Goal: Information Seeking & Learning: Learn about a topic

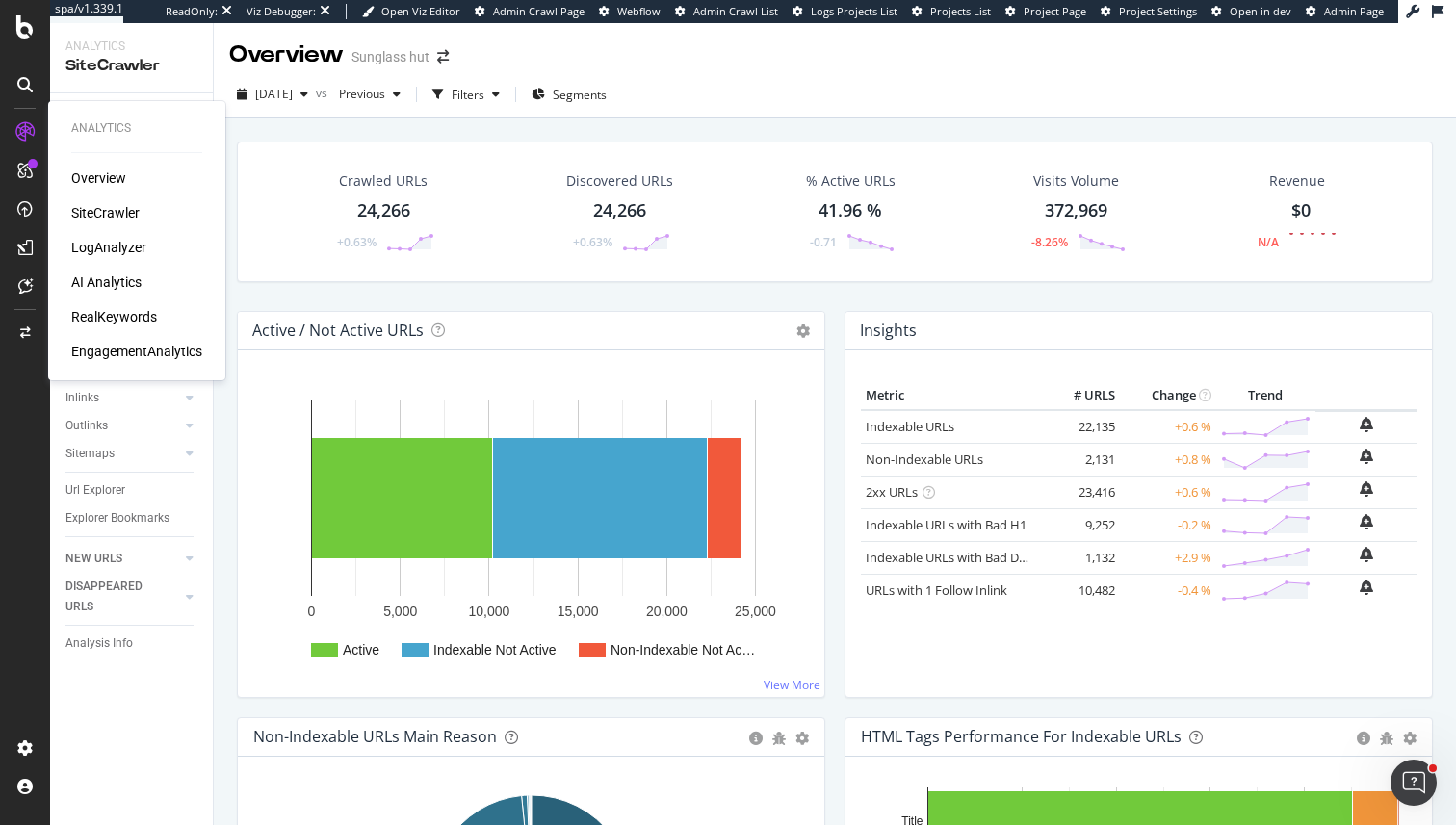
click at [106, 308] on div "RealKeywords" at bounding box center [115, 316] width 86 height 19
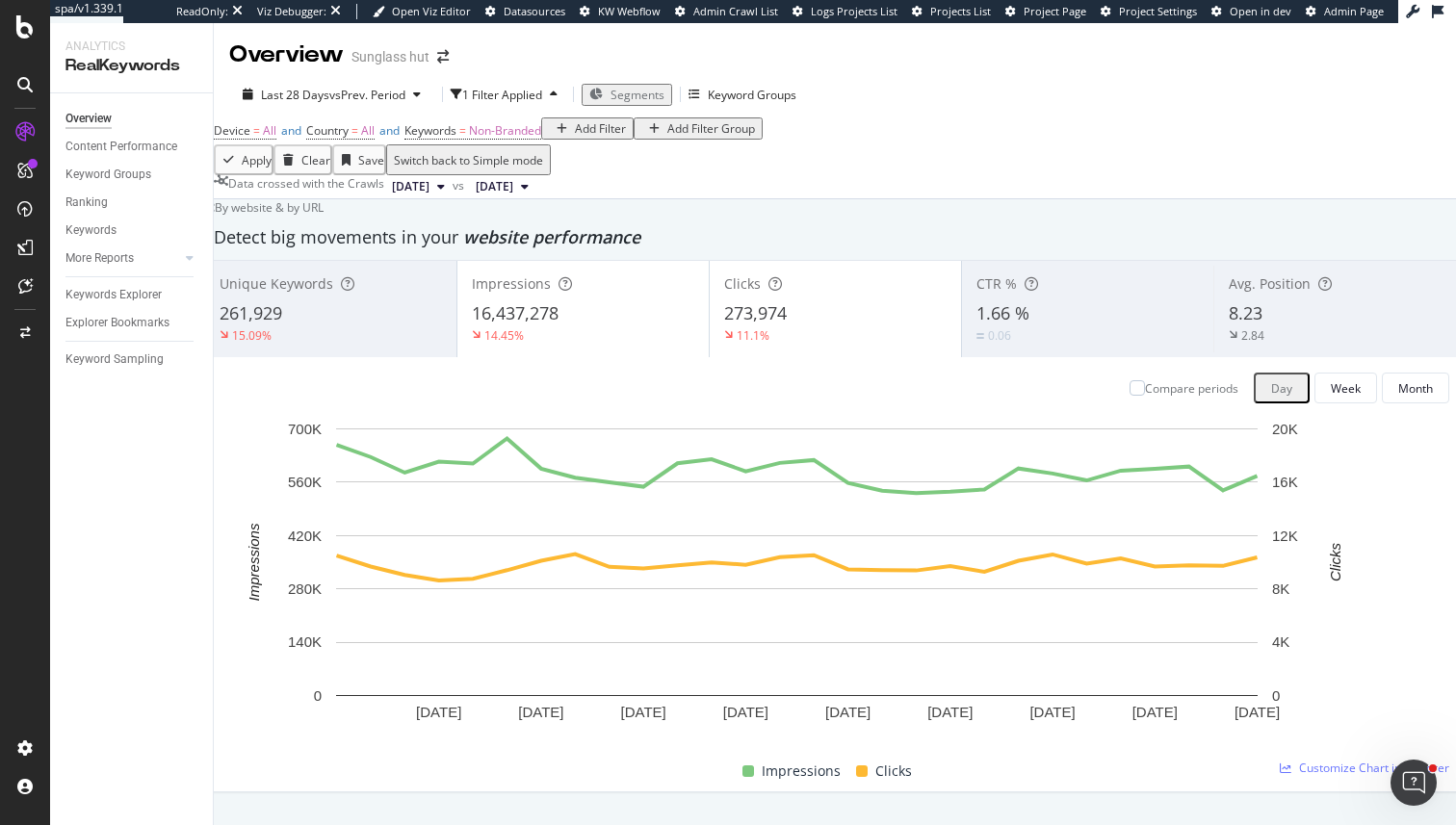
click at [575, 137] on div "Add Filter" at bounding box center [600, 129] width 51 height 16
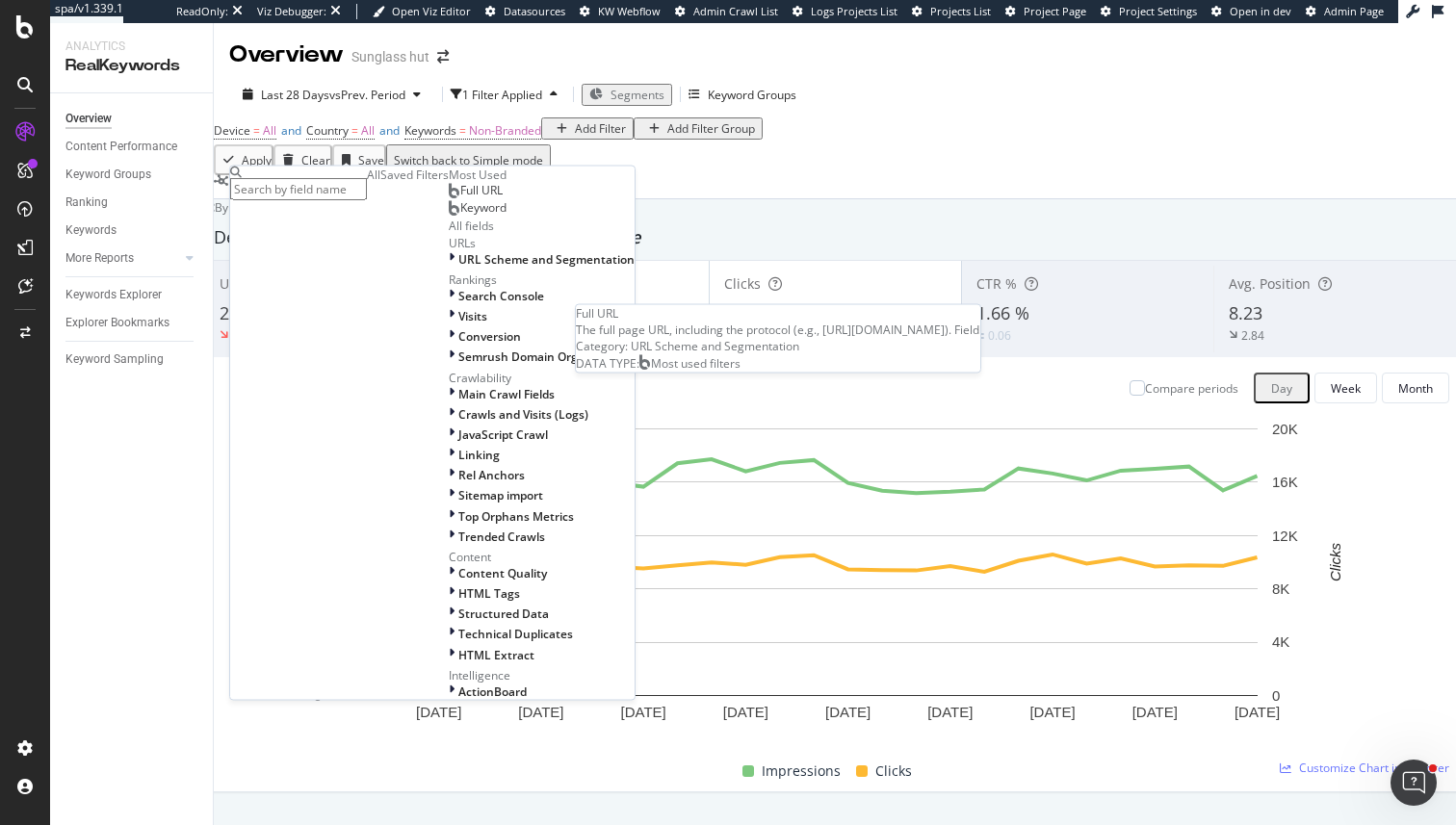
click at [460, 198] on span "Full URL" at bounding box center [481, 190] width 43 height 16
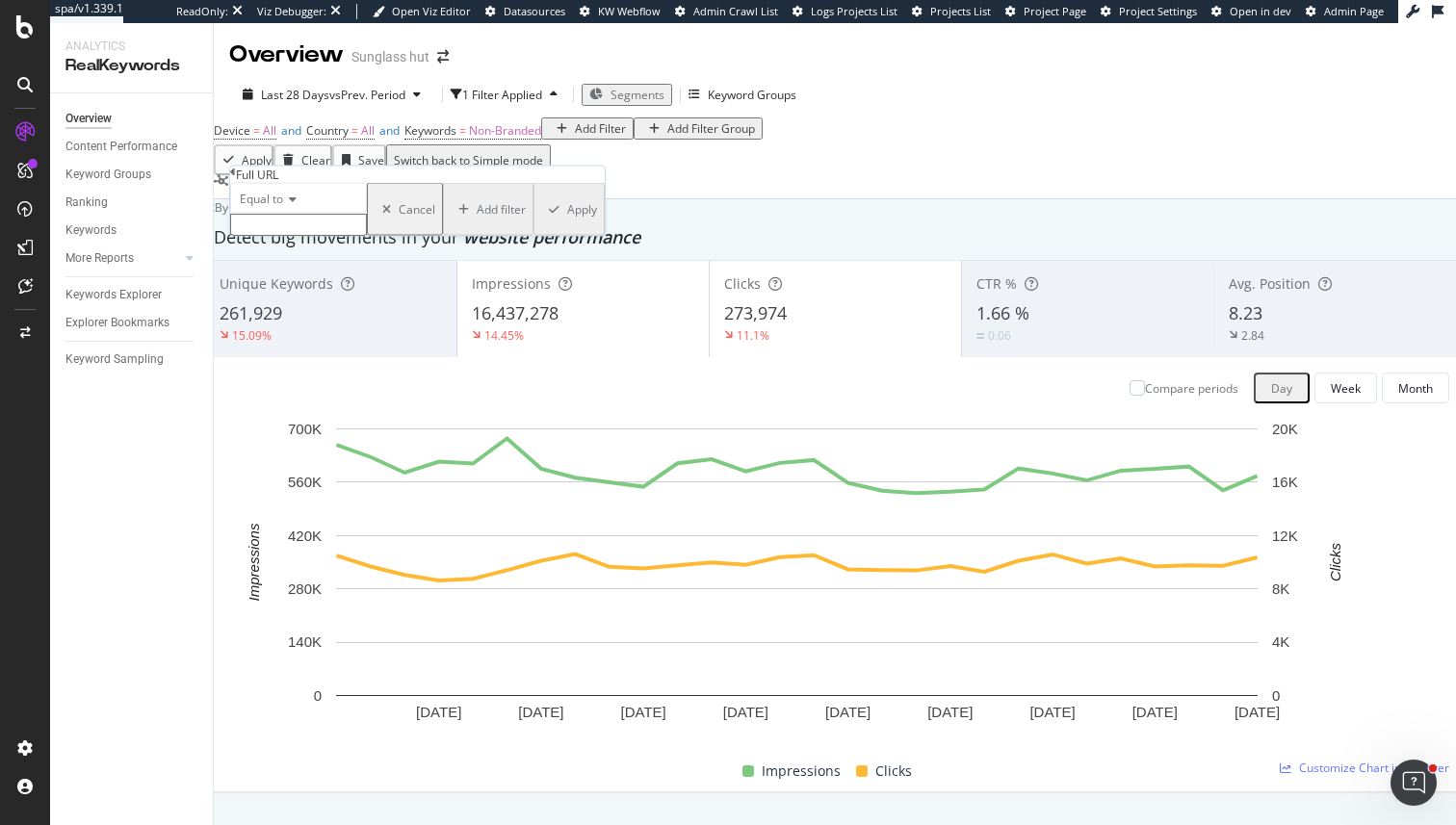
click at [232, 182] on div "Full URL Equal to Cancel Add filter Apply" at bounding box center [418, 201] width 375 height 70
click at [236, 178] on icon at bounding box center [233, 172] width 6 height 12
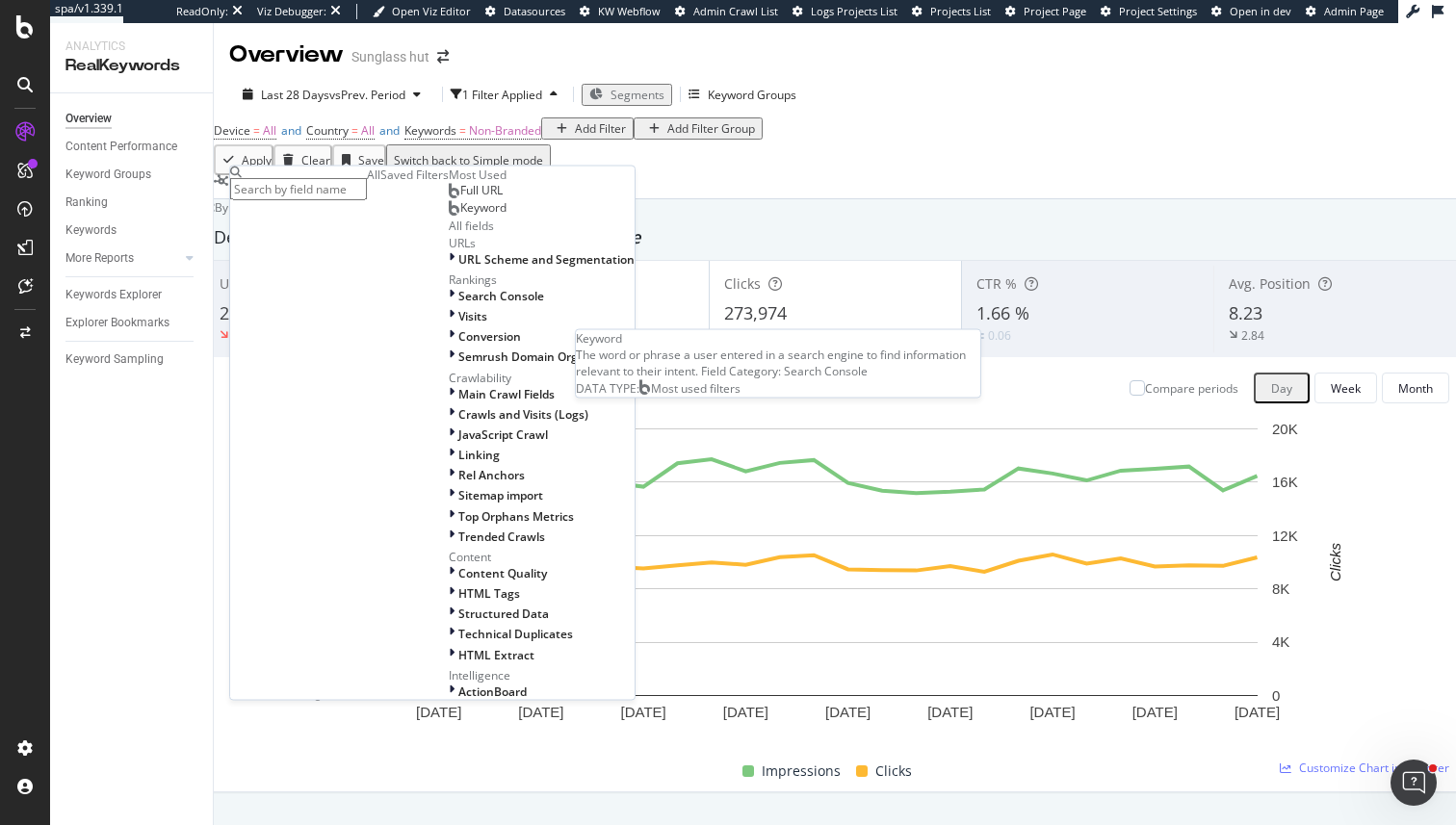
click at [460, 216] on span "Keyword" at bounding box center [483, 207] width 46 height 16
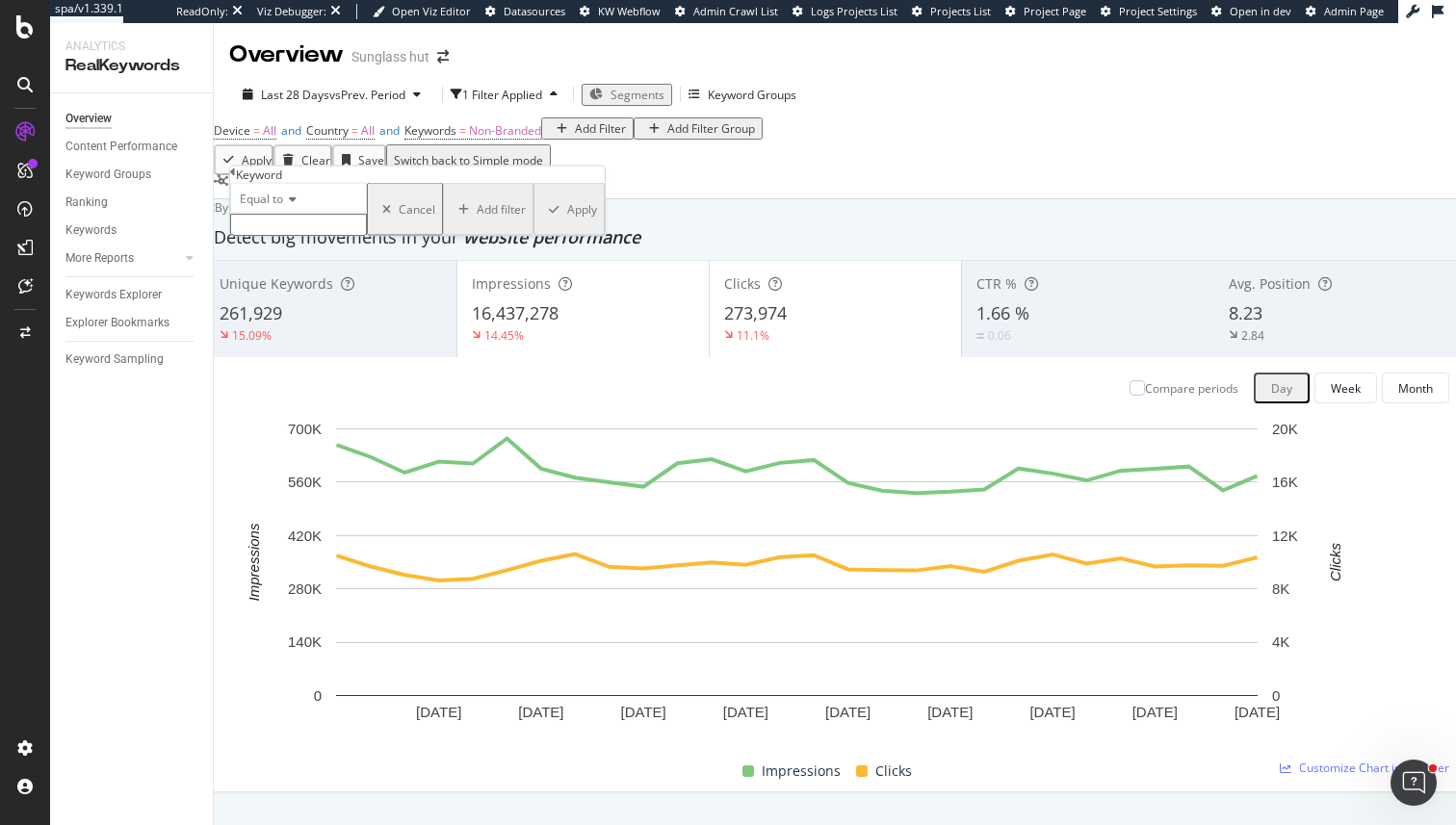
click at [270, 236] on input "text" at bounding box center [298, 225] width 137 height 22
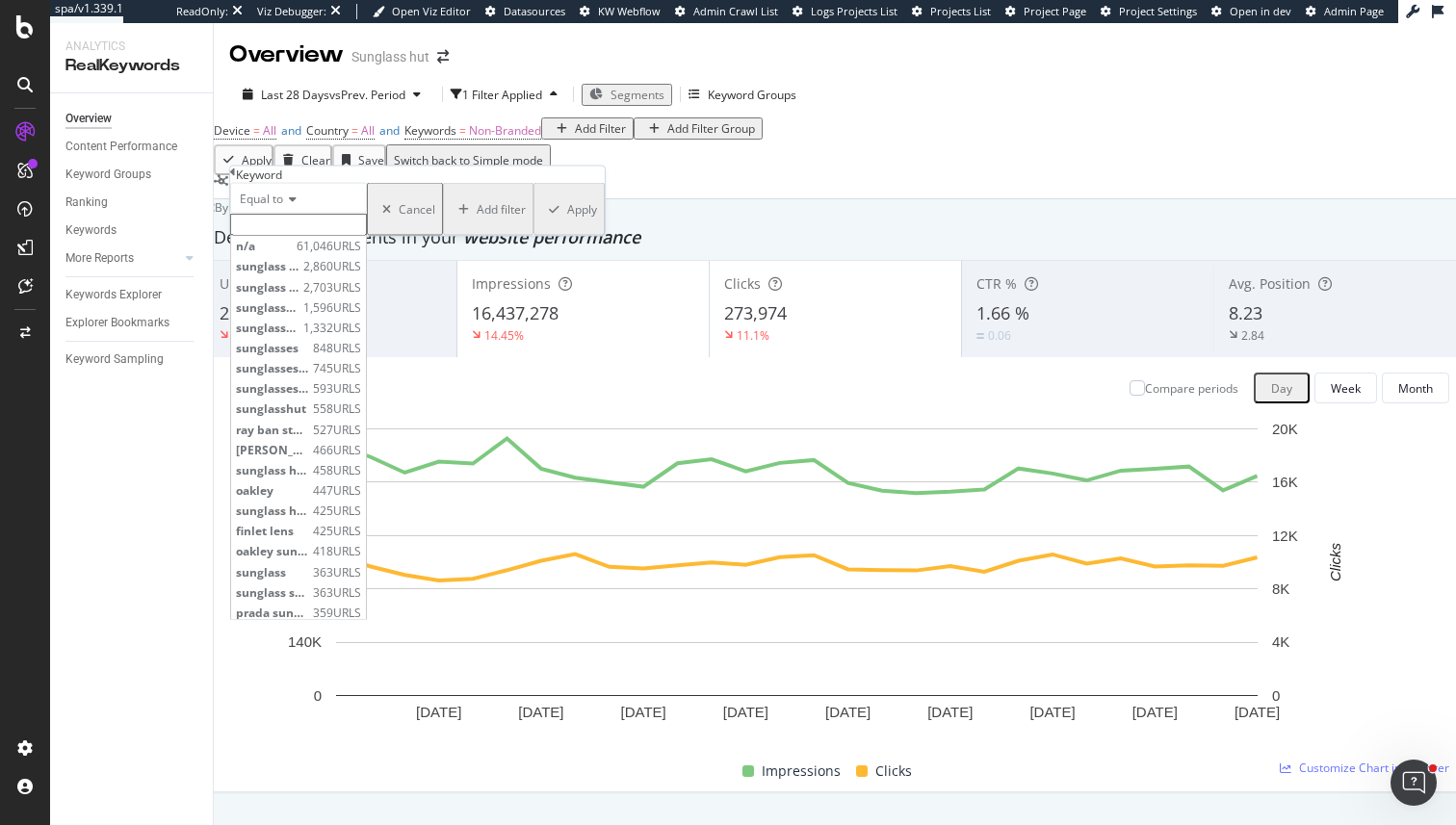
click at [283, 207] on span "Equal to" at bounding box center [261, 198] width 43 height 16
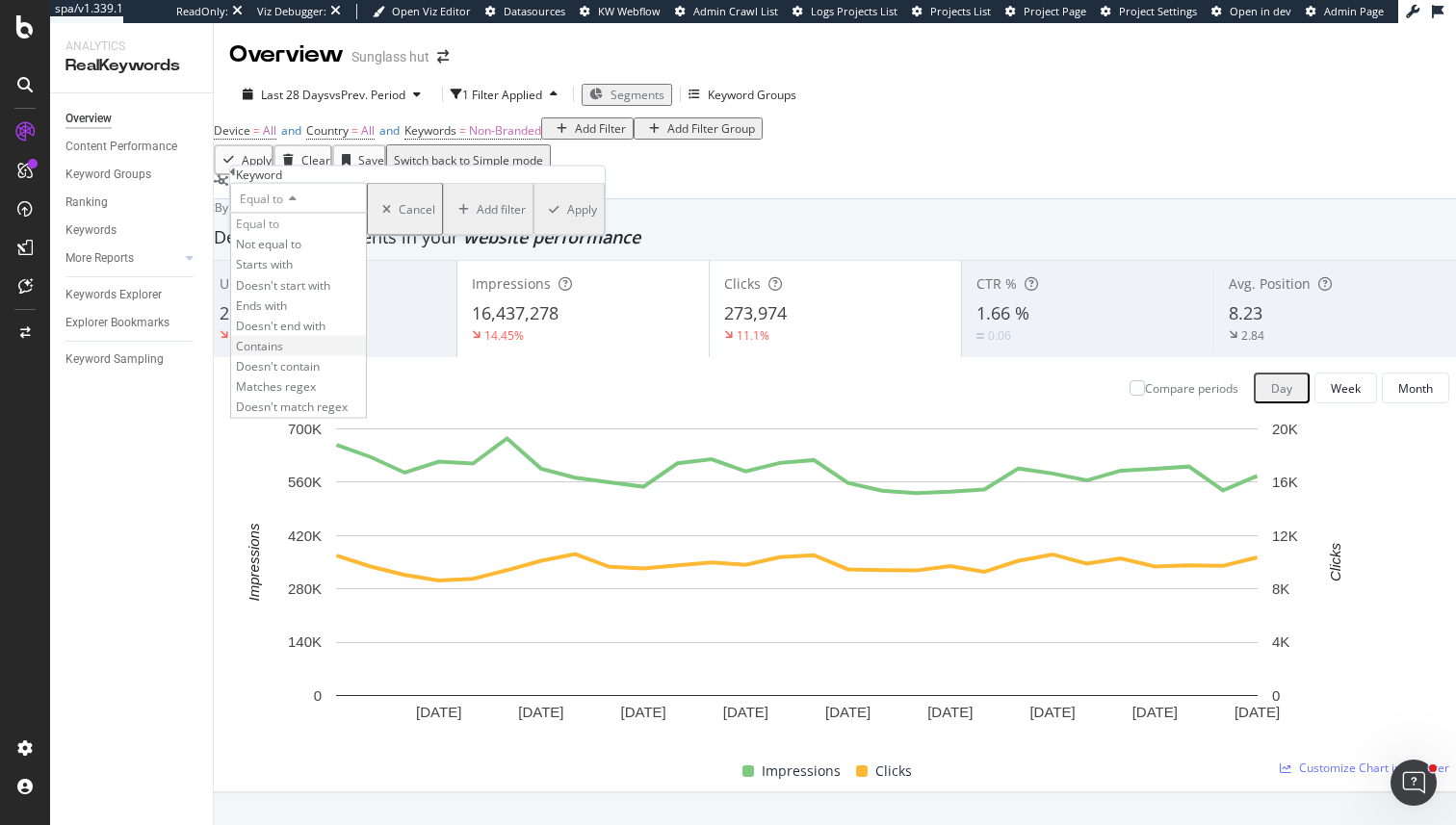
click at [303, 356] on div "Contains" at bounding box center [298, 345] width 135 height 20
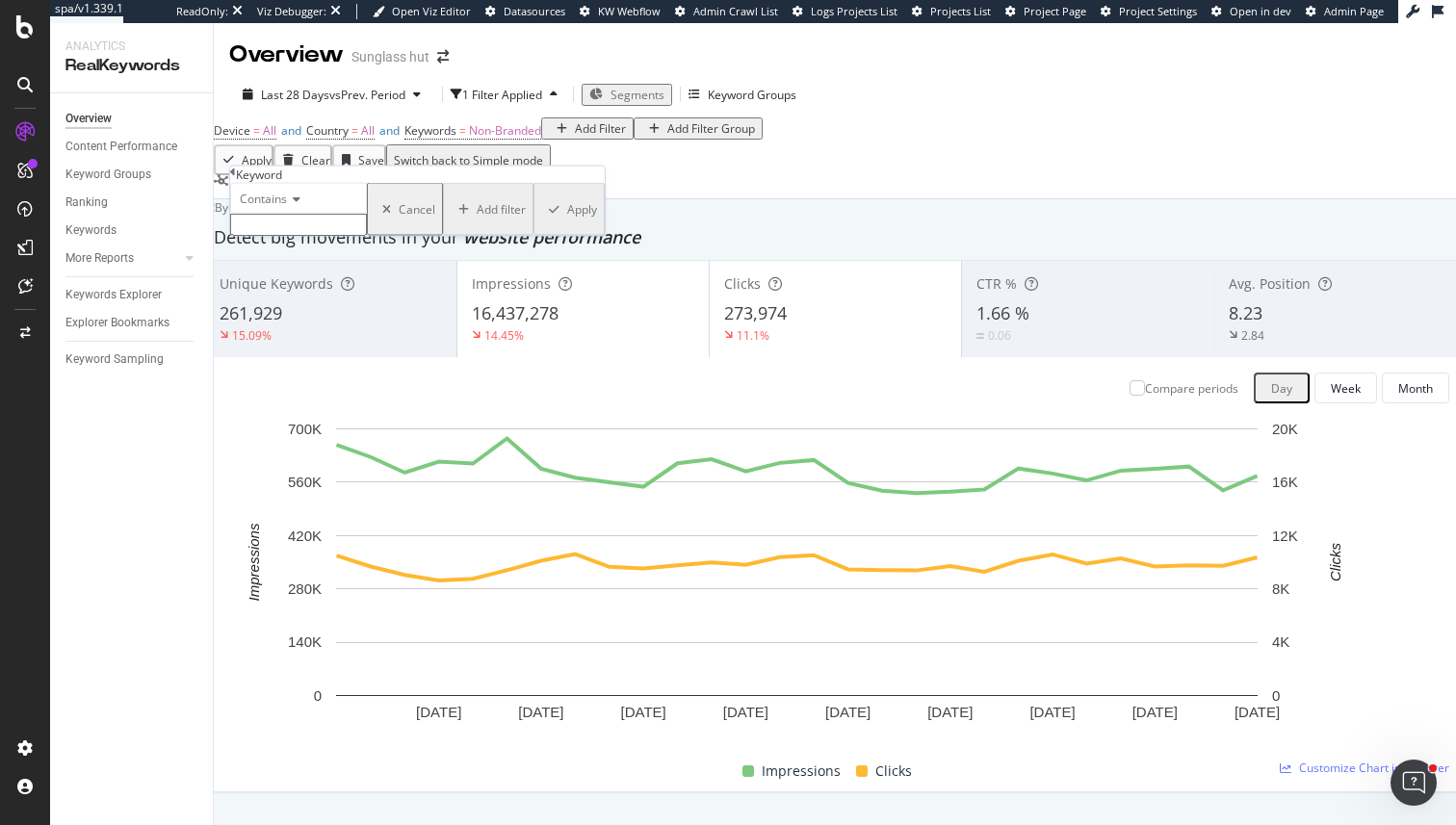
click at [300, 236] on input "text" at bounding box center [298, 225] width 137 height 22
type input "ai"
click at [567, 223] on div "Apply" at bounding box center [582, 215] width 30 height 16
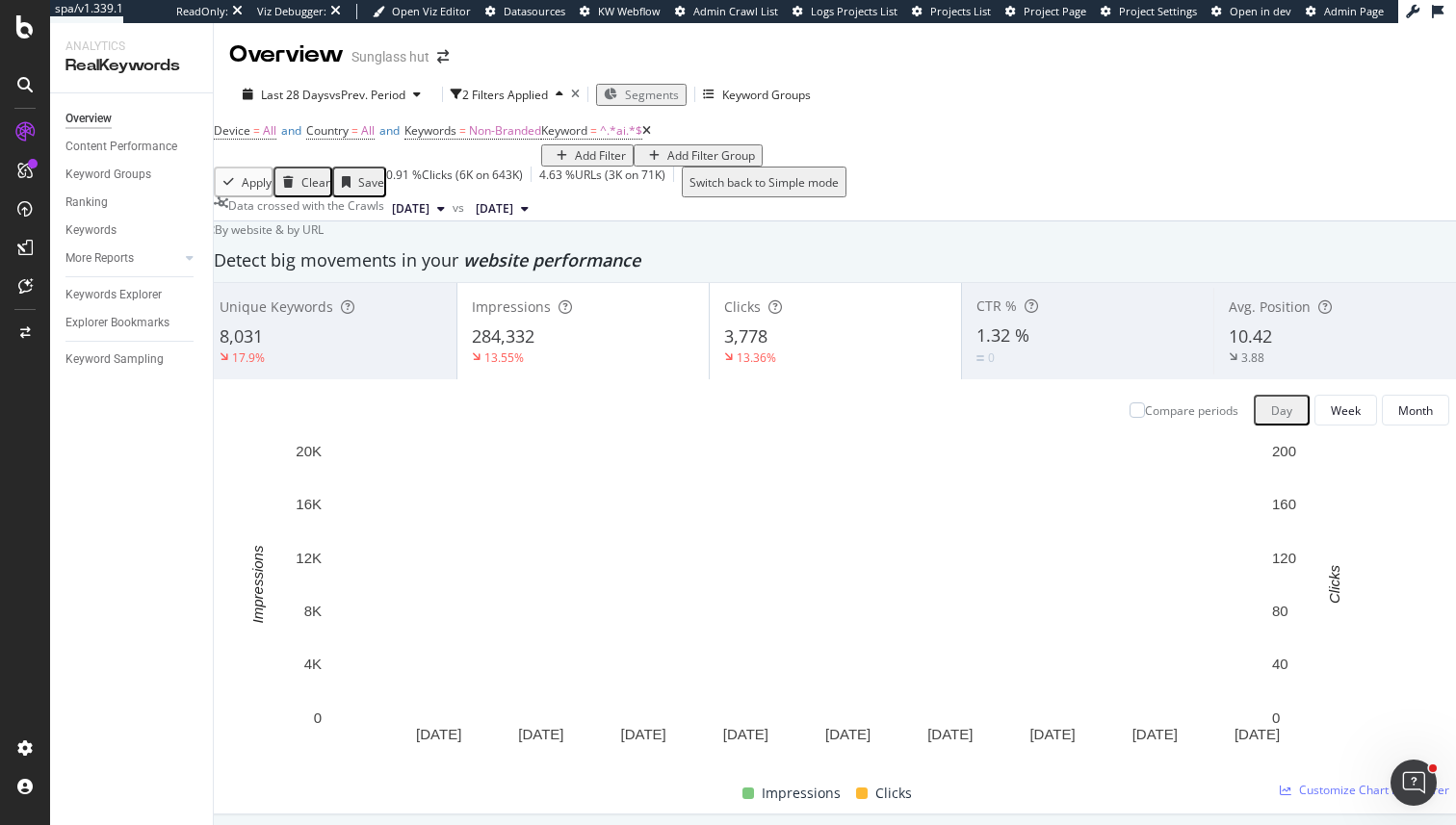
scroll to position [2145, 0]
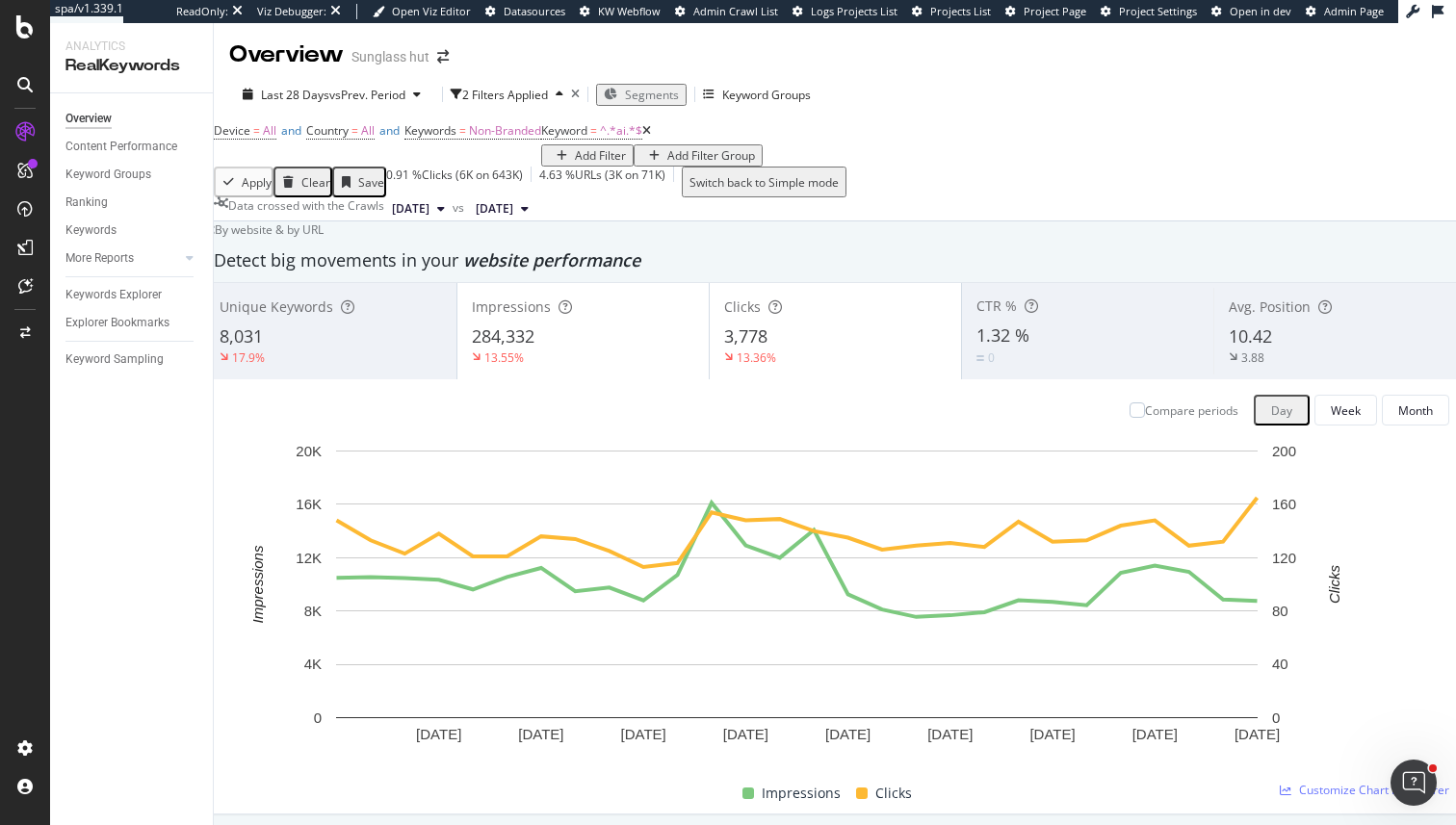
drag, startPoint x: 325, startPoint y: 553, endPoint x: 247, endPoint y: 551, distance: 78.0
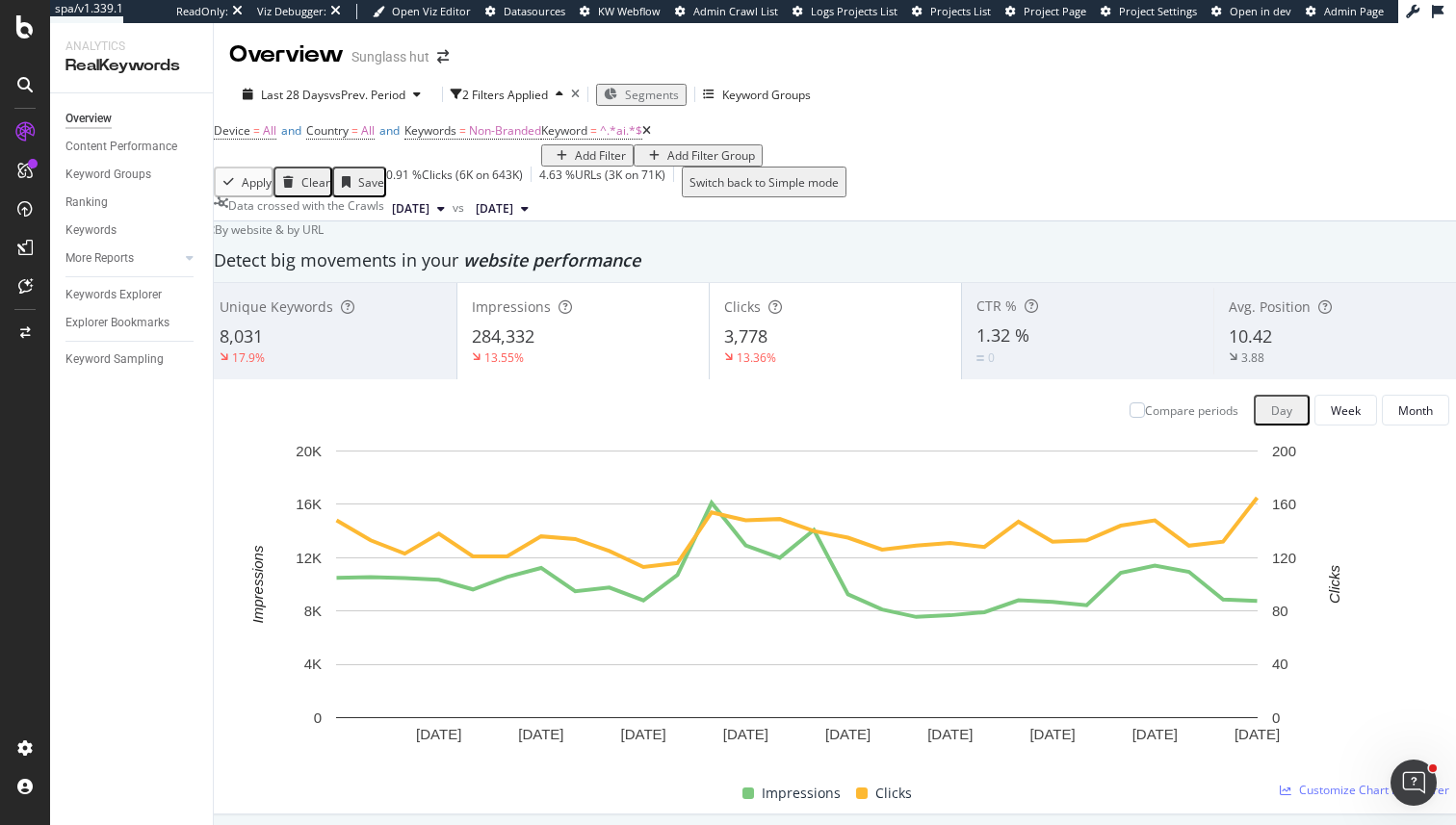
click at [600, 129] on span "^.*ai.*$" at bounding box center [621, 131] width 43 height 16
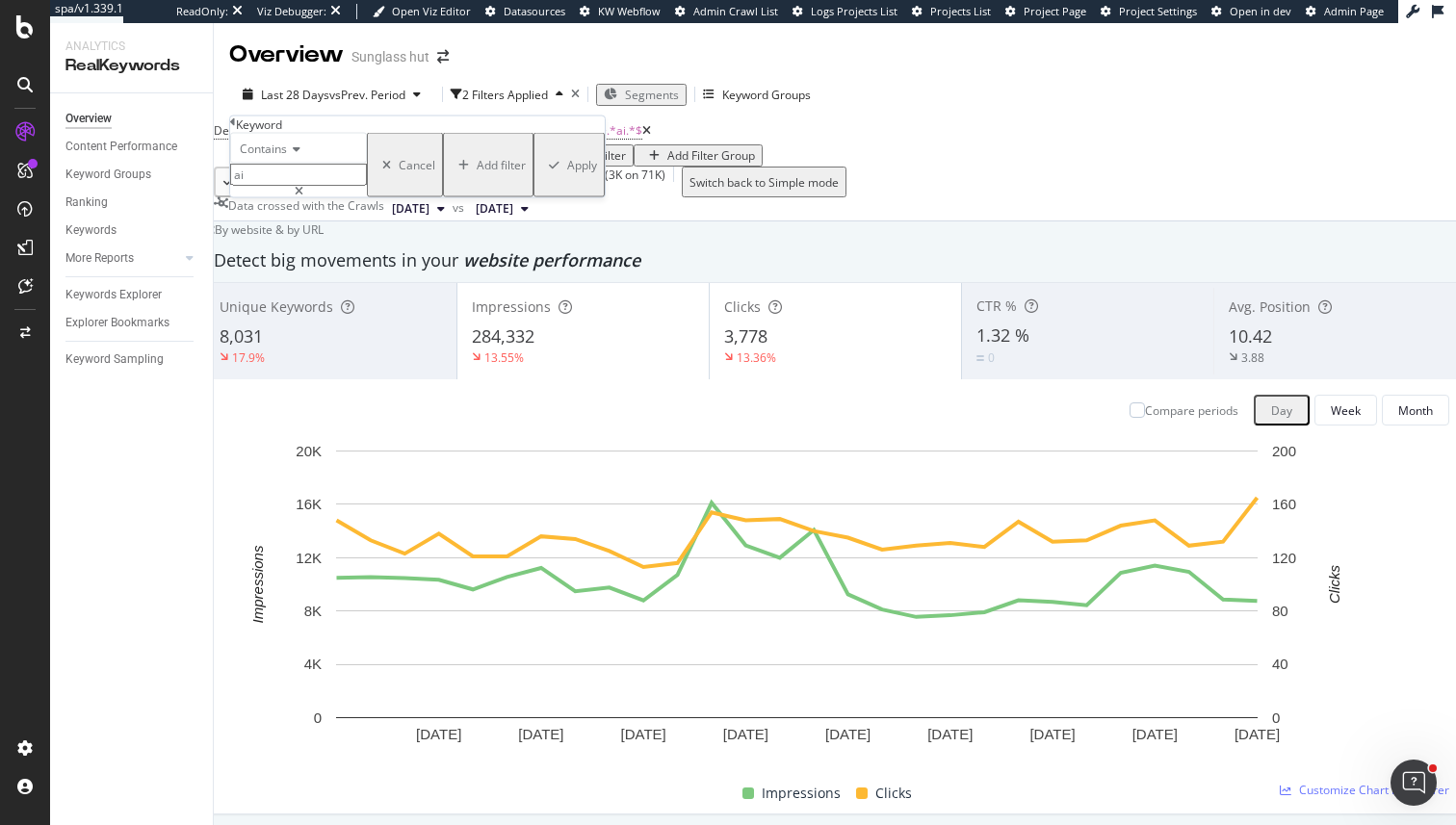
click at [267, 157] on span "Contains" at bounding box center [263, 148] width 47 height 16
click at [301, 345] on span "Matches regex" at bounding box center [276, 337] width 80 height 16
click at [298, 186] on input "ai" at bounding box center [298, 174] width 137 height 22
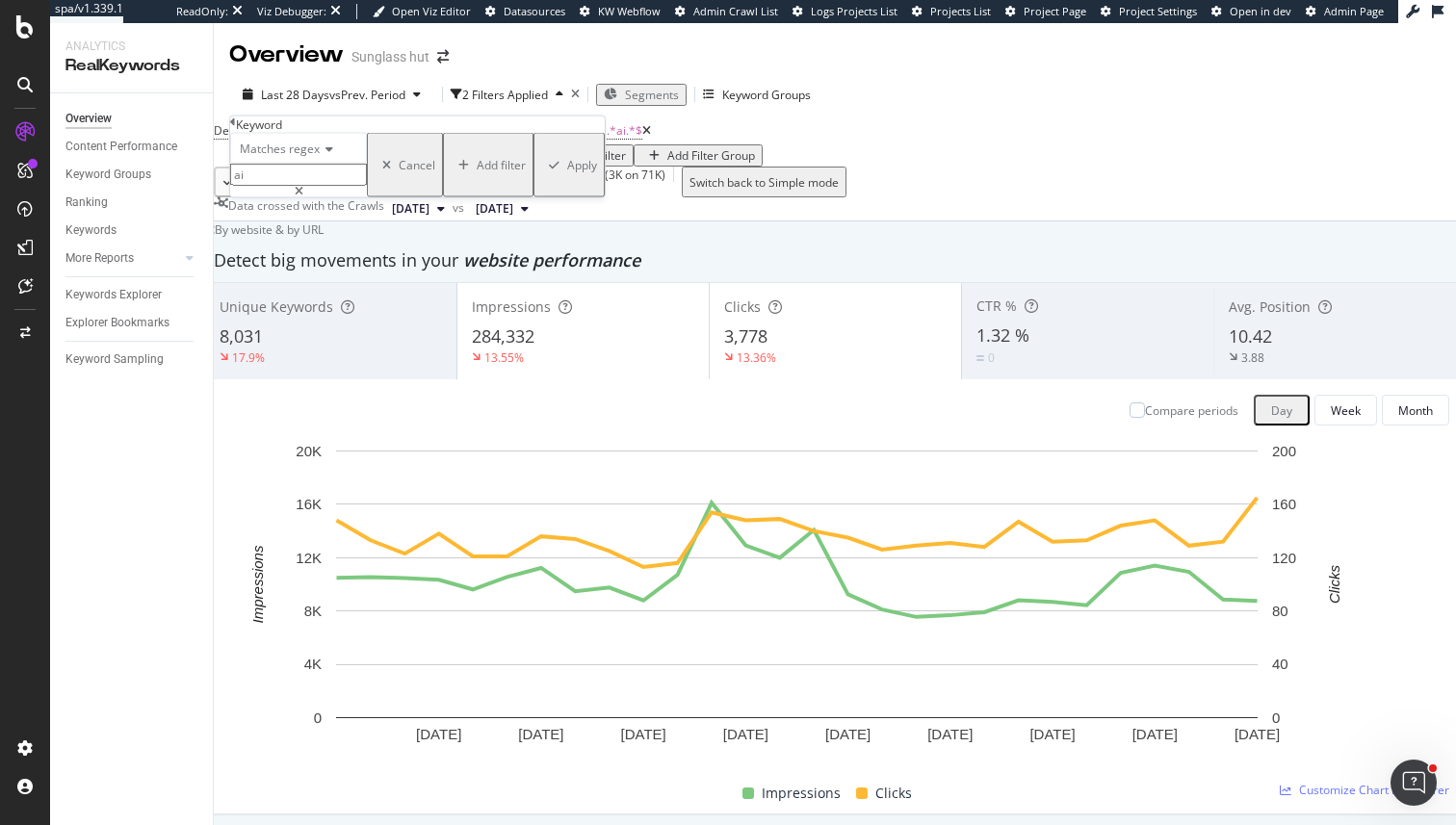
paste input ".*(meta|ai|smart|display).*"
type input ".*(meta|ai|smart|display).*"
click at [567, 173] on div "Apply" at bounding box center [582, 165] width 30 height 16
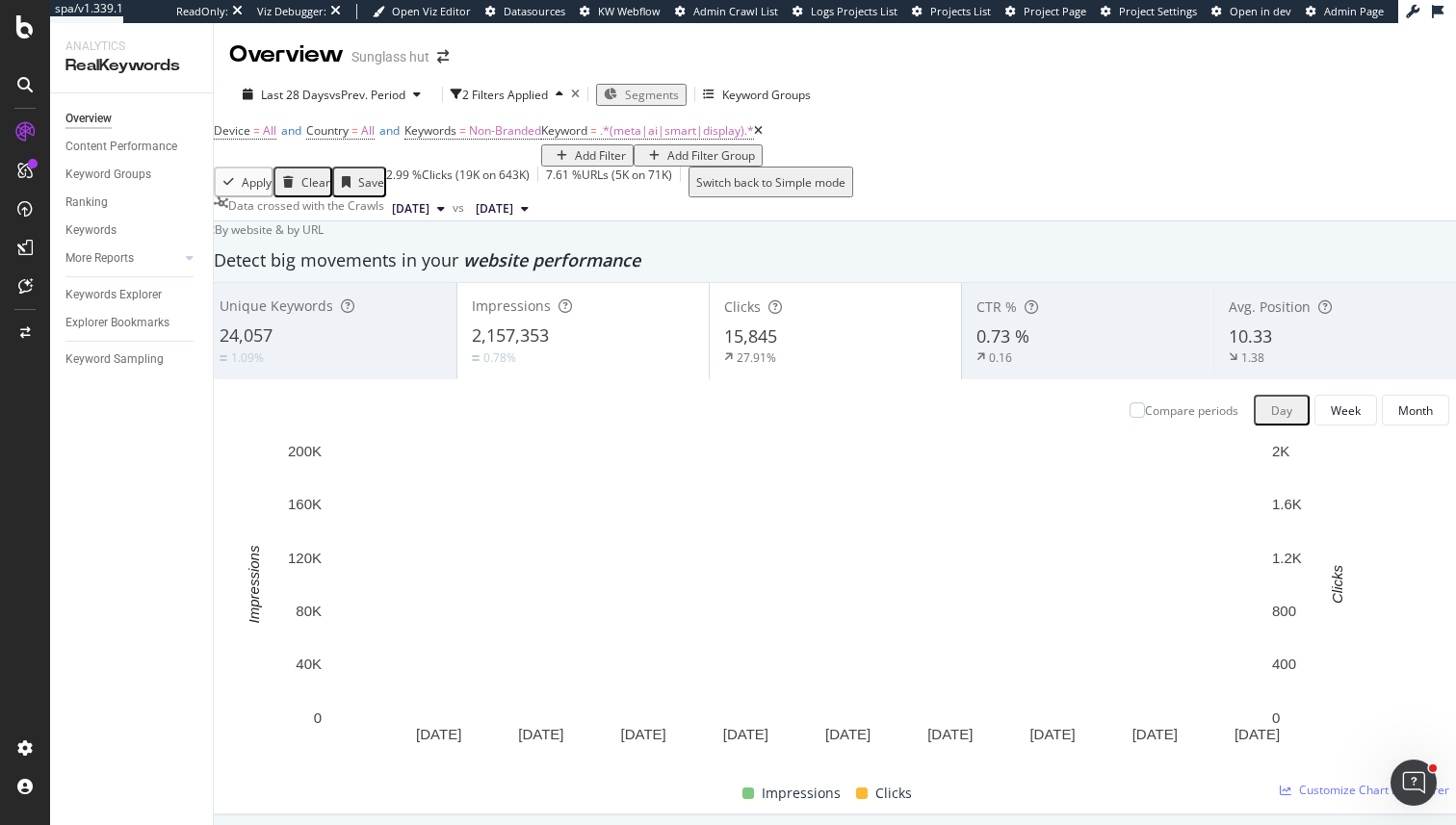
scroll to position [2121, 0]
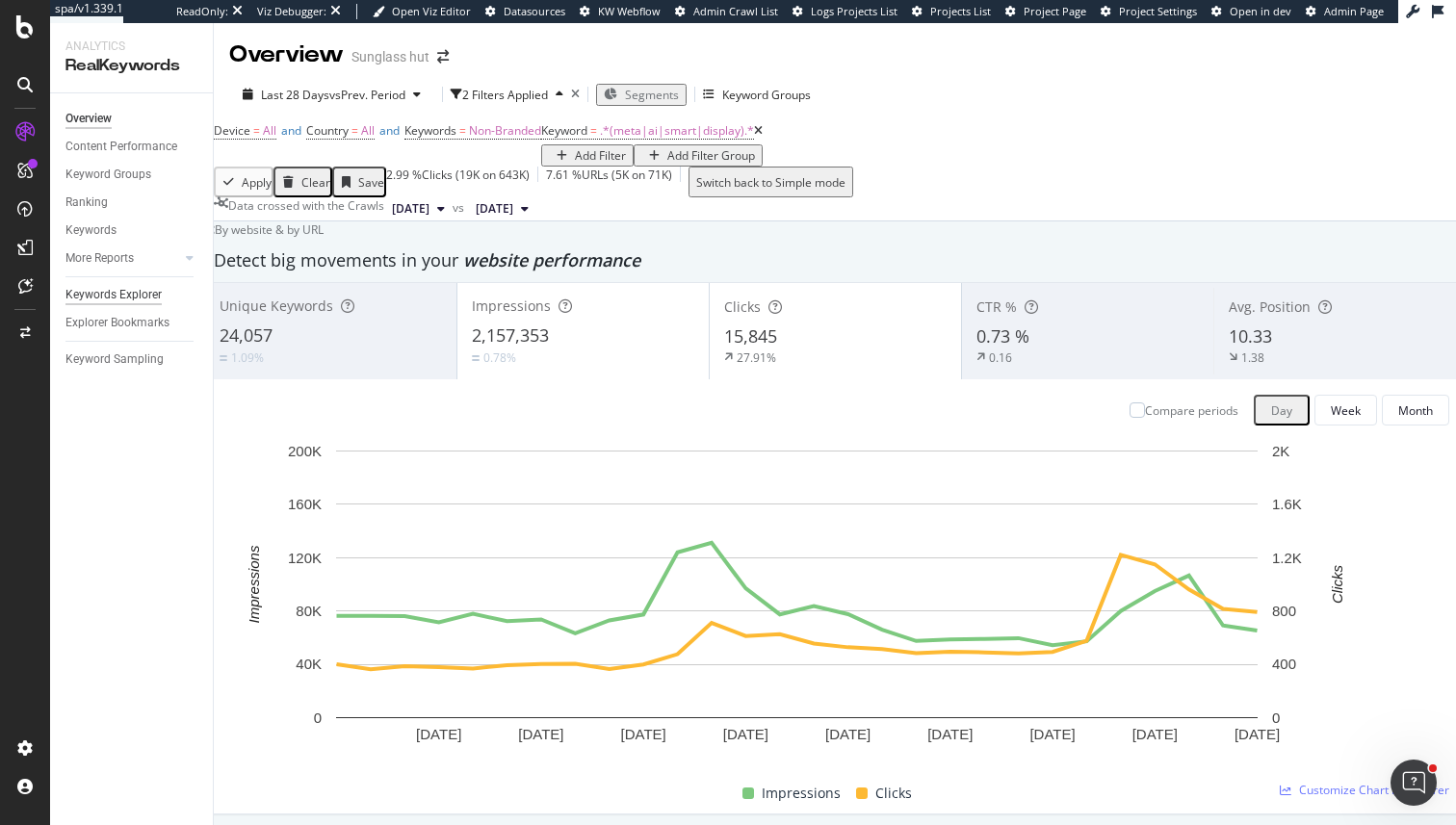
click at [146, 302] on div "Keywords Explorer" at bounding box center [114, 295] width 97 height 20
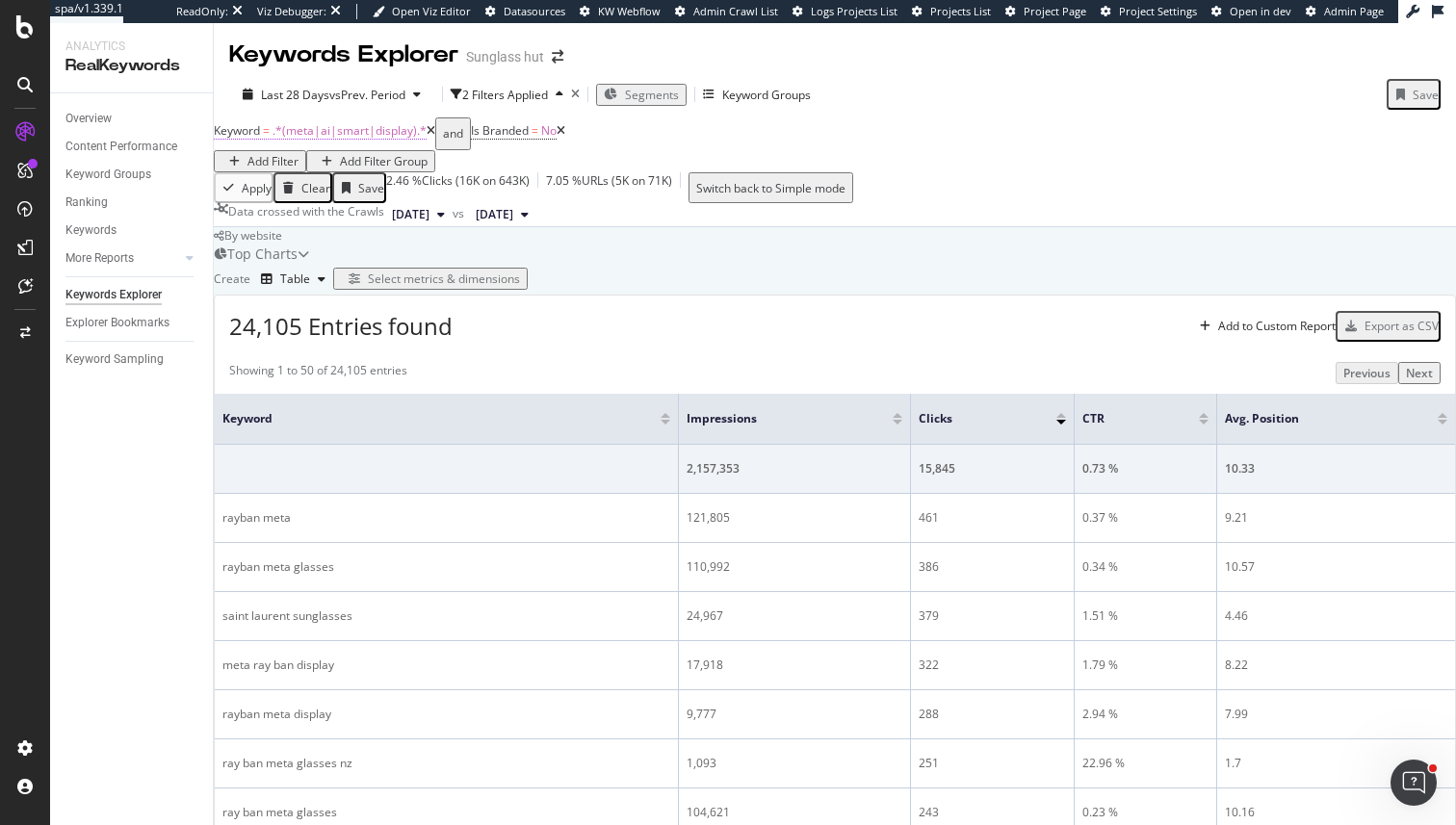
click at [383, 138] on span ".*(meta|ai|smart|display).*" at bounding box center [350, 131] width 154 height 16
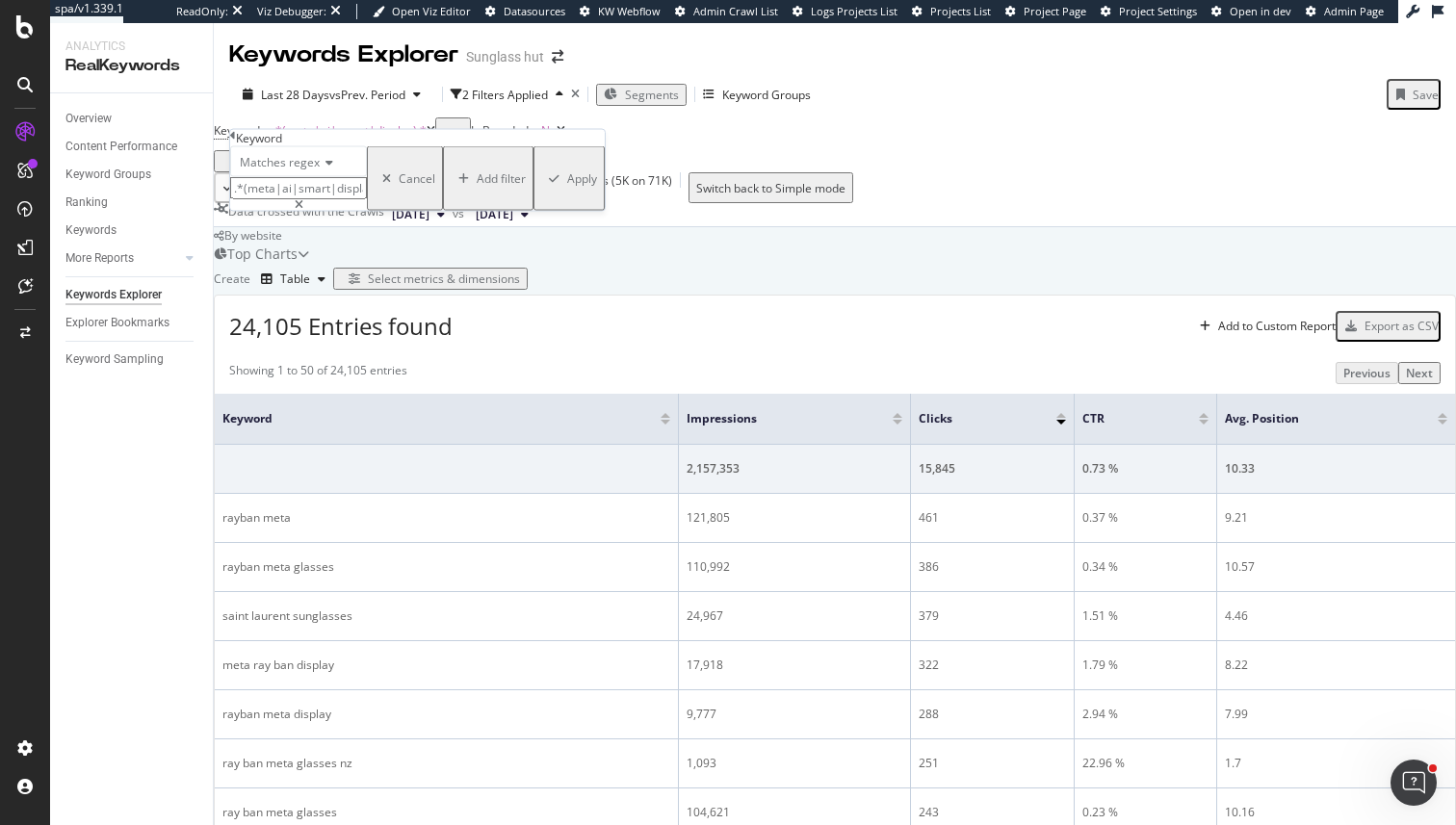
click at [359, 199] on input ".*(meta|ai|smart|display).*" at bounding box center [298, 188] width 137 height 22
paste input "\b(meta|ai|smart|display)\b"
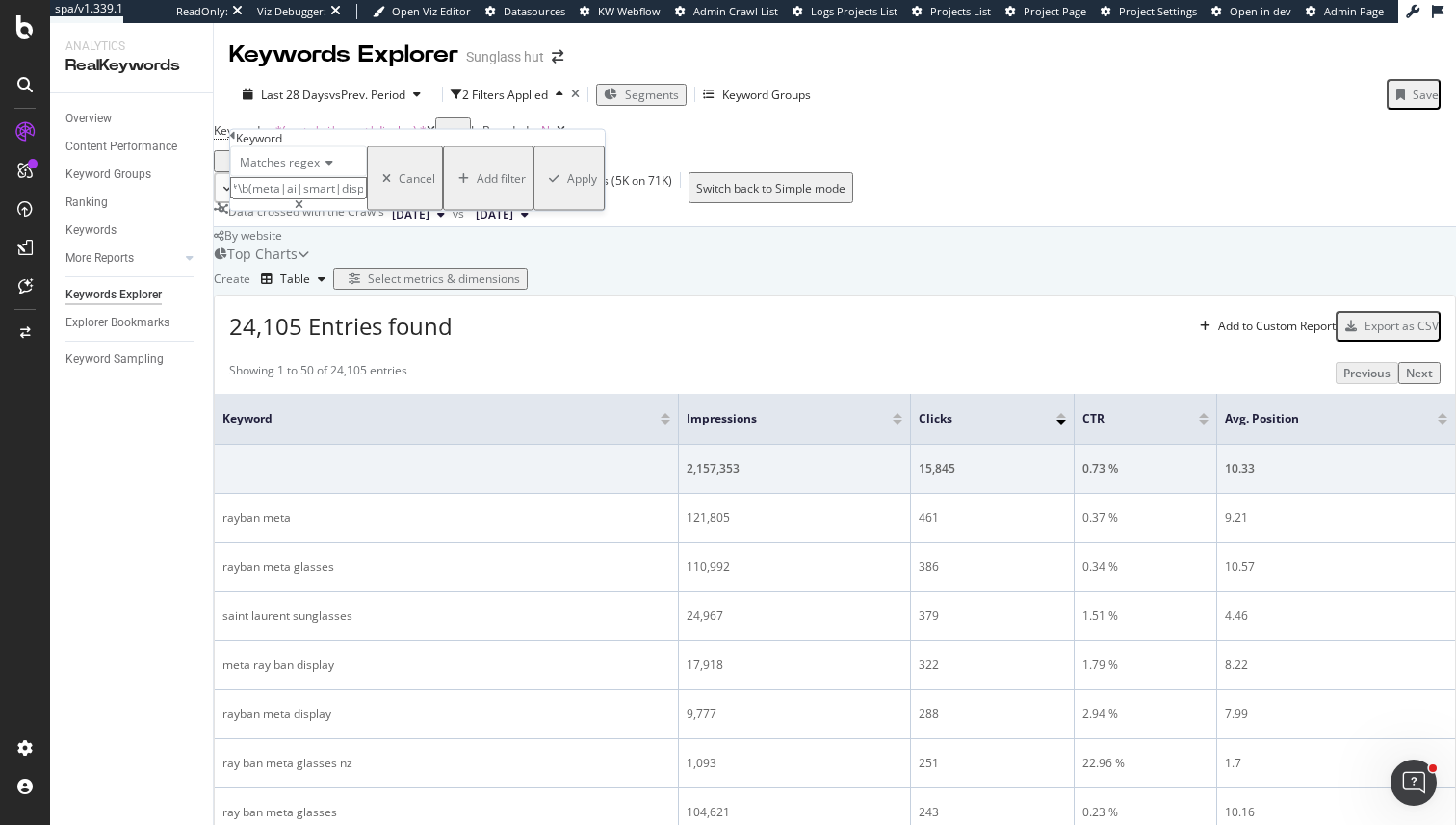
type input ".*\b(meta|ai|smart|display)\b.*"
click at [567, 187] on div "Apply" at bounding box center [582, 178] width 30 height 16
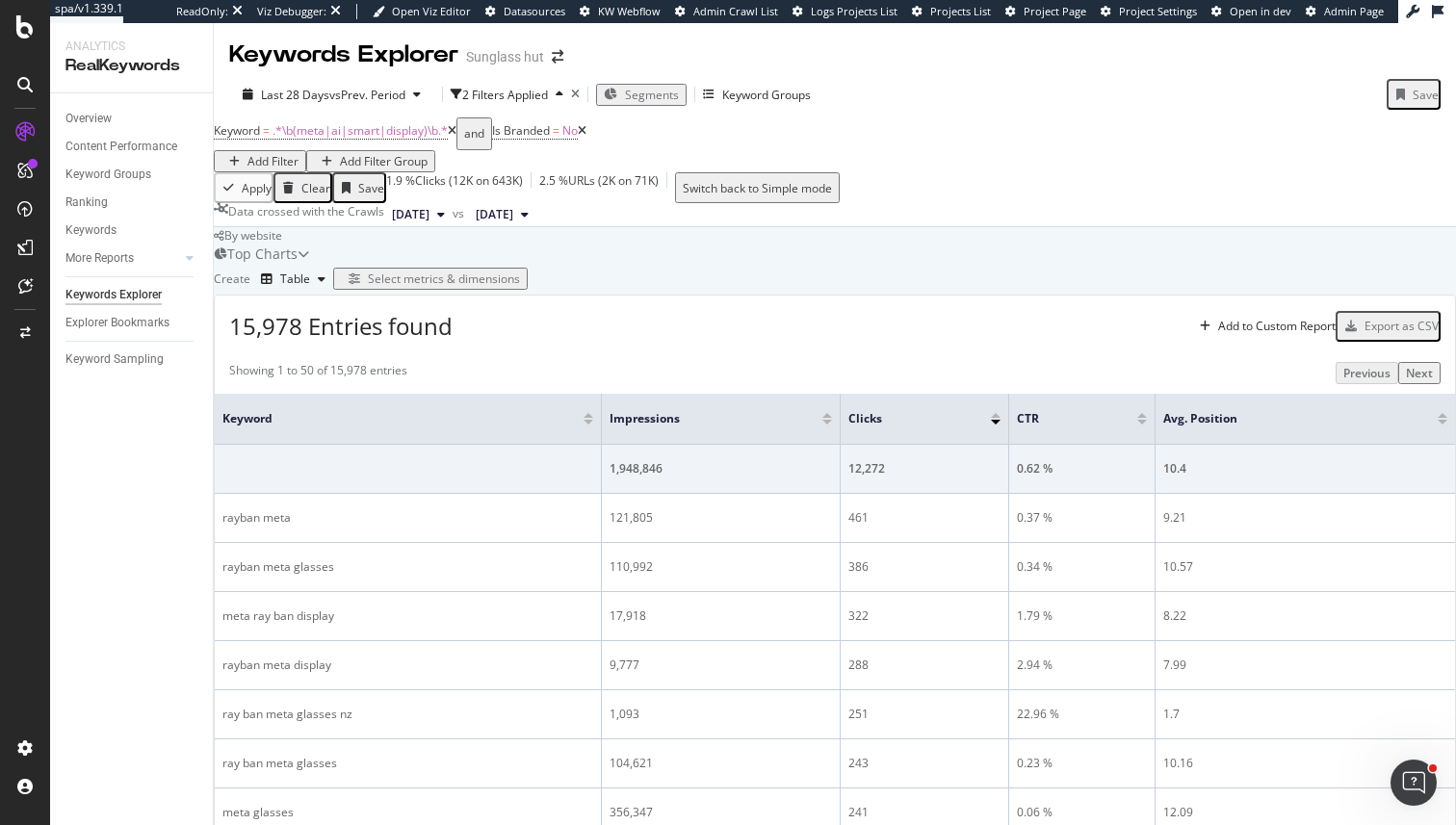
click at [299, 154] on div "Add Filter" at bounding box center [272, 161] width 51 height 16
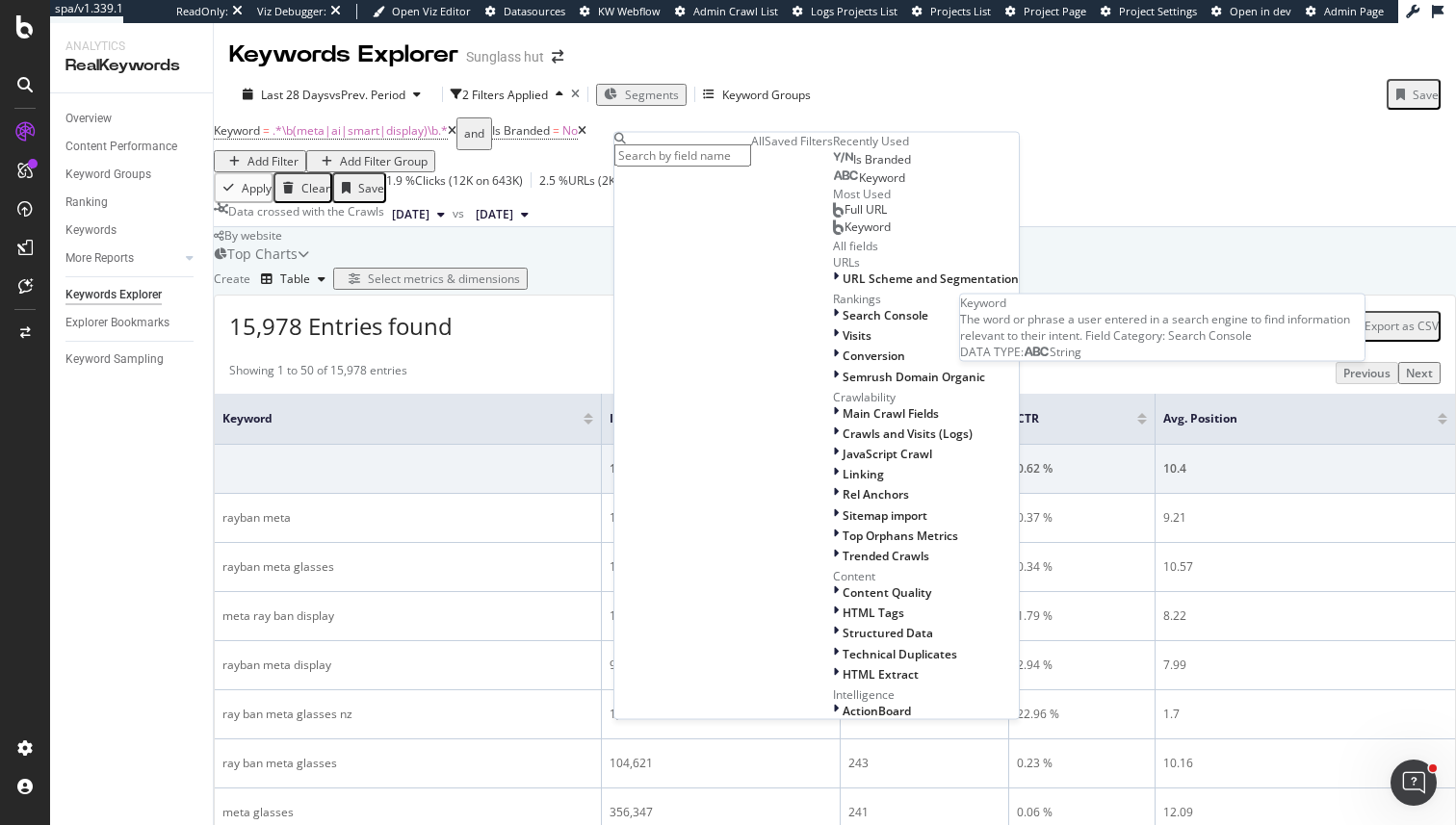
click at [833, 186] on div "Keyword" at bounding box center [869, 177] width 72 height 15
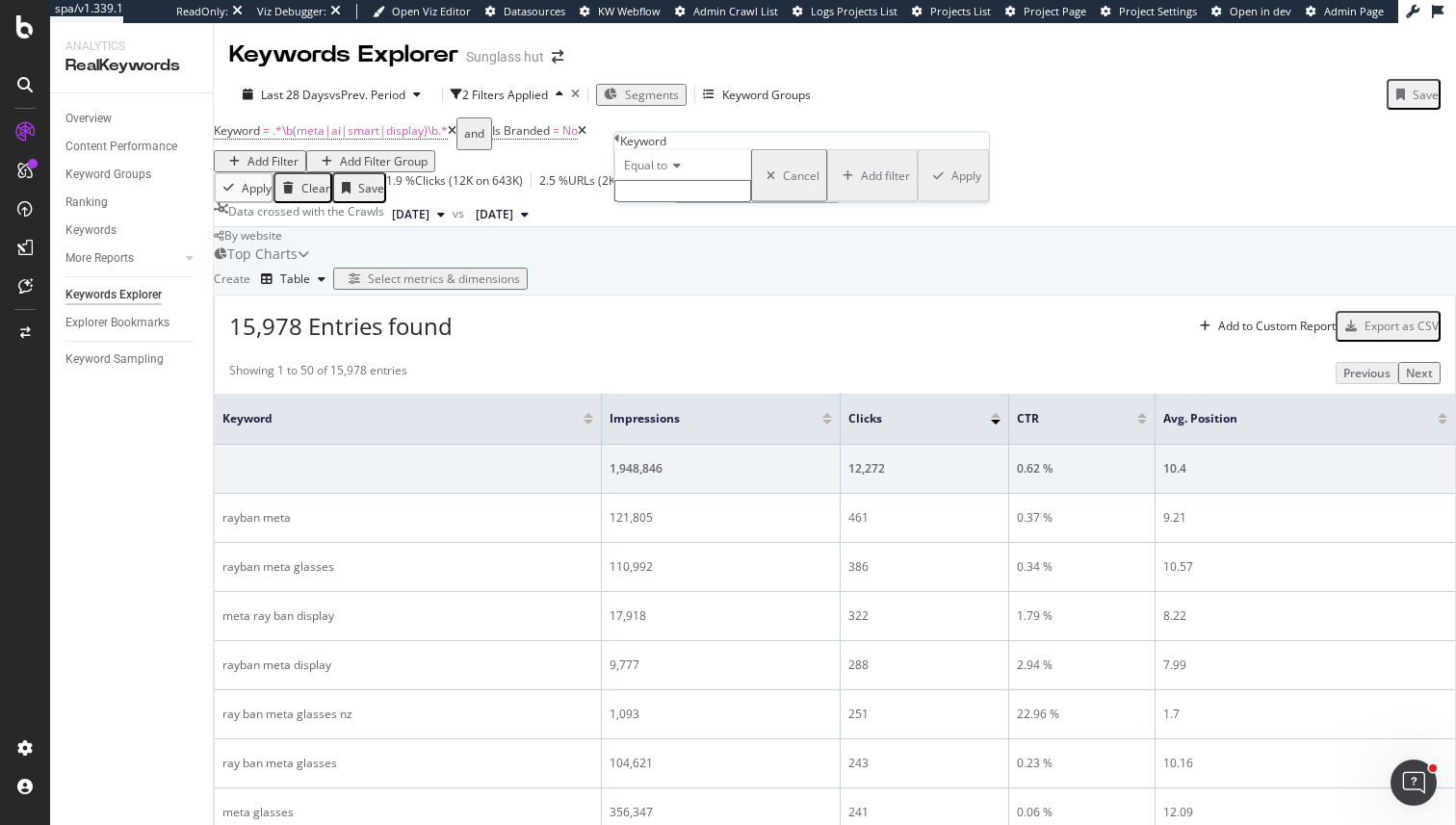
click at [667, 202] on div "Equal to" at bounding box center [683, 175] width 137 height 53
click at [667, 180] on div "Equal to" at bounding box center [683, 164] width 137 height 31
click at [713, 322] on div "Contains" at bounding box center [683, 312] width 135 height 20
click at [692, 202] on input "text" at bounding box center [683, 191] width 137 height 22
type input "ai"
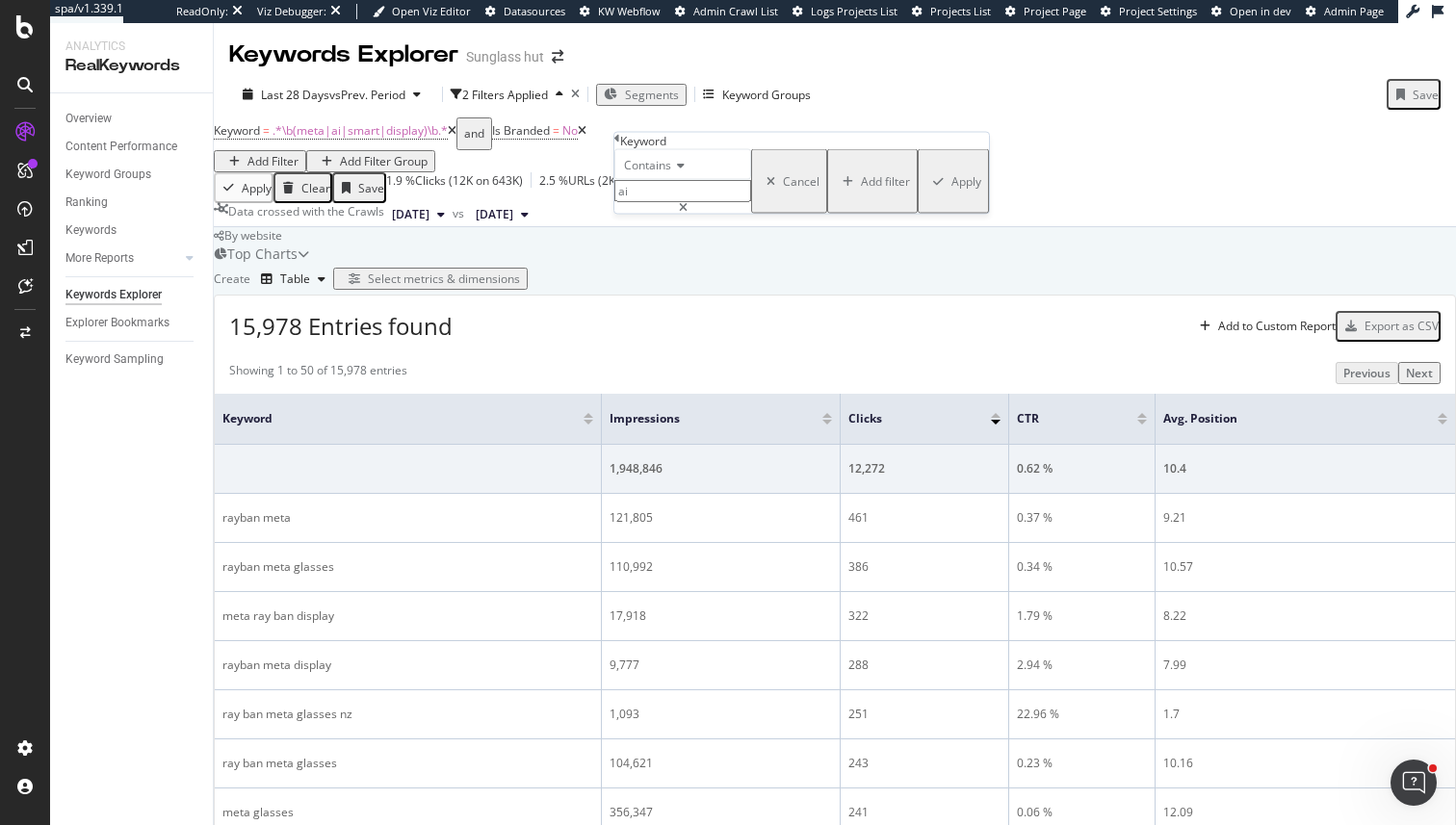
click at [952, 189] on div "Apply" at bounding box center [967, 181] width 30 height 16
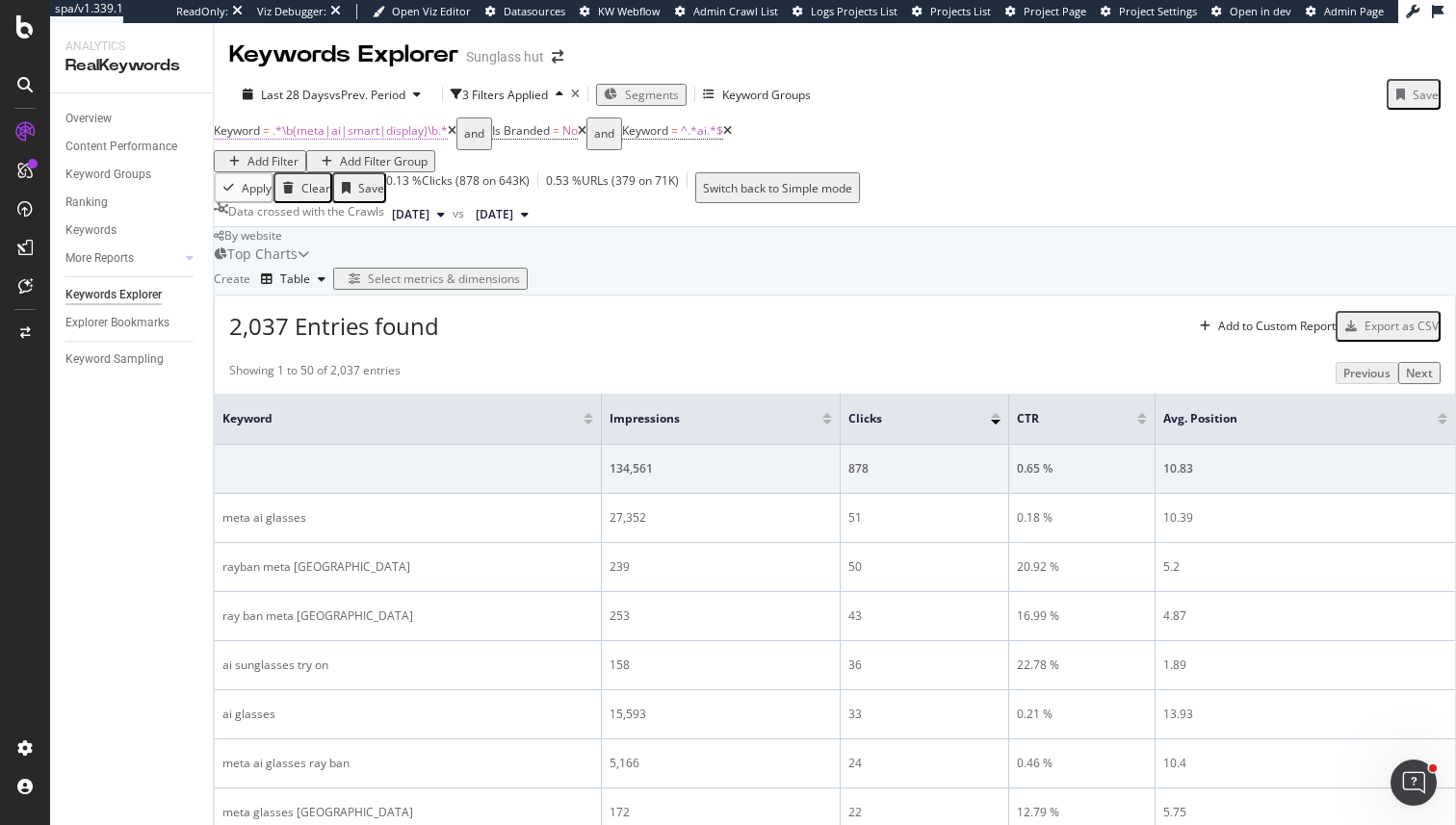
click at [331, 138] on span ".*\b(meta|ai|smart|display)\b.*" at bounding box center [361, 131] width 175 height 16
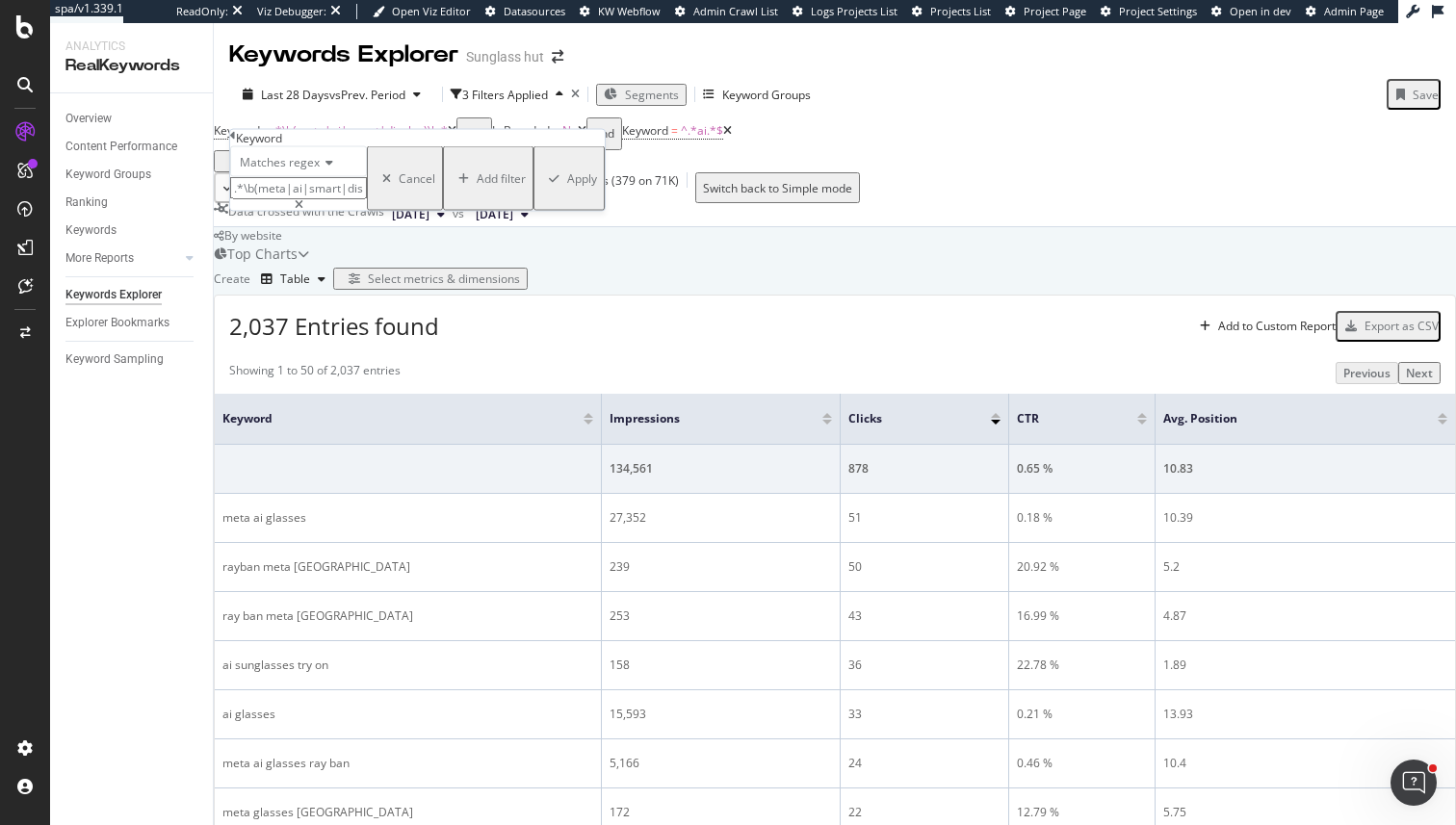
click at [271, 199] on input ".*\b(meta|ai|smart|display)\b.*" at bounding box center [298, 188] width 137 height 22
click at [724, 138] on span "^.*ai.*$" at bounding box center [702, 131] width 43 height 16
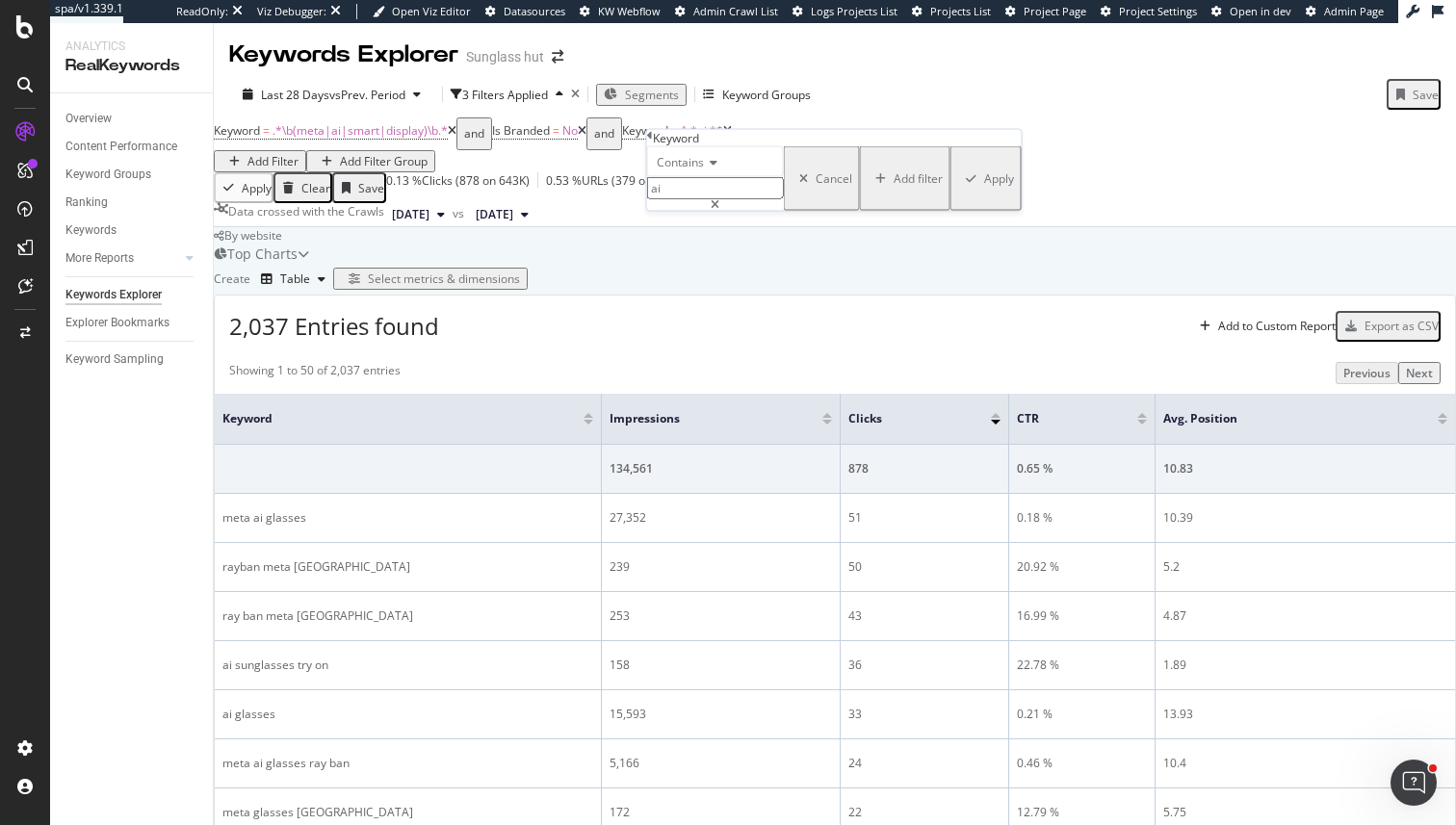
click at [1002, 244] on div "By website" at bounding box center [835, 235] width 1243 height 16
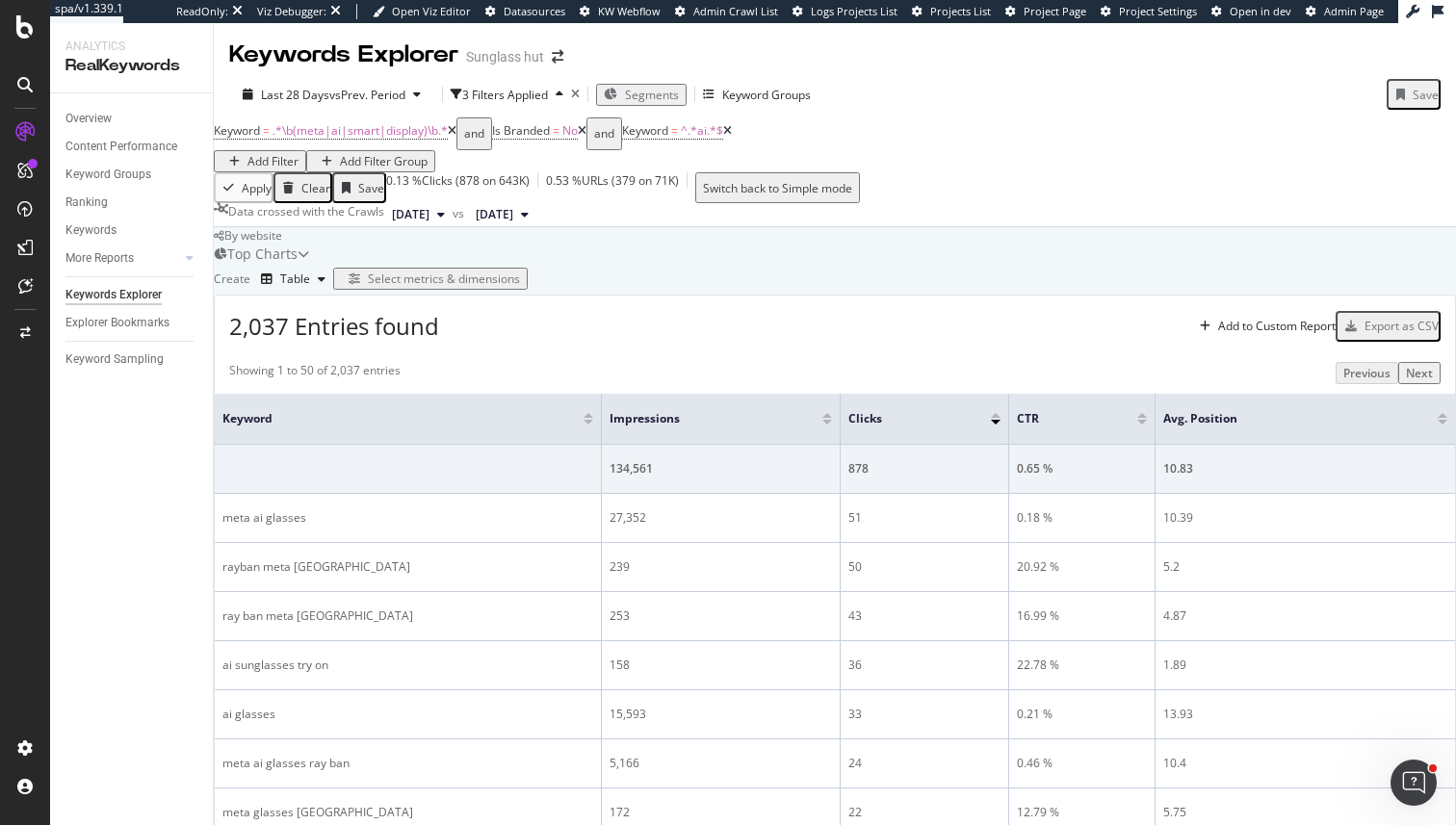
click at [732, 137] on icon at bounding box center [728, 132] width 9 height 12
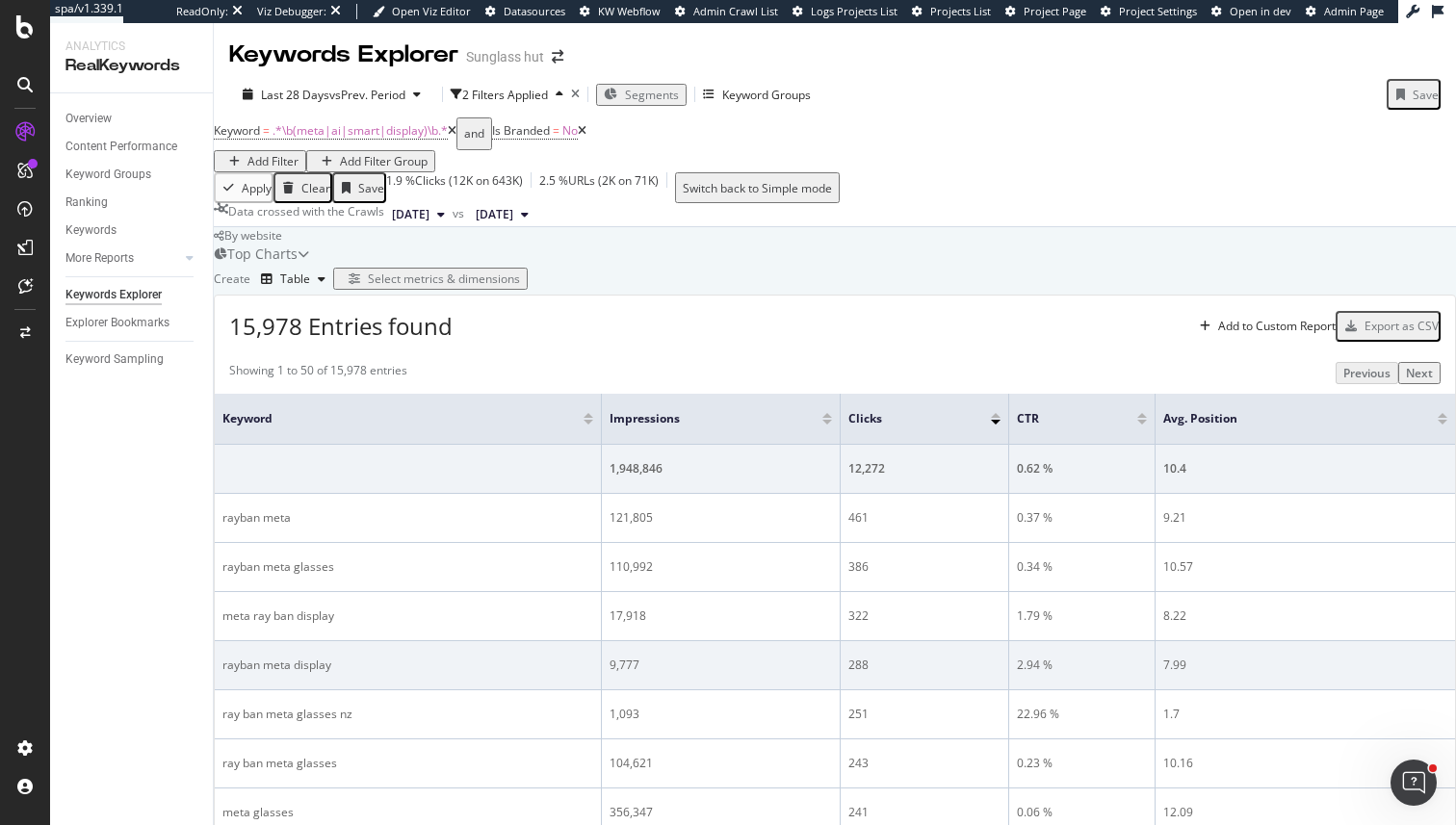
scroll to position [457, 0]
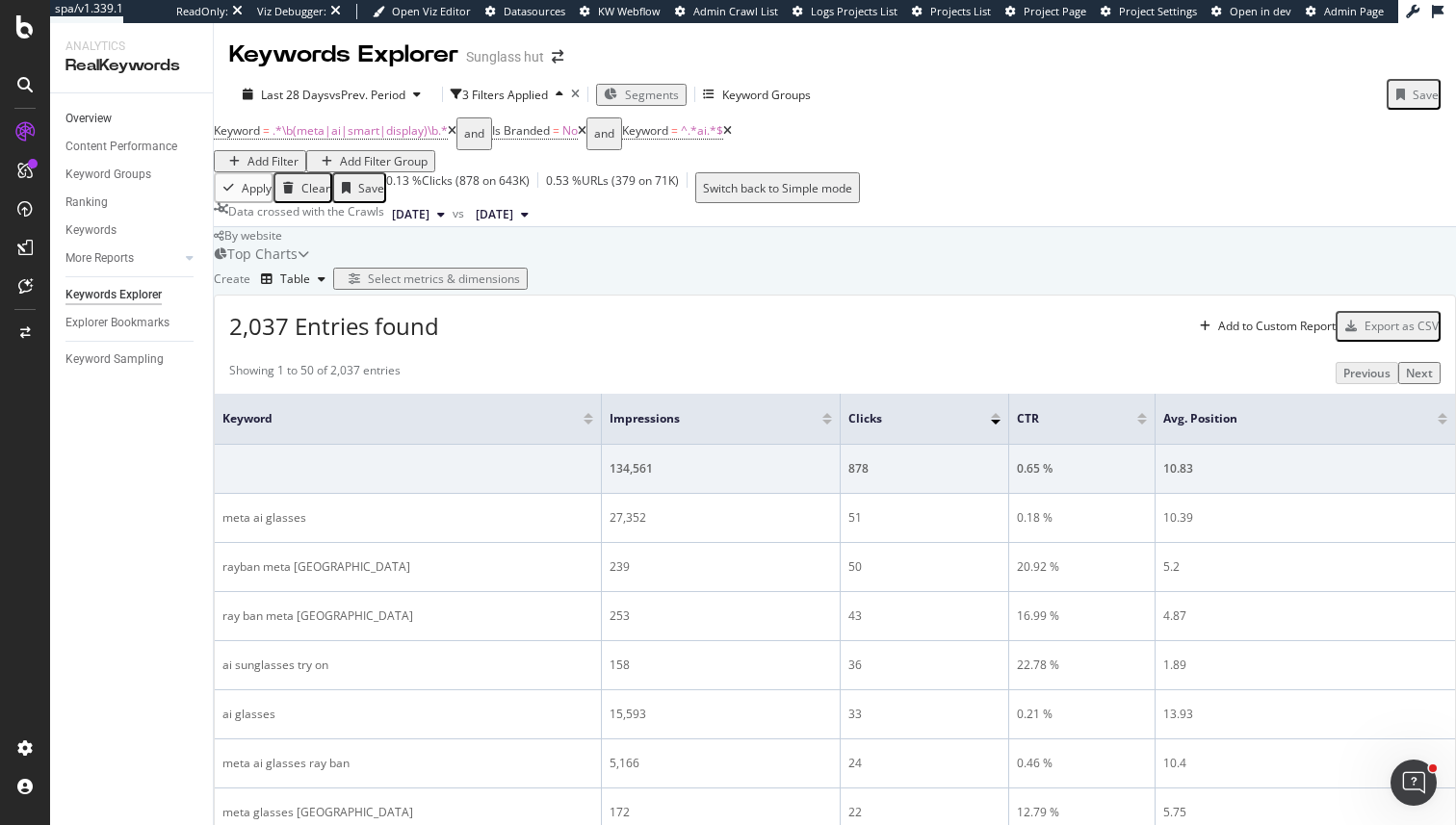
click at [112, 119] on link "Overview" at bounding box center [133, 119] width 134 height 20
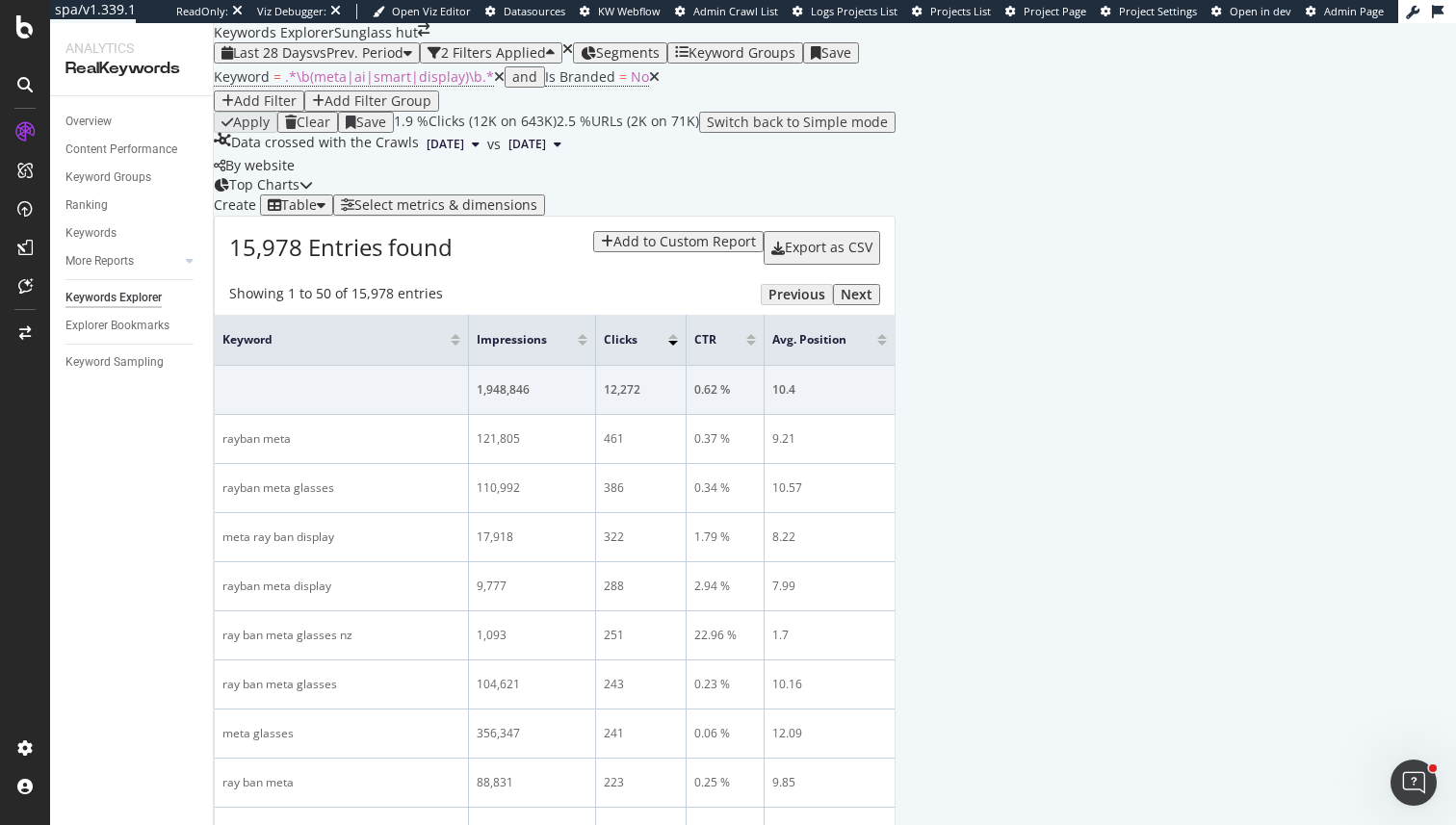
scroll to position [325, 0]
click at [107, 121] on div "Overview" at bounding box center [89, 122] width 46 height 20
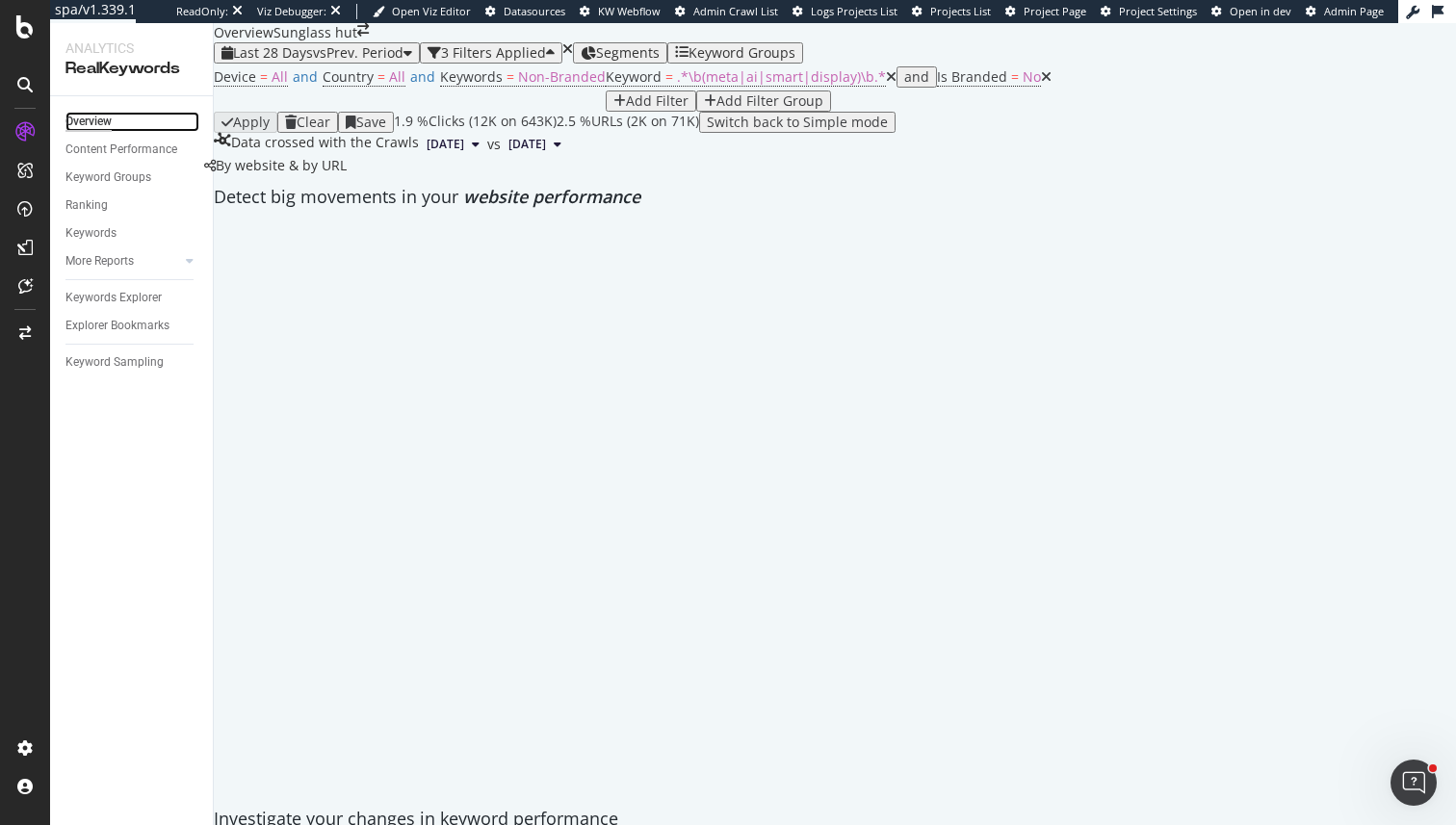
click at [107, 121] on div "Overview" at bounding box center [89, 122] width 46 height 20
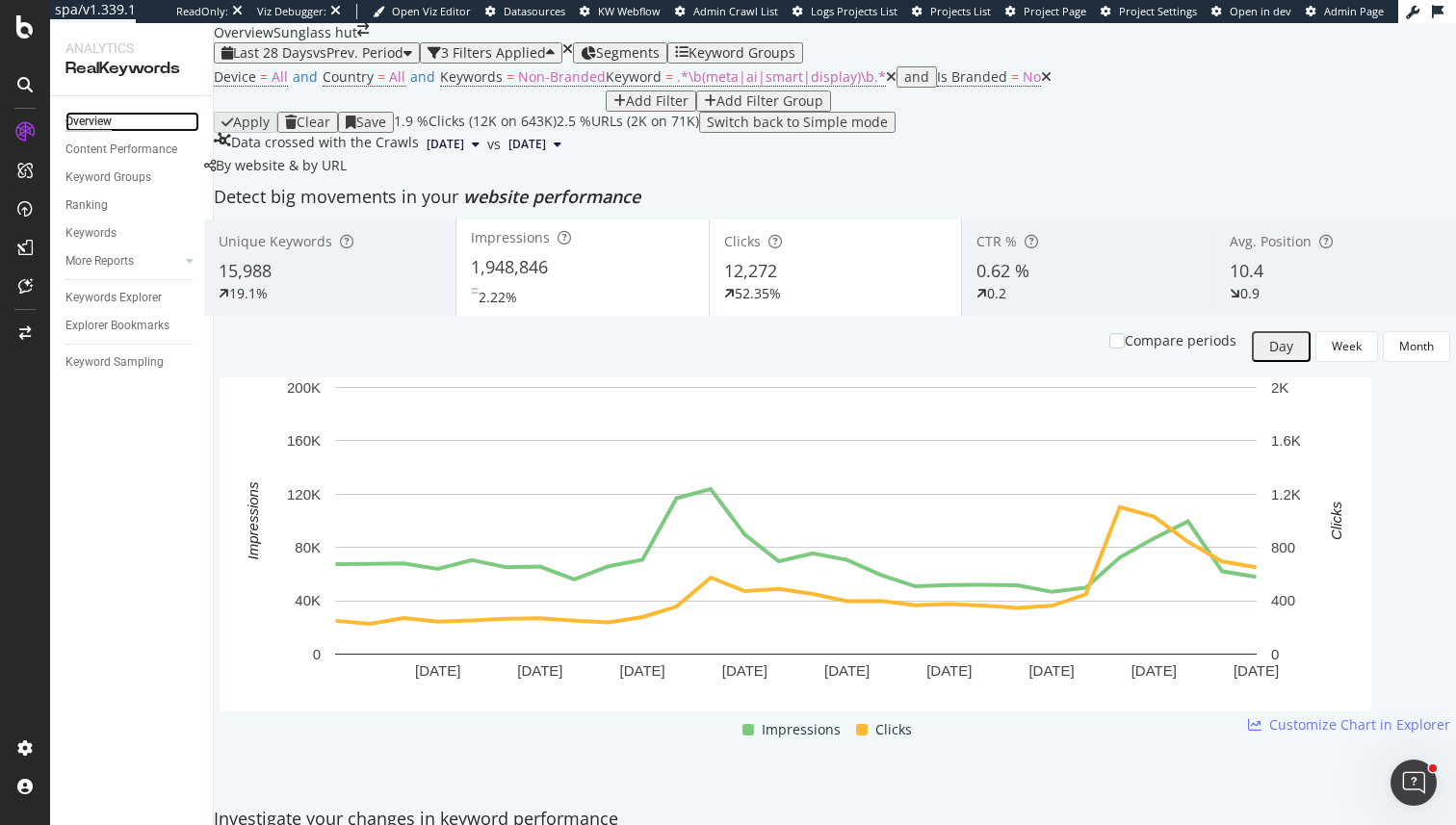
scroll to position [291, 0]
click at [760, 58] on div "Keyword Groups" at bounding box center [735, 52] width 121 height 15
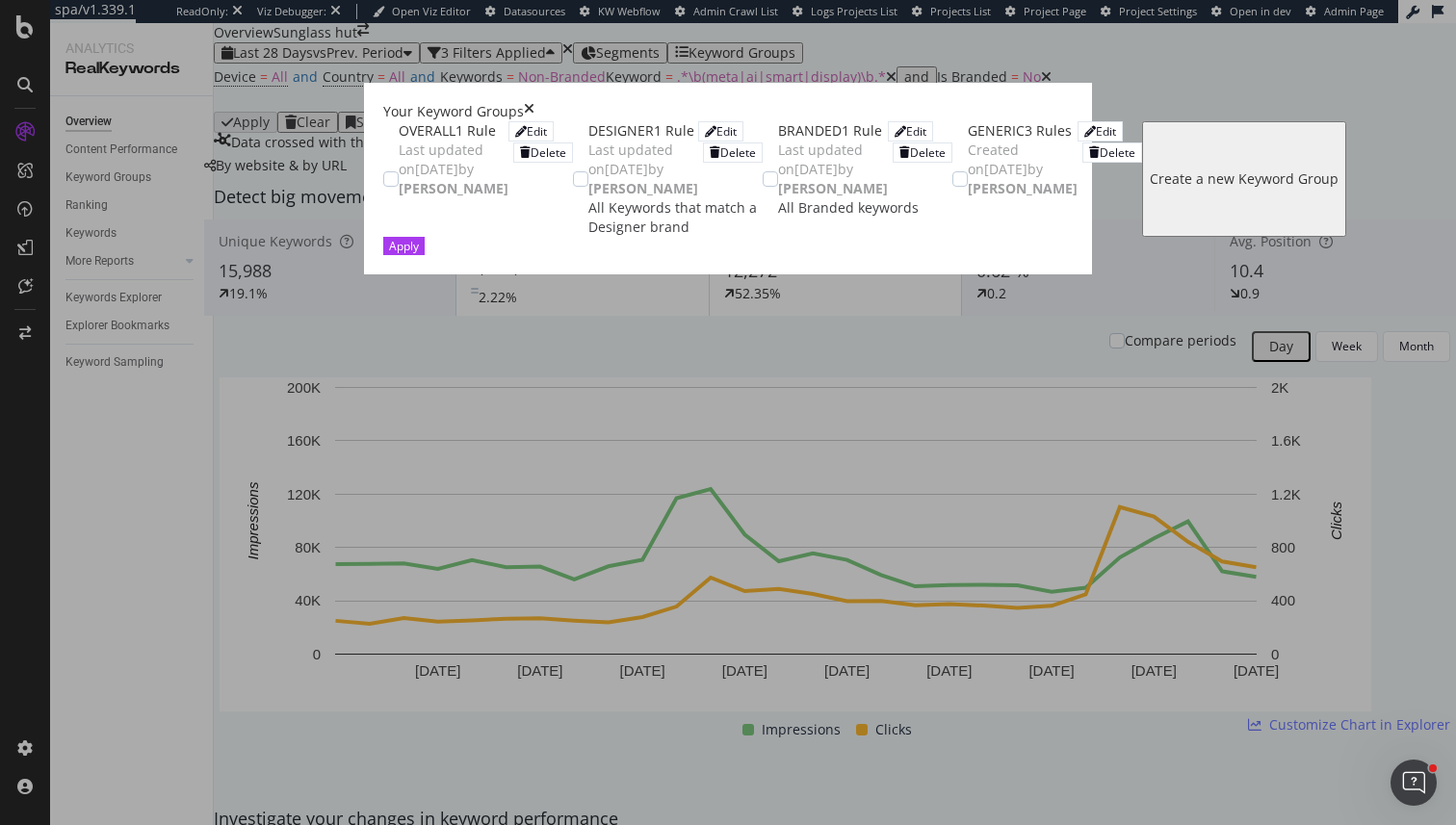
click at [573, 138] on div "OVERALL 1 Rule Last updated on 2025 May 28th by Michele Mancino Edit Delete" at bounding box center [485, 159] width 174 height 77
click at [527, 138] on div "modal" at bounding box center [521, 133] width 12 height 12
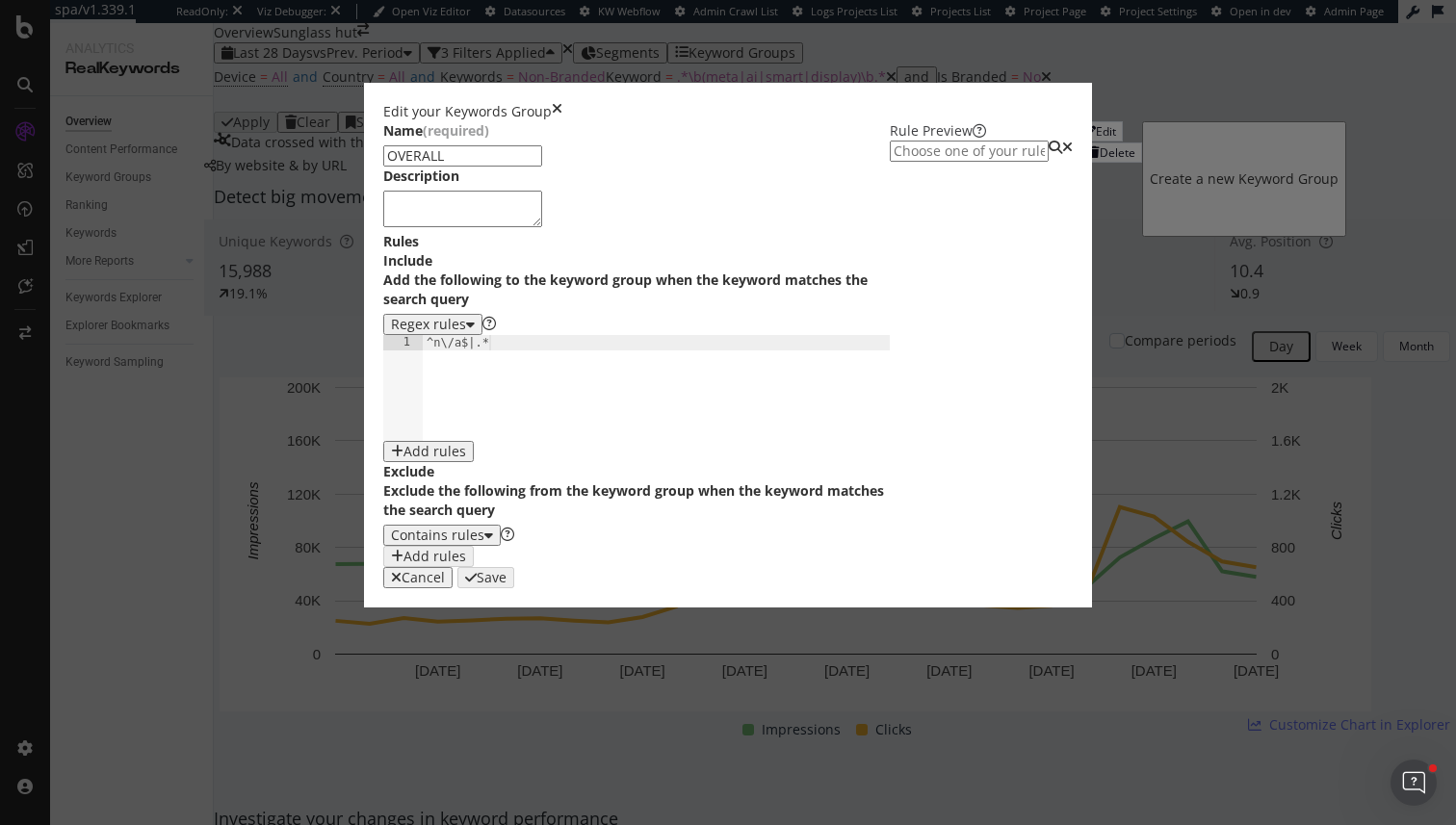
click at [129, 505] on div "Edit your Keywords Group Name (required) OVERALL Description Rules Include Add …" at bounding box center [728, 412] width 1456 height 825
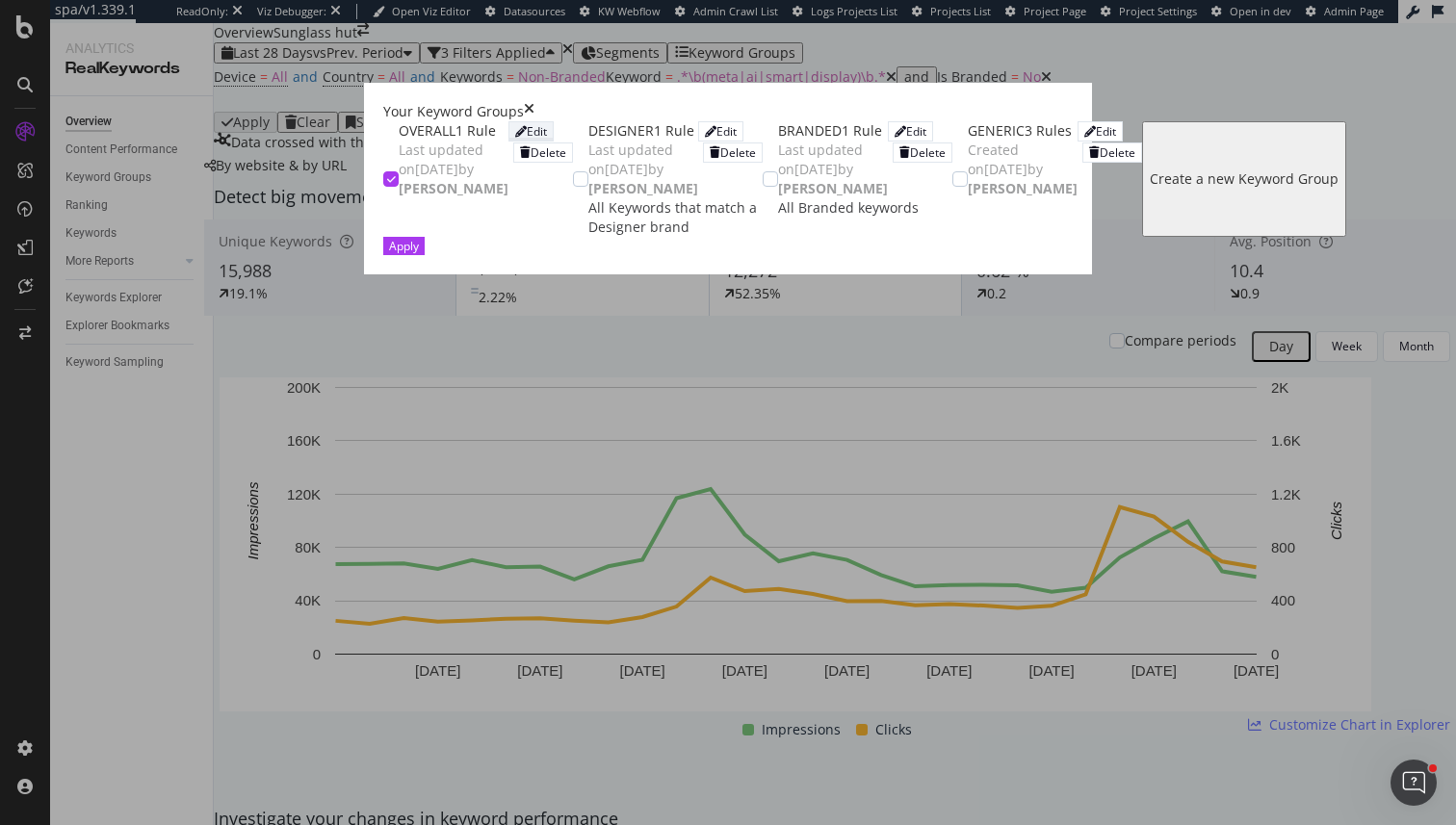
click at [547, 139] on div "Edit" at bounding box center [537, 132] width 20 height 16
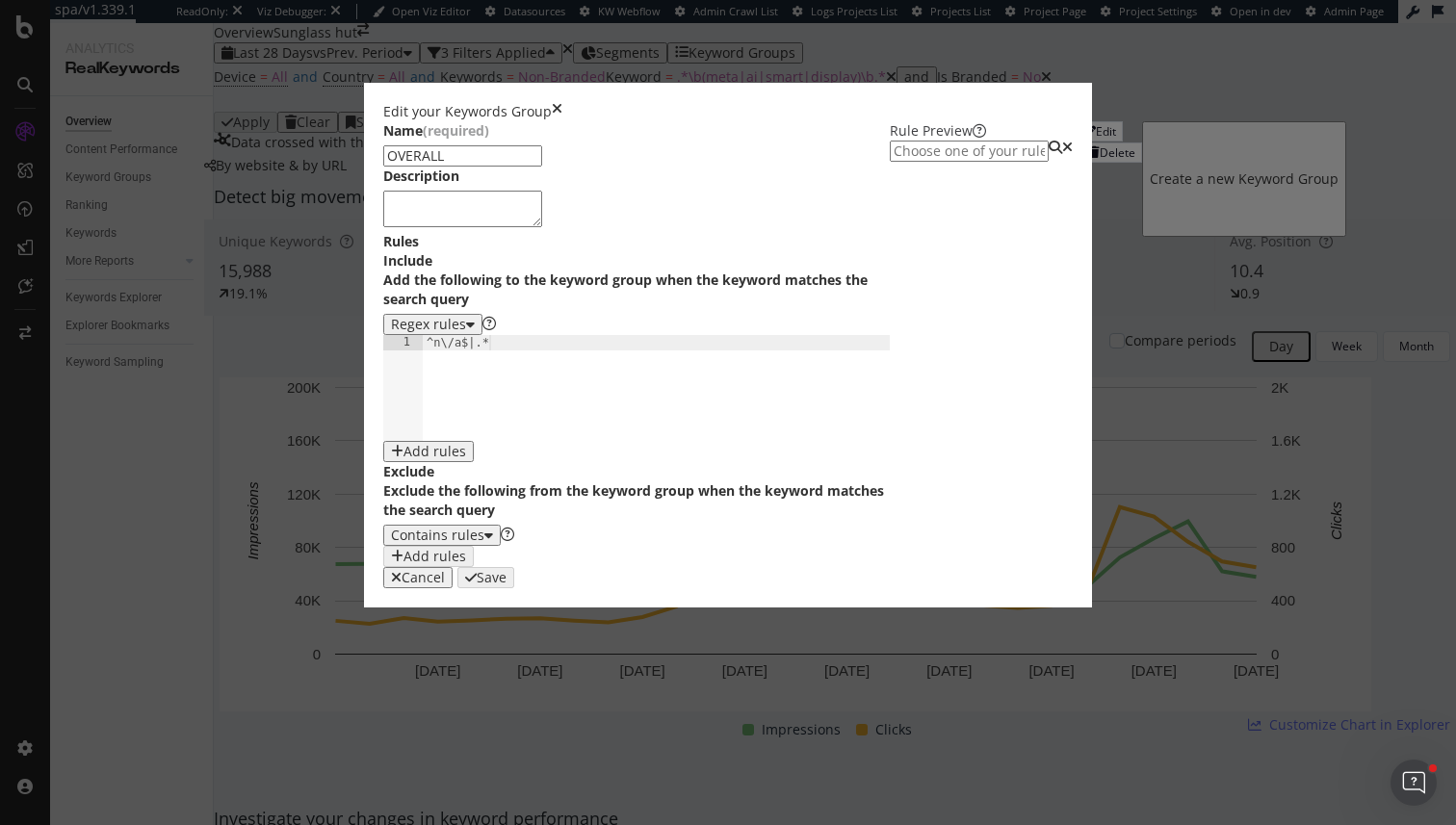
click at [1073, 161] on div "modal" at bounding box center [982, 161] width 183 height 0
click at [1073, 102] on div "Edit your Keywords Group" at bounding box center [728, 111] width 690 height 19
click at [562, 102] on icon "times" at bounding box center [557, 111] width 11 height 19
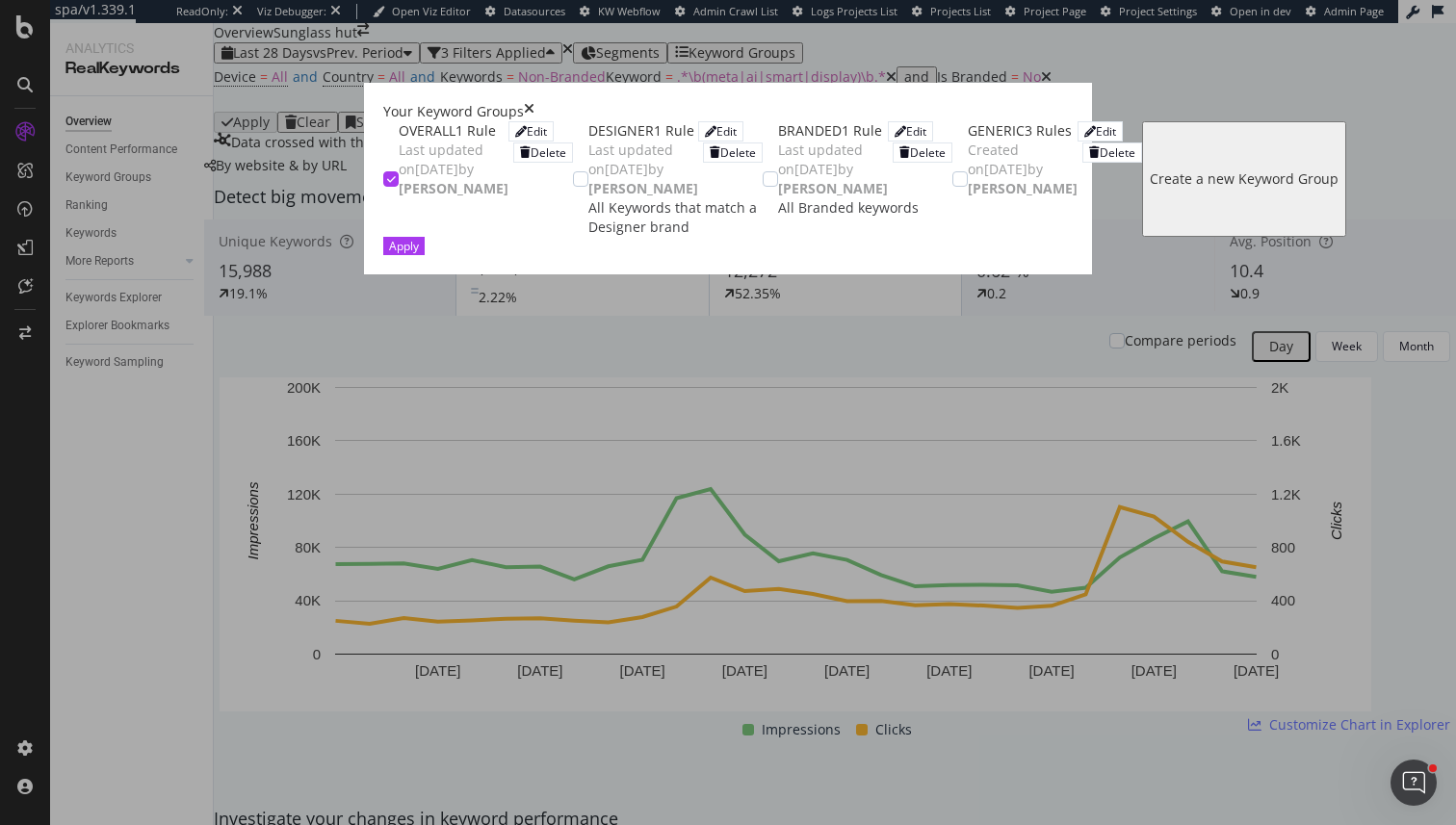
click at [384, 162] on div "OVERALL 1 Rule Last updated on 2025 May 28th by Michele Mancino Edit Delete" at bounding box center [478, 179] width 189 height 116
click at [736, 139] on div "Edit" at bounding box center [721, 132] width 32 height 16
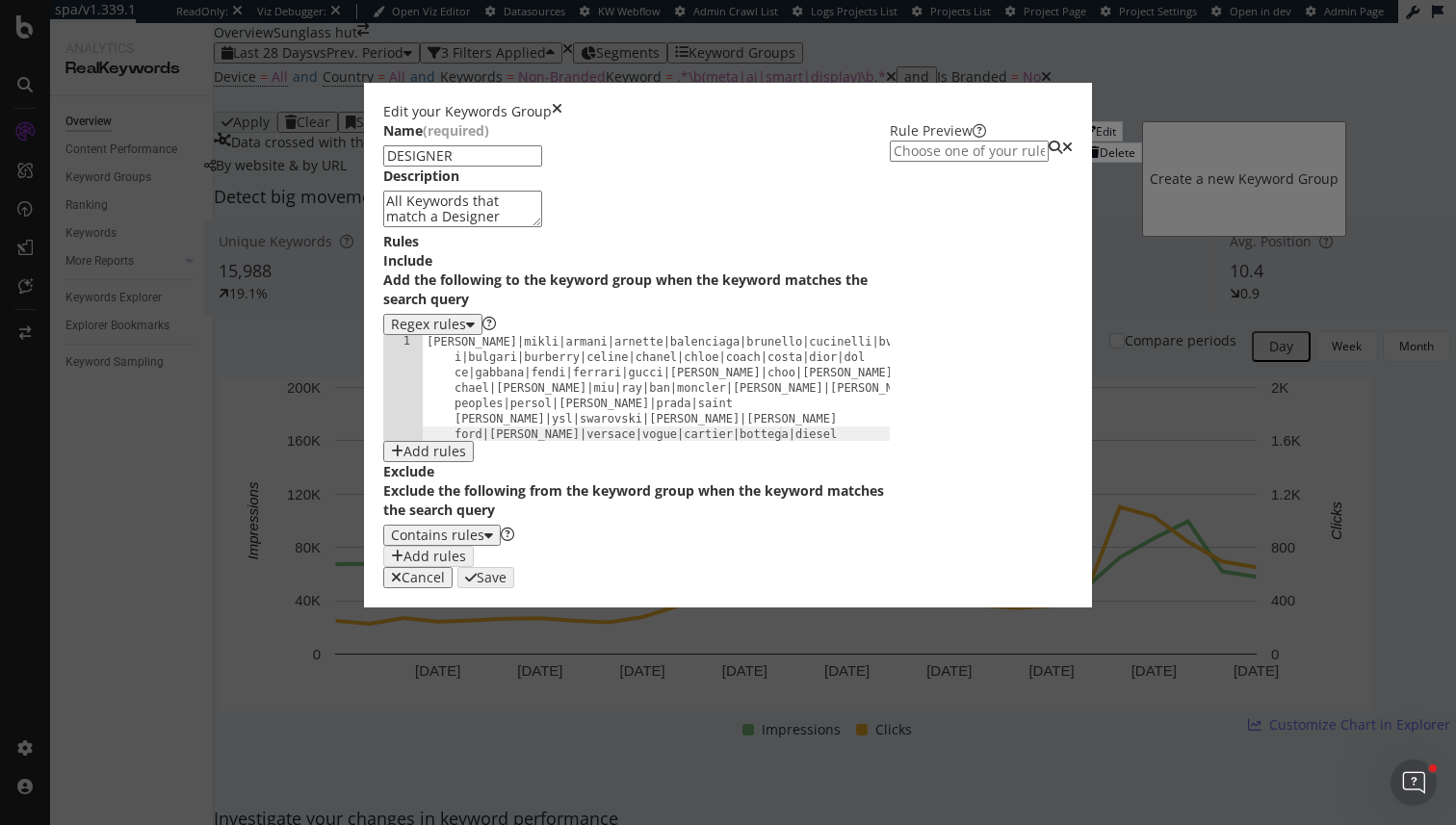
scroll to position [0, 0]
click at [1073, 102] on div "Edit your Keywords Group" at bounding box center [728, 111] width 690 height 19
click at [562, 102] on icon "times" at bounding box center [557, 111] width 11 height 19
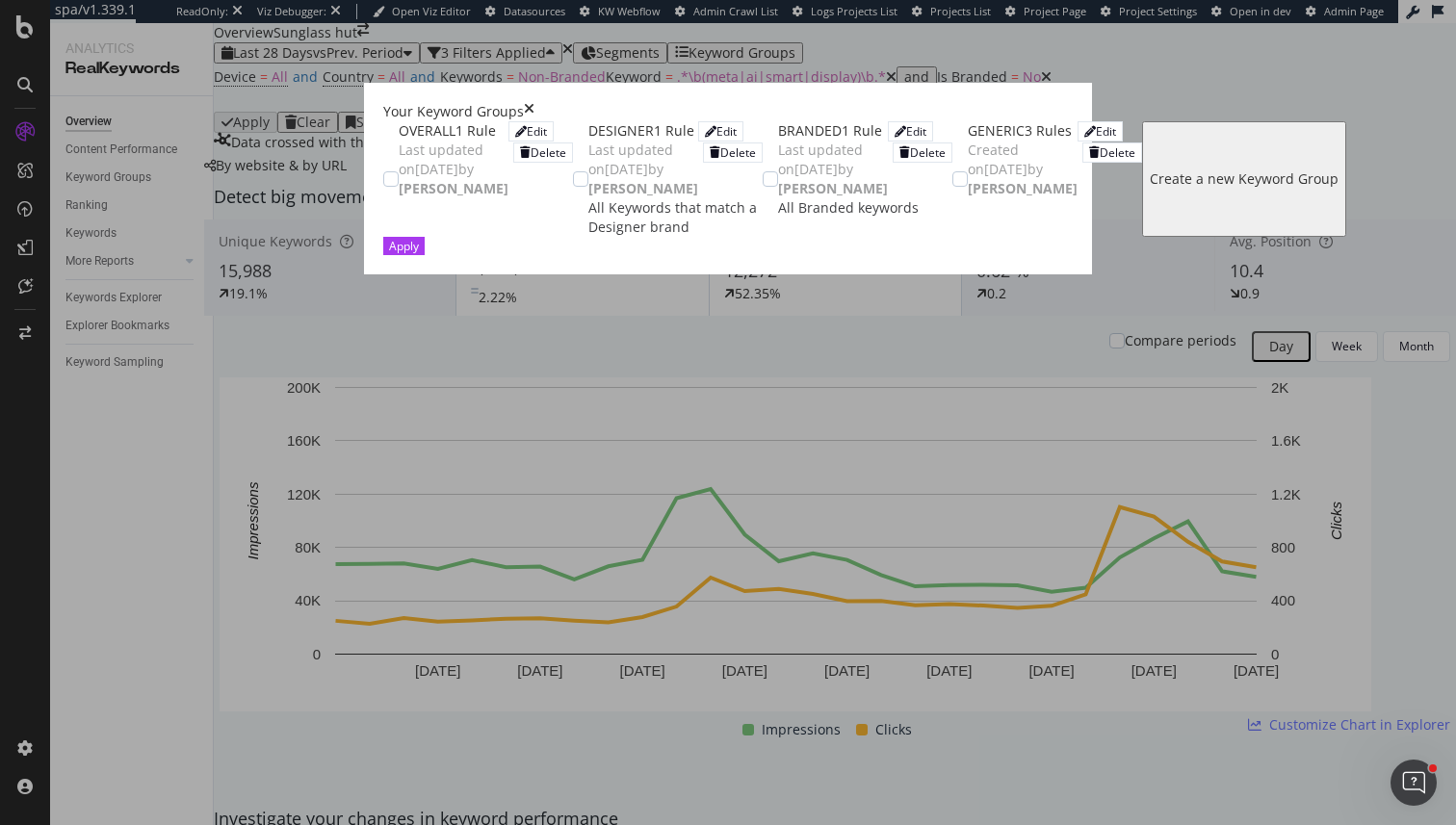
click at [573, 237] on div "DESIGNER 1 Rule Last updated on 2025 May 26th by Michele Mancino Edit Delete Al…" at bounding box center [668, 179] width 189 height 116
click at [1073, 255] on div "Apply" at bounding box center [728, 246] width 690 height 18
click at [425, 255] on button "Apply" at bounding box center [405, 246] width 42 height 18
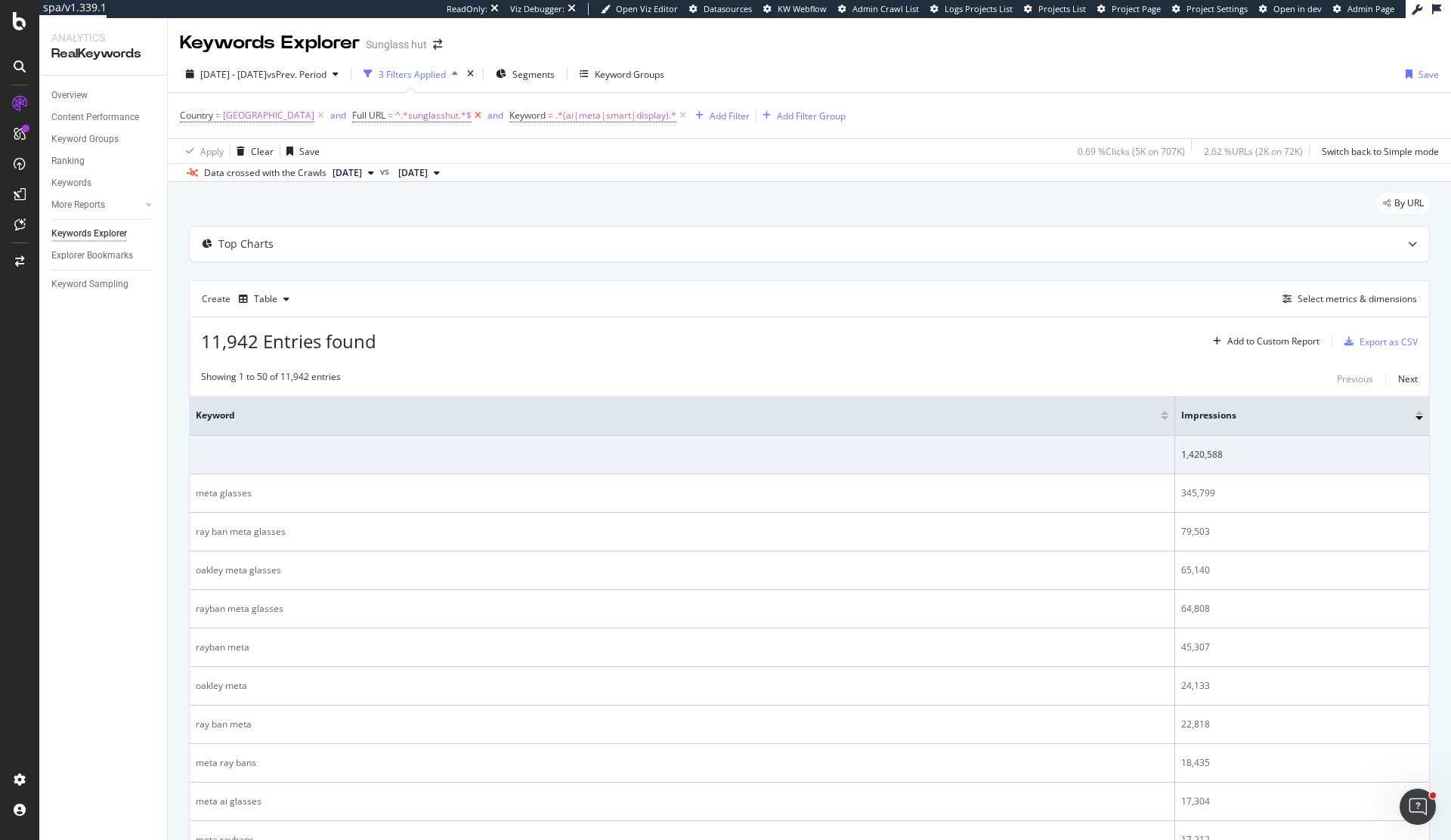
click at [485, 117] on icon at bounding box center [478, 115] width 13 height 15
click at [439, 16] on div "ReadOnly: Viz Debugger: Open Viz Editor Datasources KW Webflow Admin Crawl List…" at bounding box center [778, 9] width 1344 height 18
click at [623, 116] on span ".*(ai|meta|smart|display).*" at bounding box center [615, 115] width 121 height 21
click at [594, 181] on input ".*(ai|meta|smart|display).*" at bounding box center [608, 178] width 143 height 24
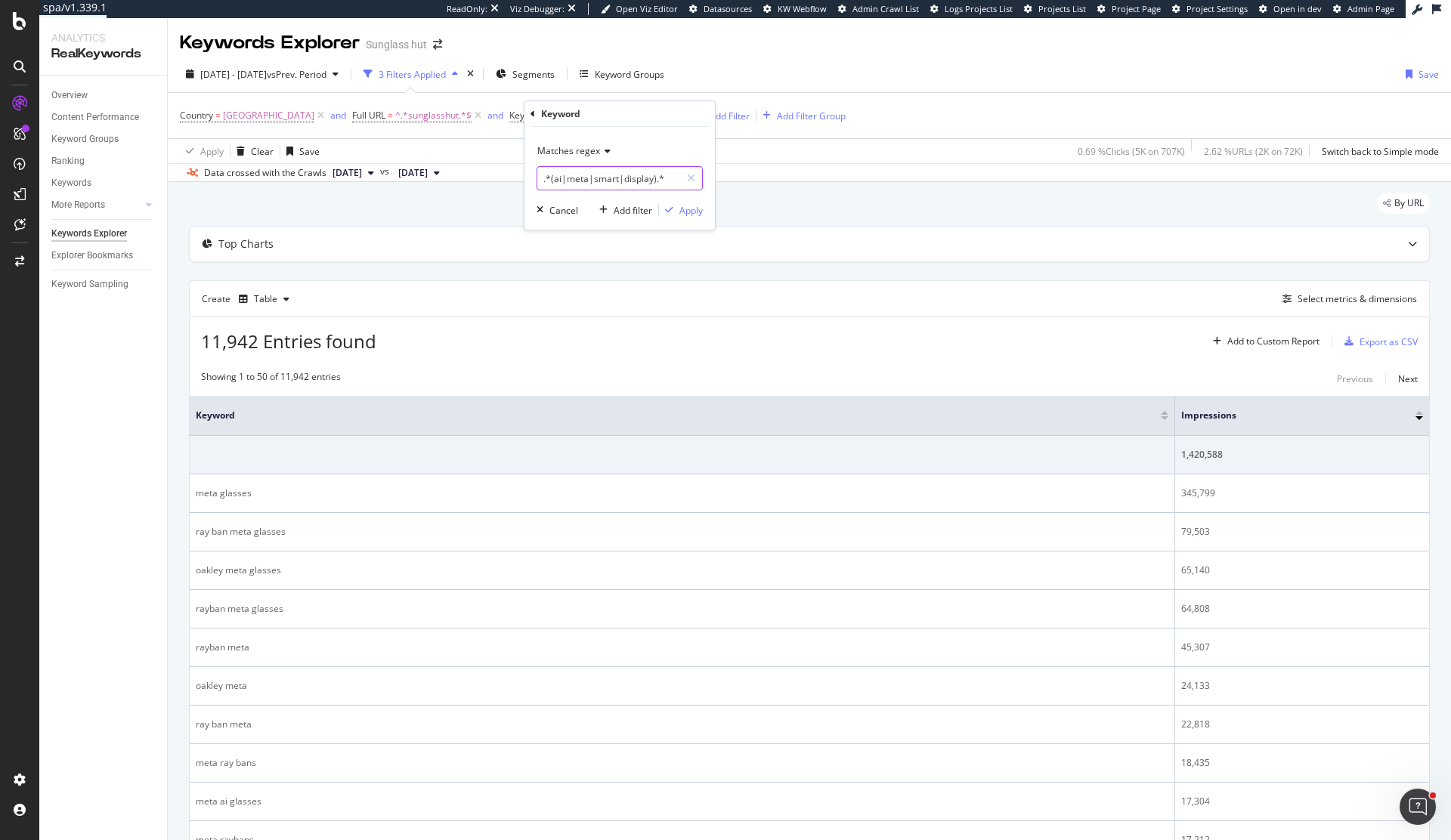
click at [594, 181] on input ".*(ai|meta|smart|display).*" at bounding box center [608, 178] width 143 height 24
click at [601, 116] on span ".*(ai|meta|smart|display).*" at bounding box center [615, 115] width 121 height 21
click at [584, 157] on div "Matches regex" at bounding box center [619, 151] width 167 height 24
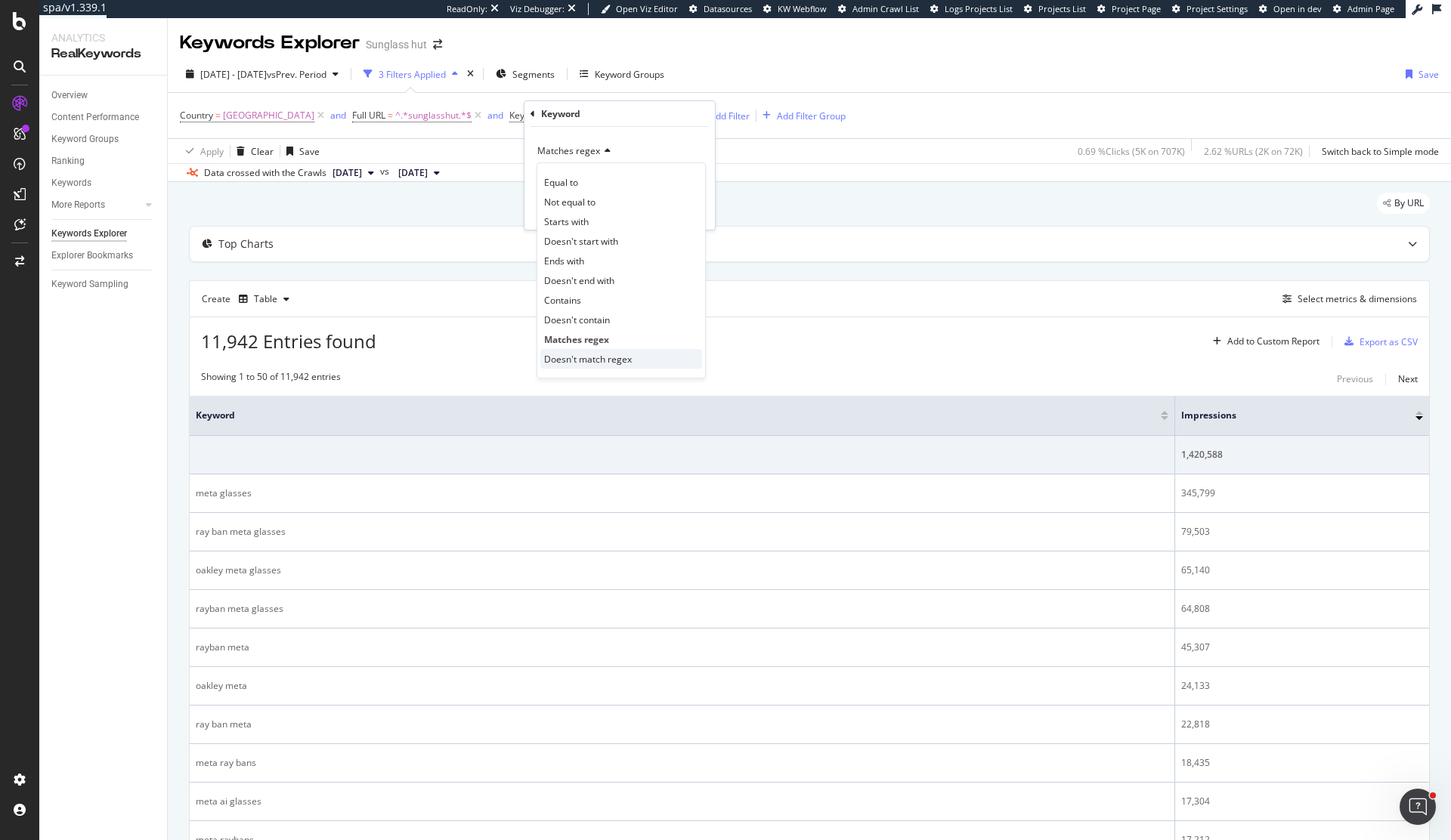
click at [591, 364] on span "Doesn't match regex" at bounding box center [588, 359] width 88 height 13
click at [685, 211] on div "Apply" at bounding box center [691, 210] width 23 height 13
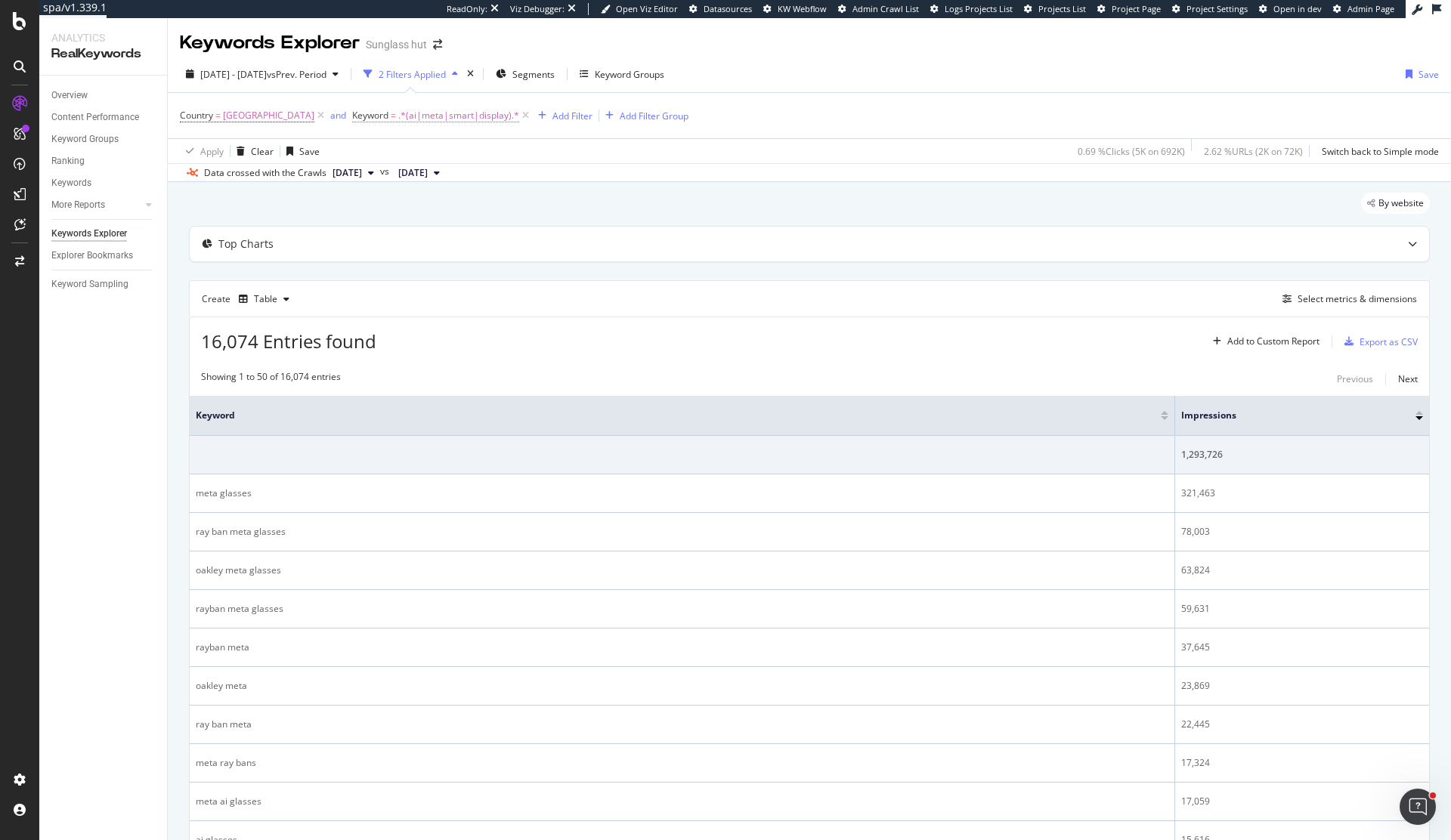
click at [490, 118] on span ".*(ai|meta|smart|display).*" at bounding box center [458, 115] width 121 height 21
click at [431, 152] on span "Matches regex" at bounding box center [410, 151] width 63 height 13
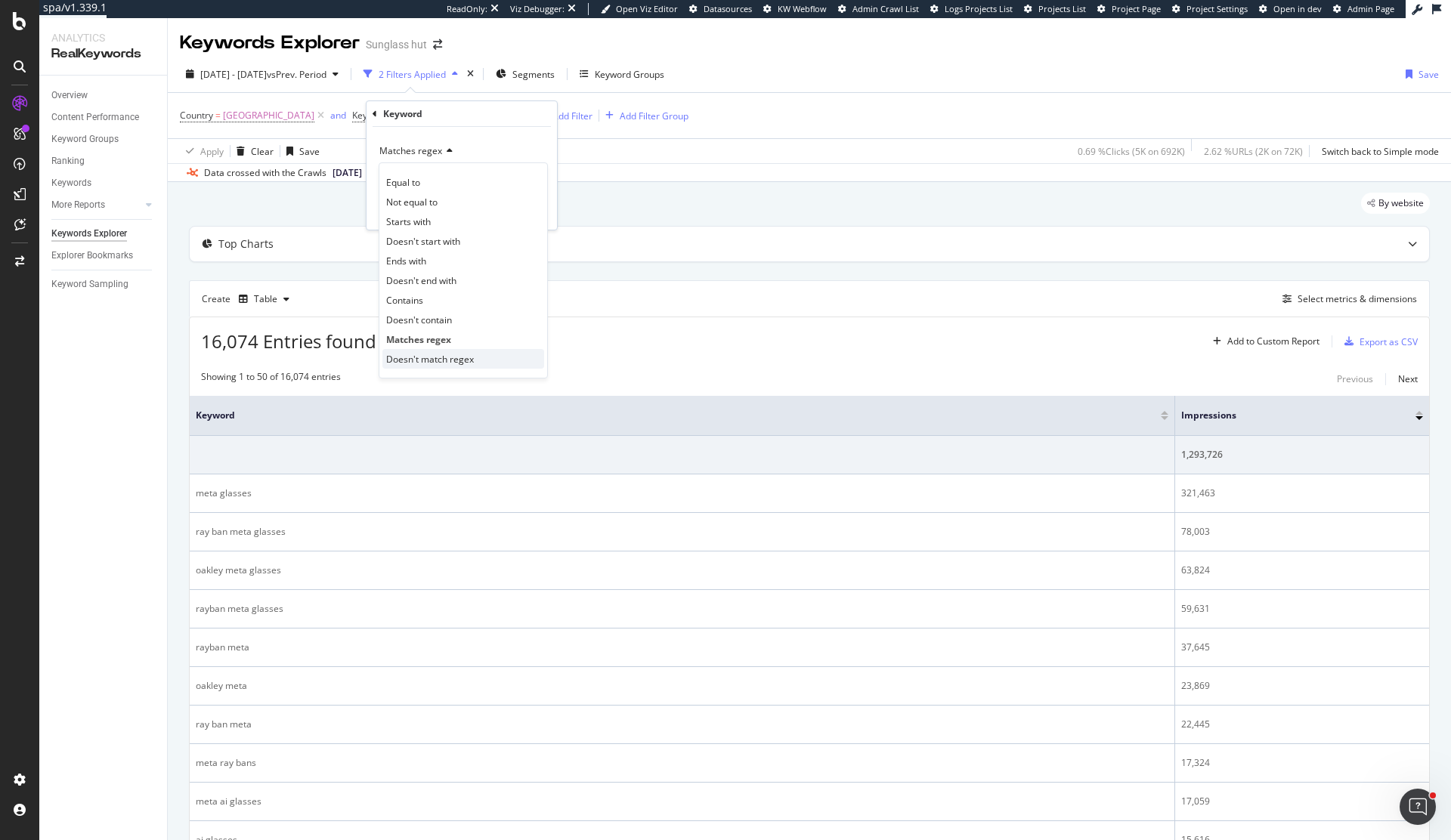
click at [457, 356] on span "Doesn't match regex" at bounding box center [430, 359] width 88 height 13
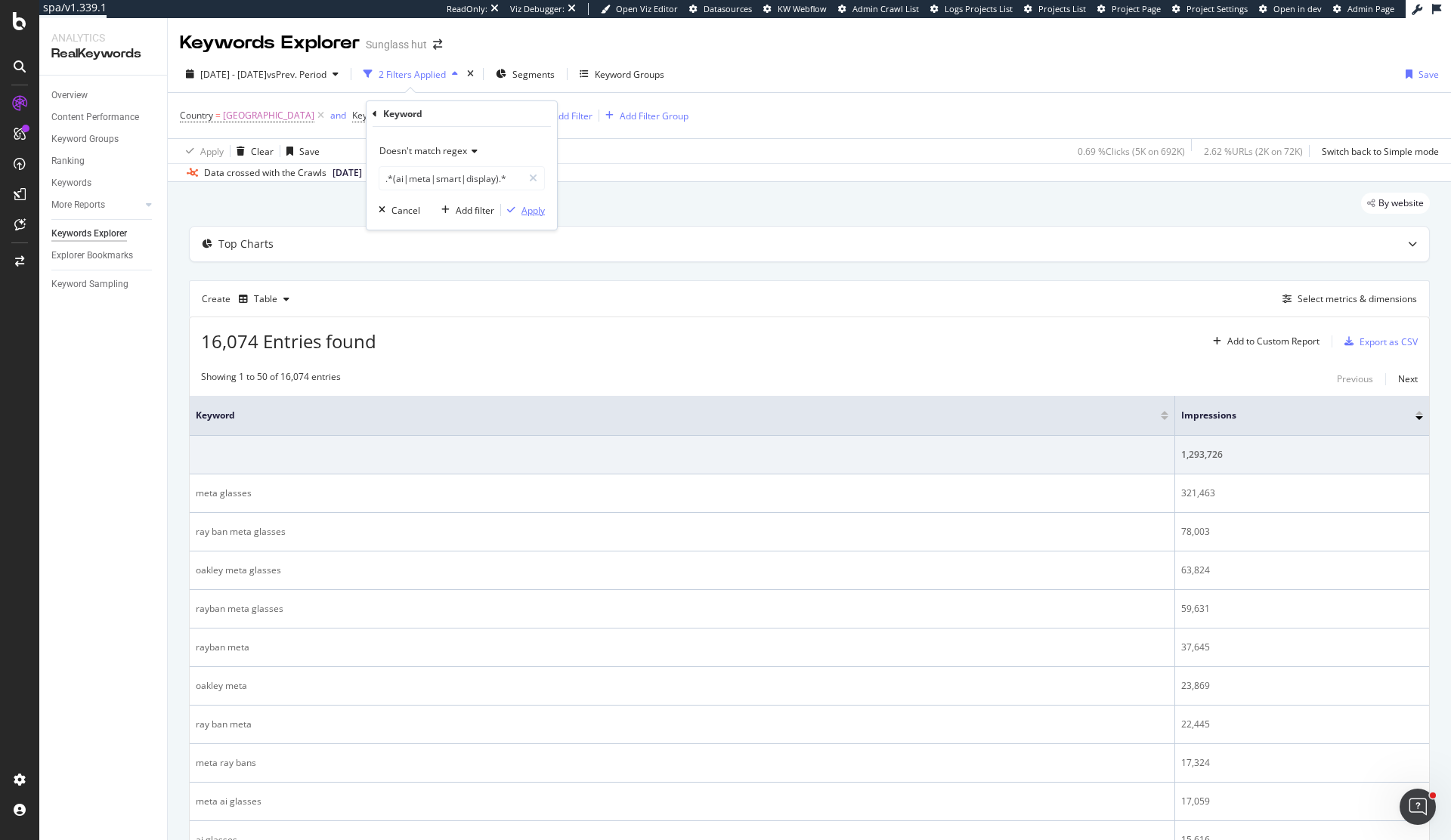
click at [530, 216] on button "Apply" at bounding box center [523, 209] width 44 height 15
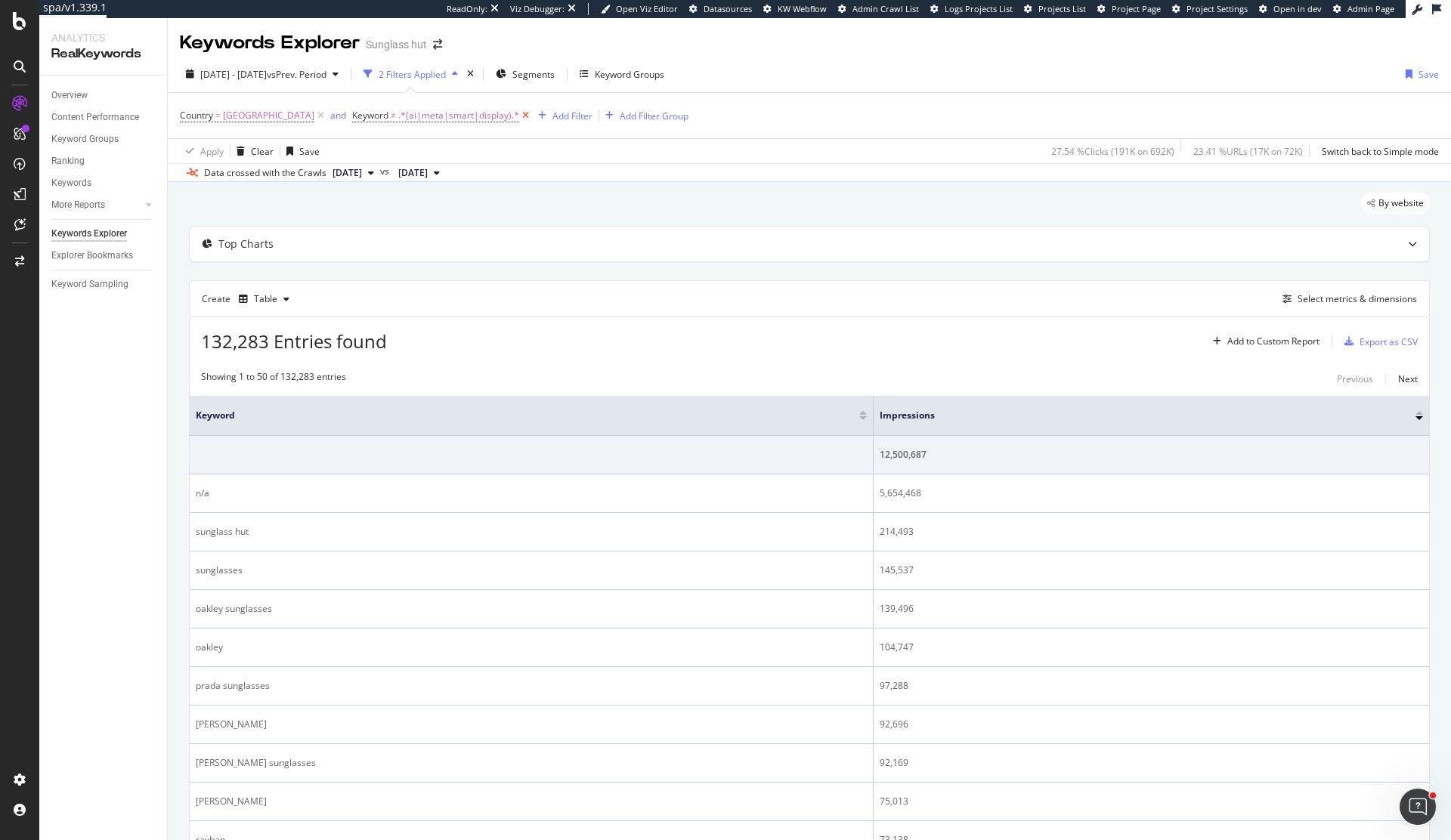
click at [532, 118] on icon at bounding box center [525, 115] width 13 height 15
click at [388, 116] on div "Add Filter" at bounding box center [367, 116] width 40 height 13
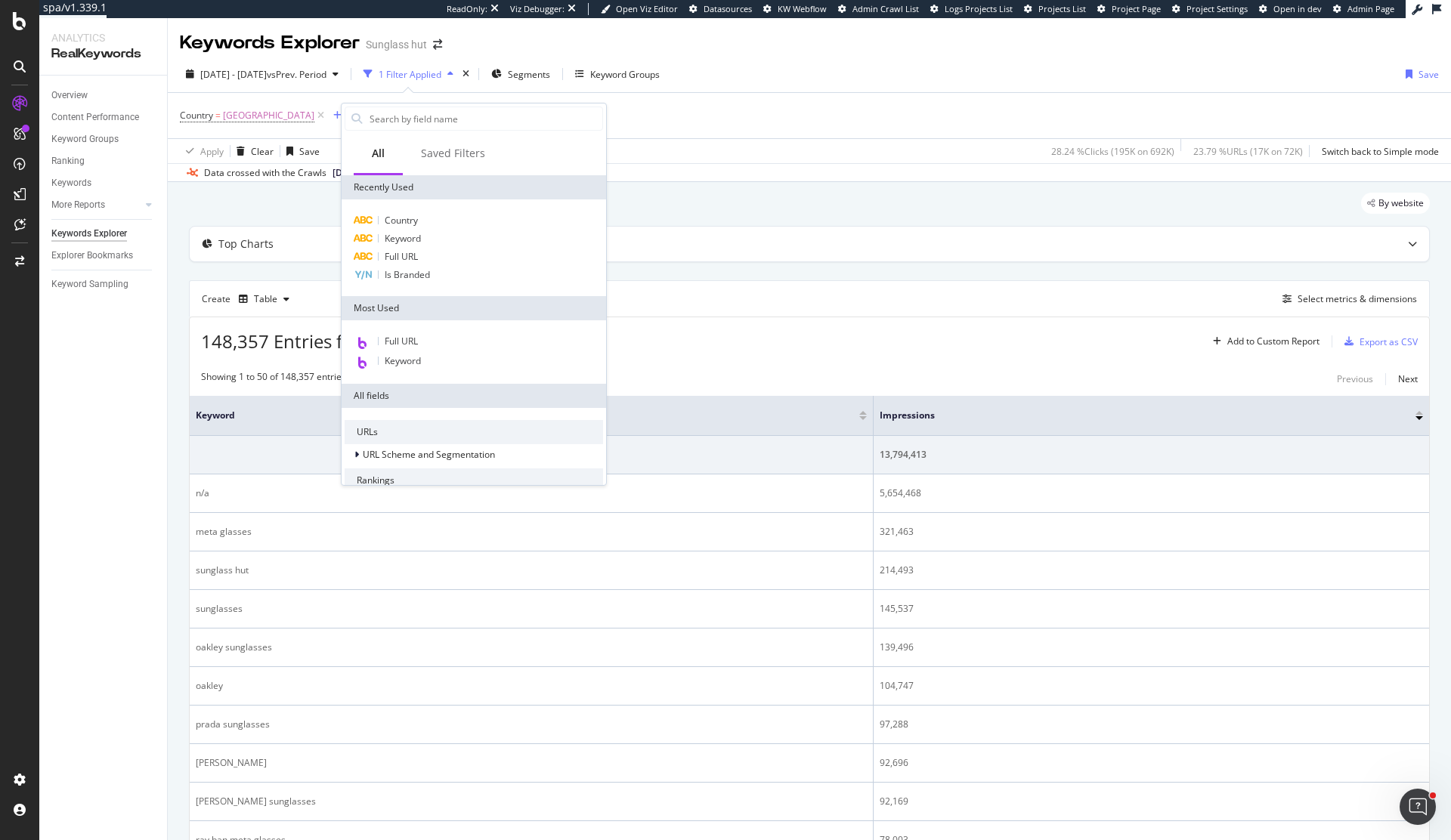
click at [838, 167] on div "Data crossed with the Crawls 2025 Sep. 28th vs 2025 Aug. 31st" at bounding box center [809, 172] width 1283 height 18
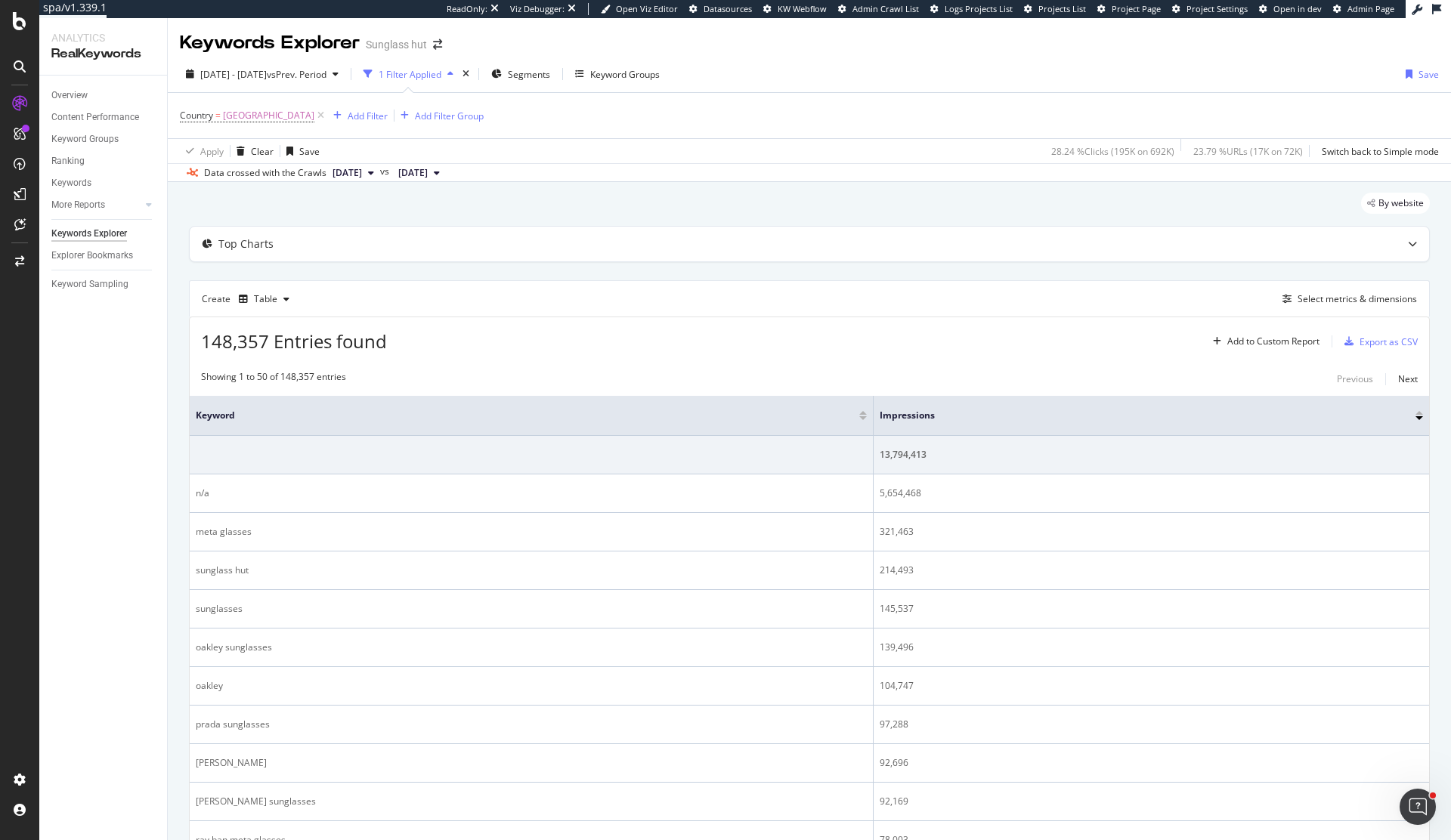
click at [894, 92] on div "Country = United States of America Add Filter Add Filter Group Apply Clear Save…" at bounding box center [809, 127] width 1283 height 71
click at [587, 111] on div "Add Filter" at bounding box center [572, 116] width 40 height 13
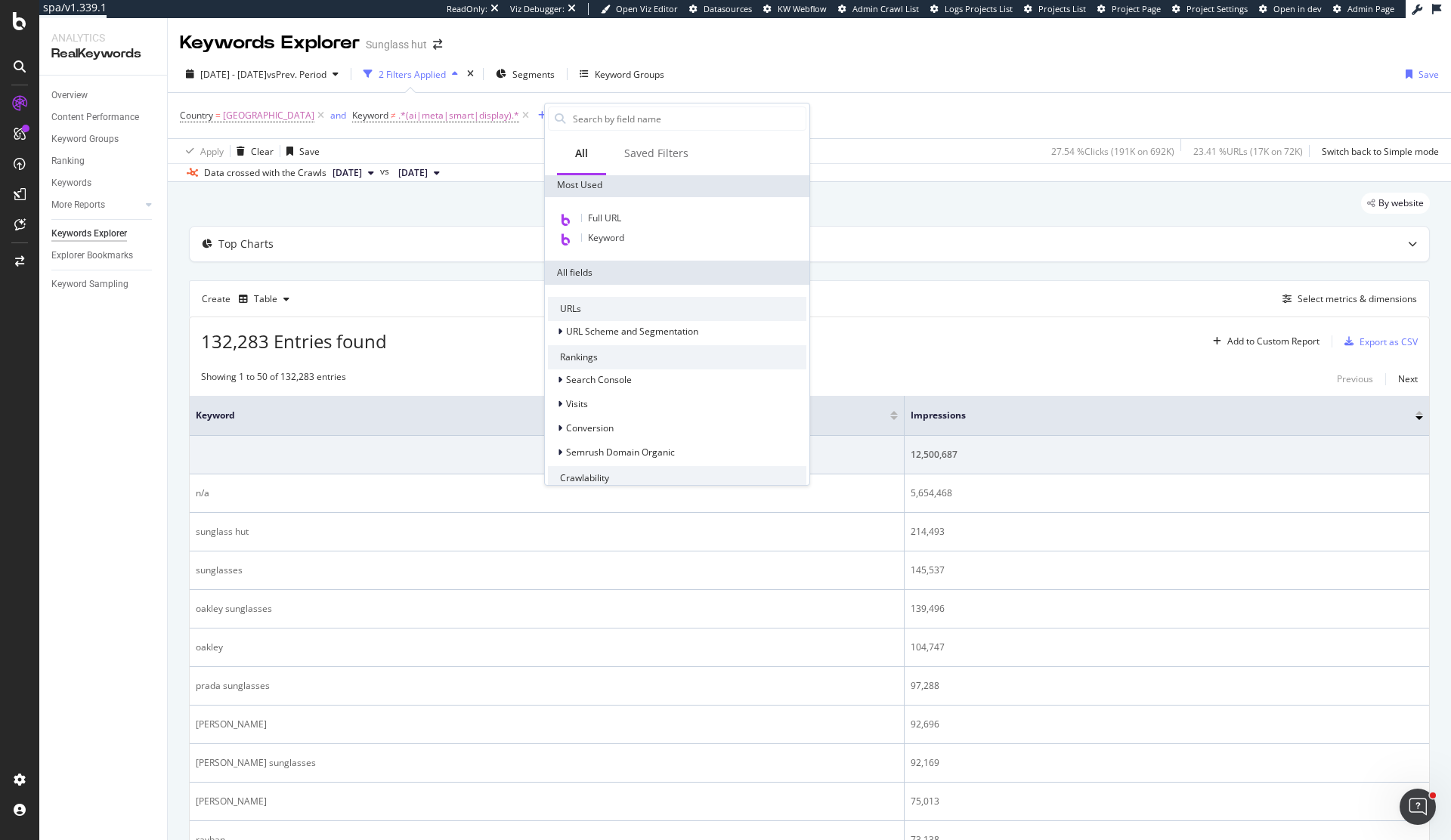
scroll to position [132, 0]
click at [465, 207] on div "By website" at bounding box center [809, 209] width 1241 height 34
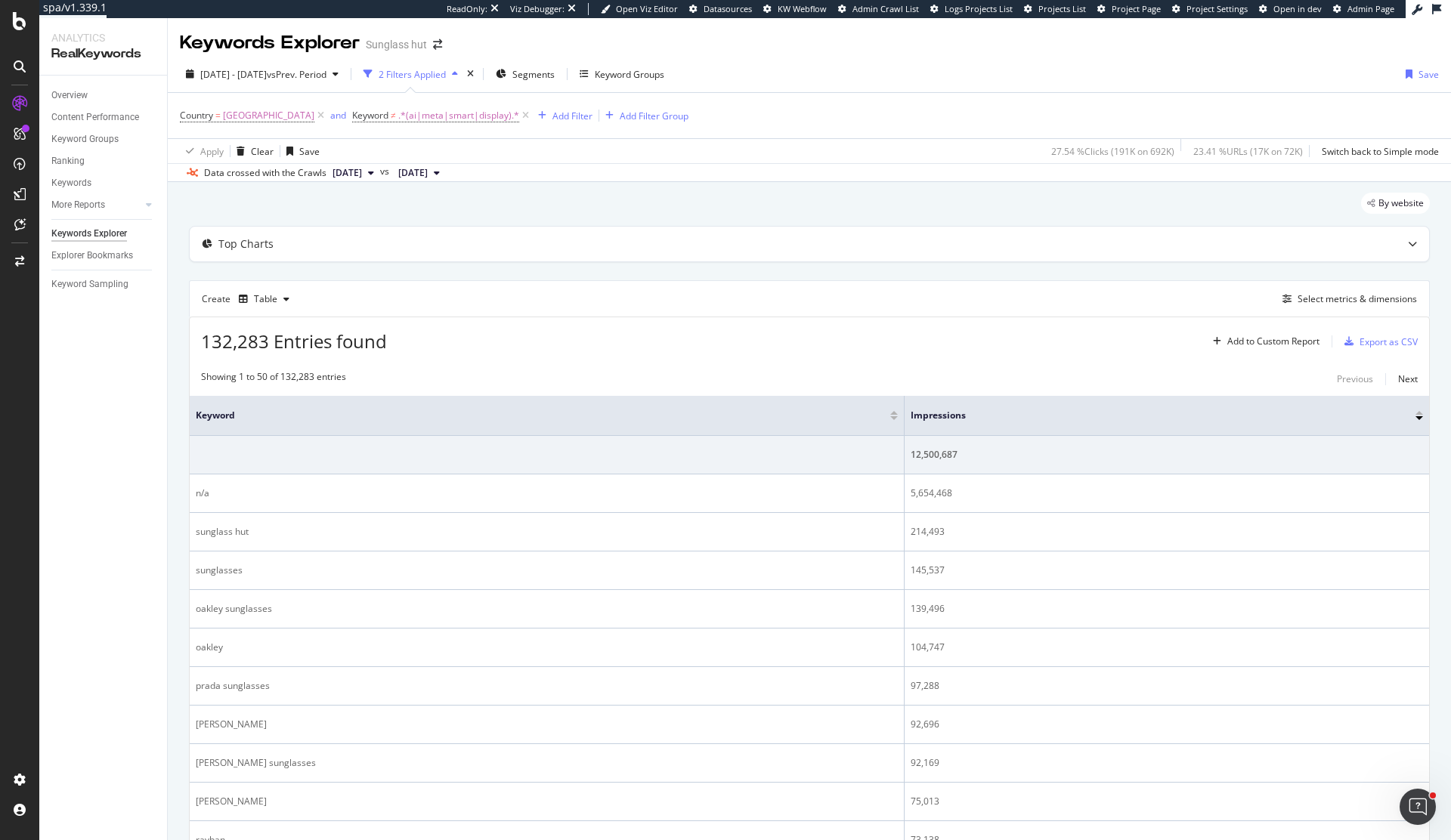
click at [477, 80] on div "times" at bounding box center [470, 73] width 13 height 15
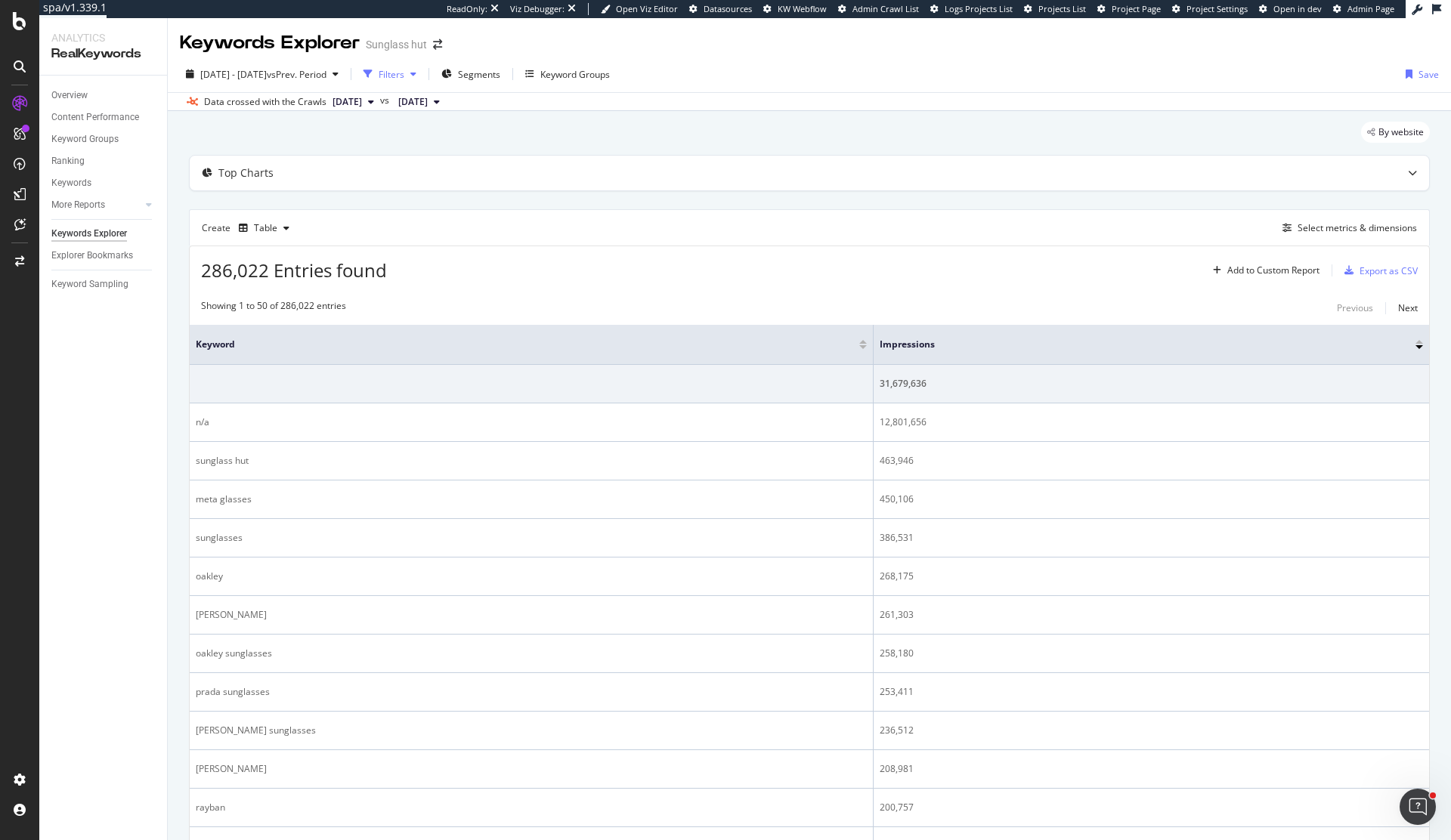
click at [404, 72] on div "Filters" at bounding box center [391, 74] width 26 height 13
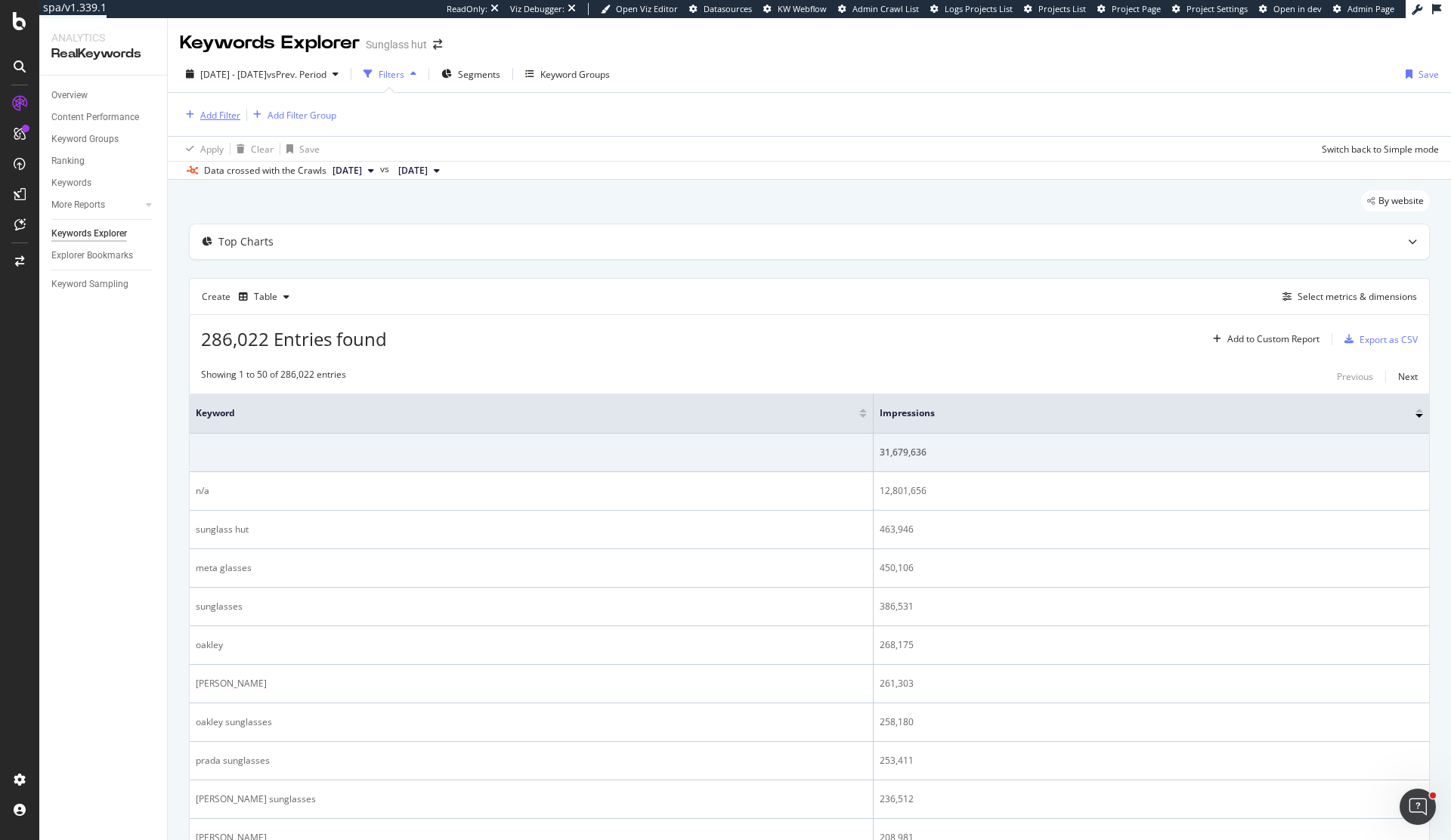
click at [234, 117] on div "Add Filter" at bounding box center [220, 115] width 40 height 13
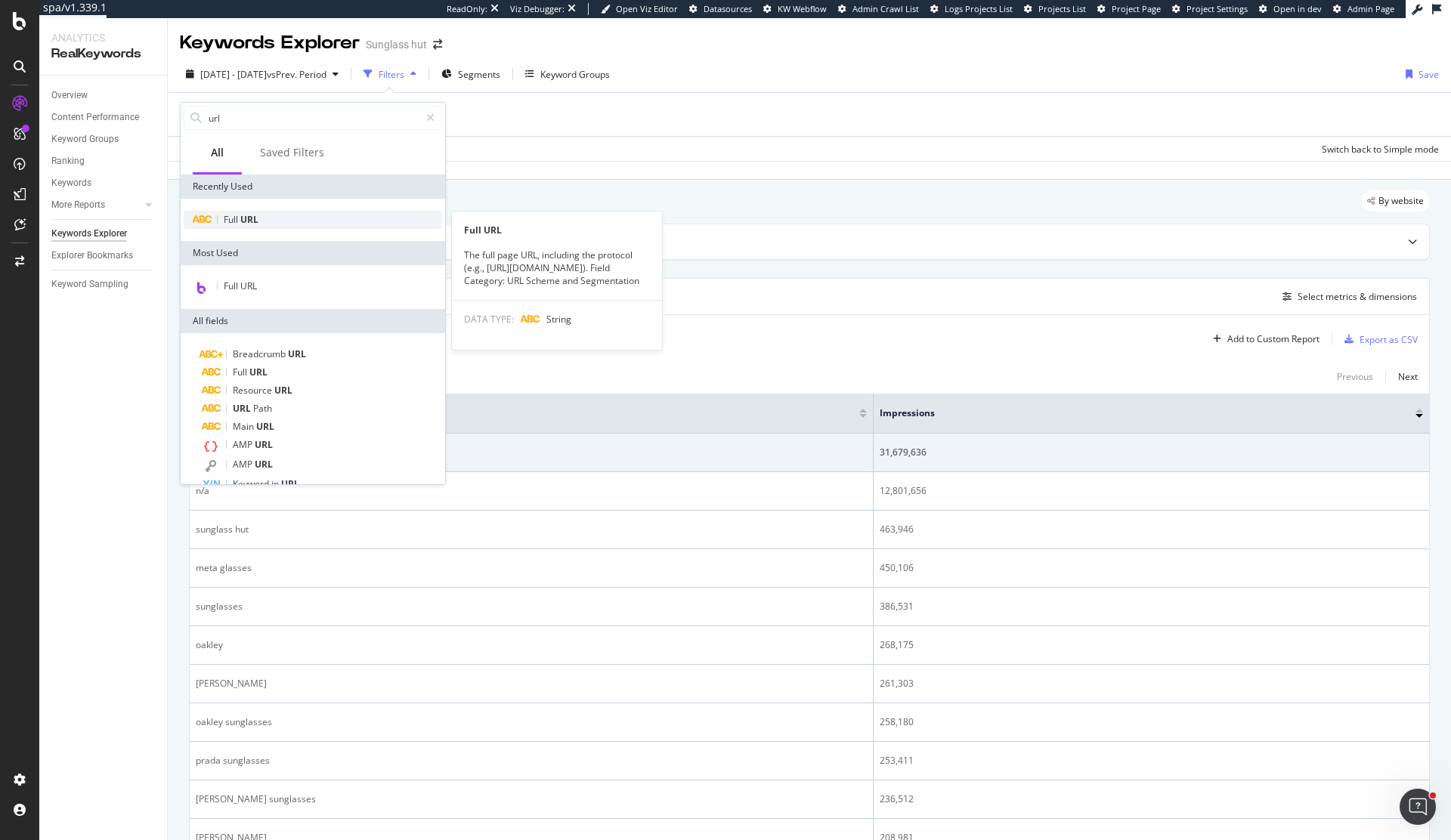
type input "url"
click at [302, 218] on div "Full URL" at bounding box center [313, 220] width 259 height 18
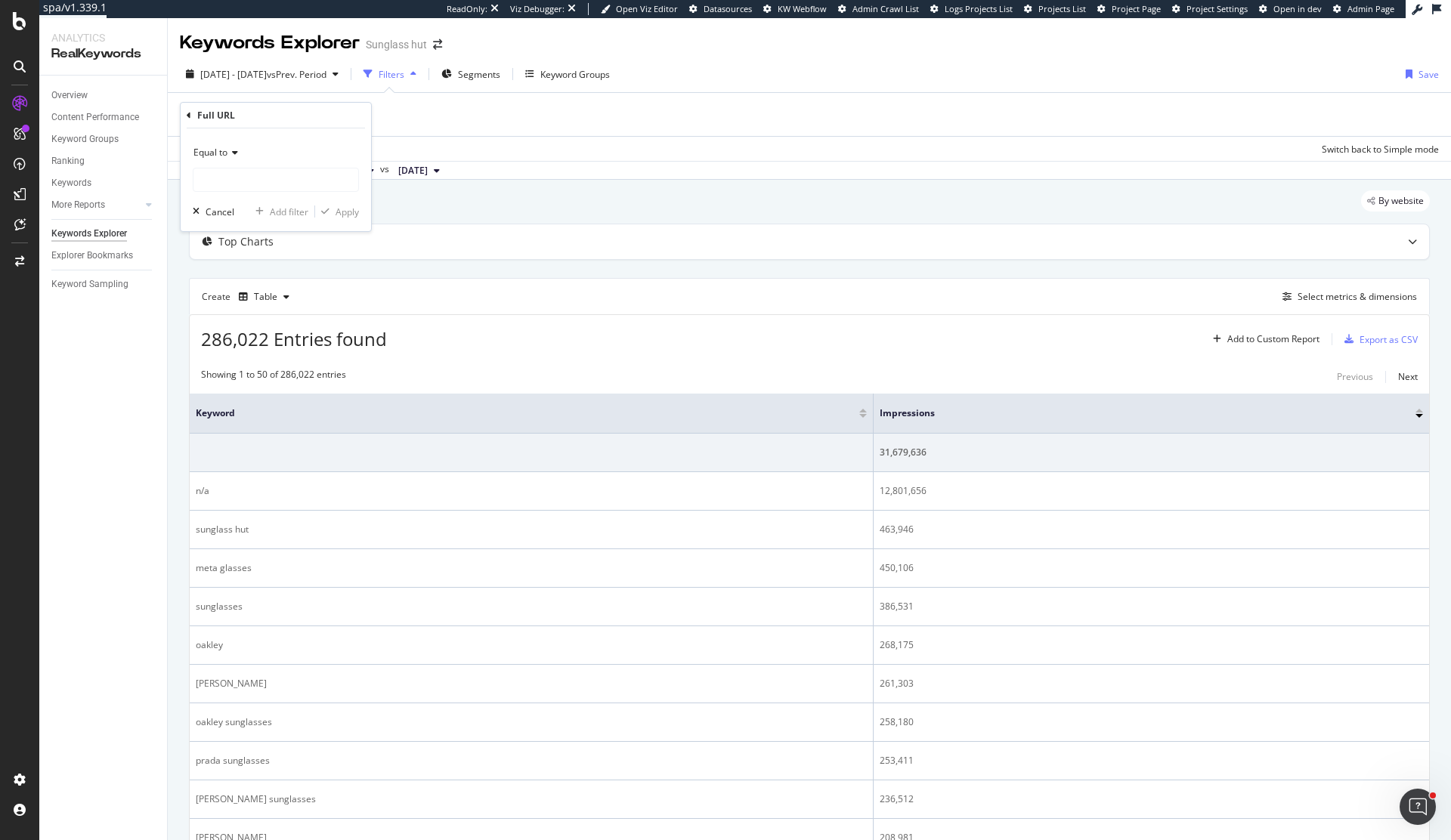
click at [238, 153] on div "Equal to" at bounding box center [275, 152] width 167 height 24
click at [234, 347] on span "Matches regex" at bounding box center [231, 341] width 63 height 13
click at [257, 186] on input "text" at bounding box center [275, 180] width 165 height 24
type input "."
click at [340, 213] on div "Apply" at bounding box center [347, 212] width 23 height 13
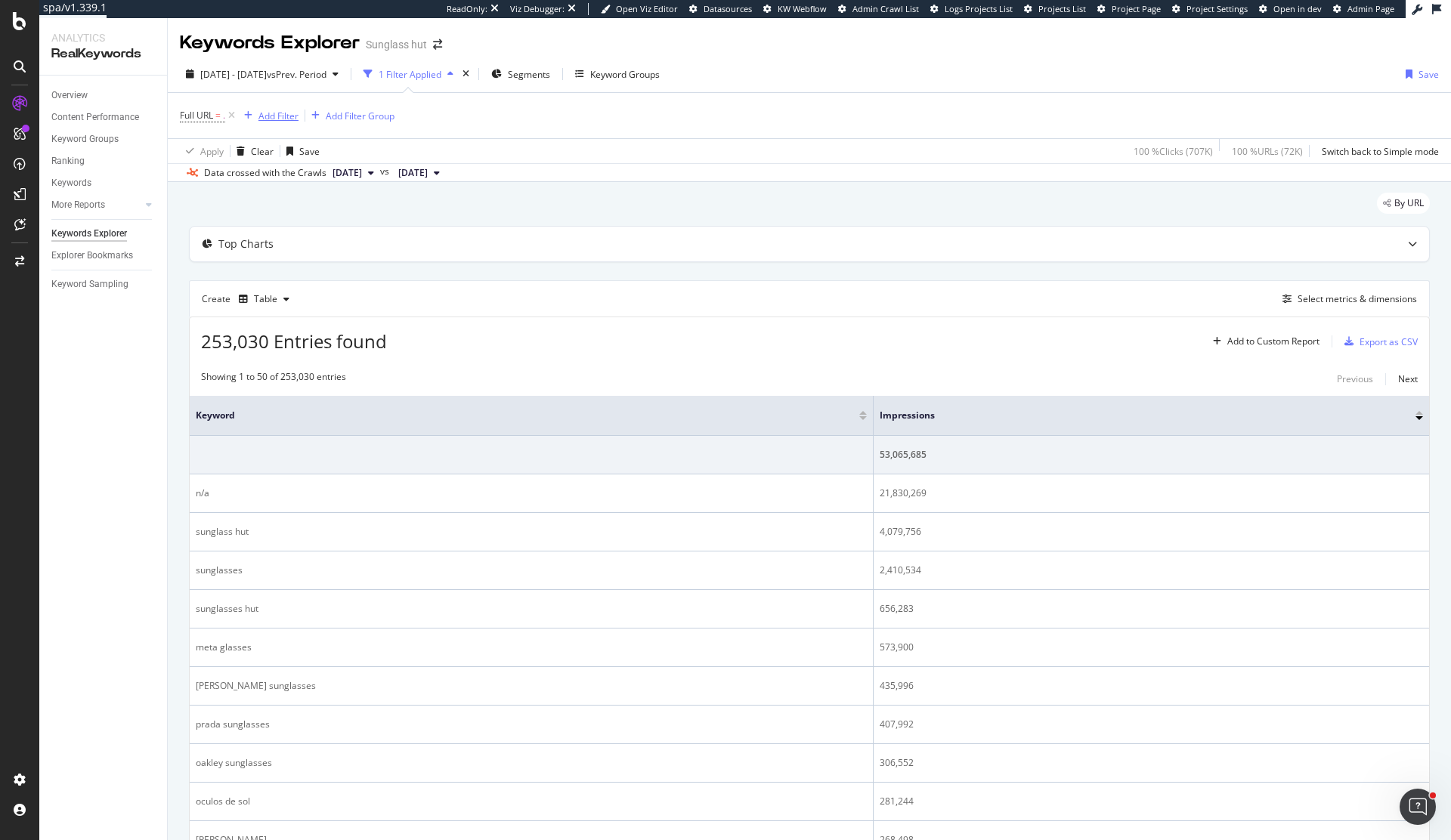
click at [293, 109] on div "Add Filter" at bounding box center [278, 116] width 40 height 13
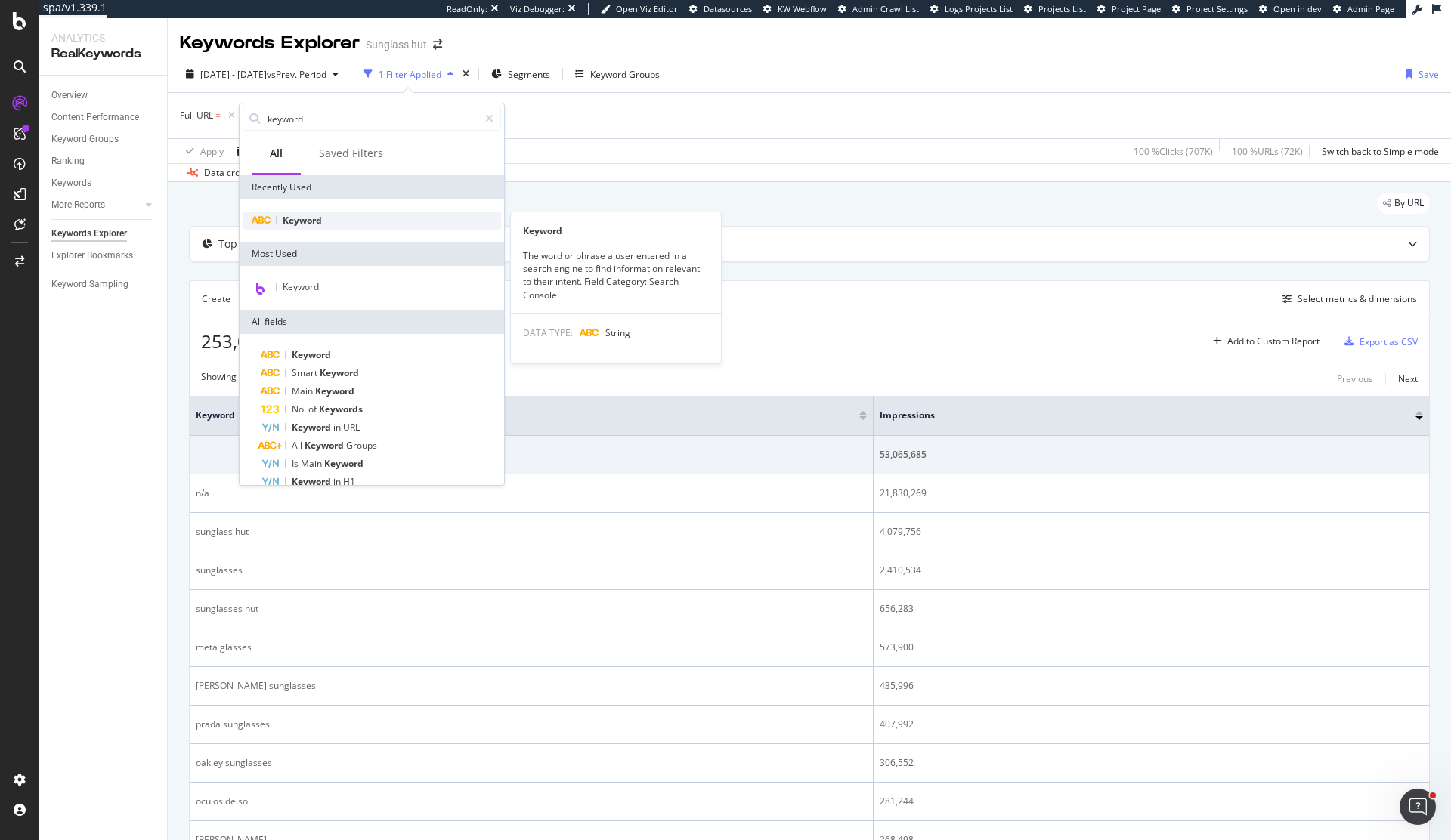
type input "keyword"
click at [313, 216] on span "Keyword" at bounding box center [302, 220] width 39 height 13
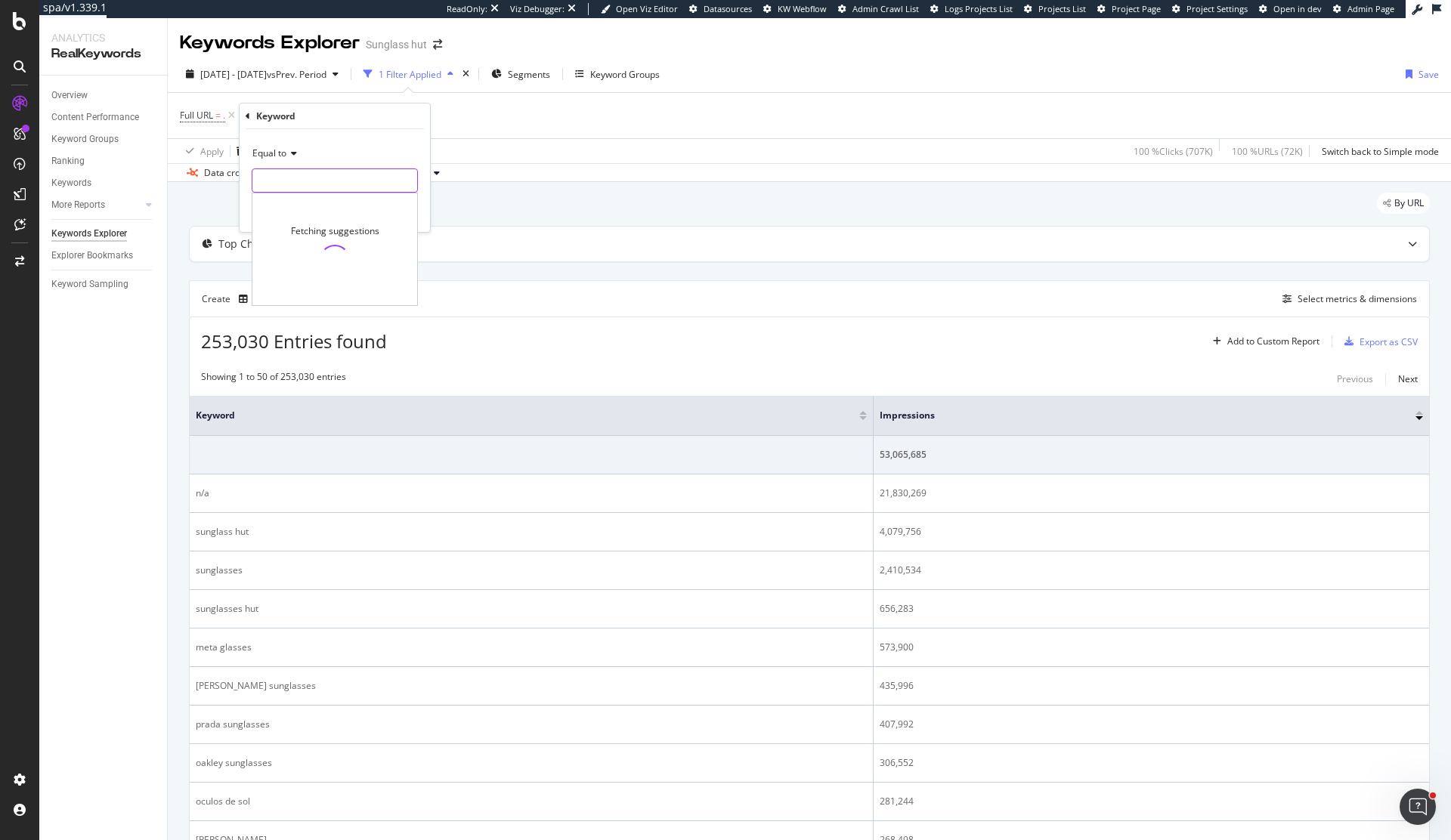
click at [299, 176] on input "text" at bounding box center [335, 181] width 165 height 24
click at [285, 150] on span "Equal to" at bounding box center [269, 153] width 34 height 13
drag, startPoint x: 305, startPoint y: 352, endPoint x: 308, endPoint y: 345, distance: 7.6
click at [308, 345] on div "Equal to Not equal to Starts with Doesn't start with Ends with Doesn't end with…" at bounding box center [336, 273] width 170 height 216
click at [308, 345] on span "Matches regex" at bounding box center [291, 341] width 63 height 13
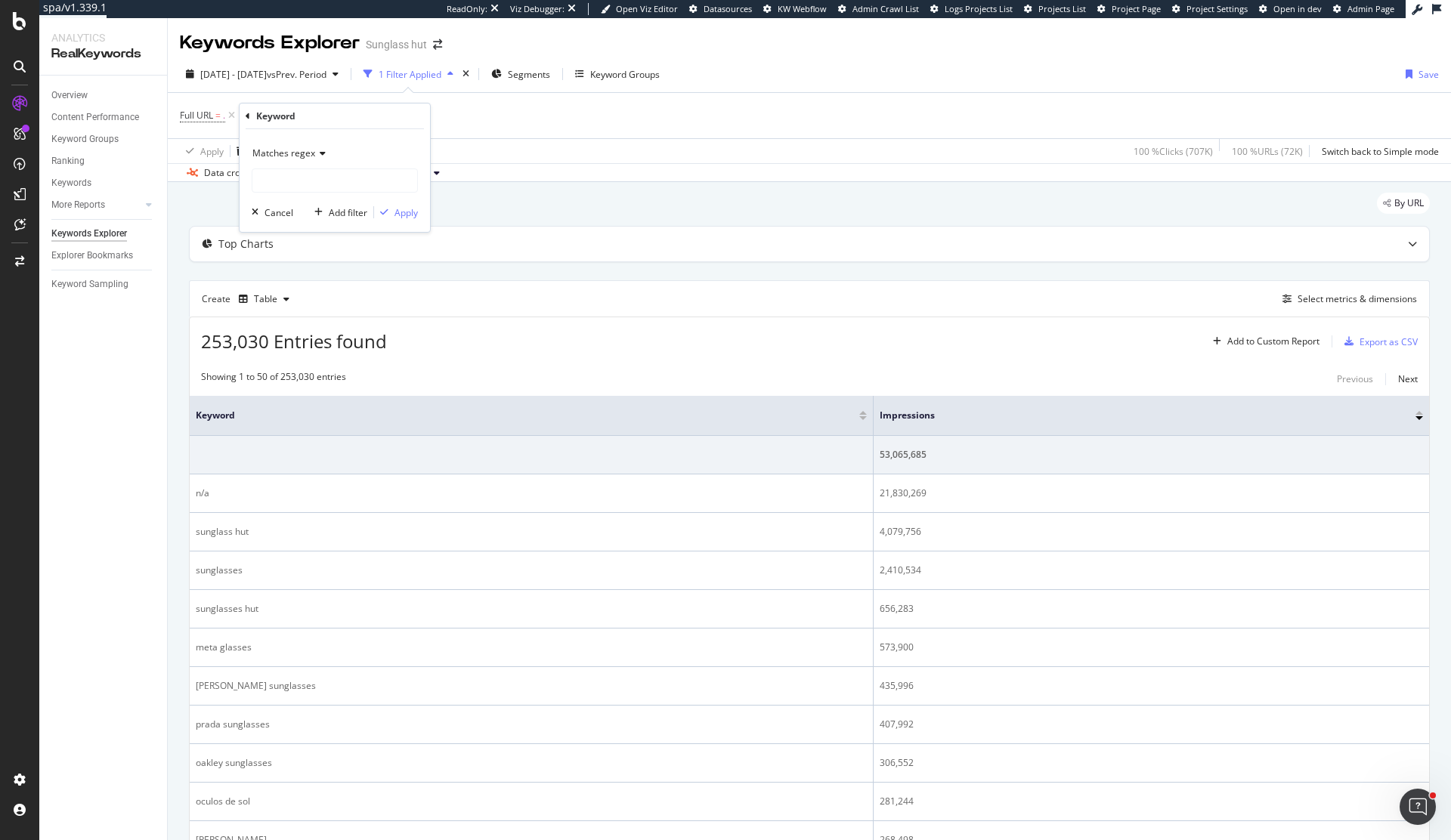
click at [349, 202] on div "Matches regex Cancel Add filter Apply" at bounding box center [335, 180] width 191 height 102
click at [359, 191] on input "text" at bounding box center [335, 181] width 165 height 24
paste input ".*(ai|meta|smart|display).*"
type input ".*(ai|meta|smart|display).*"
click at [393, 213] on div "button" at bounding box center [384, 213] width 20 height 9
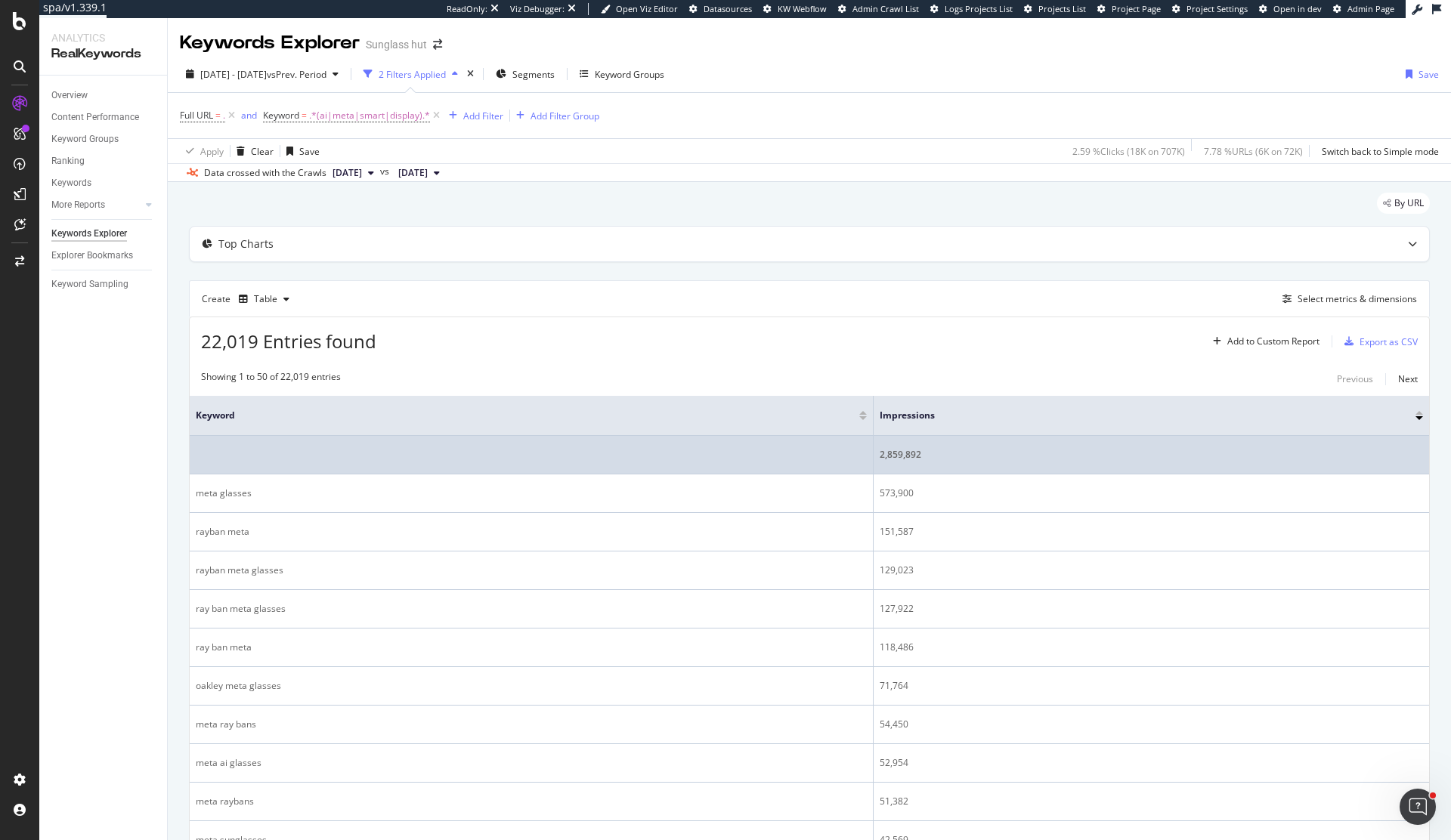
click at [885, 451] on div "2,859,892" at bounding box center [1151, 454] width 543 height 13
copy tbody "2,859,892"
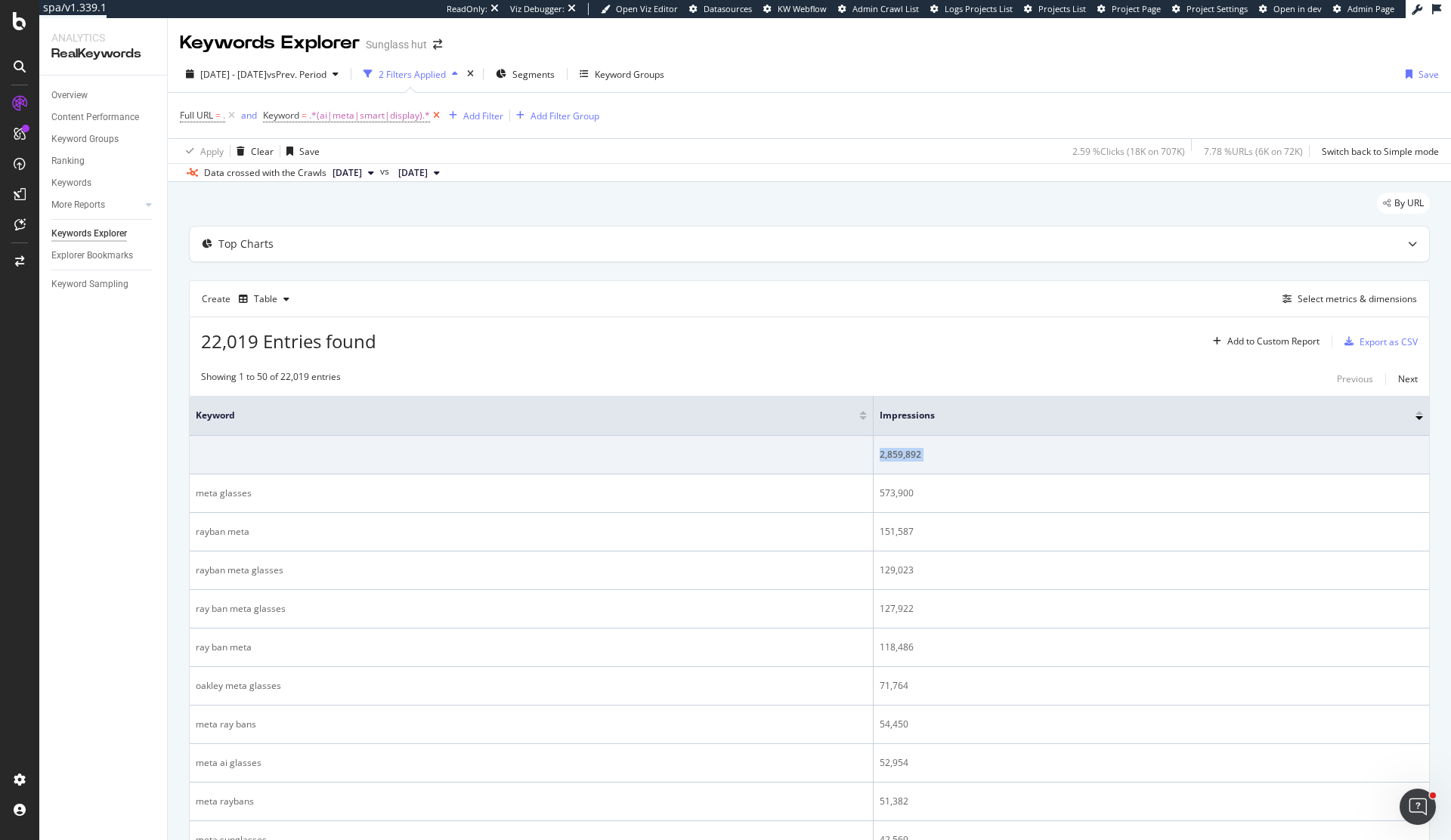
click at [438, 116] on icon at bounding box center [436, 115] width 13 height 15
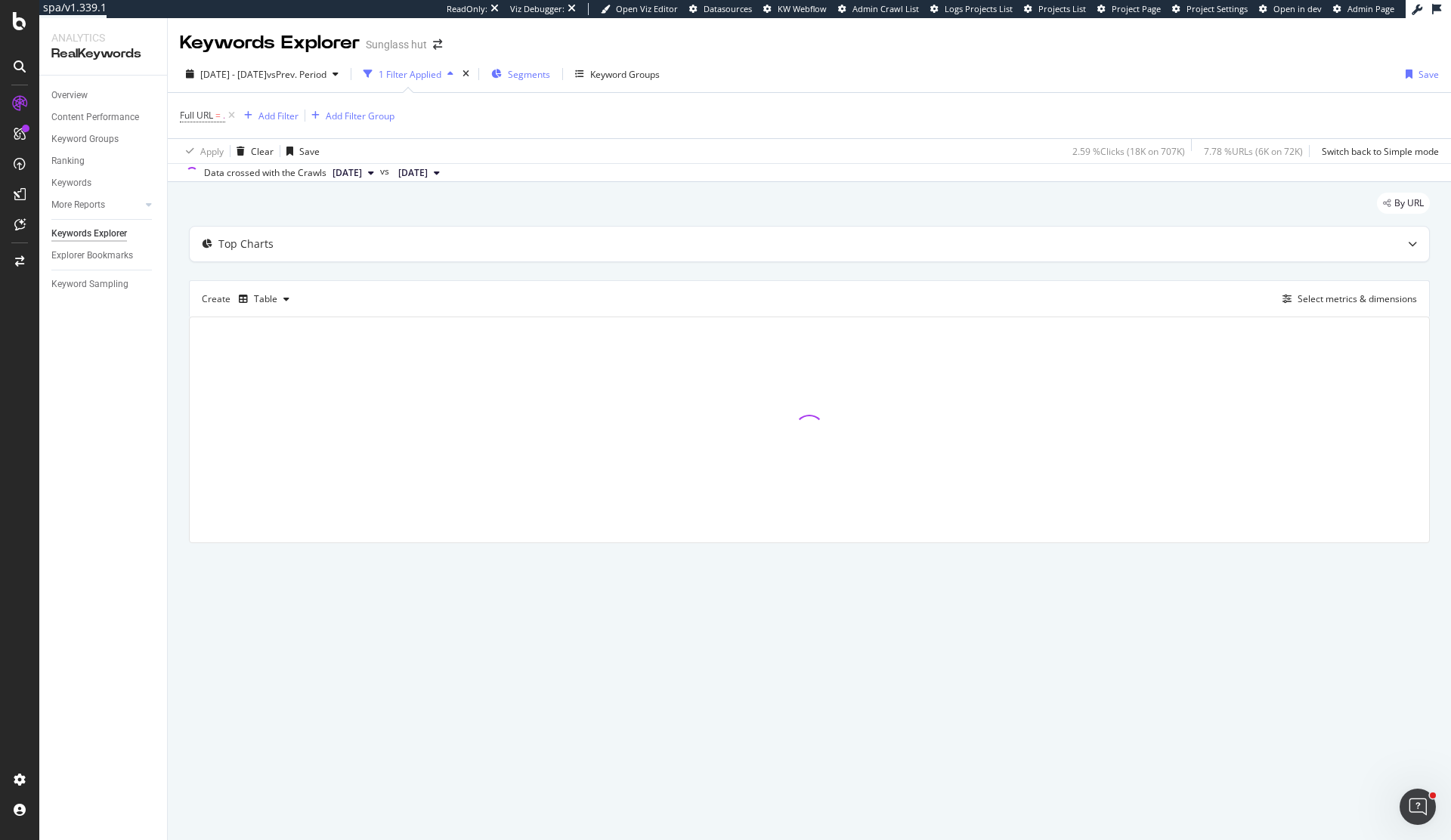
click at [547, 80] on div "Segments" at bounding box center [520, 73] width 59 height 23
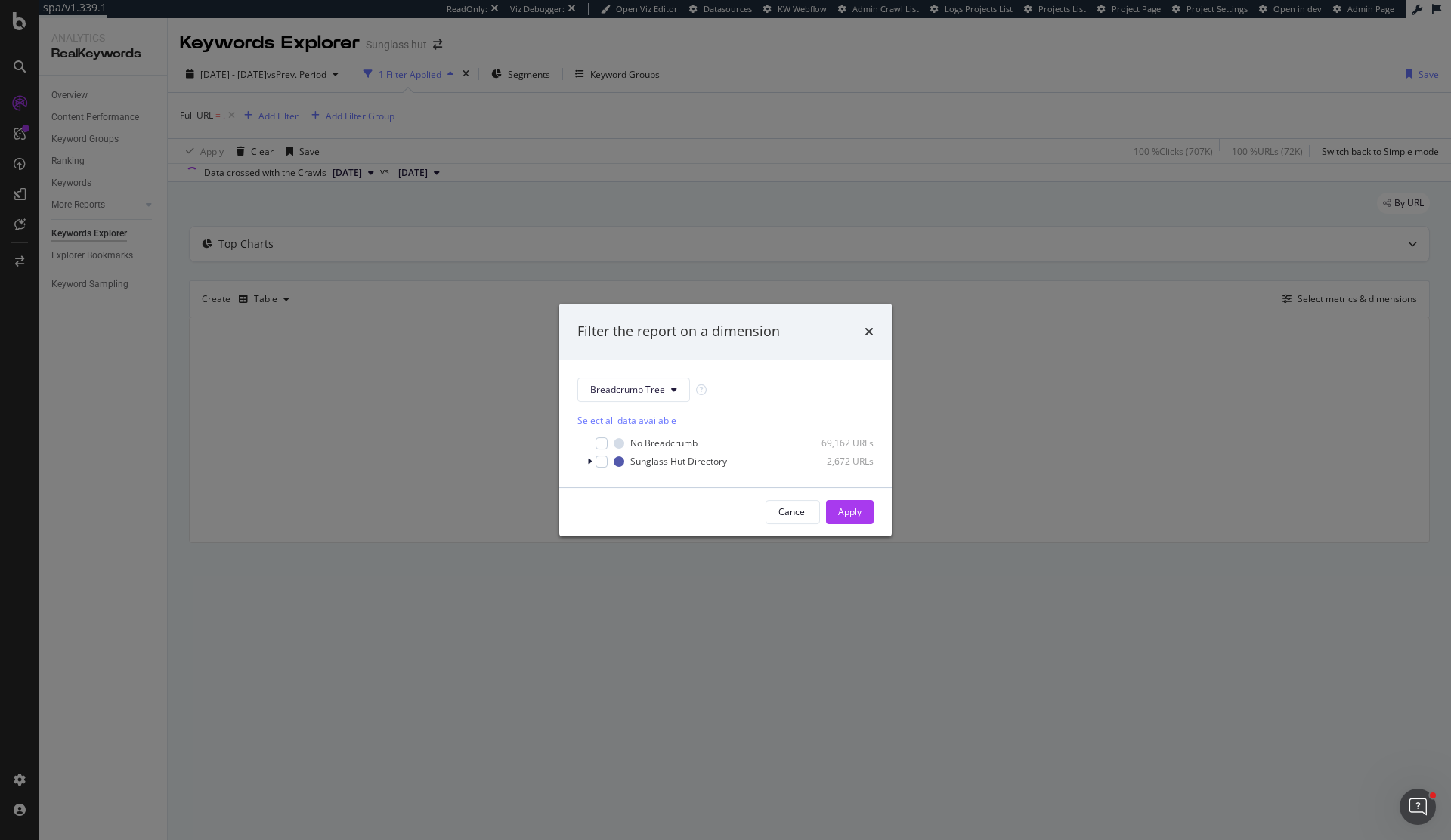
click at [610, 80] on div "Filter the report on a dimension Breadcrumb Tree Select all data available No B…" at bounding box center [726, 420] width 1451 height 840
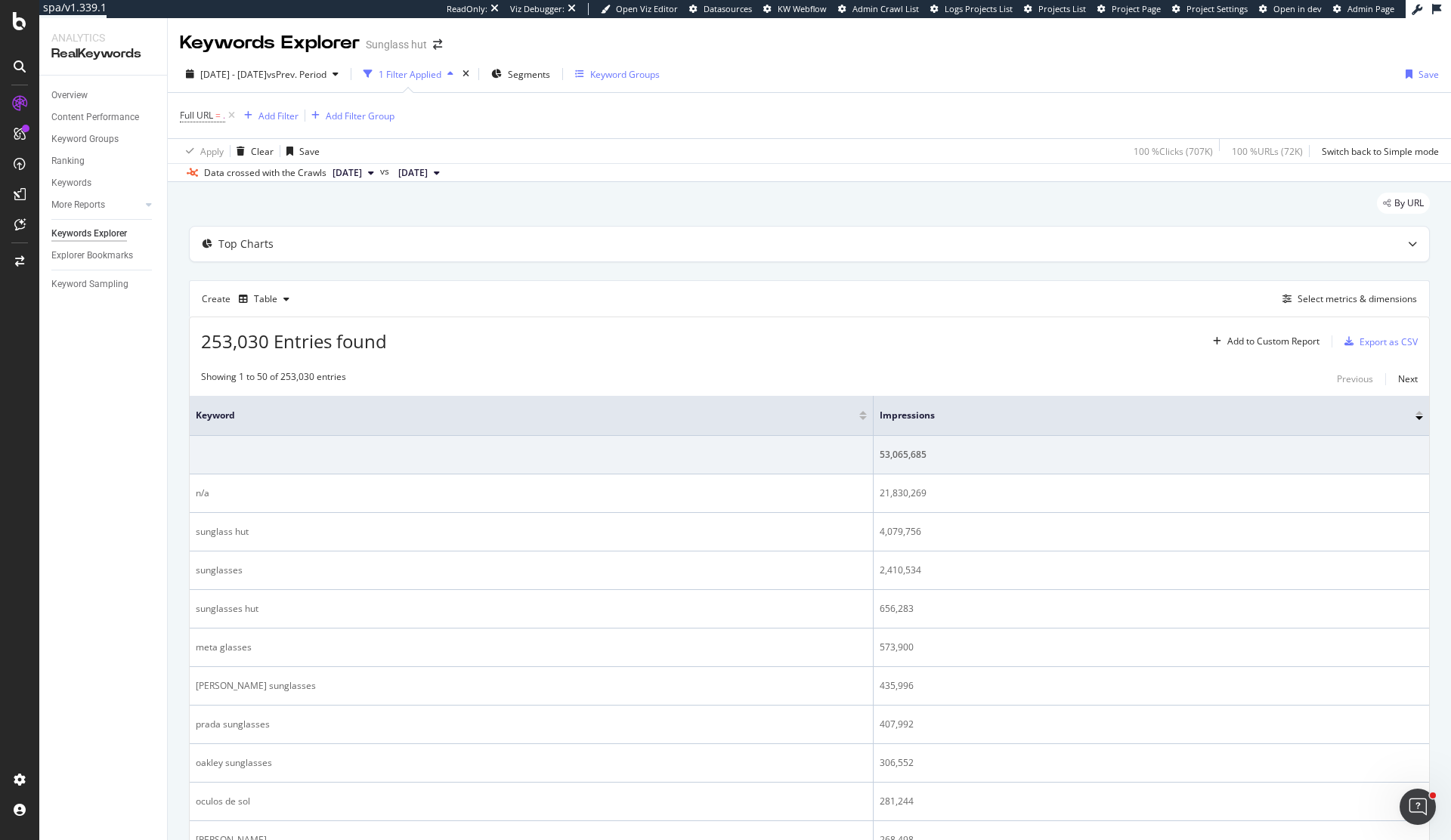
click at [644, 77] on div "Keyword Groups" at bounding box center [625, 74] width 70 height 13
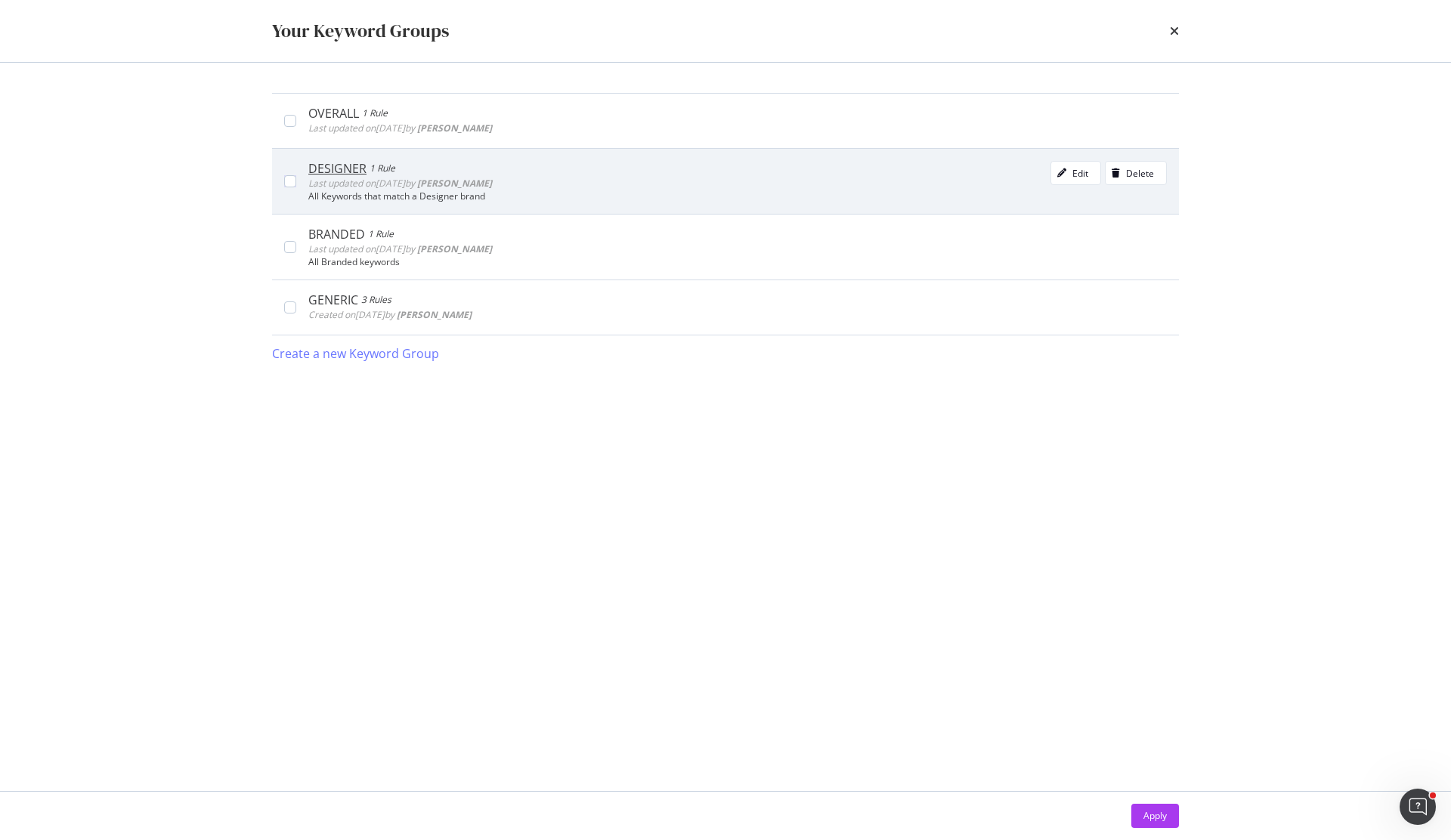
click at [492, 180] on b "Michele Mancino" at bounding box center [455, 183] width 75 height 13
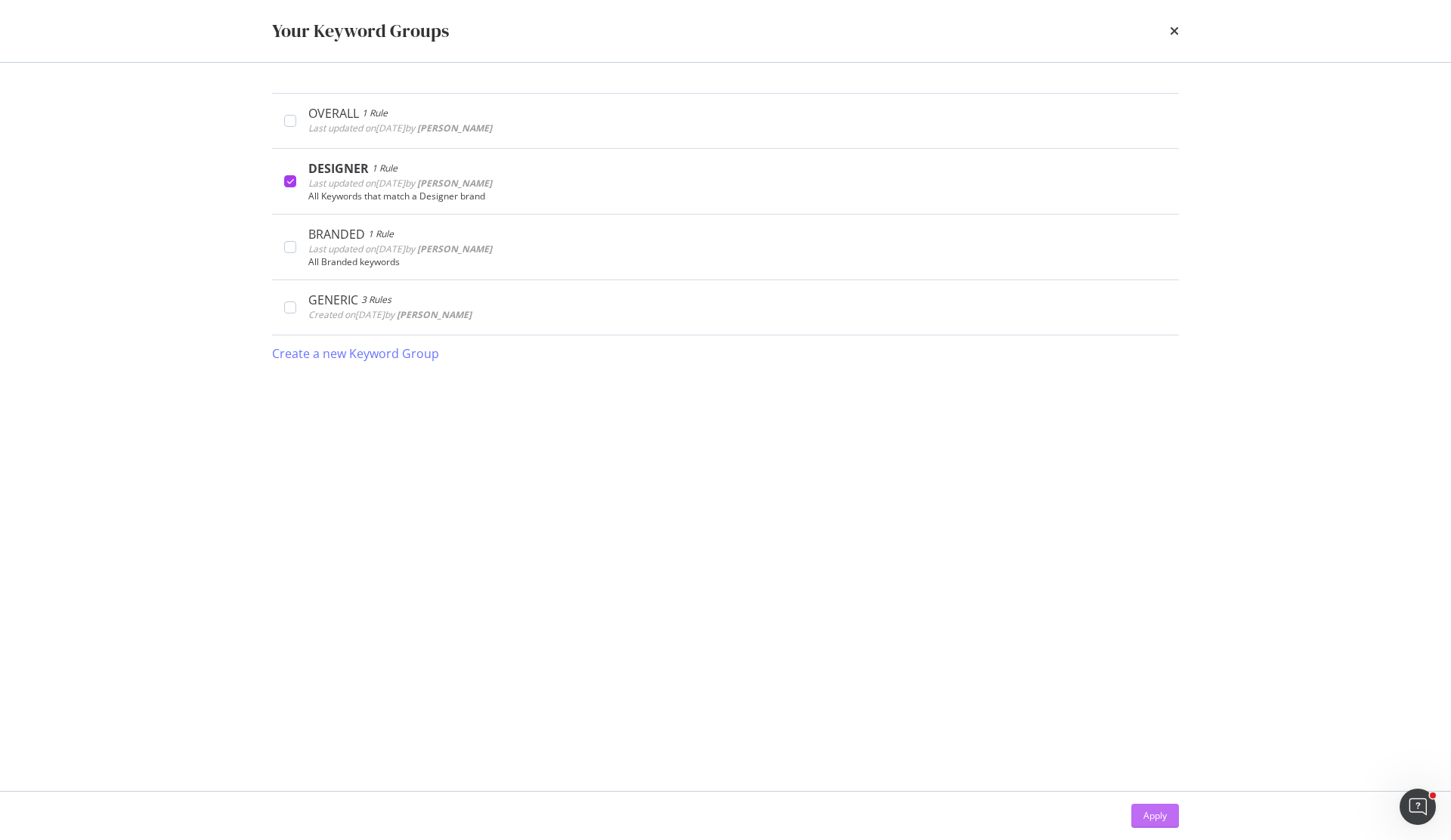
click at [1163, 815] on div "Apply" at bounding box center [1155, 815] width 23 height 13
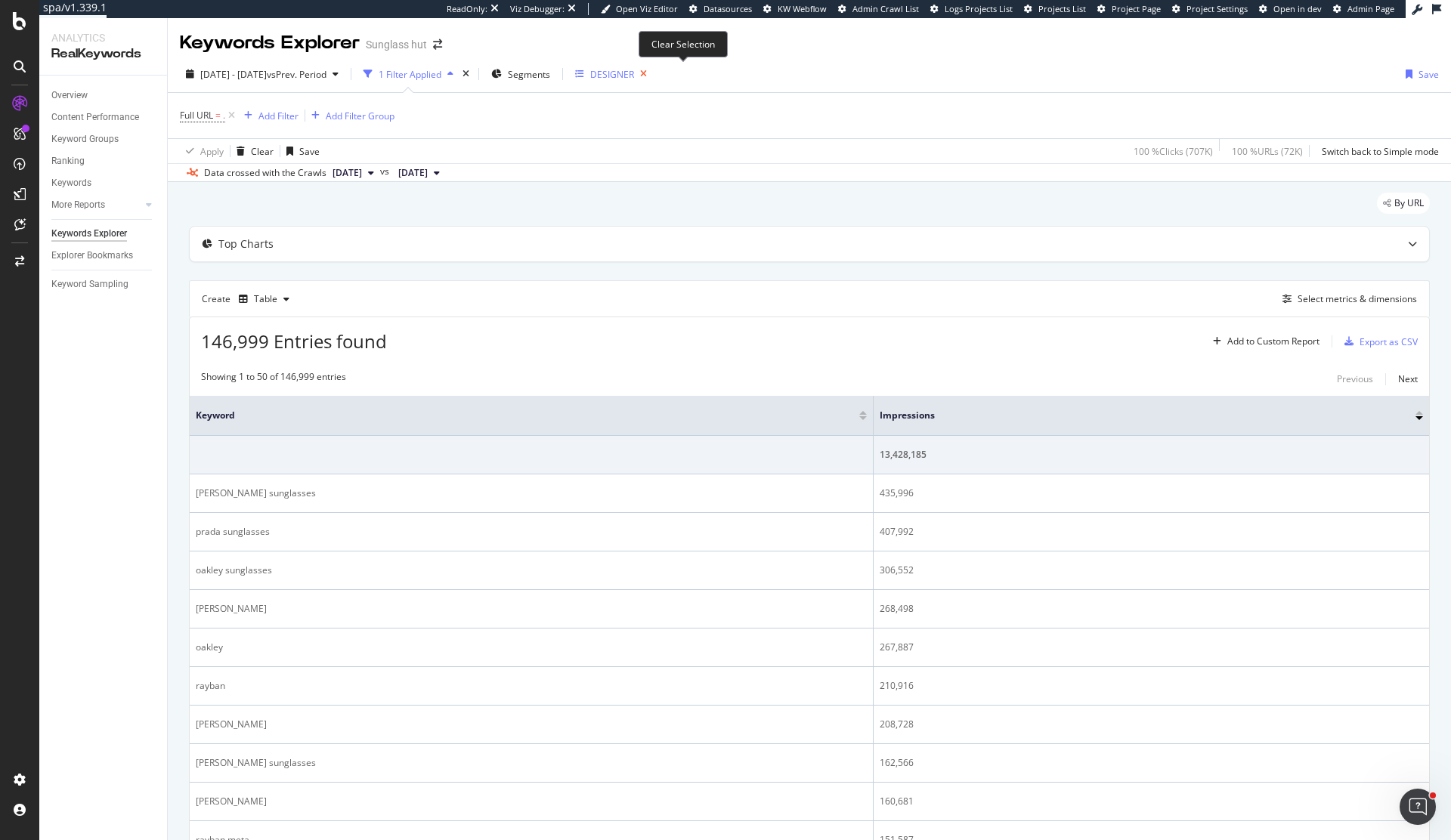
click at [653, 71] on icon "button" at bounding box center [643, 73] width 19 height 21
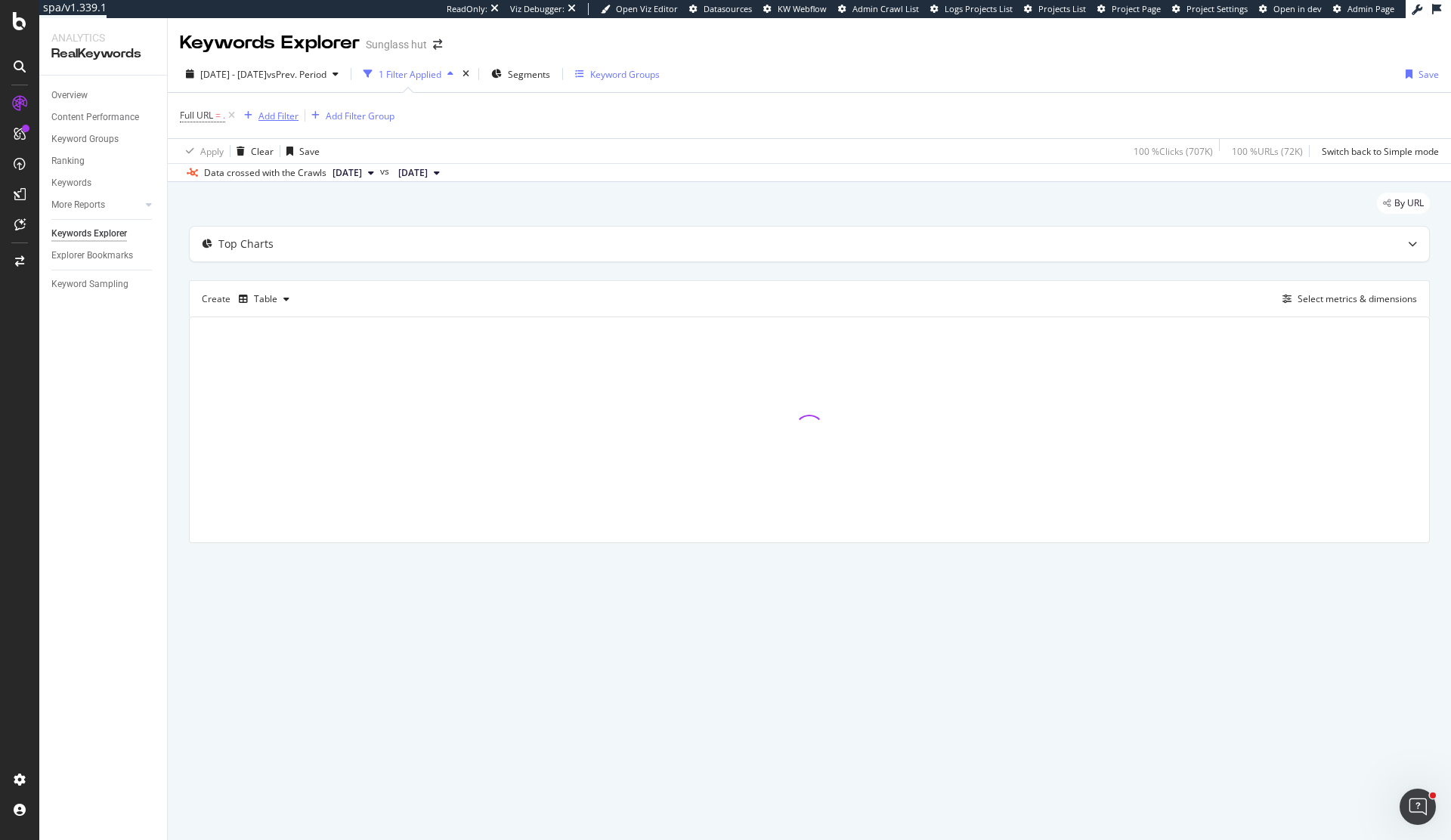
click at [292, 116] on div "Add Filter" at bounding box center [278, 116] width 40 height 13
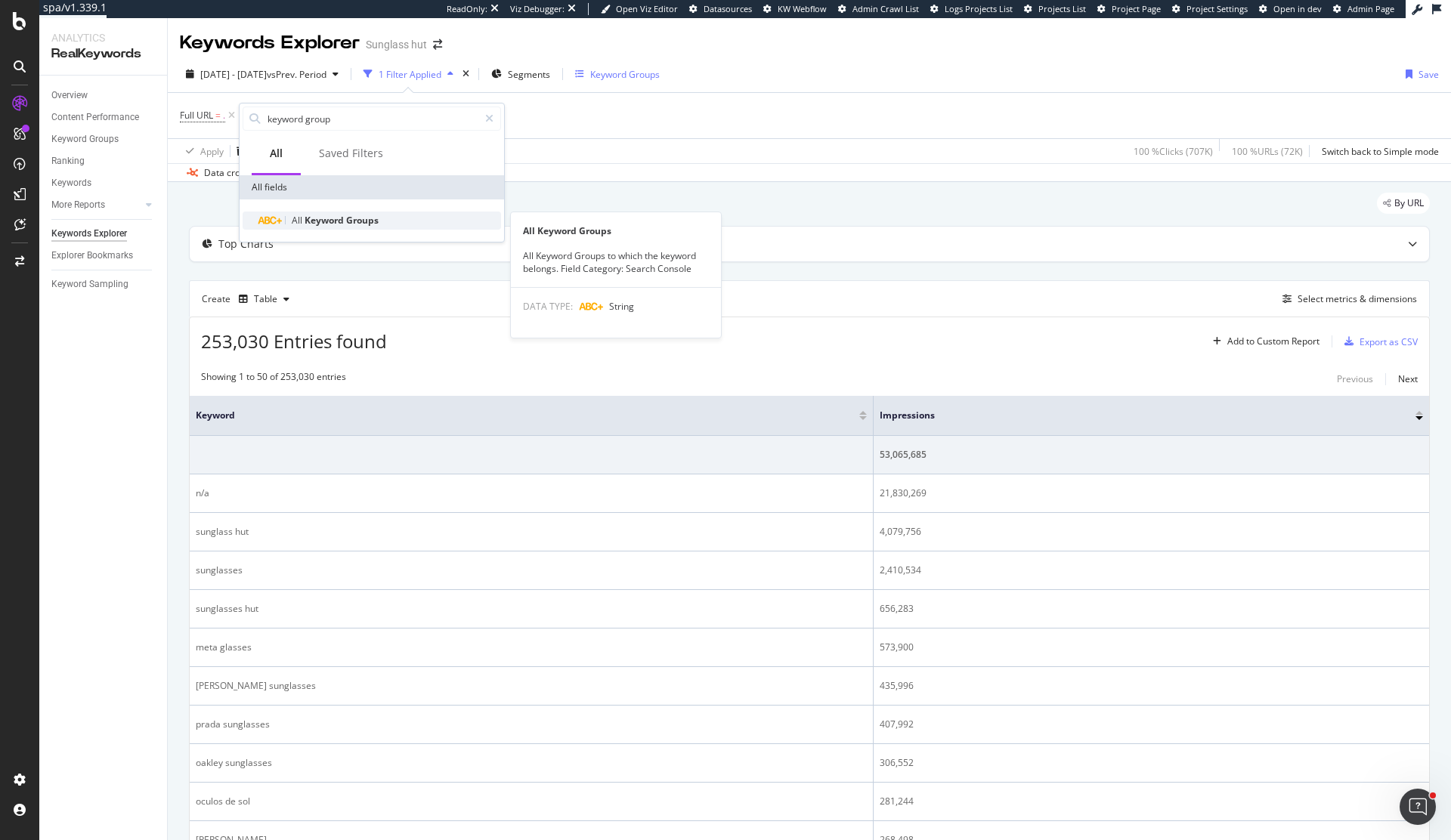
type input "keyword group"
click at [347, 219] on span "Groups" at bounding box center [363, 220] width 33 height 13
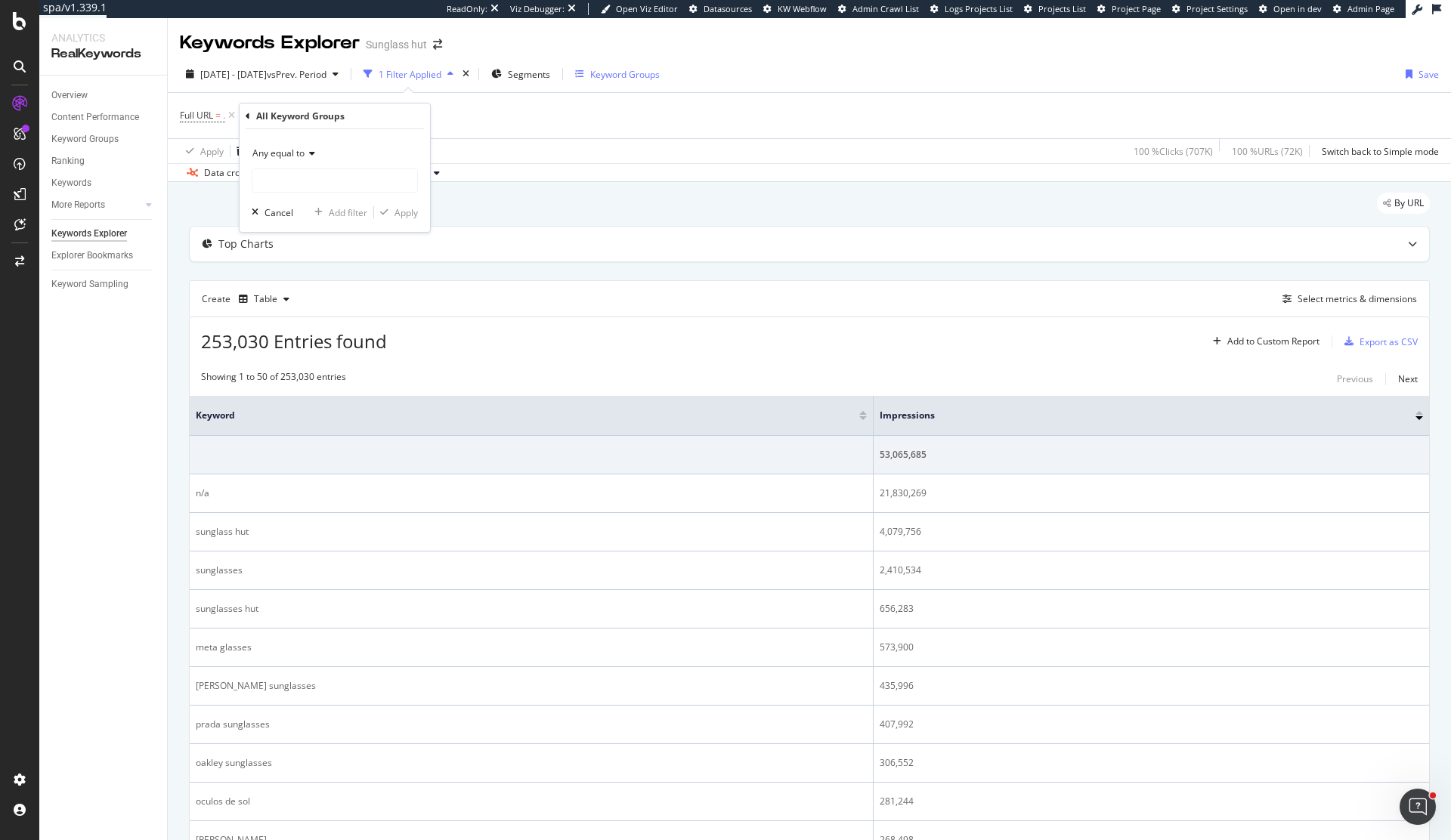
click at [299, 154] on span "Any equal to" at bounding box center [278, 153] width 52 height 13
click at [303, 200] on span "None equal to" at bounding box center [288, 204] width 59 height 13
click at [305, 181] on input "text" at bounding box center [335, 181] width 165 height 24
click at [303, 210] on span "DESIGNER" at bounding box center [336, 216] width 160 height 13
type input "DESIGNER"
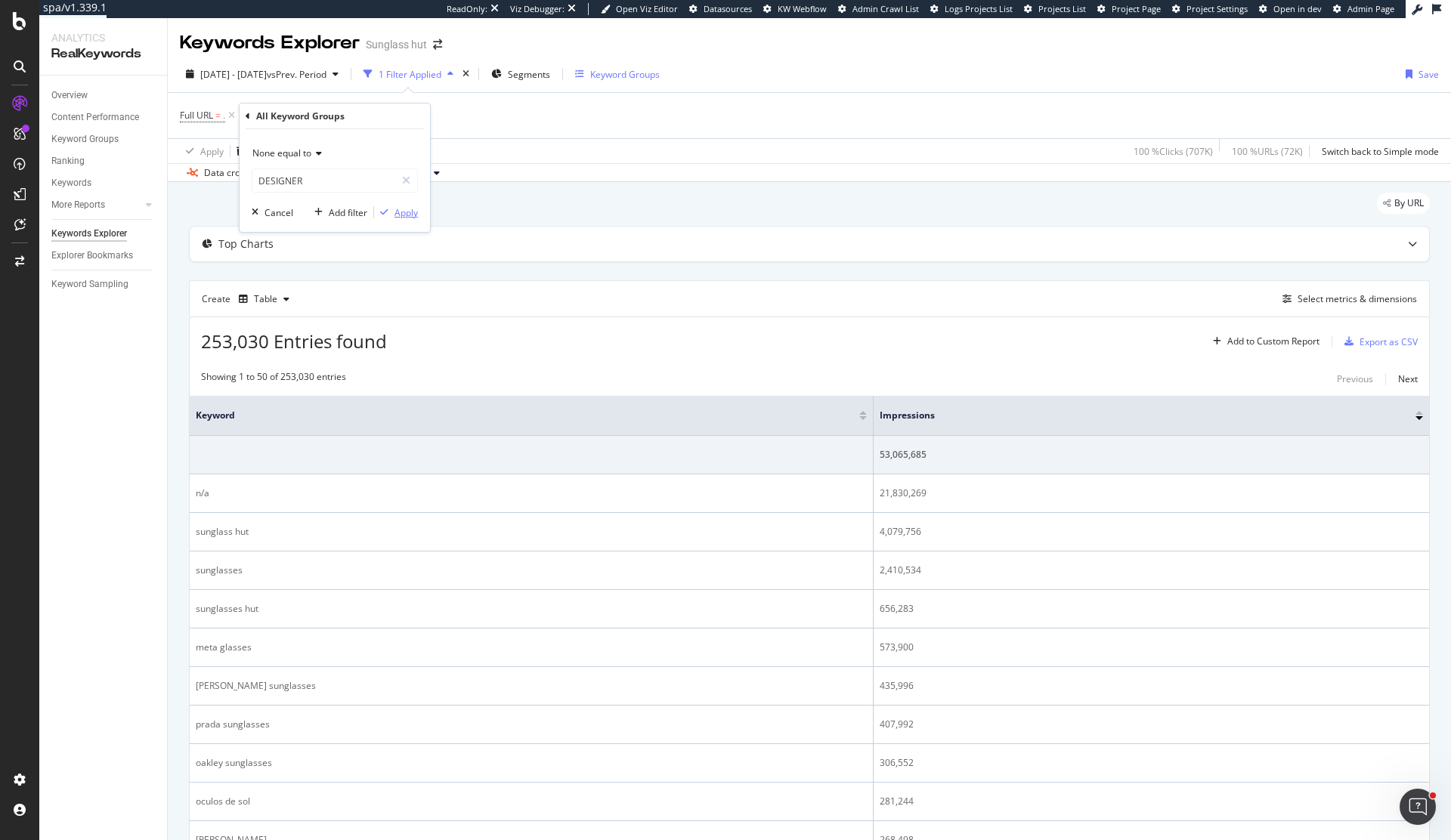
click at [409, 212] on div "Apply" at bounding box center [407, 213] width 23 height 13
click at [408, 116] on icon at bounding box center [405, 115] width 13 height 15
click at [1389, 339] on div "Export as CSV" at bounding box center [1388, 341] width 58 height 13
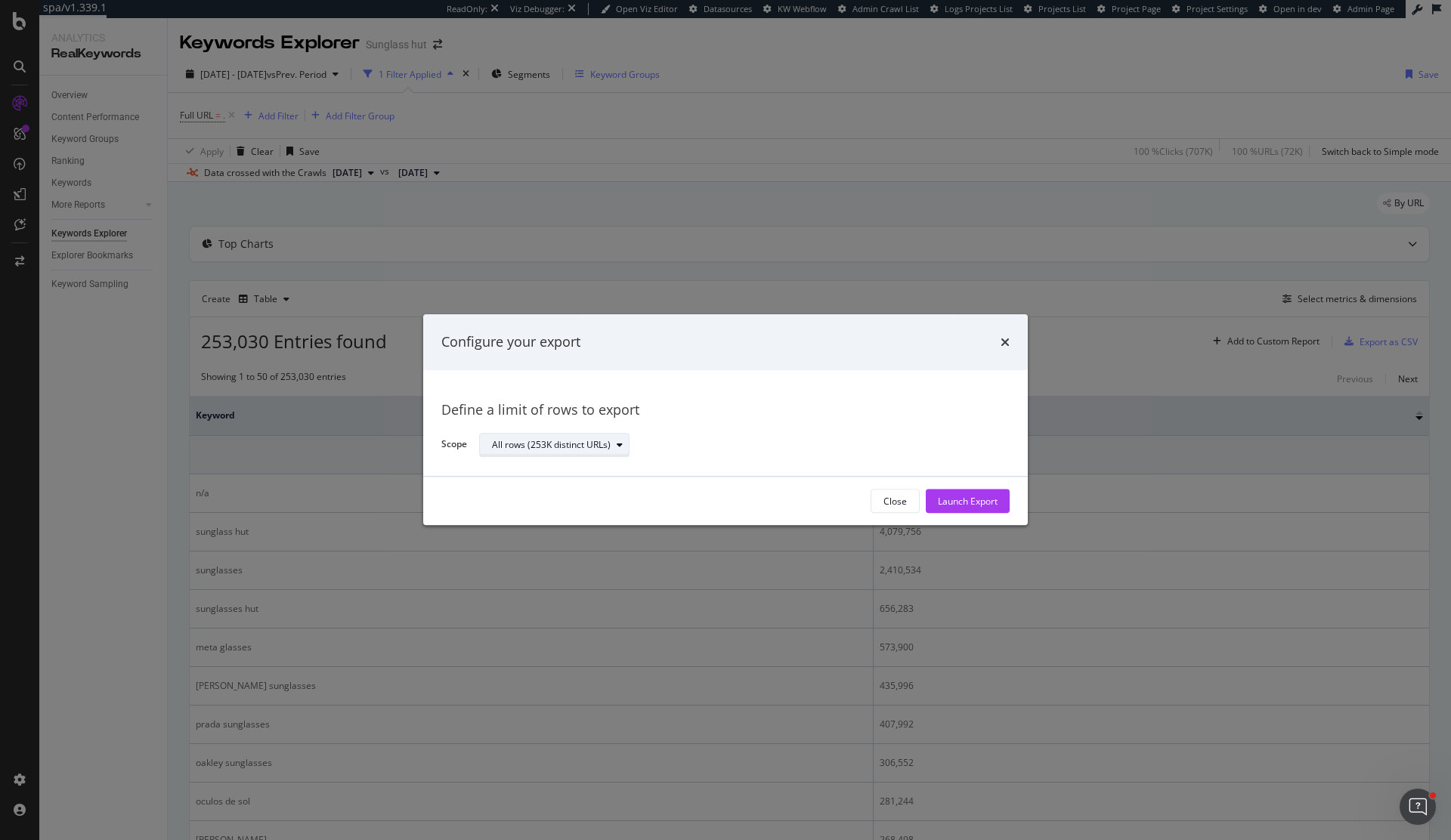
click at [580, 449] on div "All rows (253K distinct URLs)" at bounding box center [551, 445] width 119 height 9
click at [539, 494] on div "Define a limit" at bounding box center [526, 495] width 56 height 13
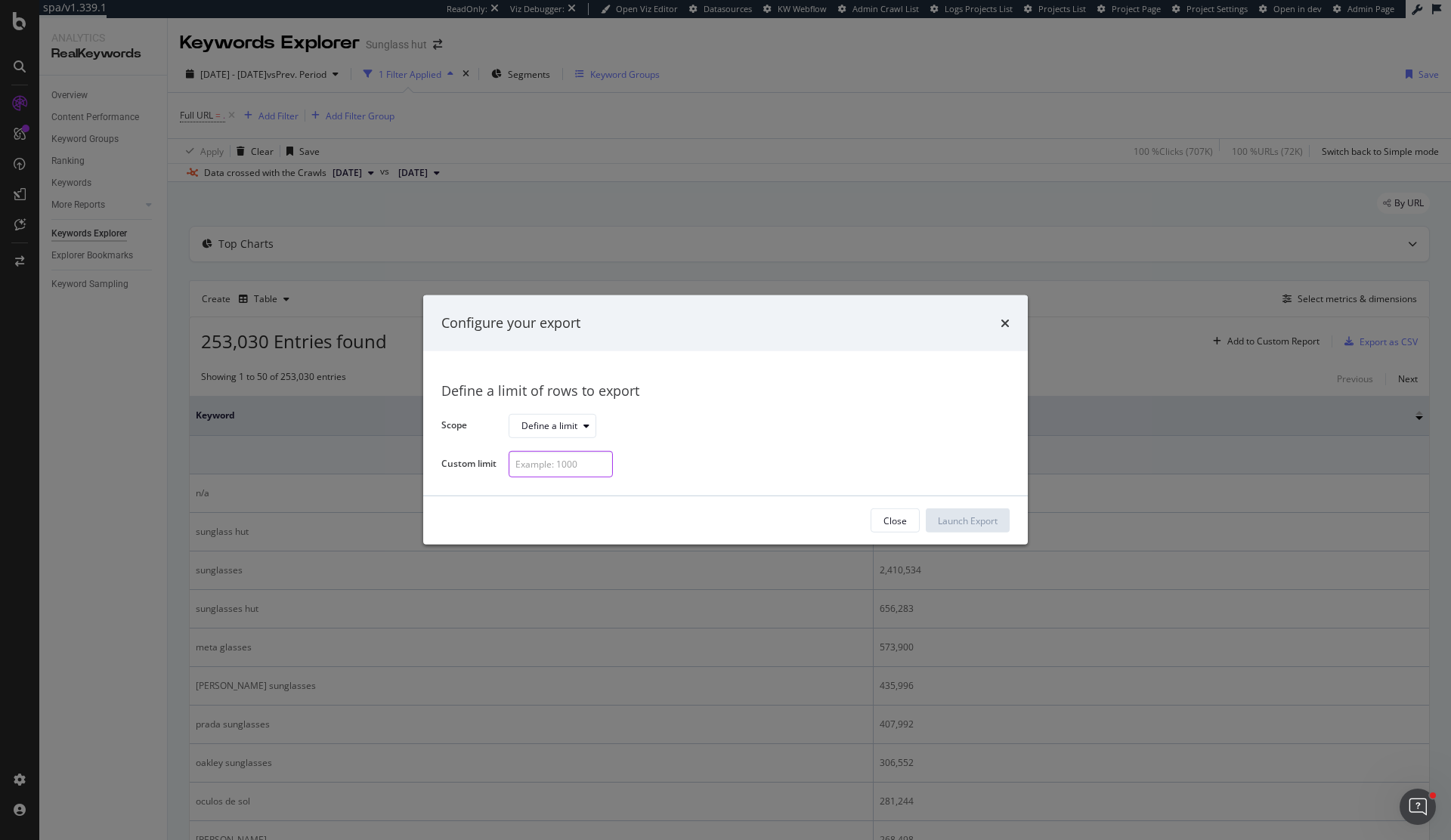
click at [565, 458] on input "modal" at bounding box center [560, 464] width 104 height 27
type input "2000"
click at [984, 516] on div "Launch Export" at bounding box center [967, 520] width 59 height 13
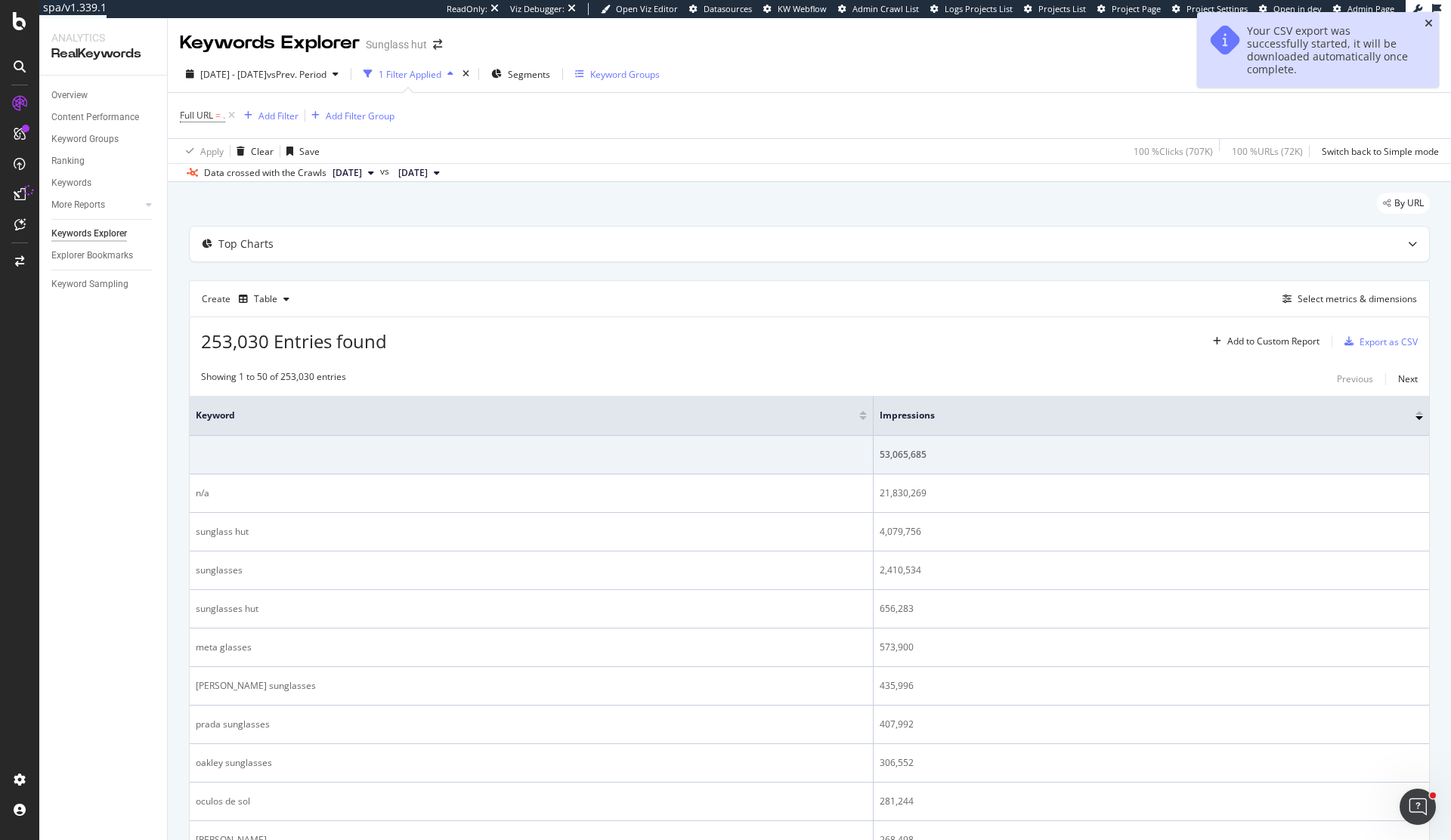
click at [1431, 26] on icon "close toast" at bounding box center [1428, 23] width 9 height 11
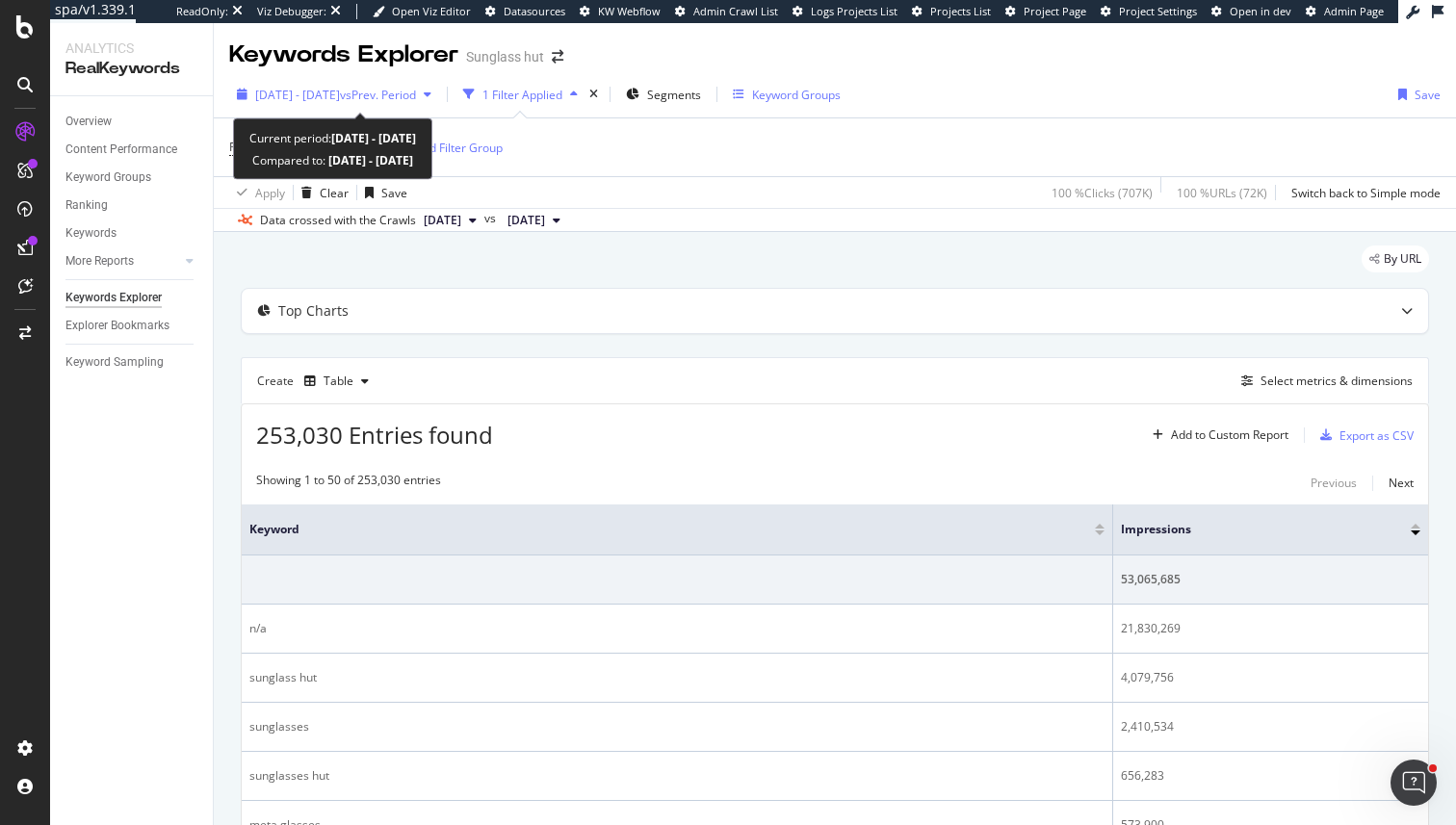
click at [333, 84] on div "2025 Sep. 1st - Sep. 30th vs Prev. Period" at bounding box center [334, 94] width 210 height 29
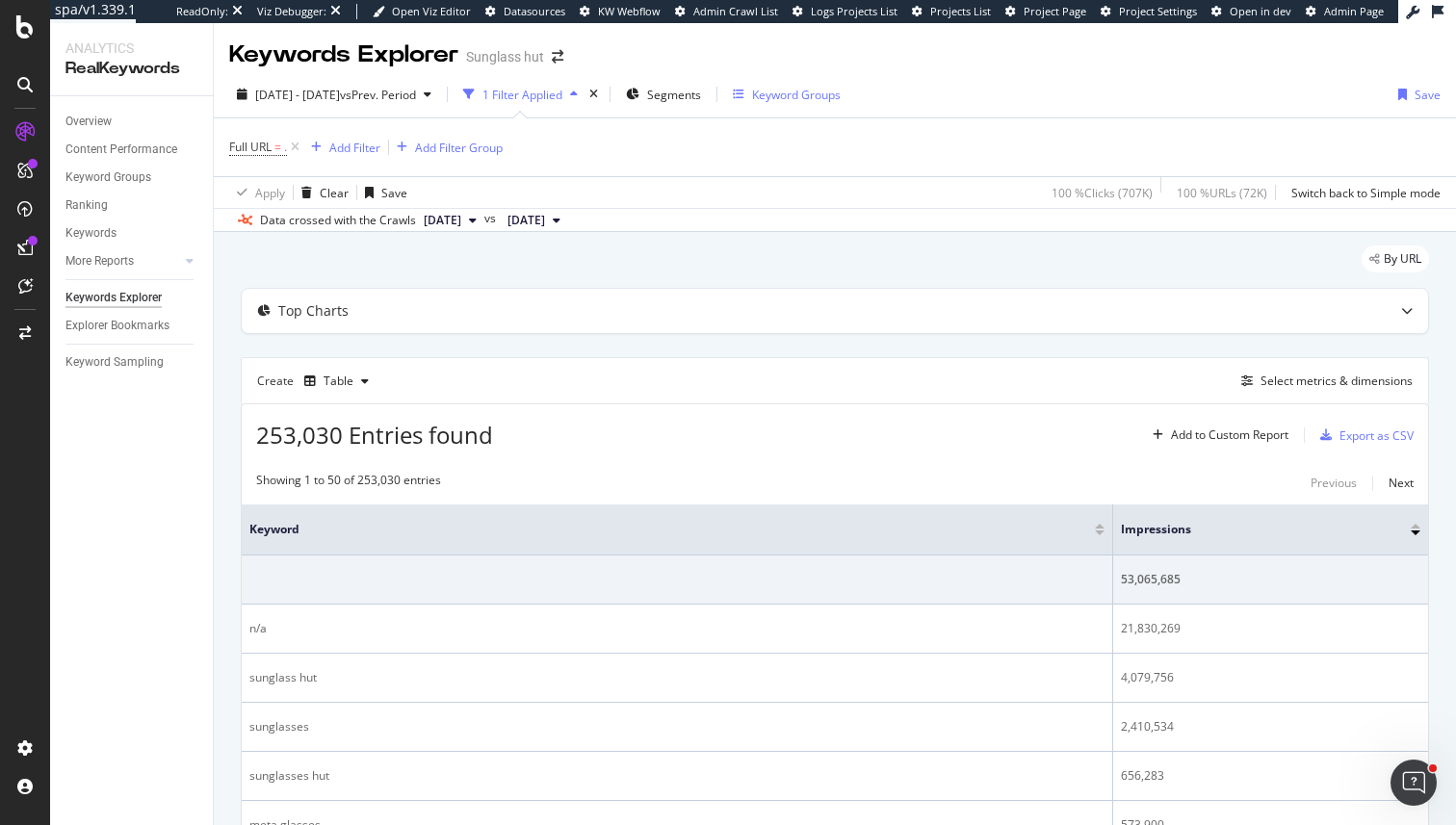
click at [181, 427] on div "Overview Content Performance Keyword Groups Ranking Keywords More Reports Count…" at bounding box center [131, 461] width 162 height 729
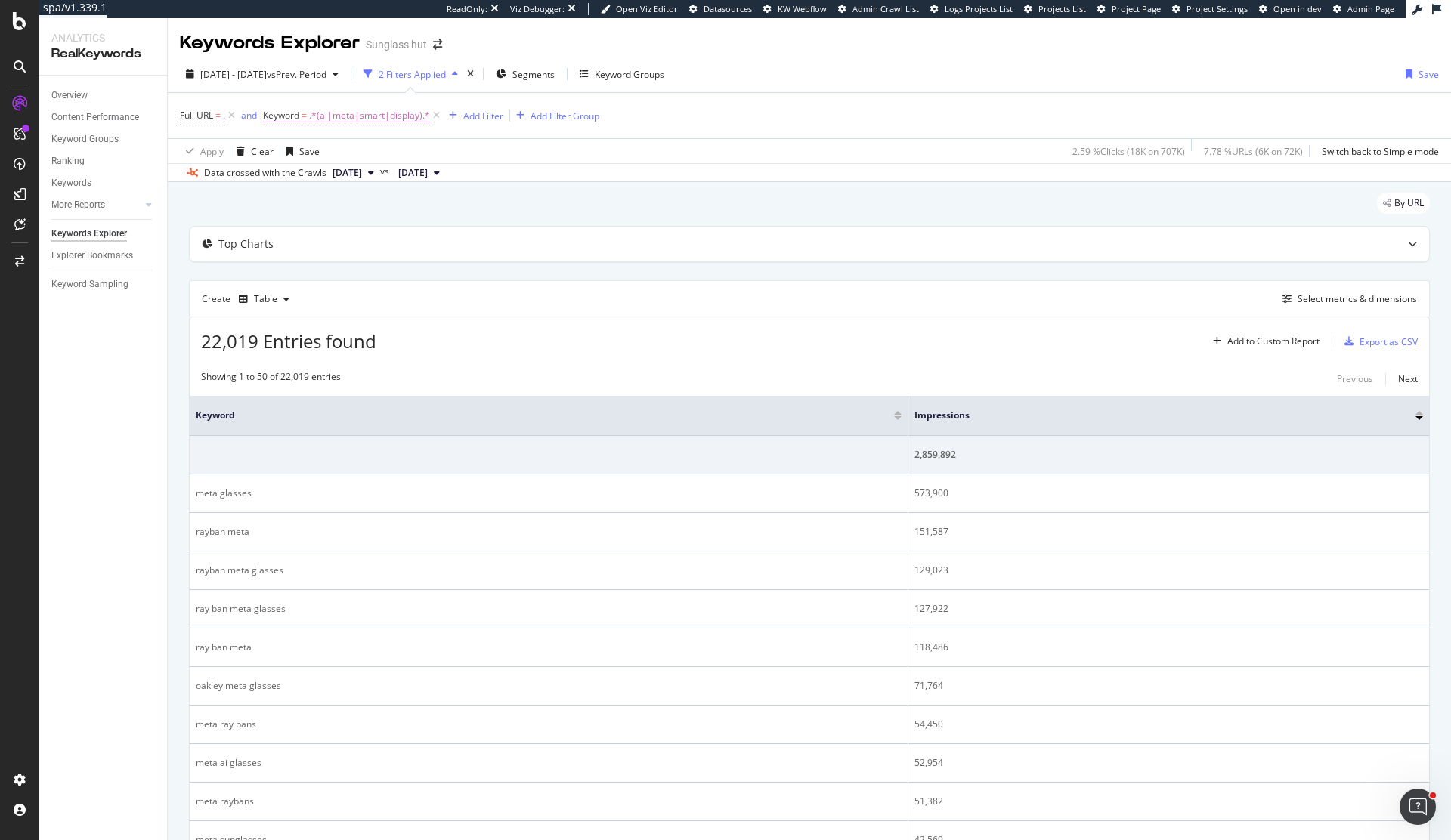
click at [372, 117] on span ".*(ai|meta|smart|display).*" at bounding box center [369, 115] width 121 height 21
click at [314, 163] on div "Matches regex .*(ai|meta|smart|display).*" at bounding box center [360, 165] width 167 height 52
click at [318, 150] on span "Matches regex" at bounding box center [310, 151] width 63 height 13
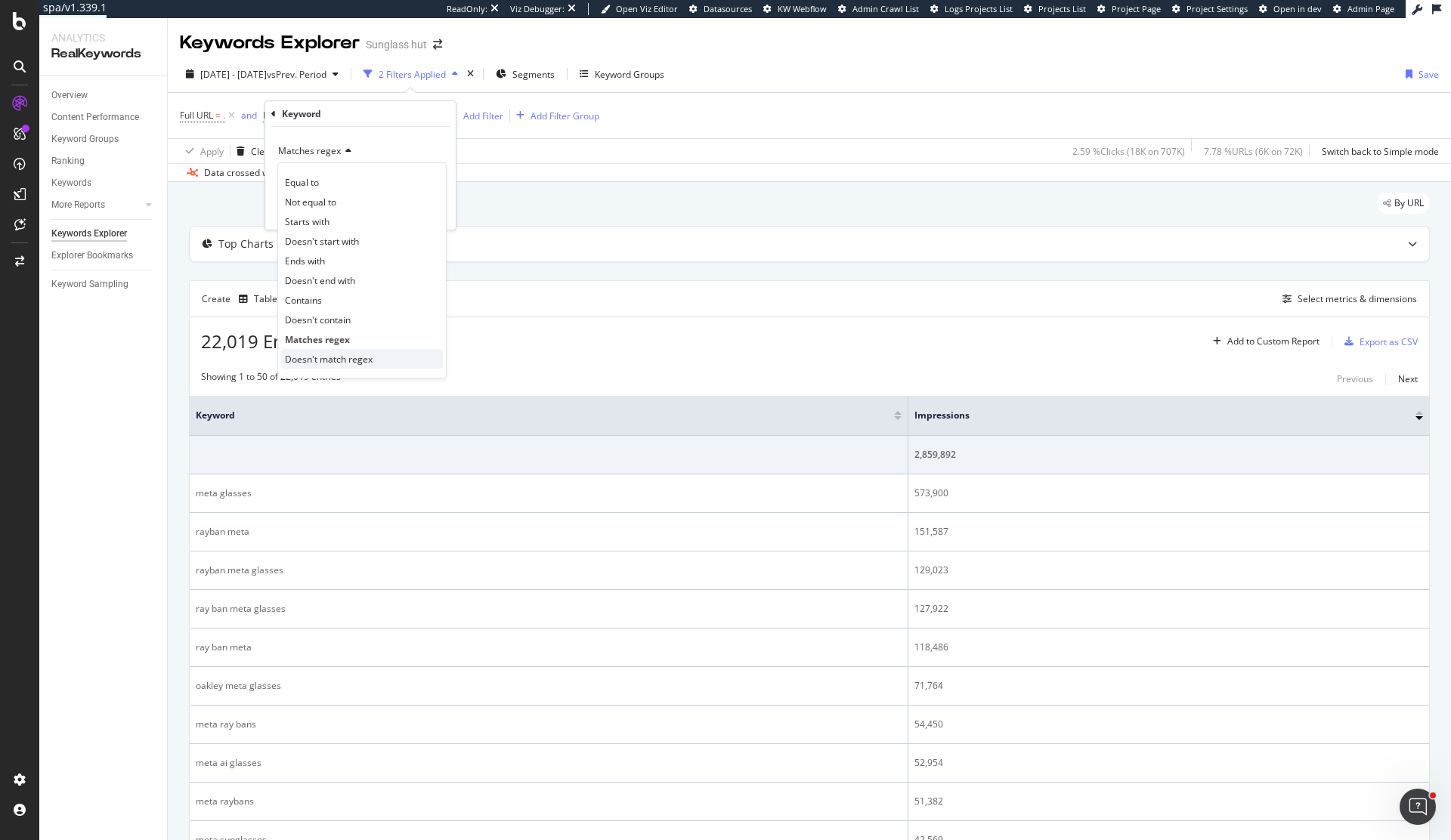
click at [354, 353] on span "Doesn't match regex" at bounding box center [328, 359] width 88 height 13
click at [428, 211] on div "Apply" at bounding box center [432, 210] width 23 height 13
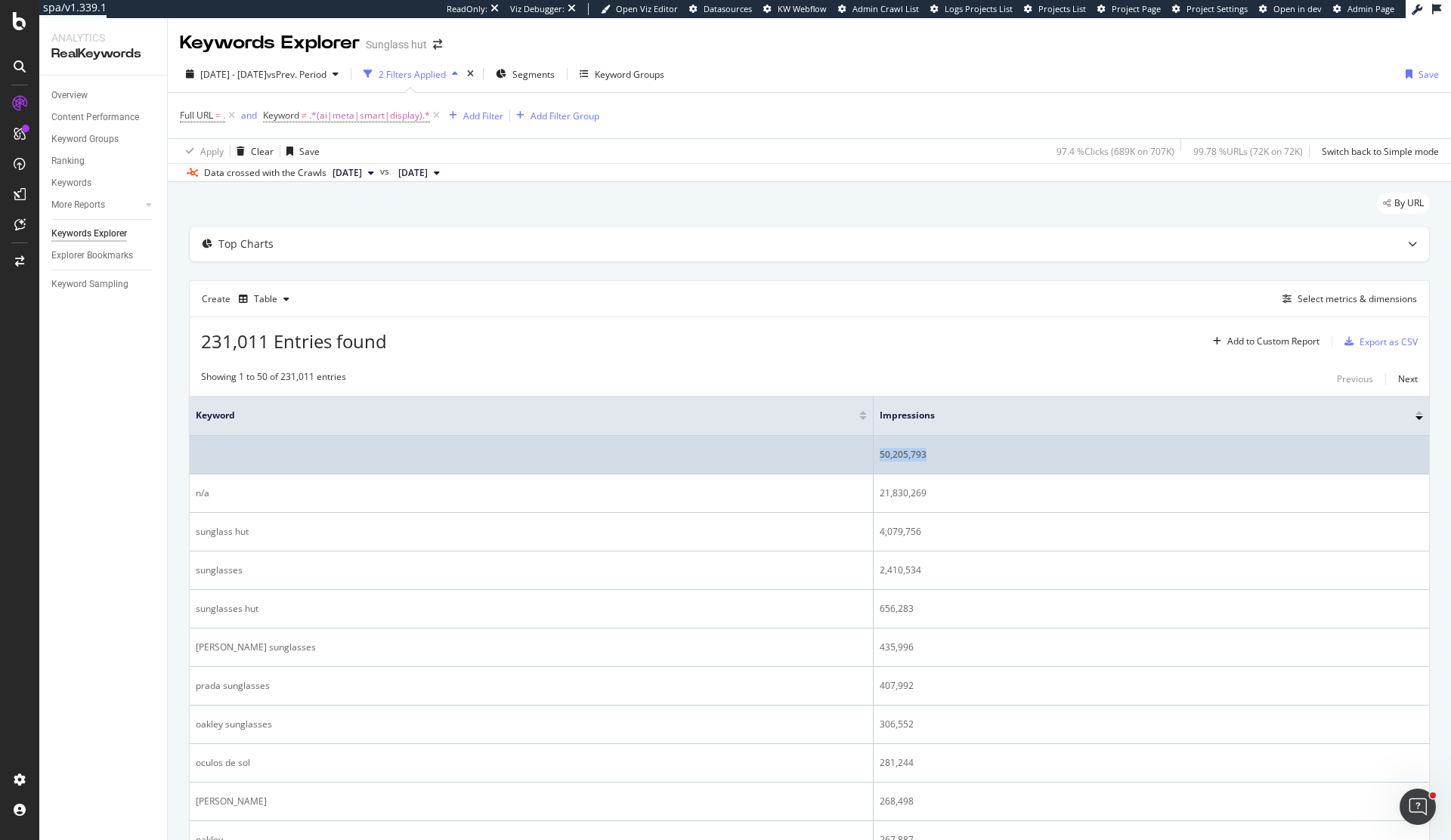
drag, startPoint x: 967, startPoint y: 463, endPoint x: 830, endPoint y: 452, distance: 137.4
click at [830, 452] on tr "50,205,793" at bounding box center [809, 455] width 1239 height 38
copy tr "50,205,793"
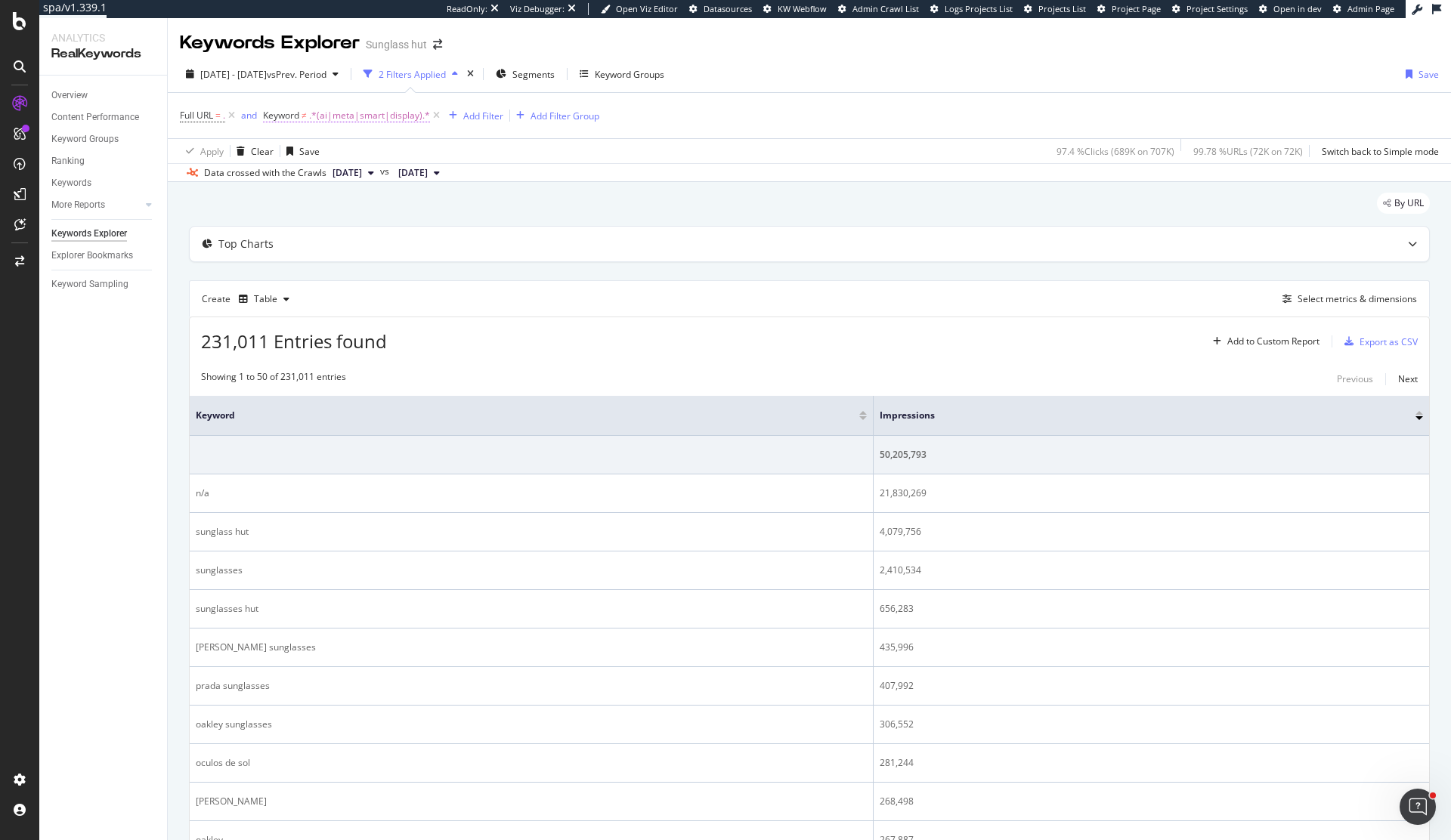
click at [378, 118] on span ".*(ai|meta|smart|display).*" at bounding box center [369, 115] width 121 height 21
click at [336, 183] on input ".*(ai|meta|smart|display).*" at bounding box center [349, 178] width 143 height 24
click at [291, 178] on input ".*(ai|meta|smart|display).*" at bounding box center [349, 178] width 143 height 24
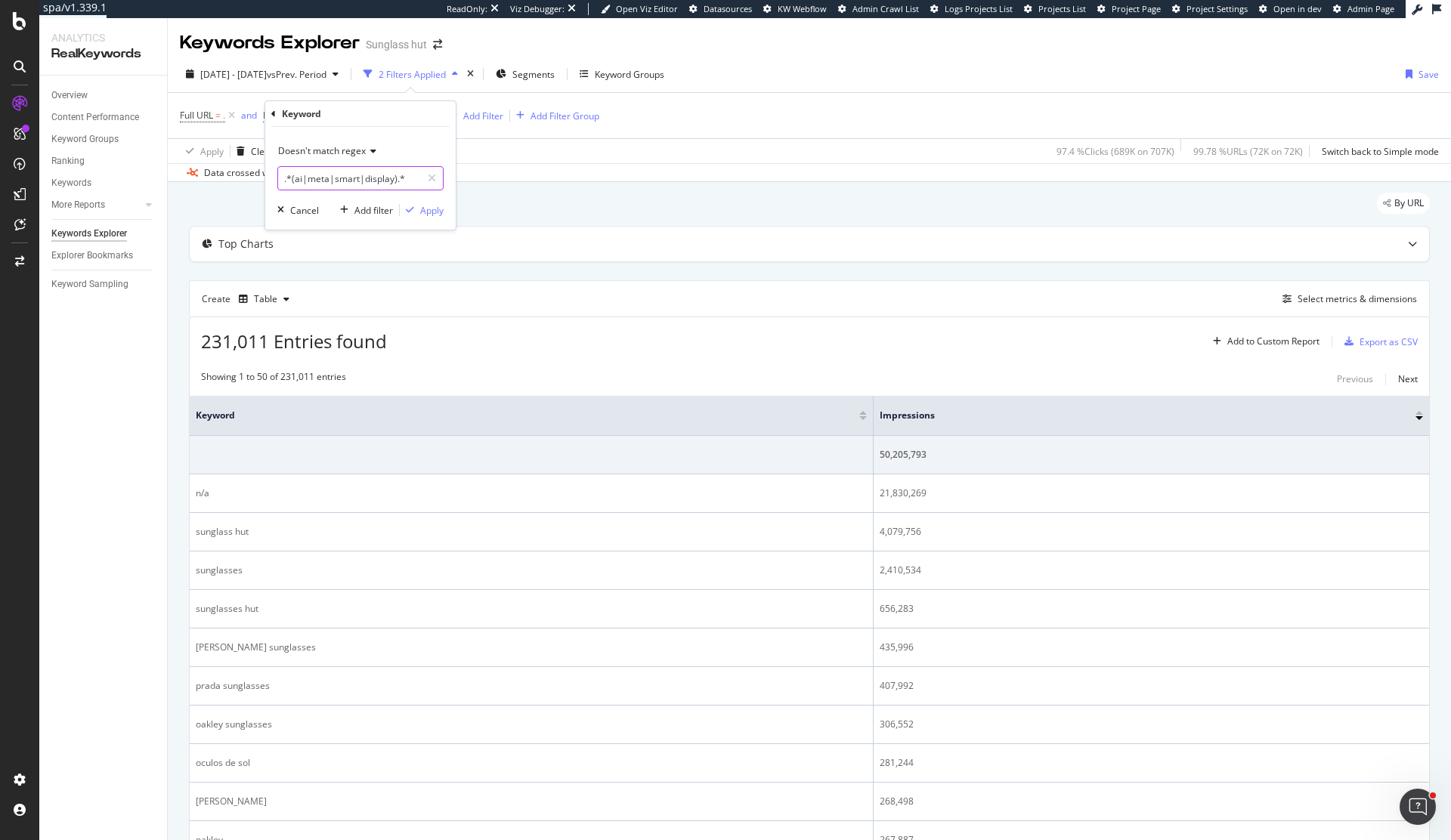
drag, startPoint x: 291, startPoint y: 178, endPoint x: 316, endPoint y: 176, distance: 25.1
click at [317, 177] on input ".*(ai|meta|smart|display).*" at bounding box center [349, 178] width 143 height 24
click at [299, 179] on input ".*(ai|meta|smart|display).*" at bounding box center [349, 178] width 143 height 24
drag, startPoint x: 299, startPoint y: 179, endPoint x: 379, endPoint y: 179, distance: 80.0
click at [379, 180] on input ".*(ai|meta|smart|display).*" at bounding box center [349, 178] width 143 height 24
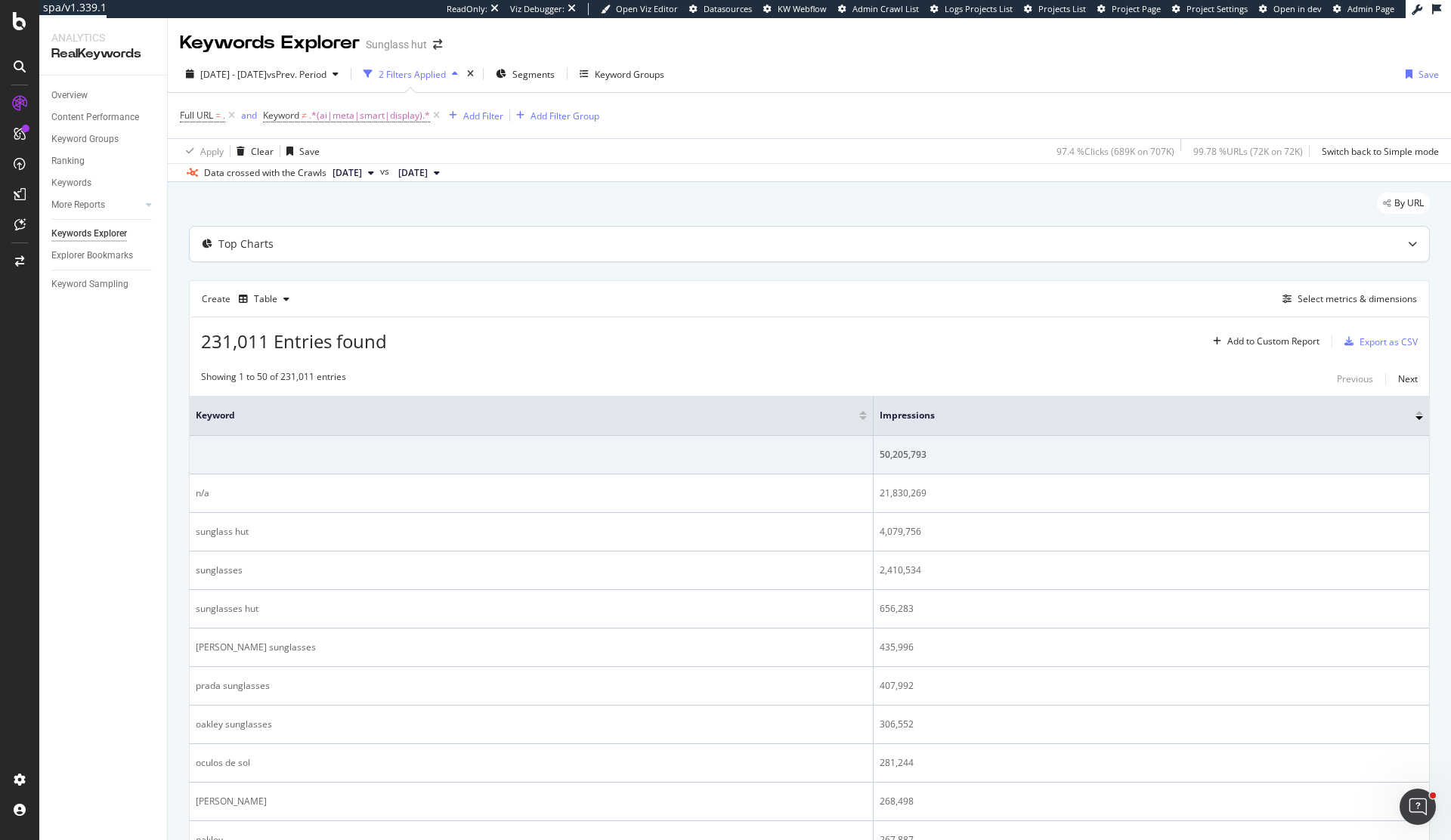
click at [564, 247] on div "Top Charts" at bounding box center [779, 244] width 1180 height 15
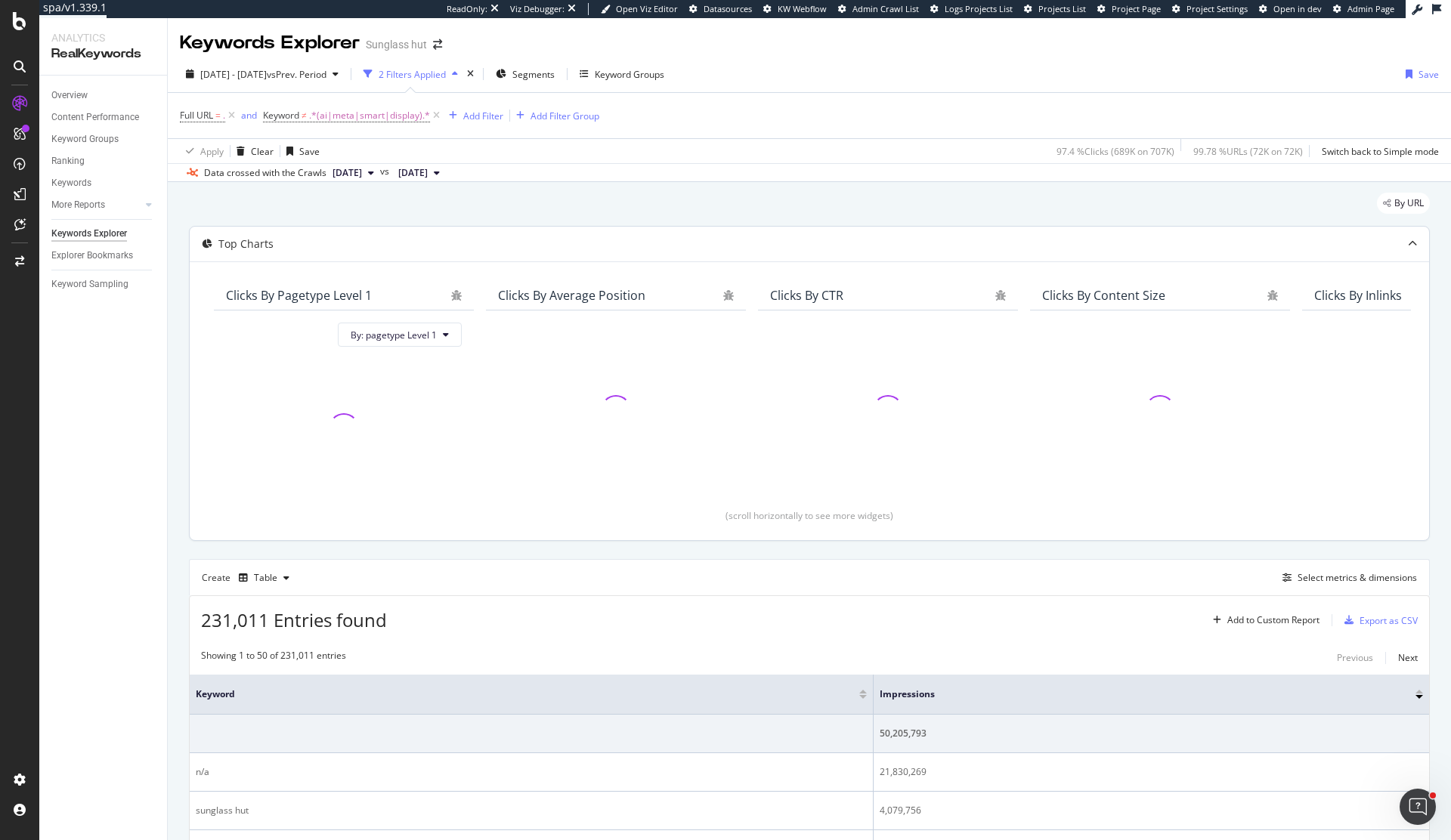
click at [1080, 518] on div "(scroll horizontally to see more widgets)" at bounding box center [809, 515] width 1203 height 13
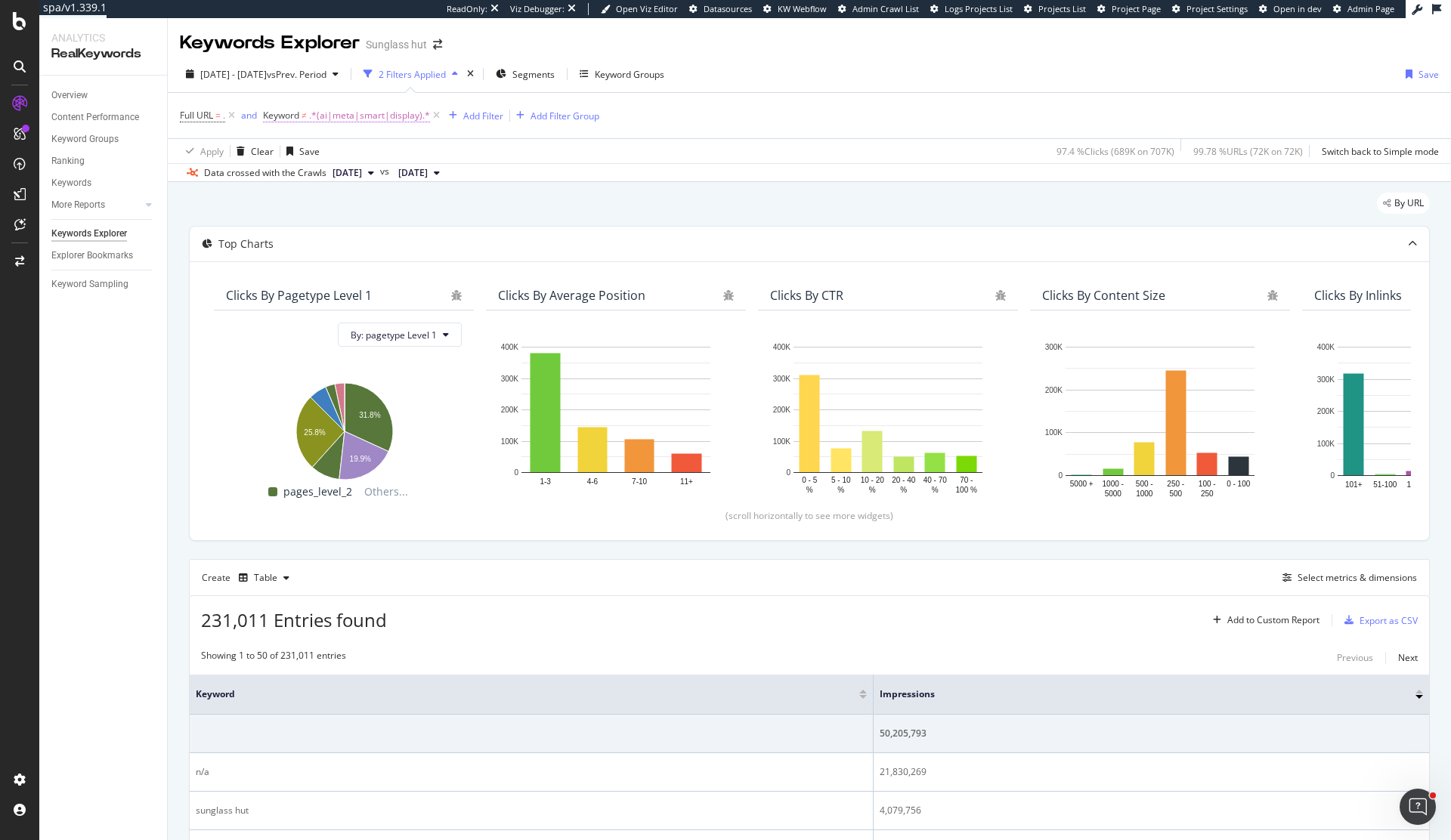
click at [349, 115] on span ".*(ai|meta|smart|display).*" at bounding box center [369, 115] width 121 height 21
click at [333, 159] on div "Doesn't match regex" at bounding box center [360, 151] width 167 height 24
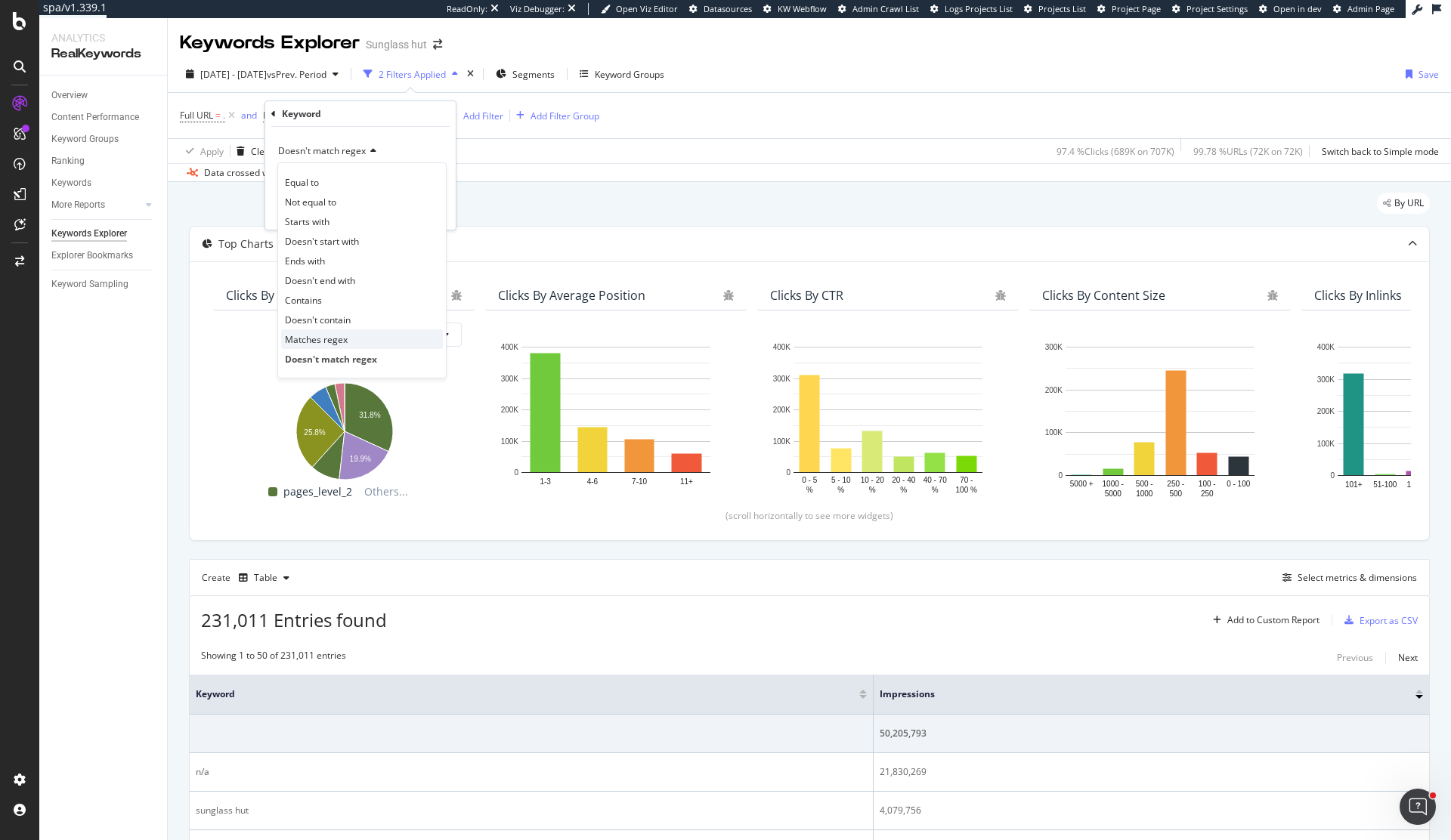
click at [328, 334] on span "Matches regex" at bounding box center [316, 339] width 63 height 13
click at [421, 207] on div "Apply" at bounding box center [432, 210] width 23 height 13
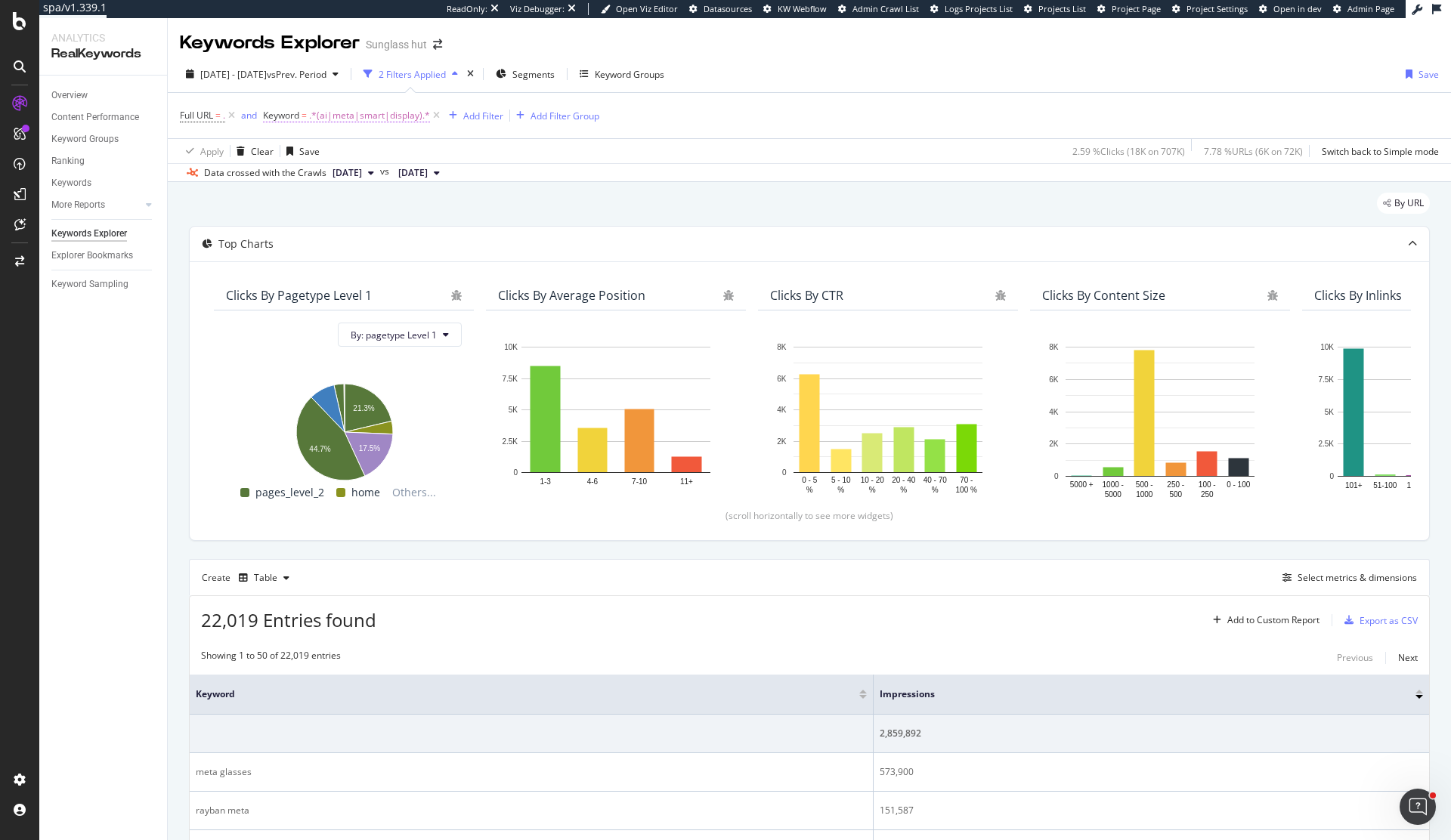
click at [381, 120] on span ".*(ai|meta|smart|display).*" at bounding box center [369, 115] width 121 height 21
click at [381, 120] on div "Keyword" at bounding box center [360, 114] width 178 height 26
click at [376, 179] on input ".*(ai|meta|smart|display).*" at bounding box center [349, 178] width 143 height 24
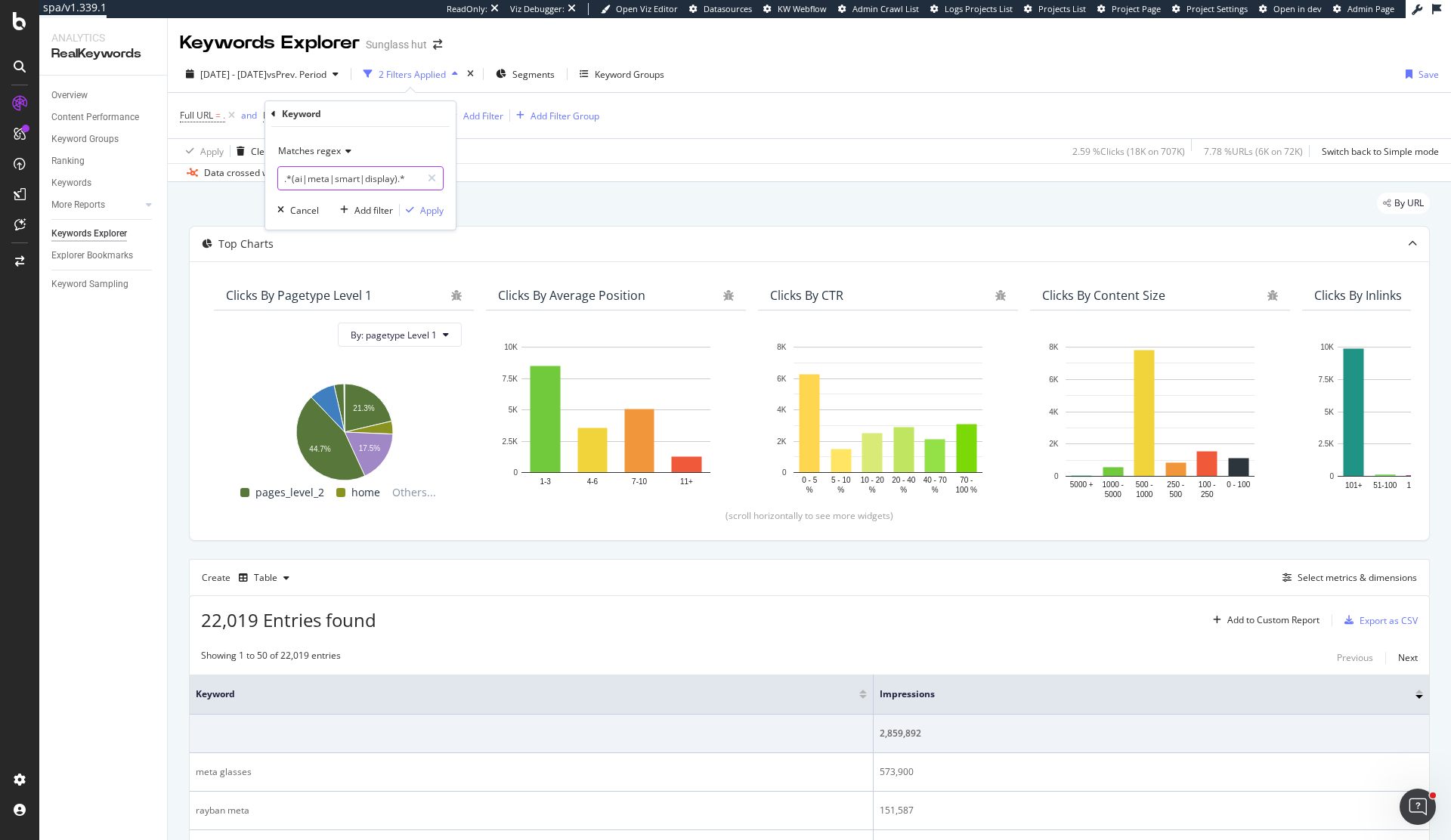
click at [376, 179] on input ".*(ai|meta|smart|display).*" at bounding box center [349, 178] width 143 height 24
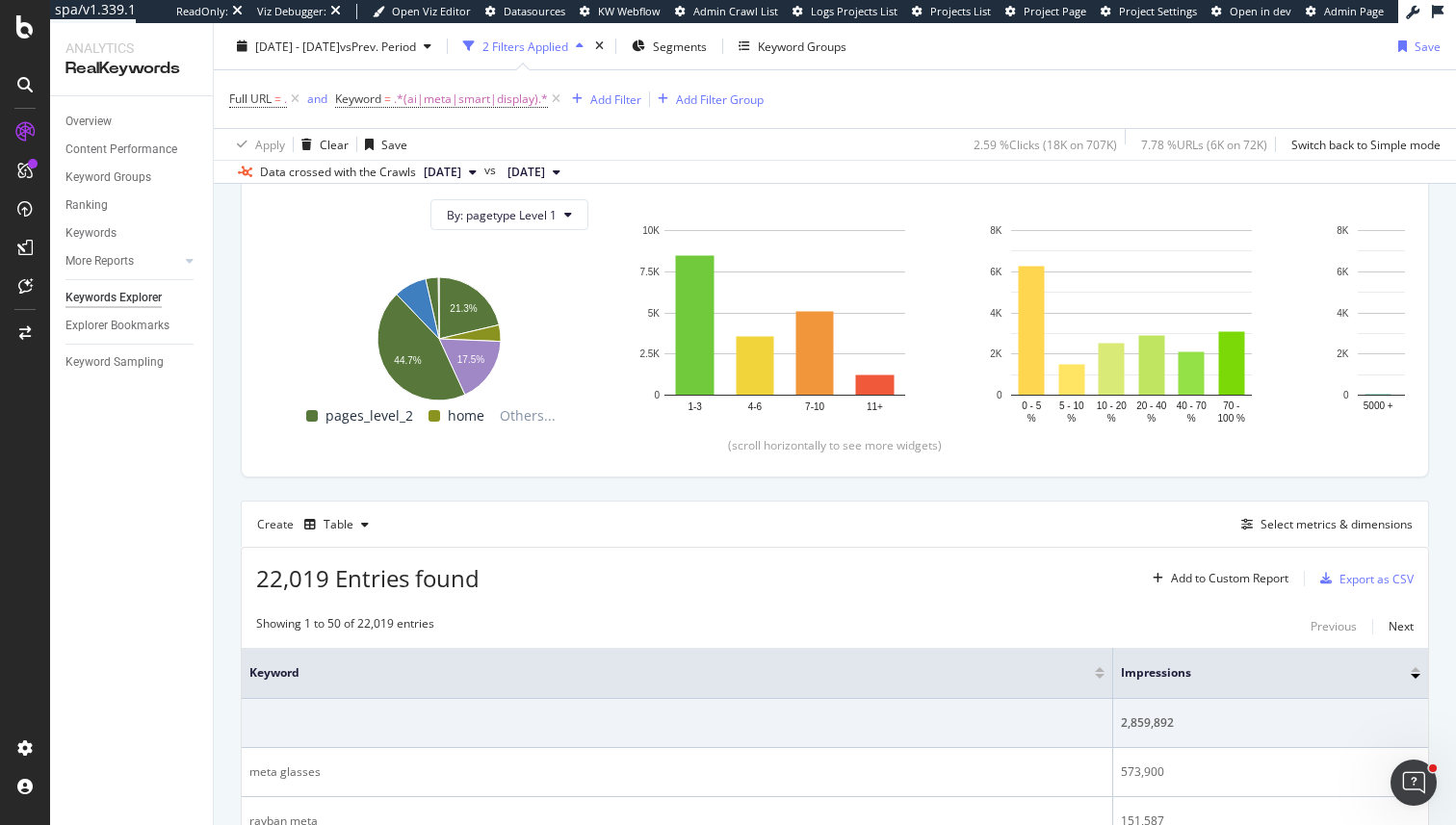
scroll to position [210, 0]
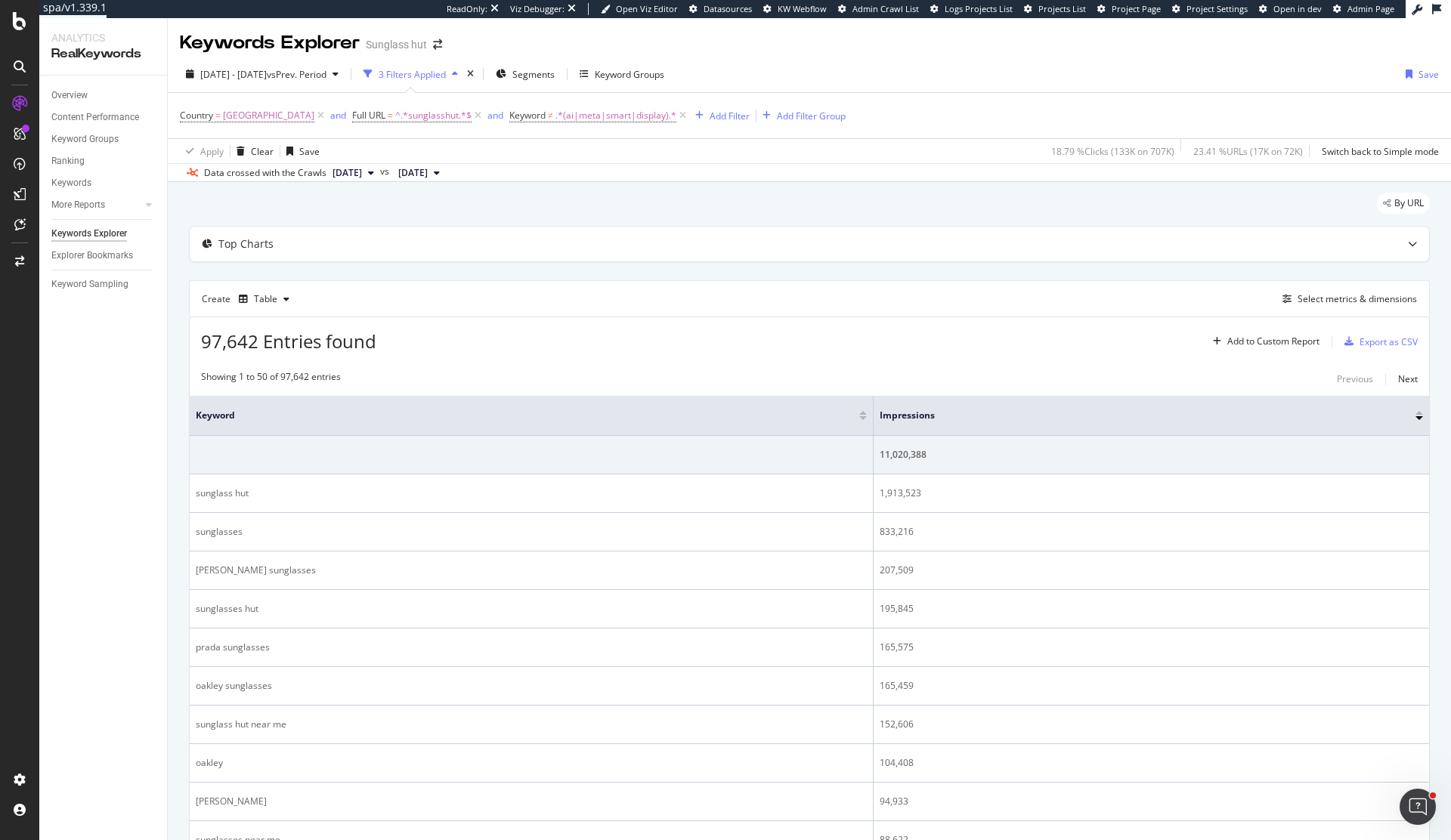
click at [665, 68] on div "Keyword Groups" at bounding box center [629, 74] width 70 height 13
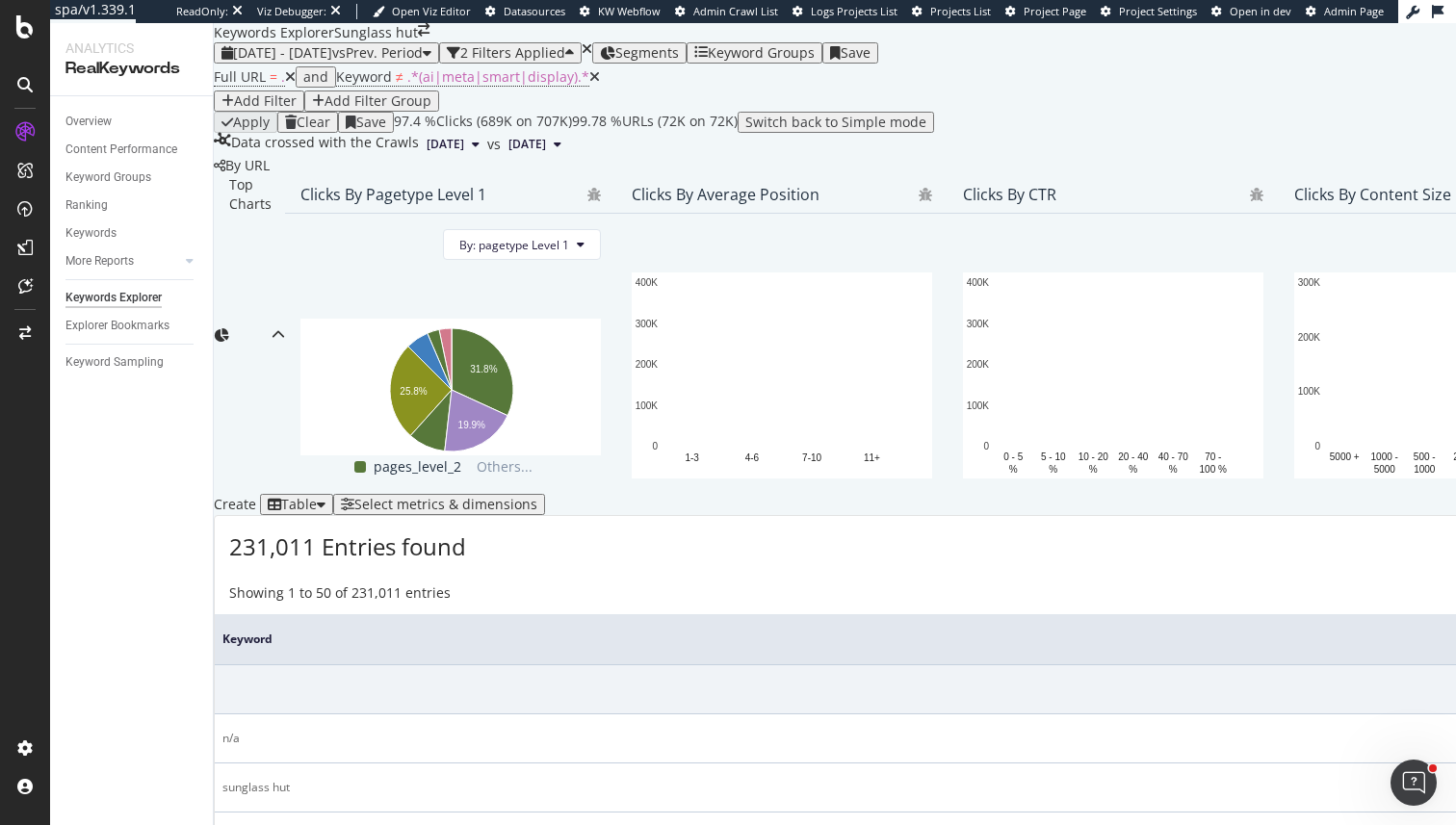
scroll to position [471, 0]
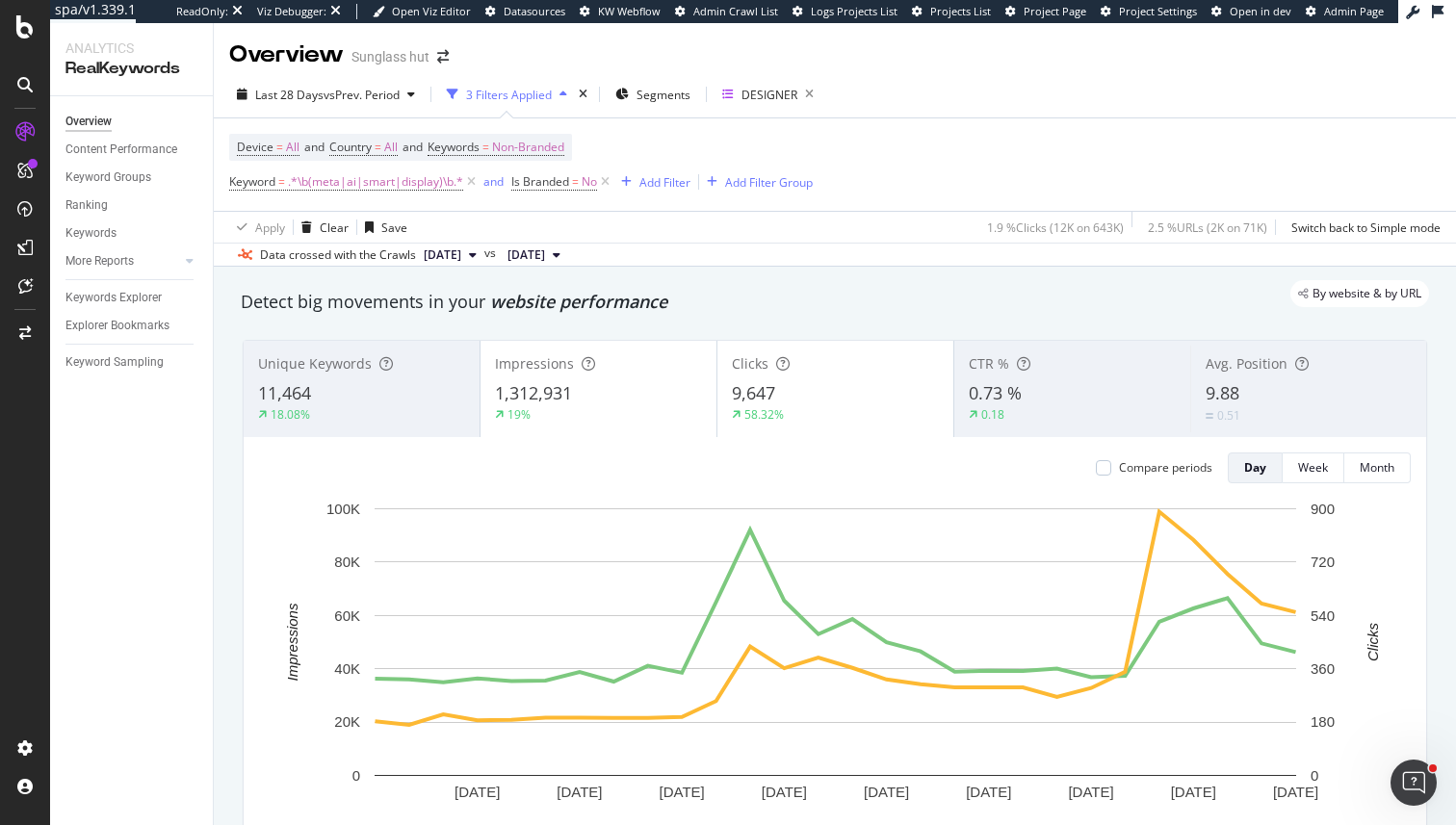
scroll to position [291, 0]
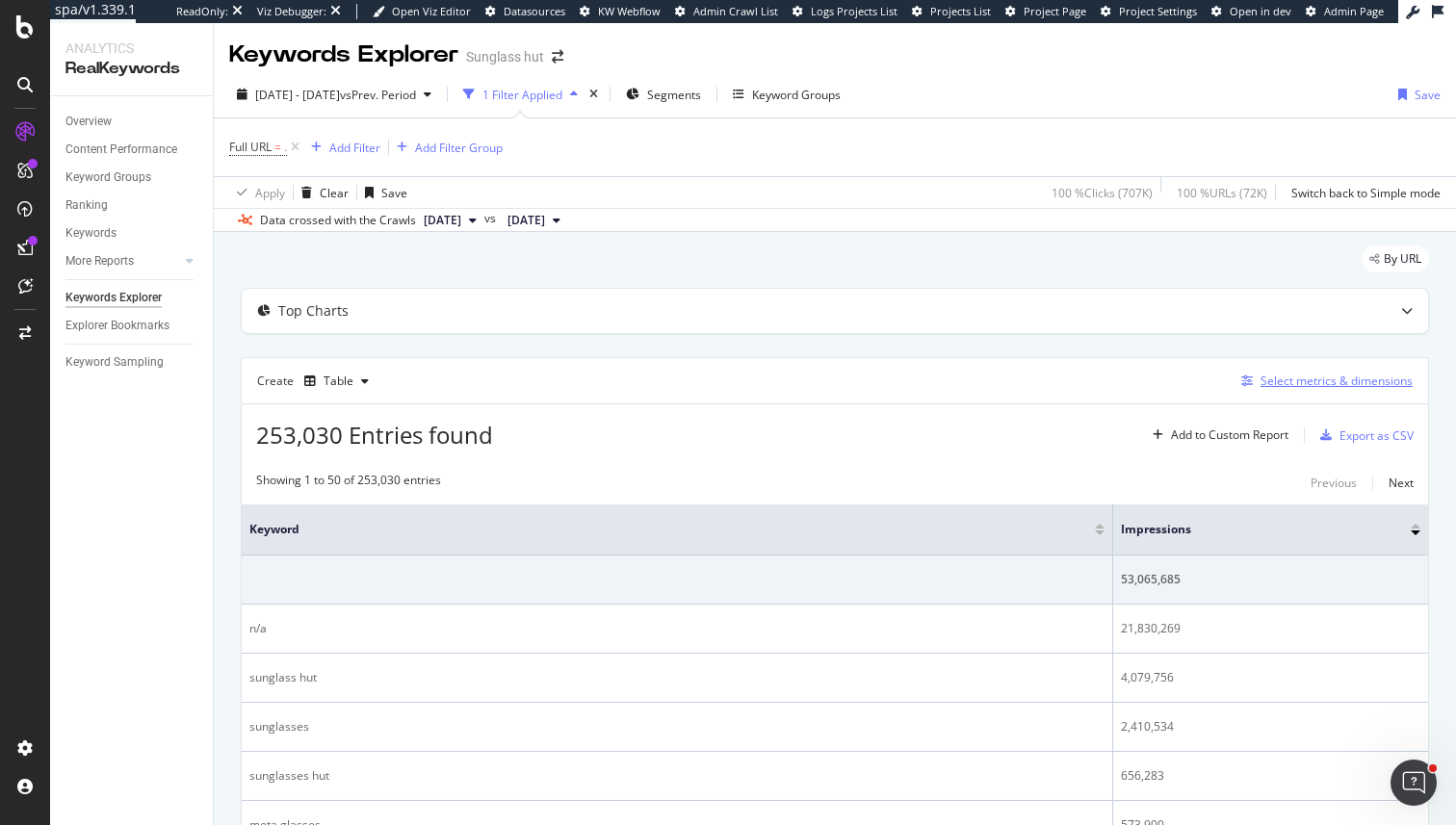
click at [1269, 391] on div "Select metrics & dimensions" at bounding box center [1323, 381] width 179 height 21
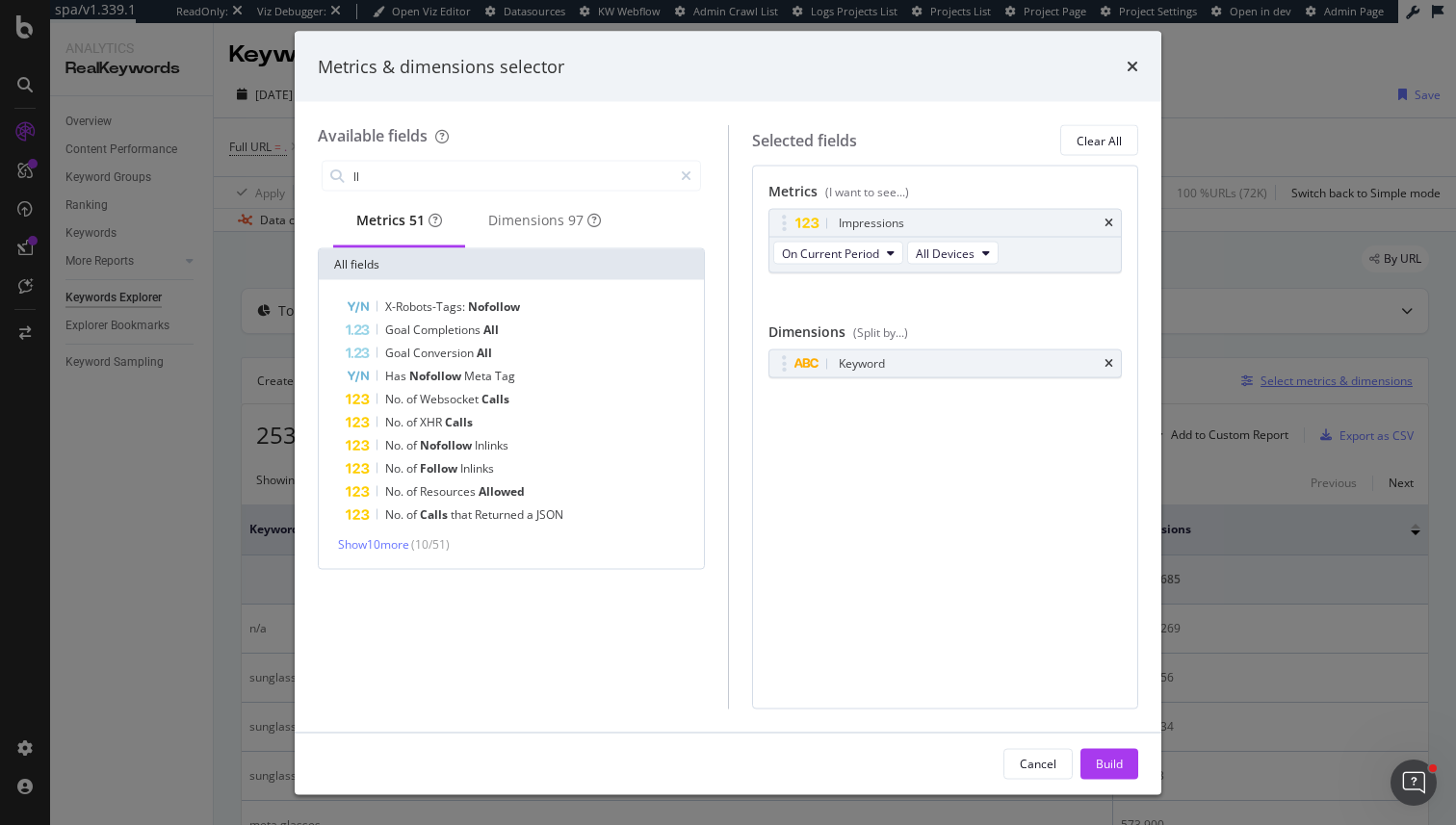
type input "l"
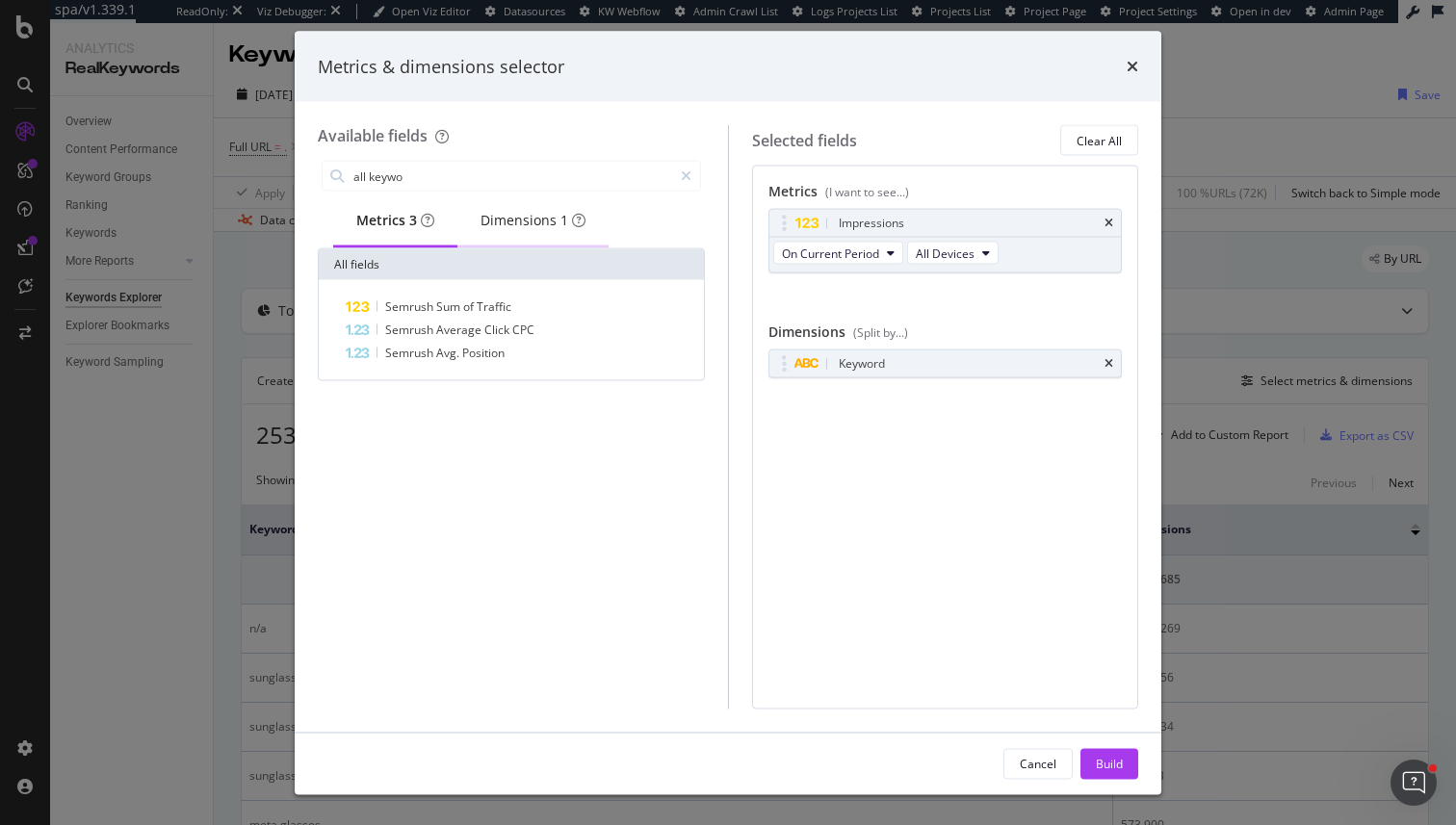
click at [553, 223] on div "Dimensions 1" at bounding box center [532, 220] width 105 height 19
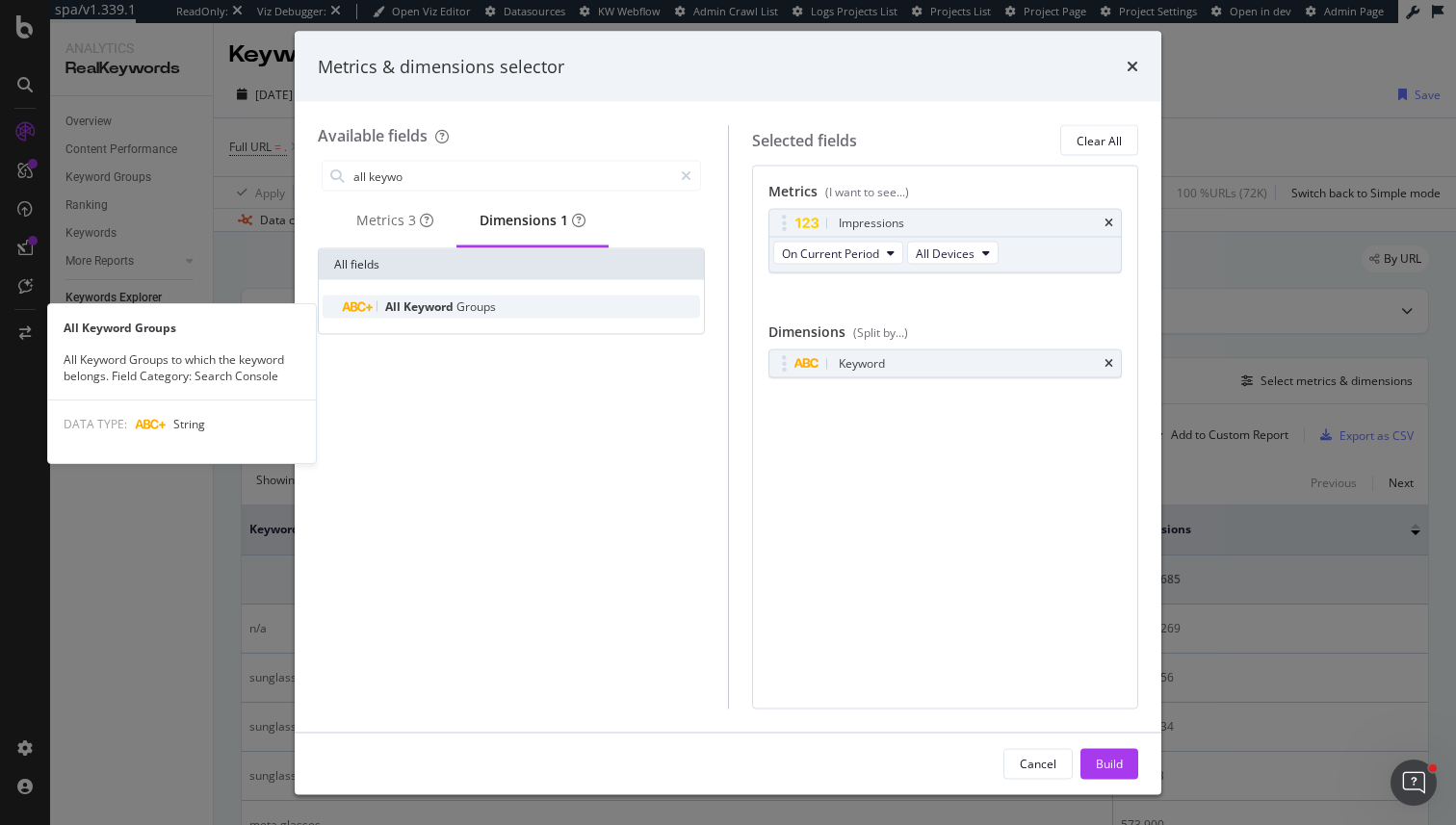
click at [514, 313] on div "All Keyword Groups" at bounding box center [523, 307] width 355 height 23
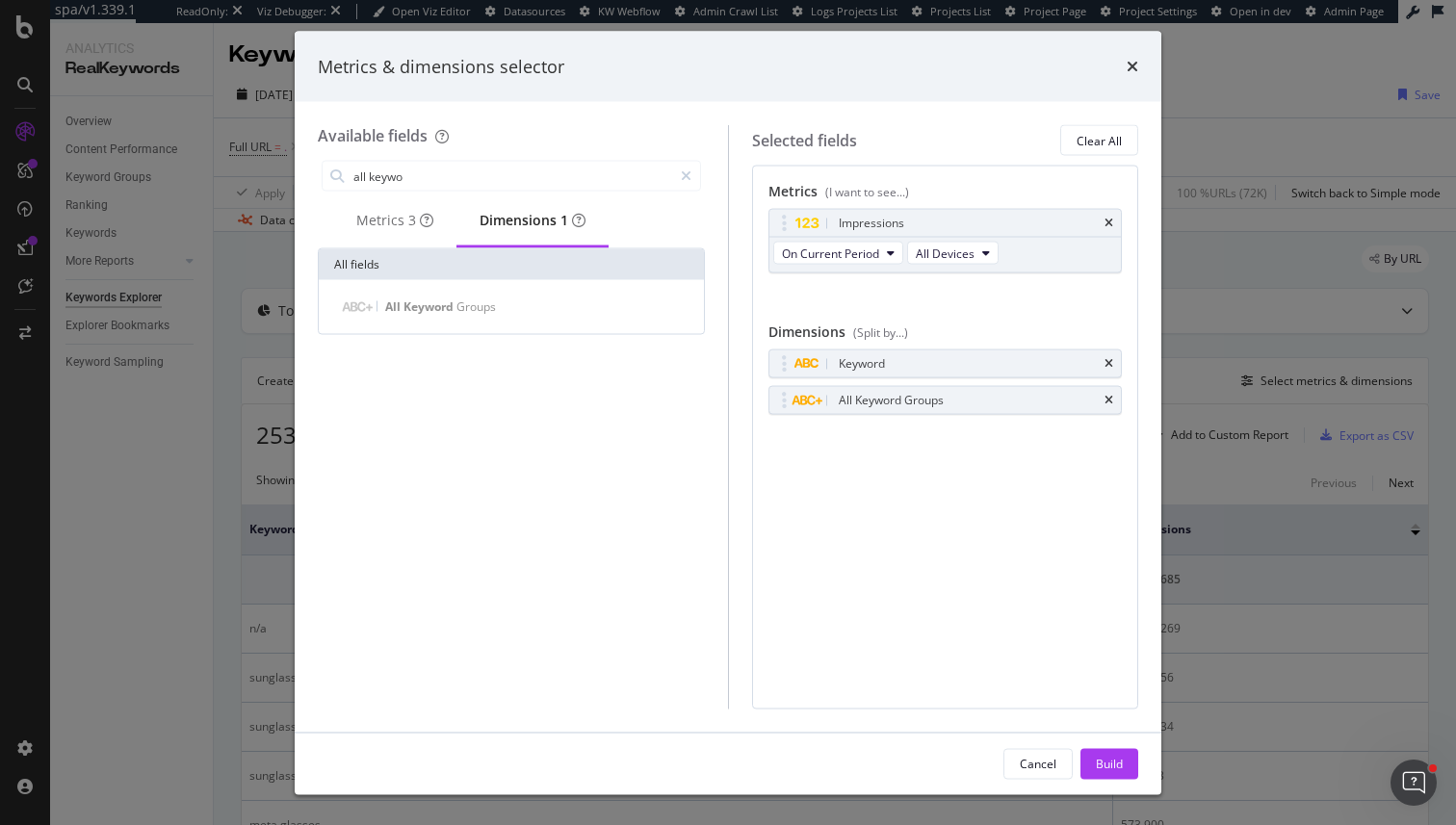
click at [391, 141] on div "Available fields" at bounding box center [373, 136] width 110 height 21
click at [392, 171] on input "all keywo" at bounding box center [512, 175] width 321 height 29
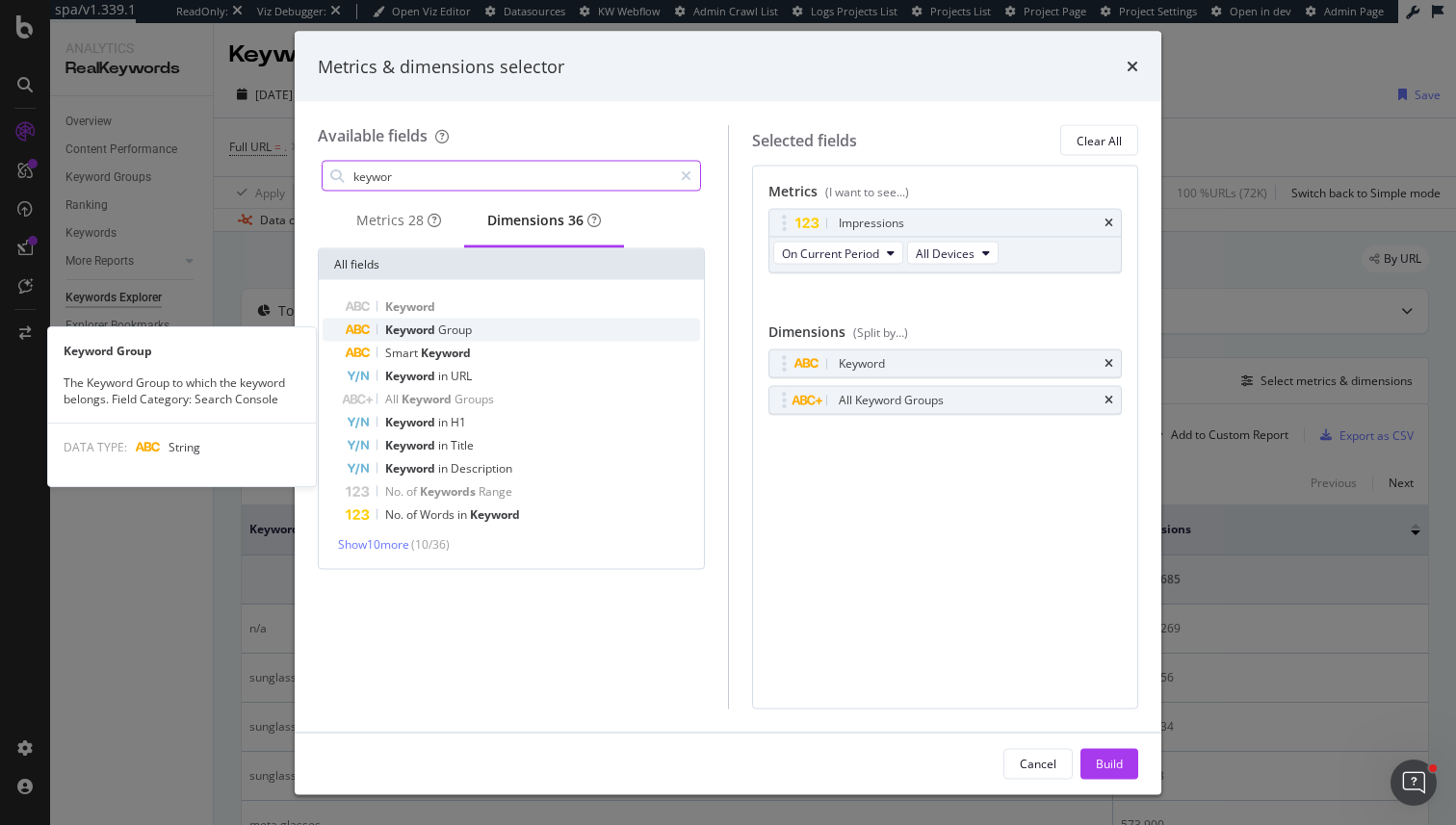
type input "keywor"
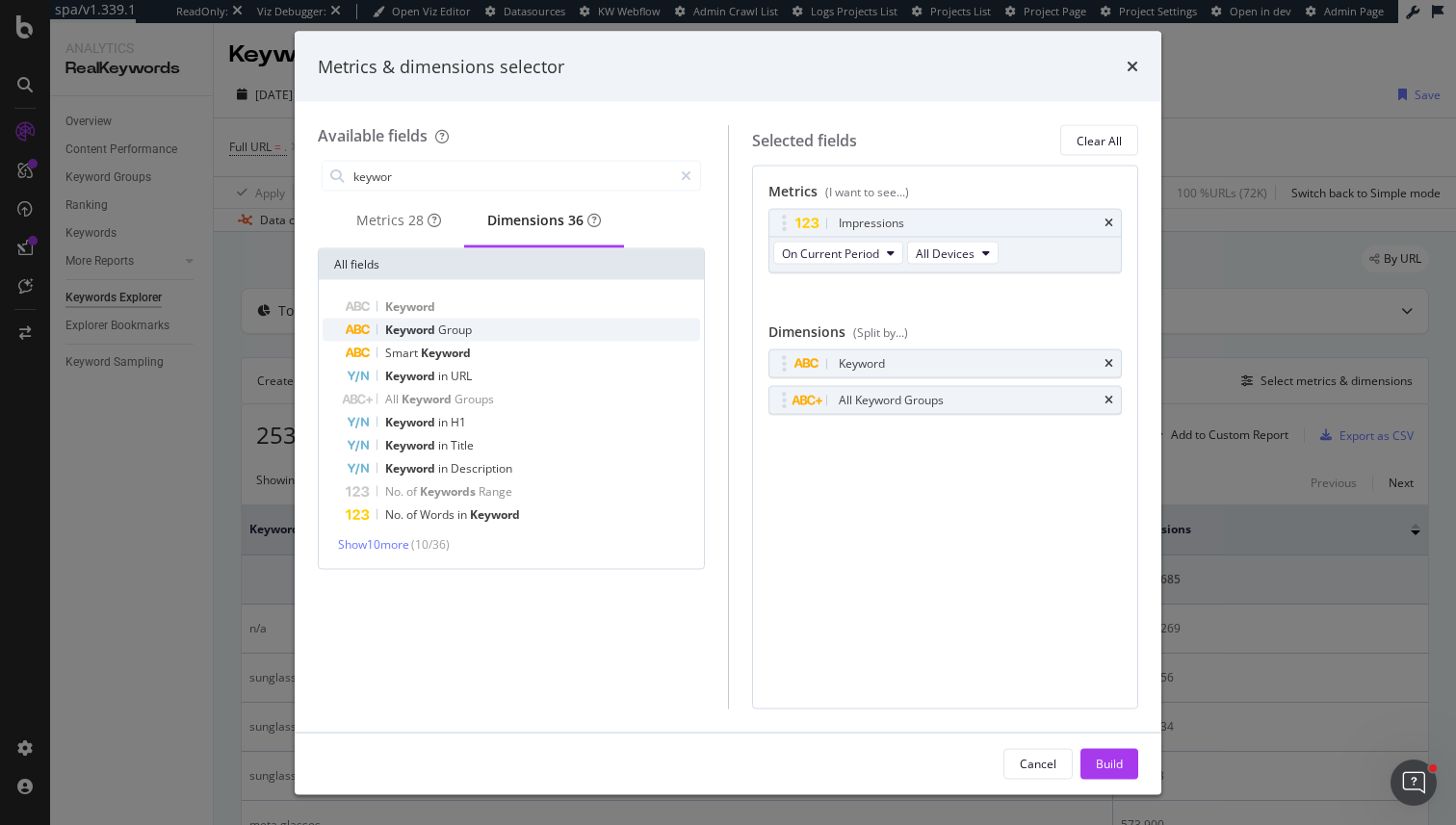
click at [560, 342] on div "Keyword Group" at bounding box center [523, 330] width 355 height 23
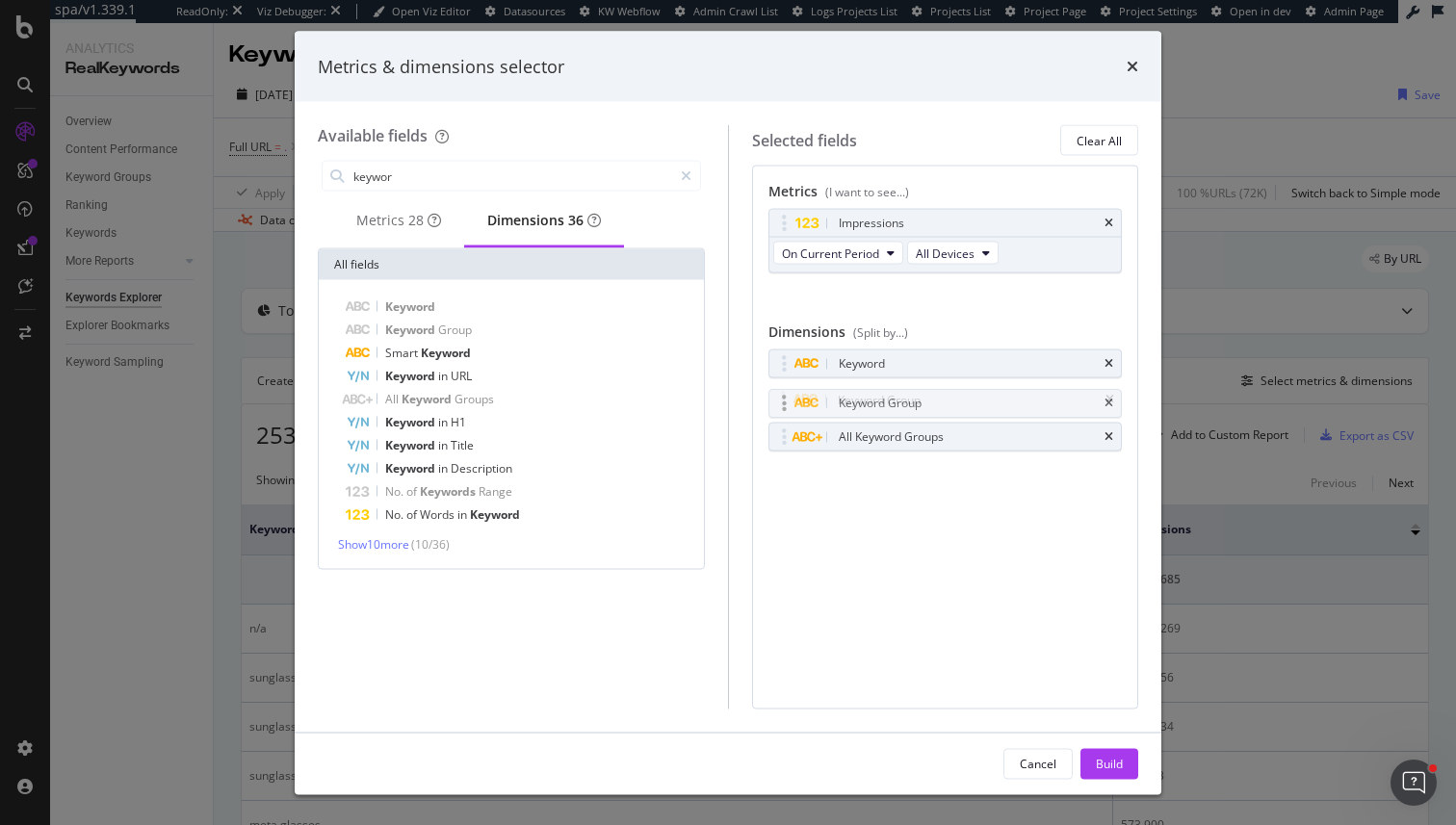
drag, startPoint x: 779, startPoint y: 441, endPoint x: 779, endPoint y: 408, distance: 33.0
click at [779, 408] on body "spa/v1.339.1 ReadOnly: Viz Debugger: Open Viz Editor Datasources KW Webflow Adm…" at bounding box center [728, 412] width 1456 height 825
click at [1122, 768] on div "Build" at bounding box center [1109, 763] width 27 height 16
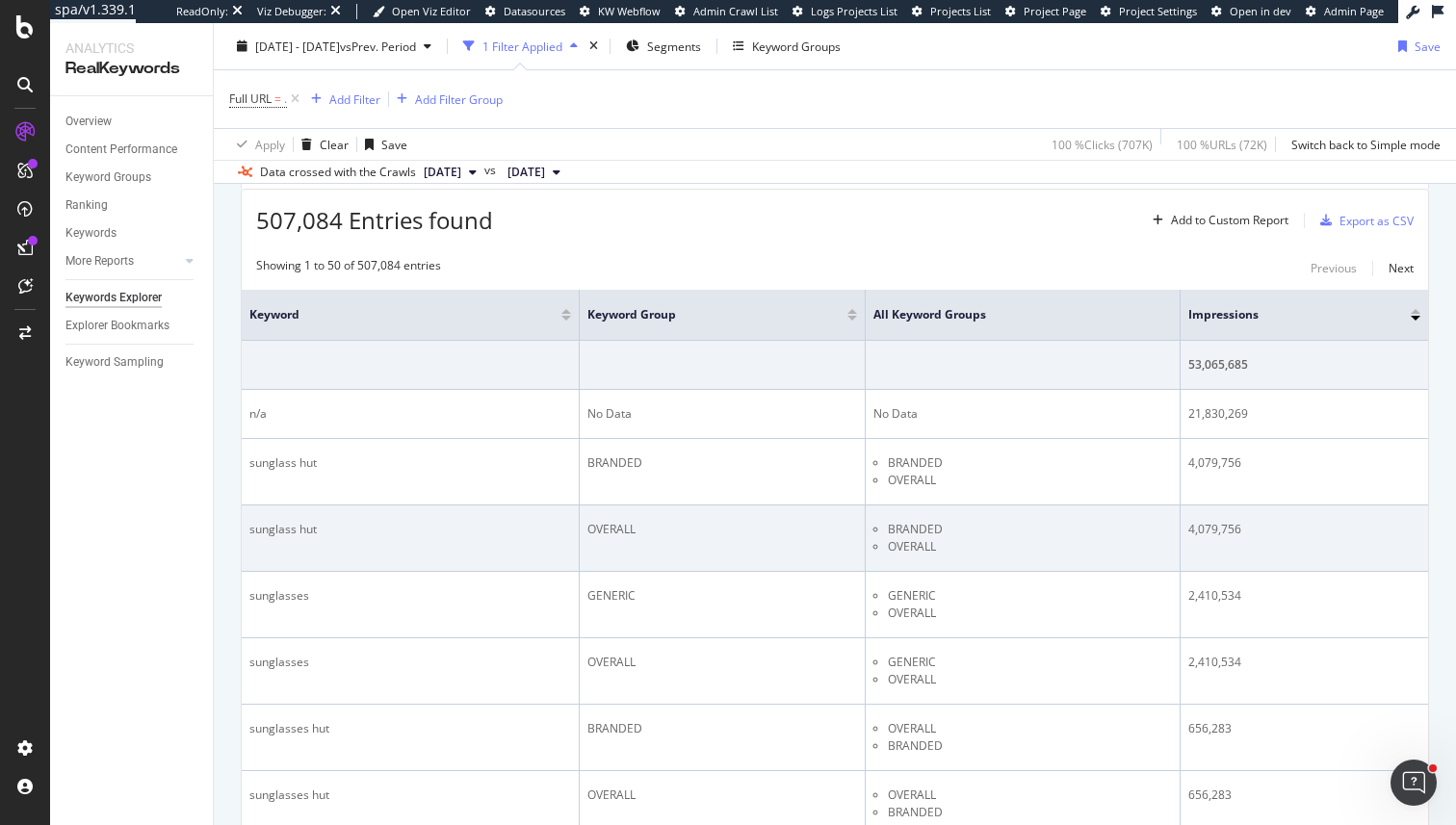
scroll to position [216, 0]
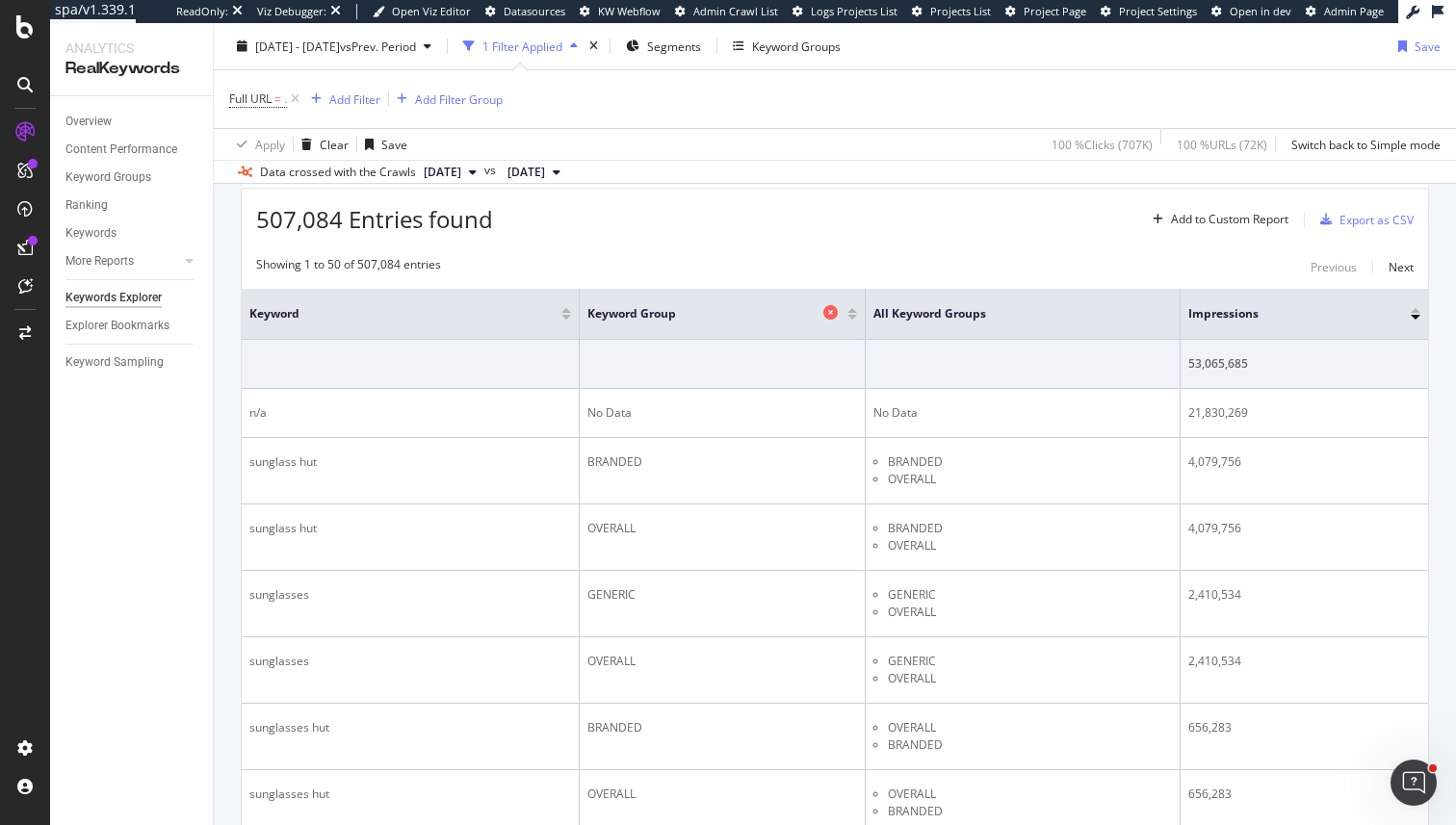
click at [823, 316] on icon at bounding box center [830, 312] width 14 height 14
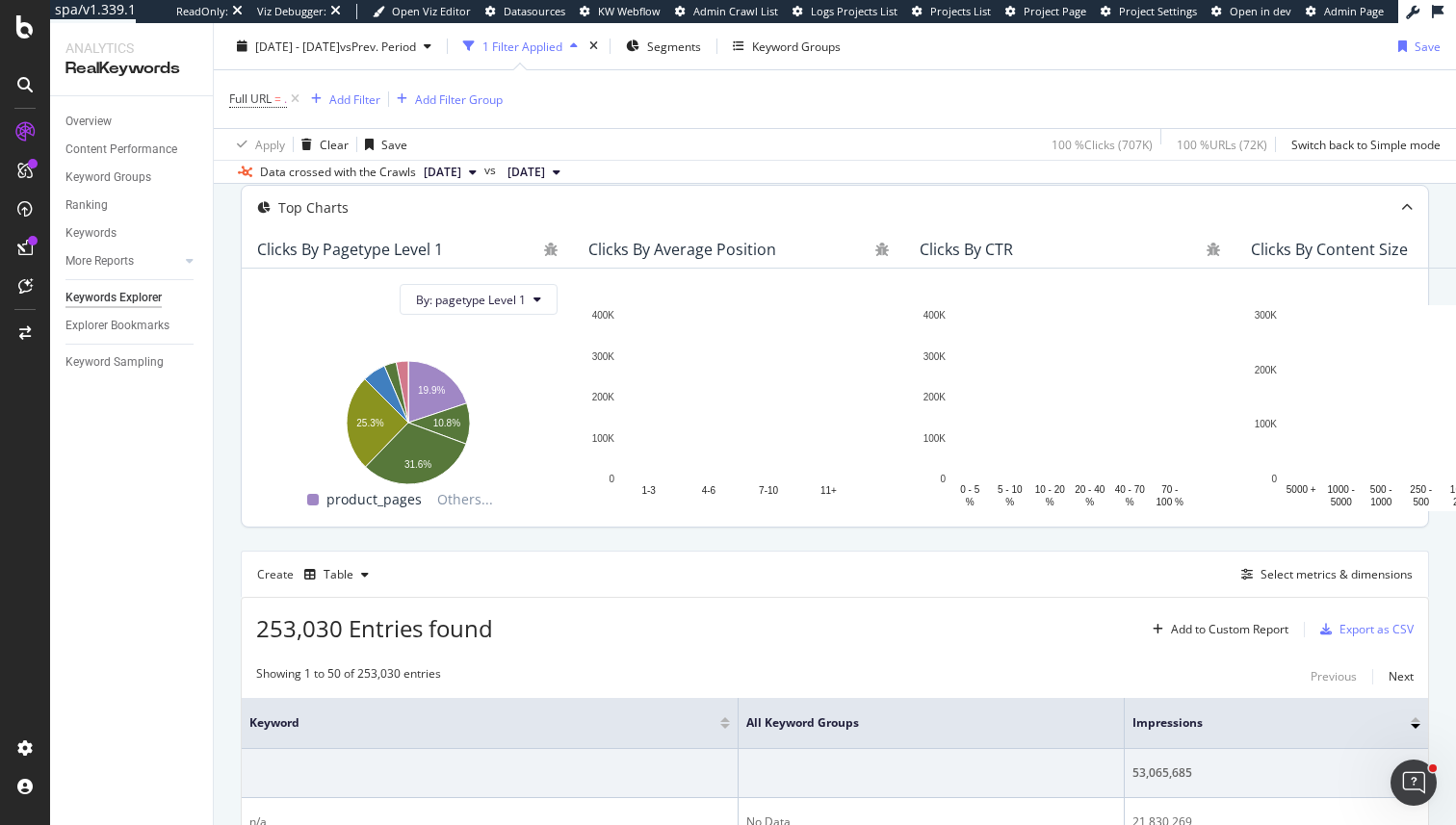
scroll to position [274, 0]
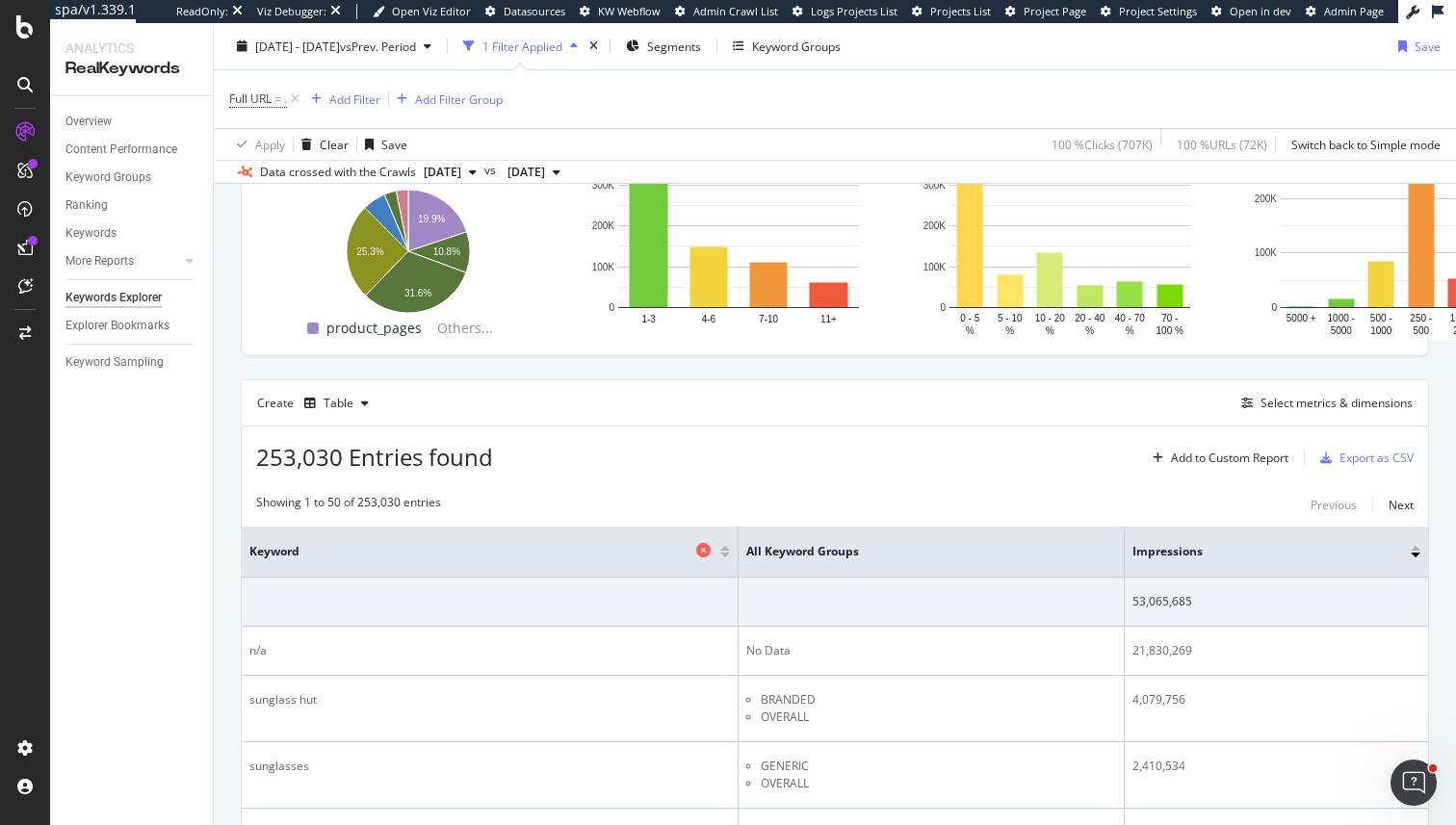
click at [697, 558] on icon at bounding box center [704, 550] width 14 height 14
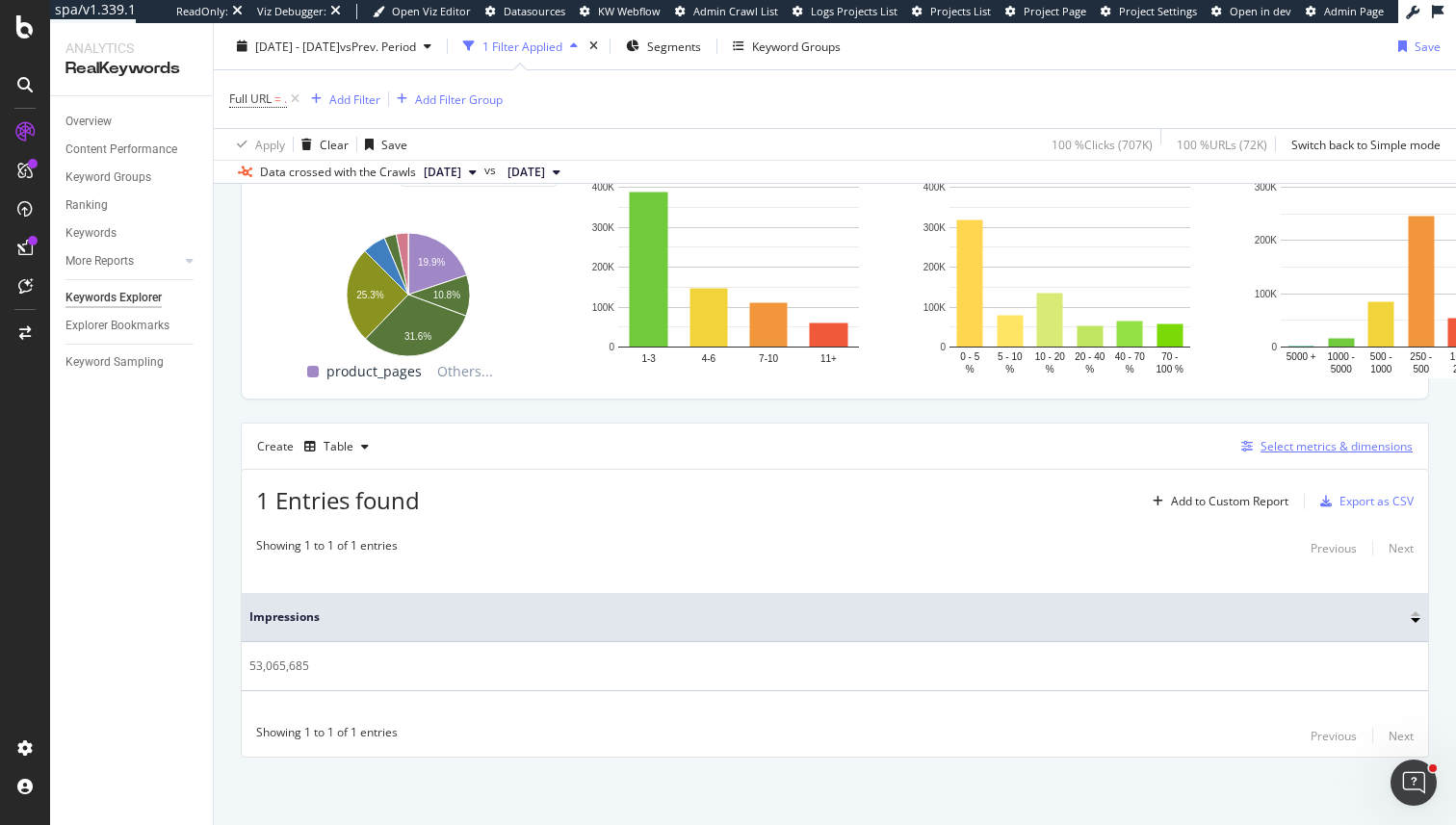
click at [1240, 452] on div "button" at bounding box center [1247, 447] width 27 height 12
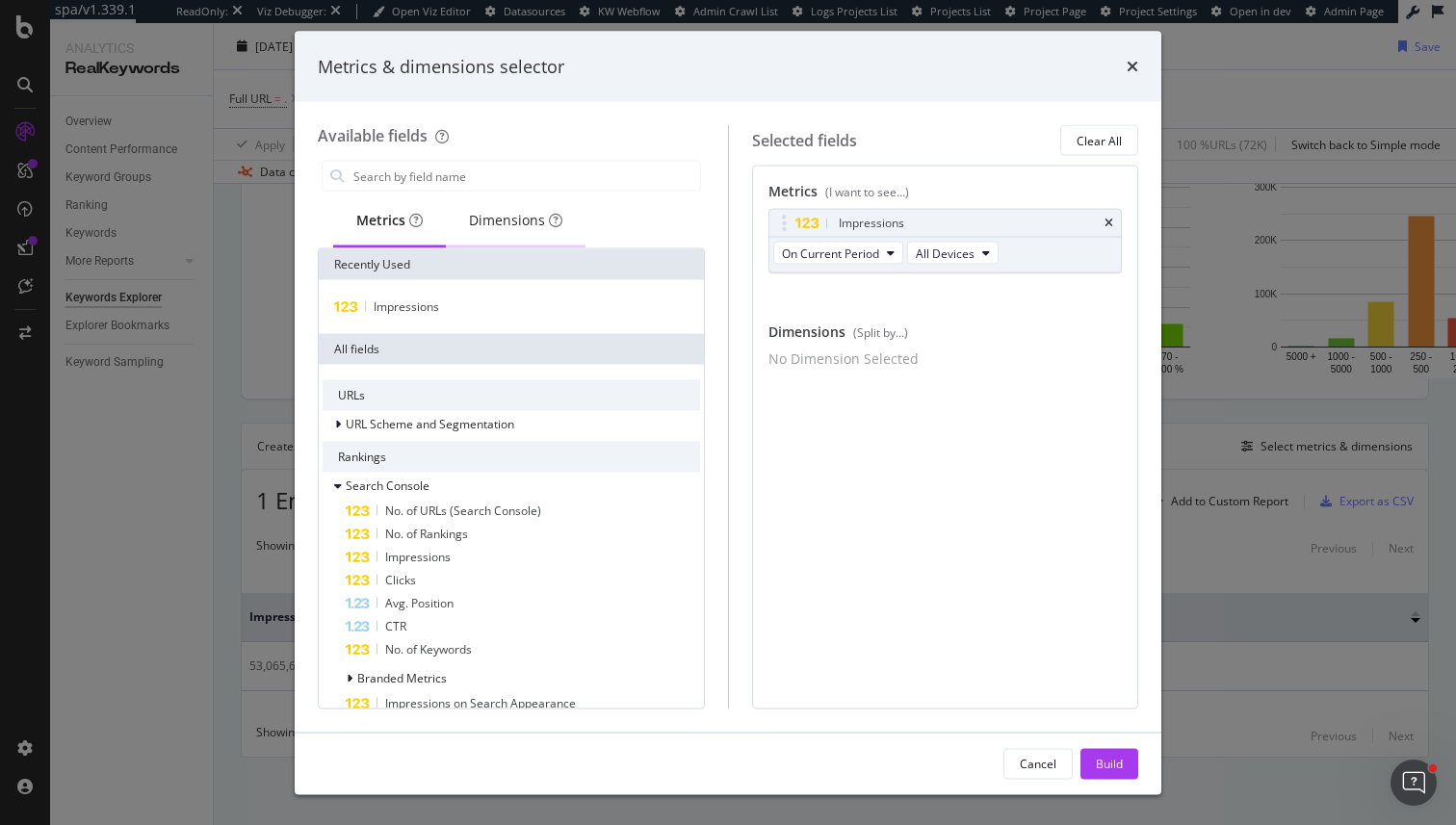
click at [493, 241] on div "Dimensions" at bounding box center [515, 221] width 140 height 53
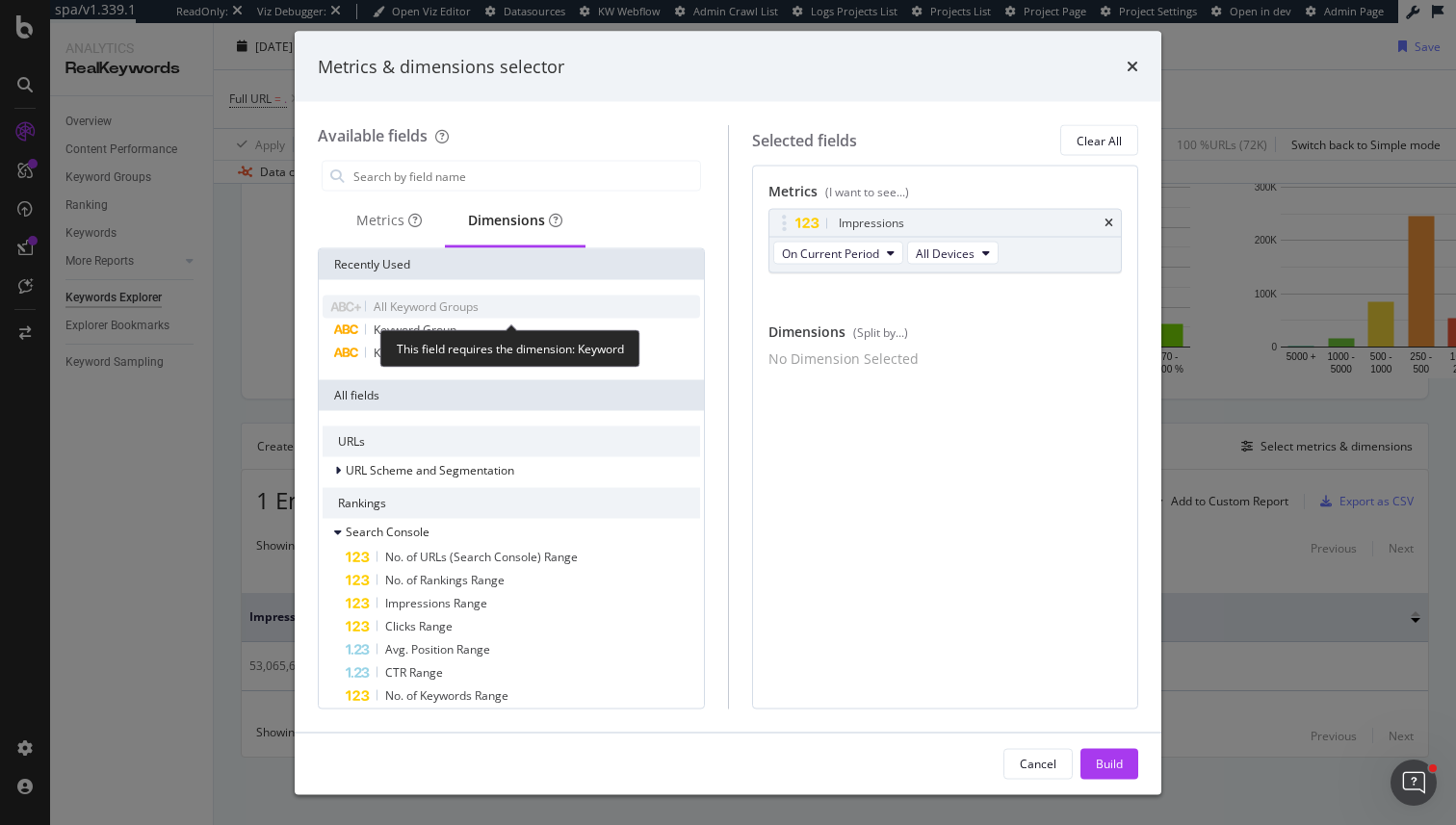
click at [458, 297] on div "All Keyword Groups" at bounding box center [511, 307] width 378 height 23
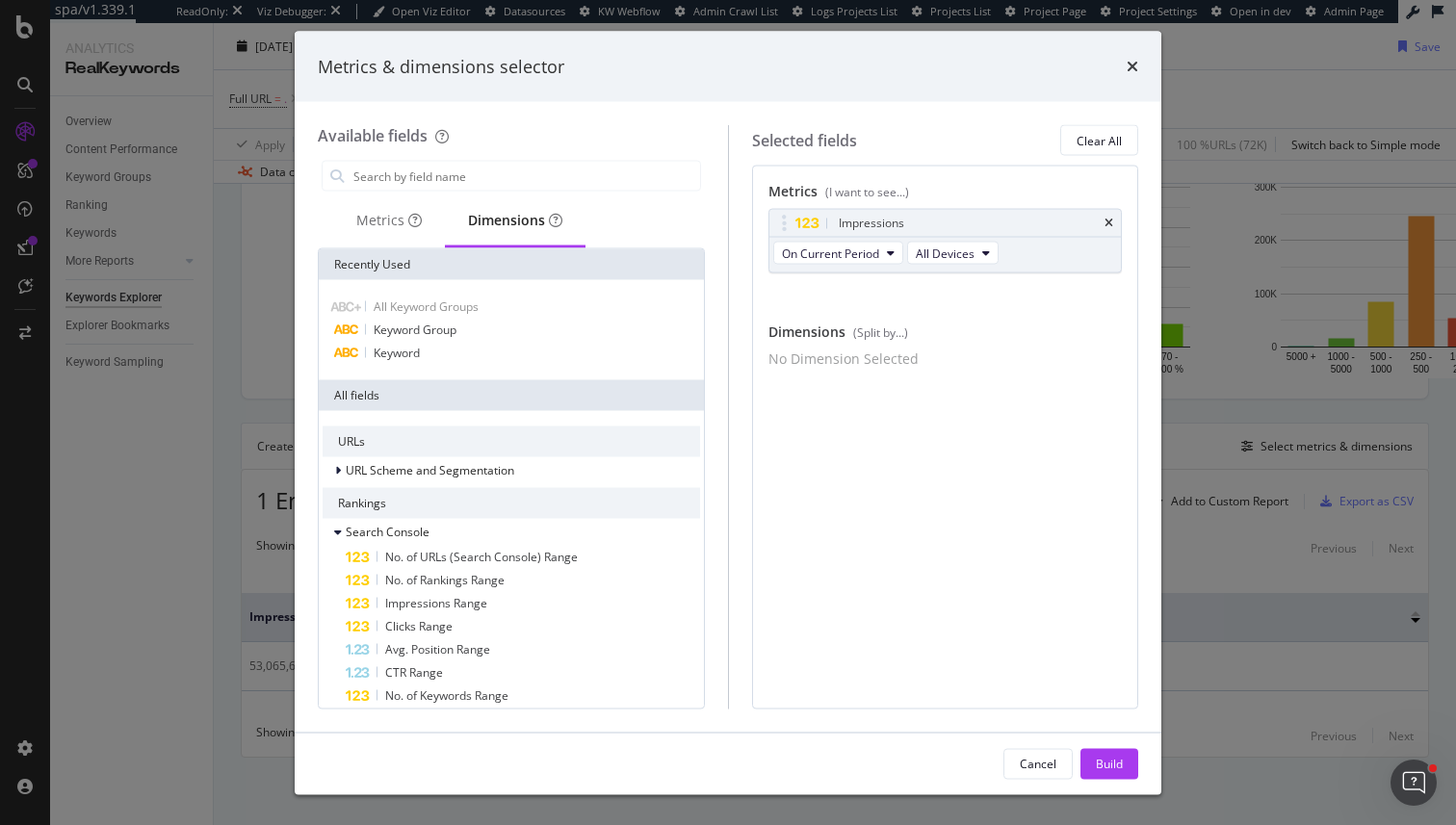
click at [157, 653] on div "Metrics & dimensions selector Available fields Metrics Dimensions Recently Used…" at bounding box center [728, 412] width 1456 height 825
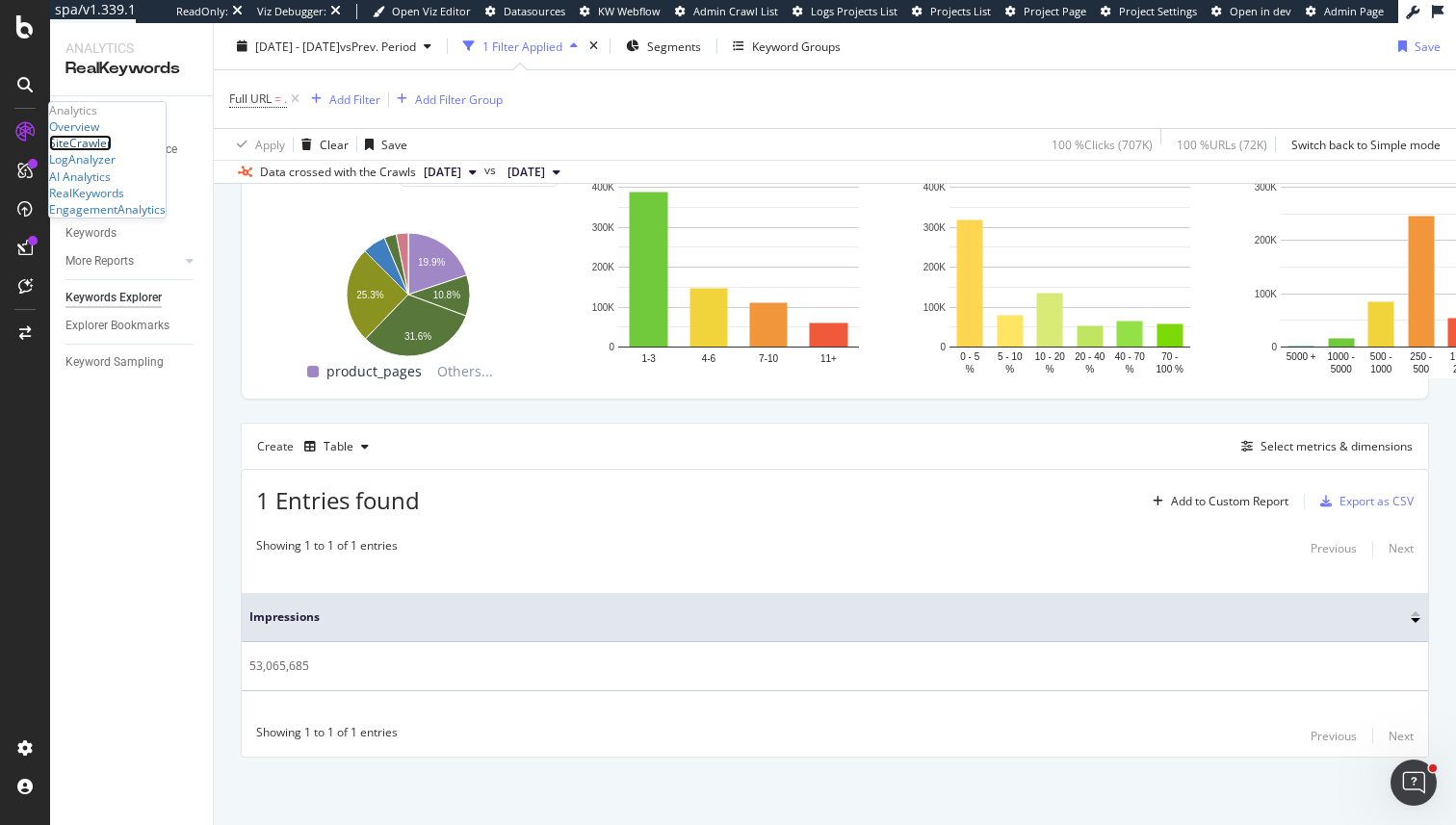
click at [112, 151] on div "SiteCrawler" at bounding box center [80, 142] width 63 height 16
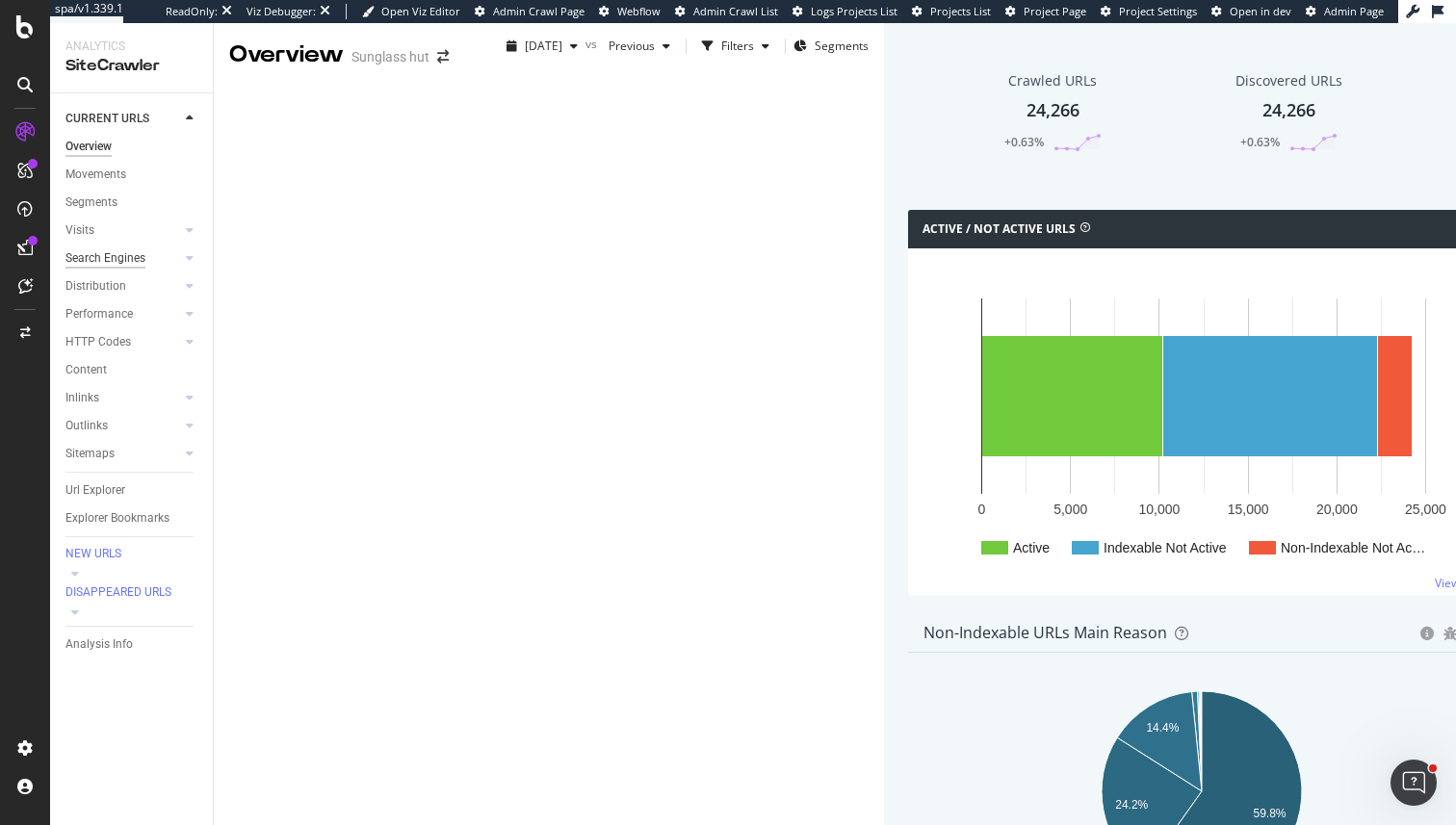
click at [114, 260] on div "Search Engines" at bounding box center [106, 258] width 80 height 20
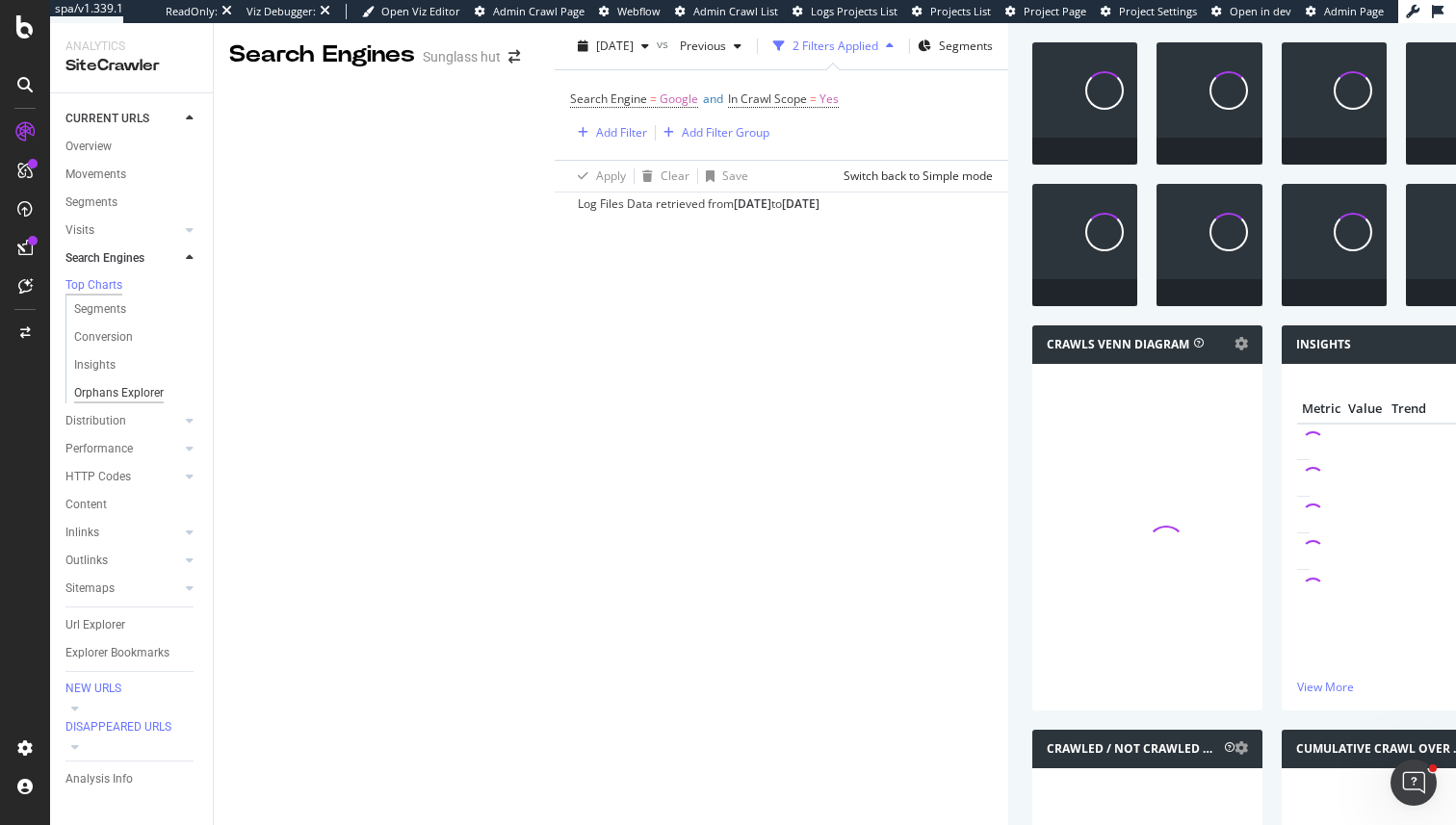
click at [107, 390] on div "Orphans Explorer" at bounding box center [119, 394] width 90 height 20
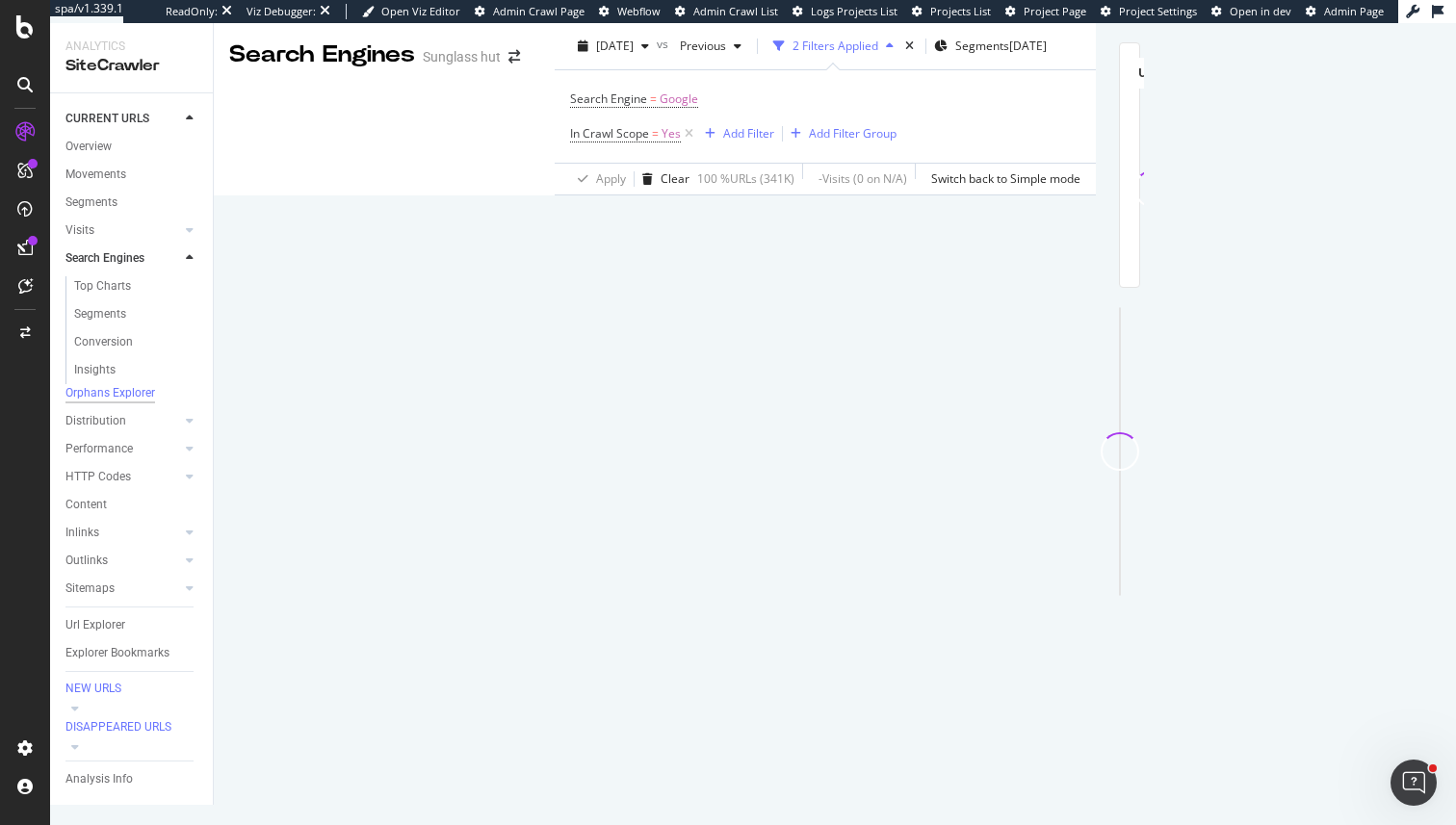
click at [1148, 81] on span "Crawls Frequency" at bounding box center [1209, 73] width 122 height 16
click at [1258, 413] on div "Manage Columns" at bounding box center [1296, 405] width 95 height 16
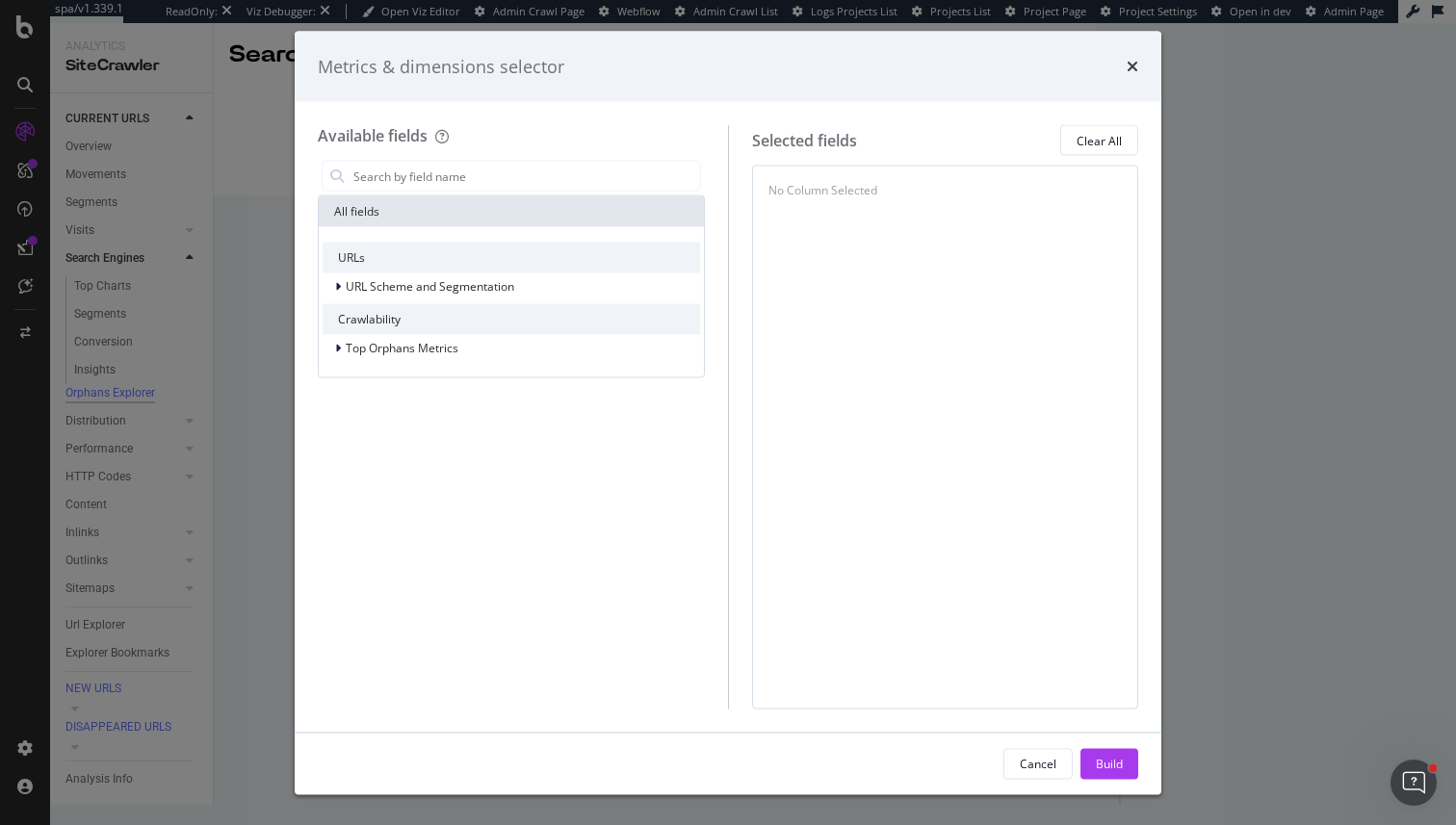
type input "k"
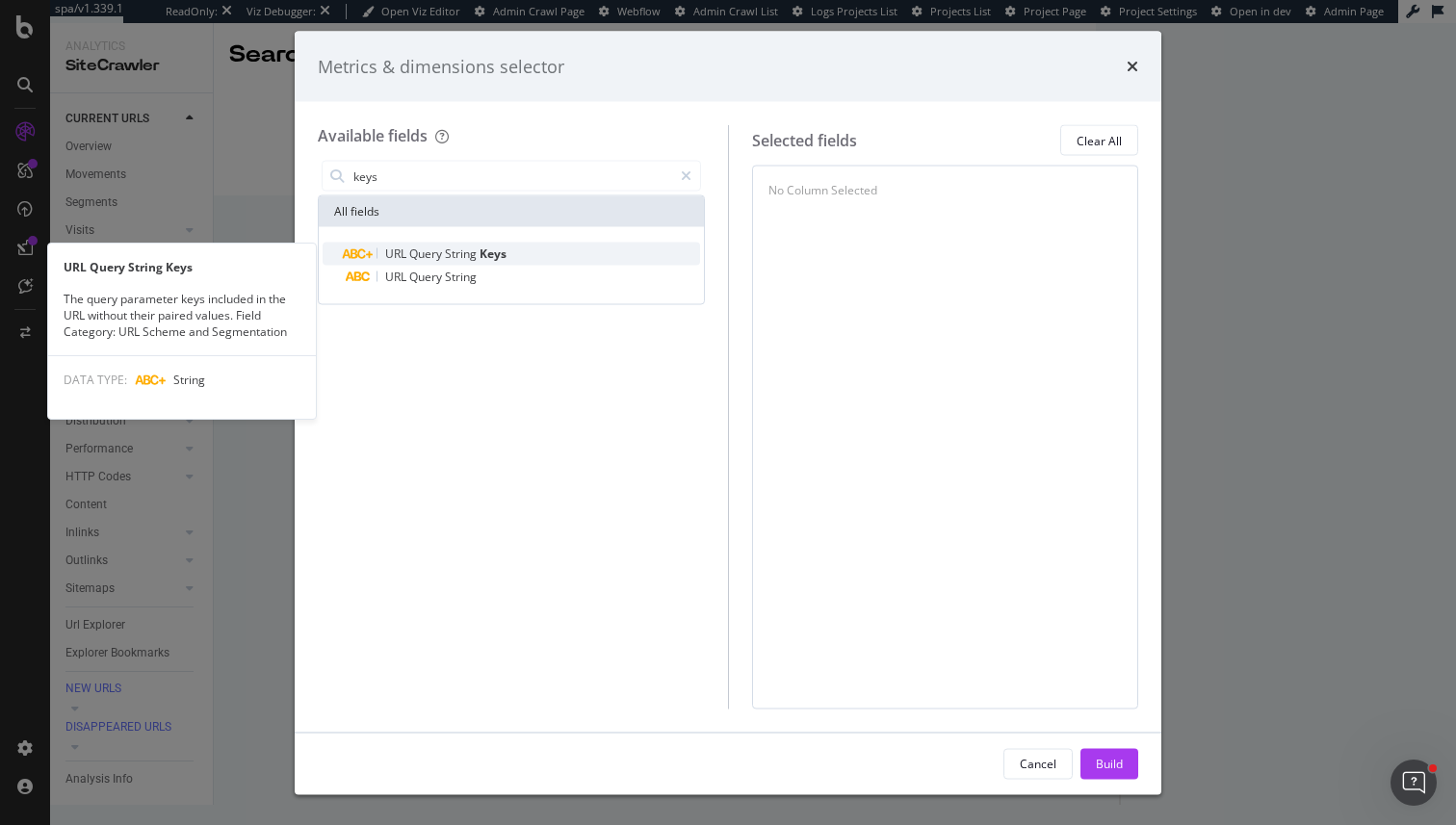
type input "keys"
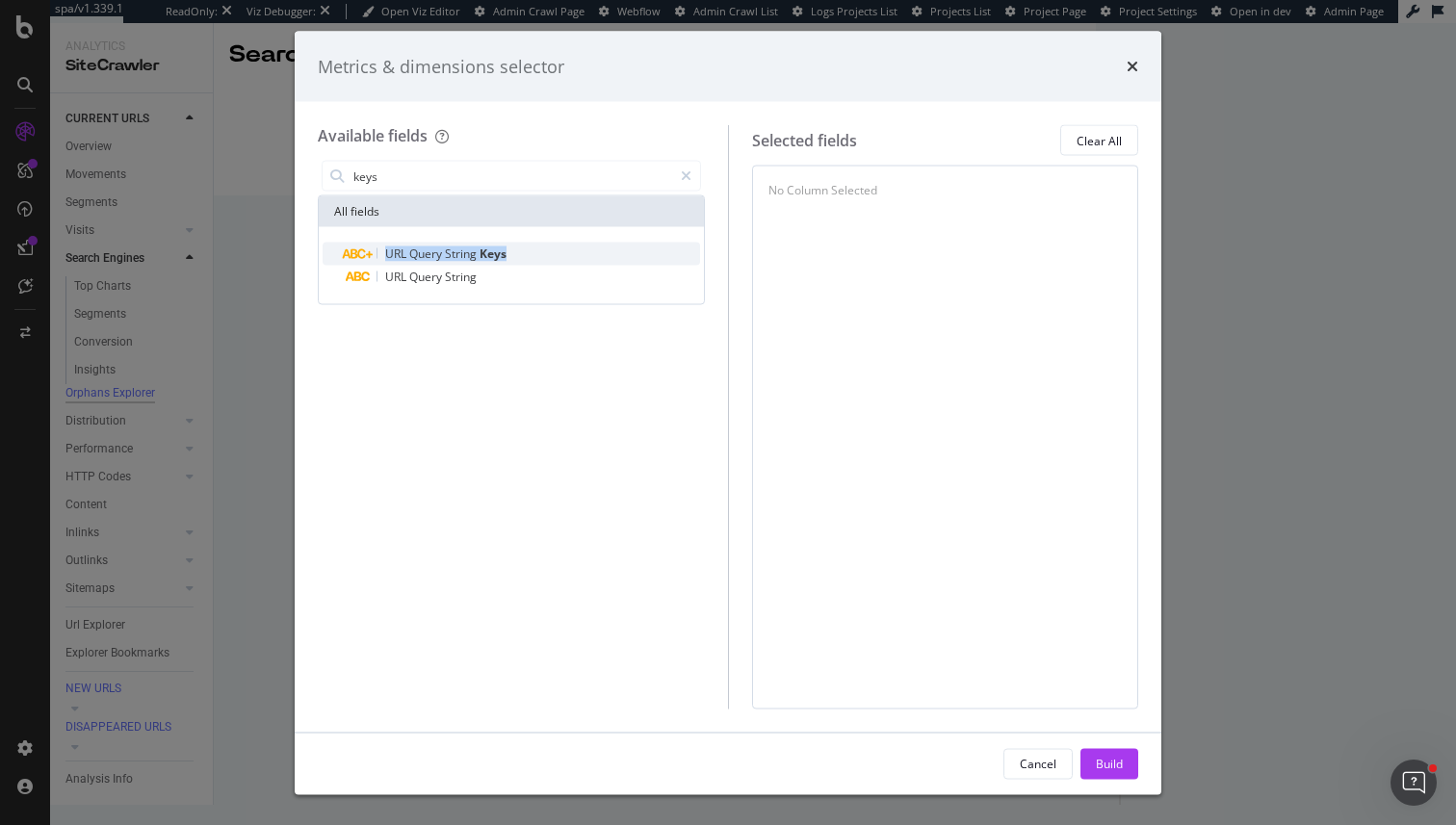
drag, startPoint x: 530, startPoint y: 248, endPoint x: 380, endPoint y: 257, distance: 150.3
click at [380, 257] on div "URL Query String Keys" at bounding box center [523, 254] width 355 height 23
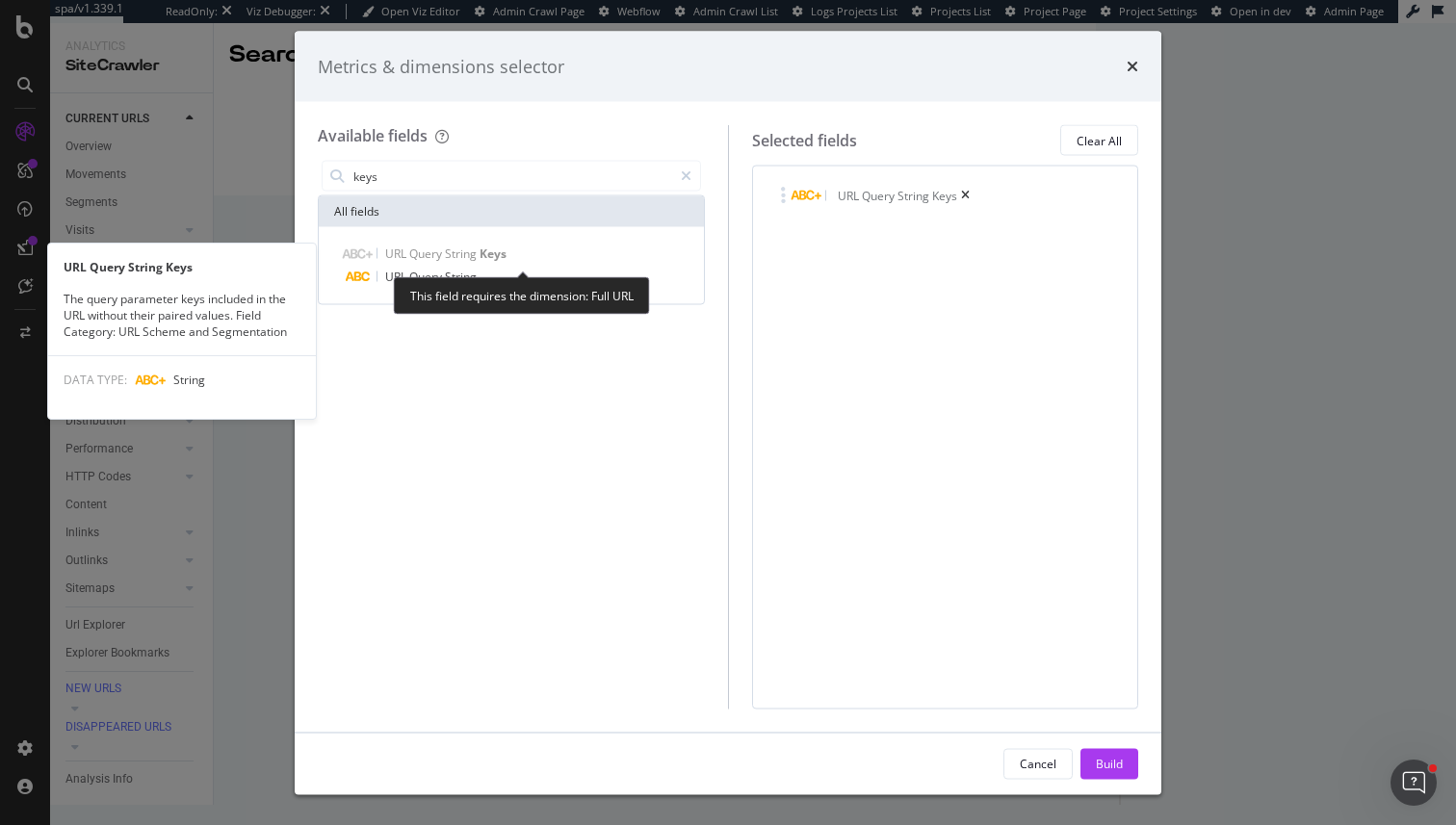
copy div "URL Query String Keys"
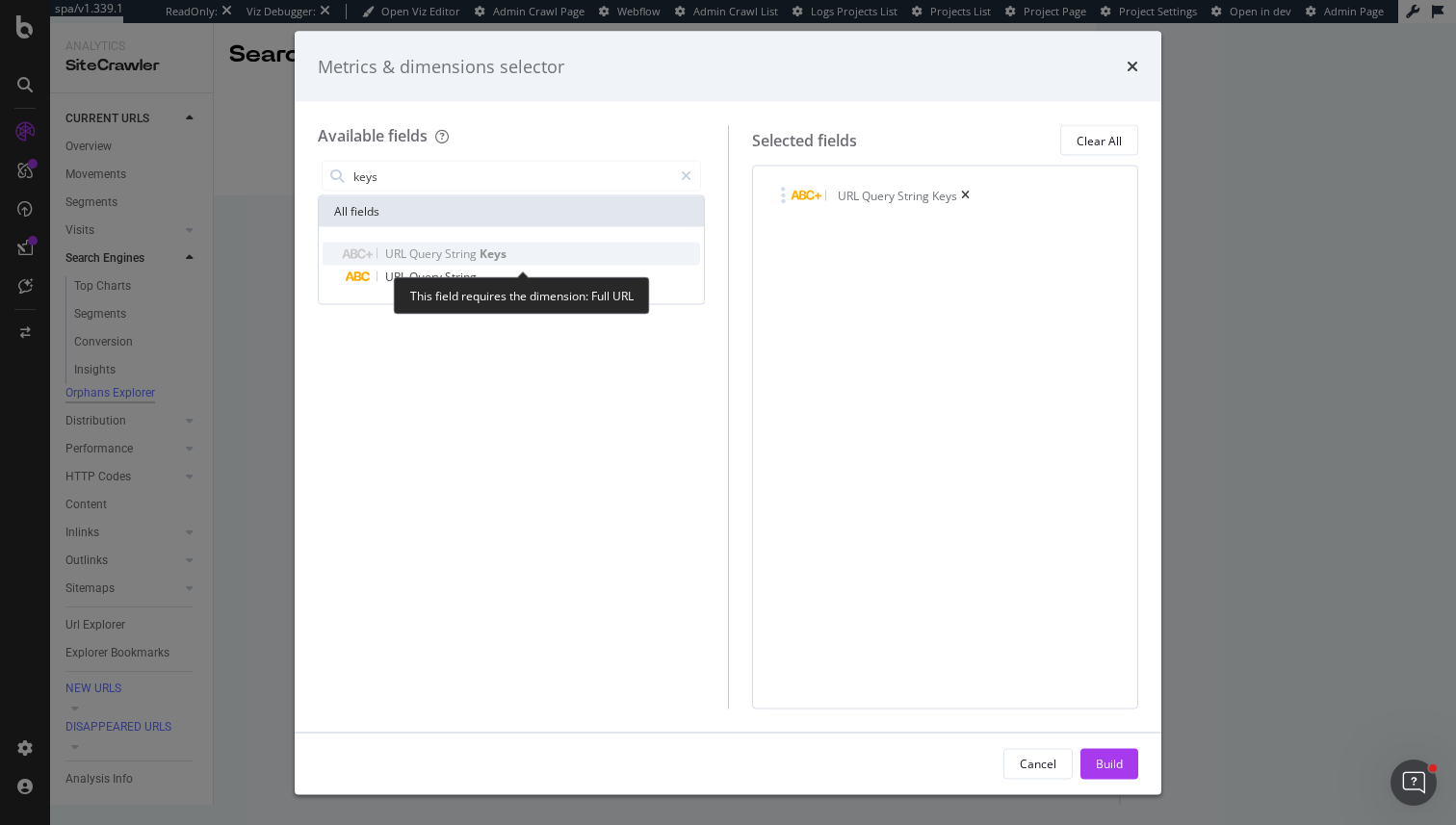
click at [386, 248] on span "URL" at bounding box center [398, 253] width 24 height 16
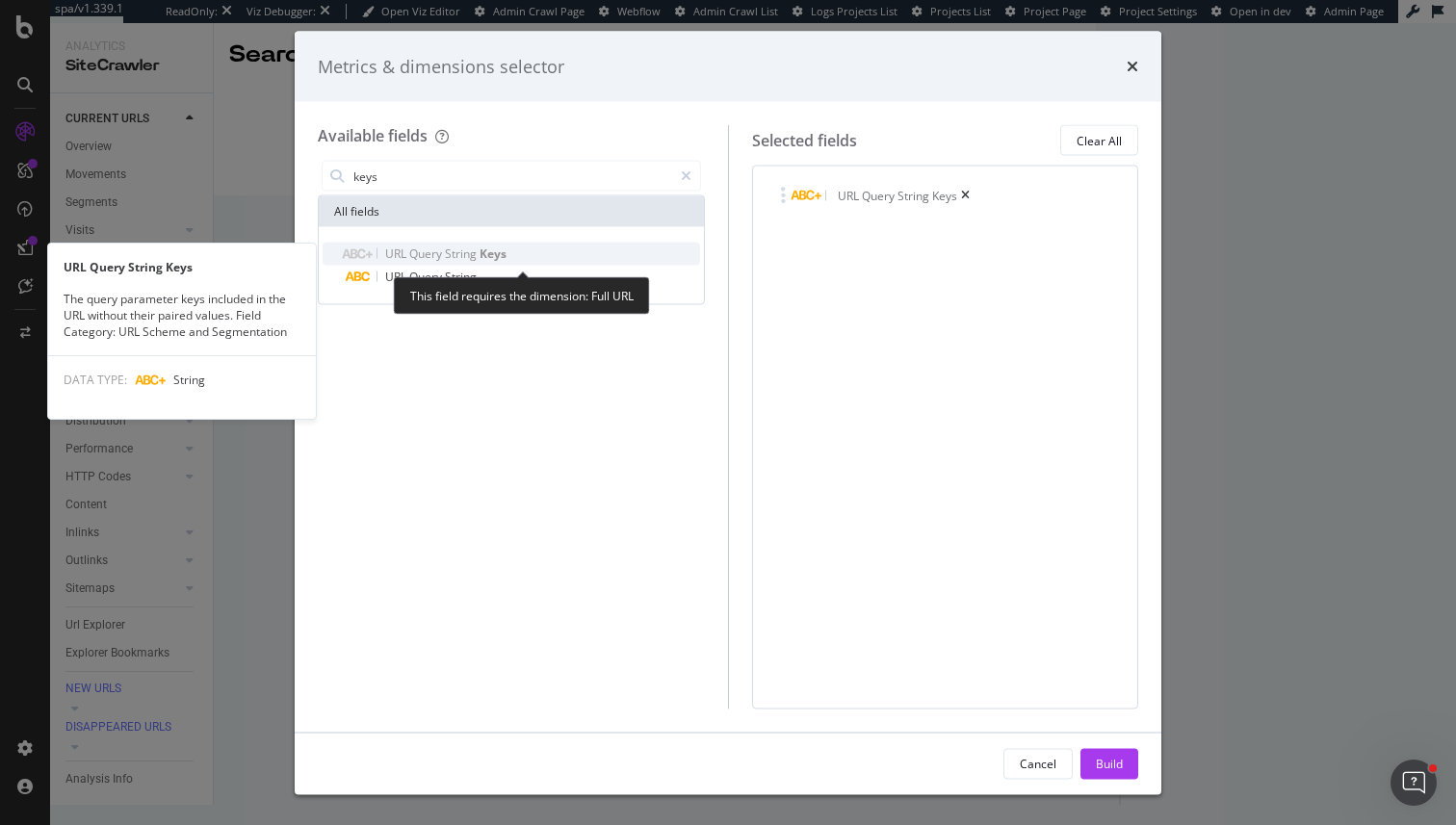
drag, startPoint x: 601, startPoint y: 240, endPoint x: 396, endPoint y: 251, distance: 205.3
click at [393, 251] on div "URL Query String Keys URL Query String Keys The query parameter keys included i…" at bounding box center [511, 265] width 386 height 77
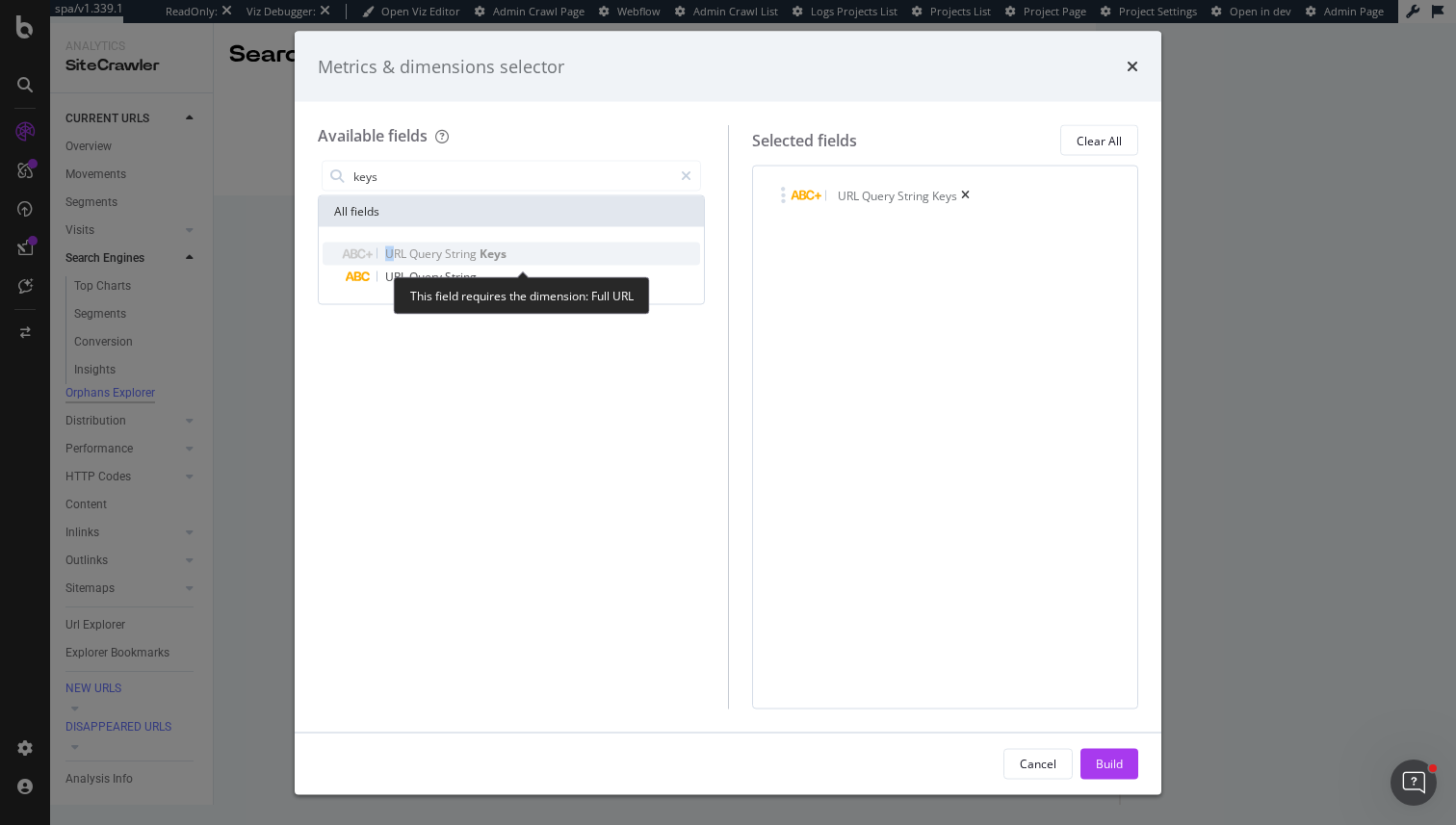
click at [396, 251] on span "URL" at bounding box center [398, 253] width 24 height 16
drag, startPoint x: 396, startPoint y: 251, endPoint x: 541, endPoint y: 251, distance: 145.0
click at [541, 251] on div "URL Query String Keys" at bounding box center [523, 254] width 355 height 23
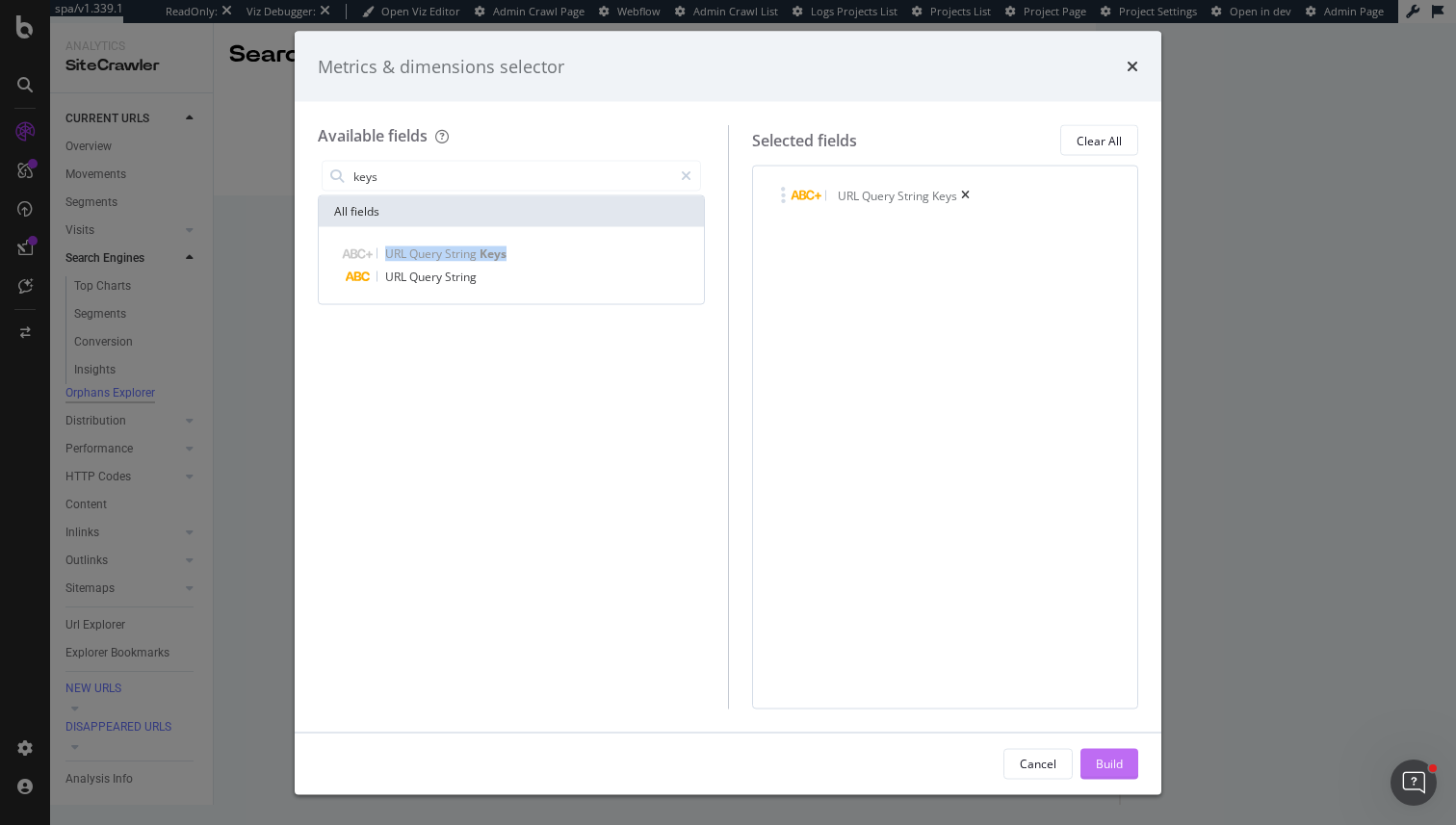
click at [1124, 760] on button "Build" at bounding box center [1109, 763] width 58 height 31
